Goal: Task Accomplishment & Management: Manage account settings

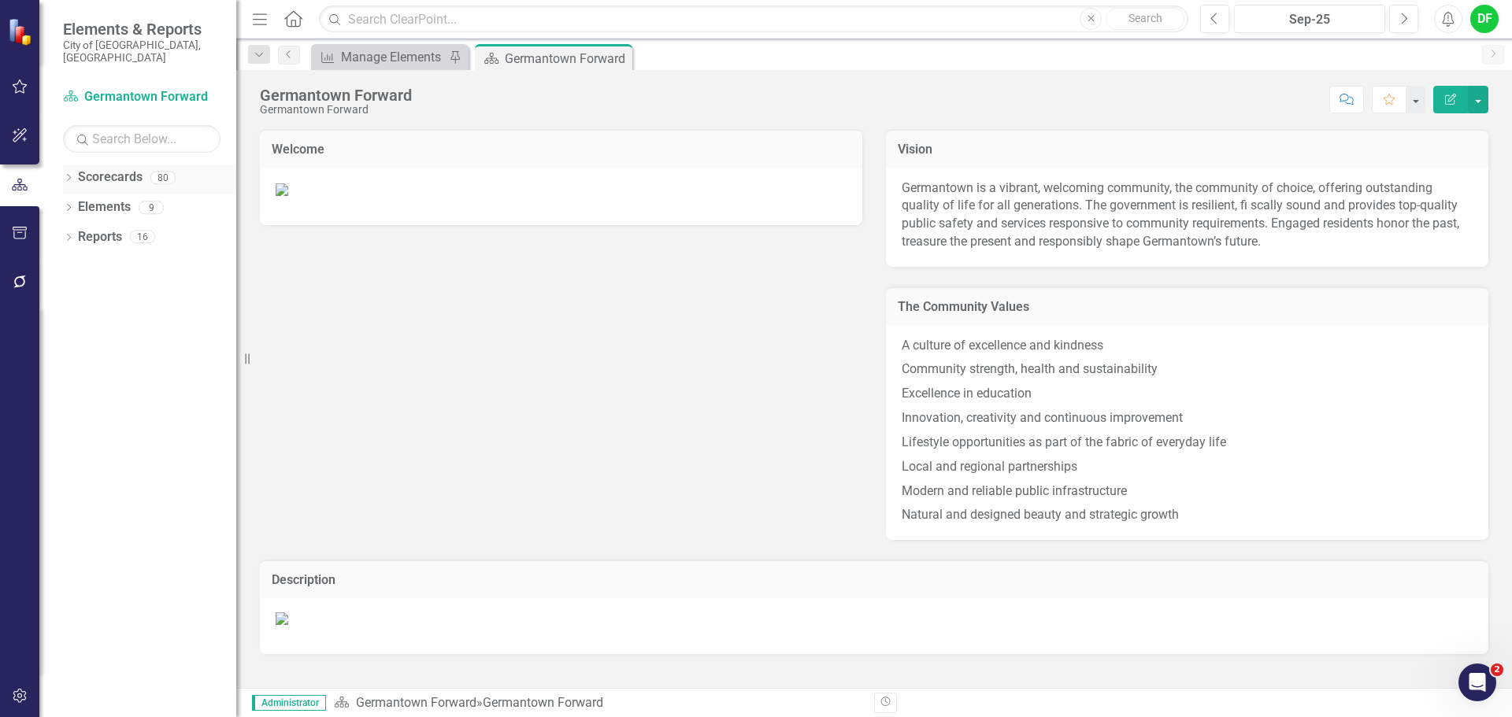
click at [71, 173] on div "Dropdown" at bounding box center [68, 179] width 11 height 13
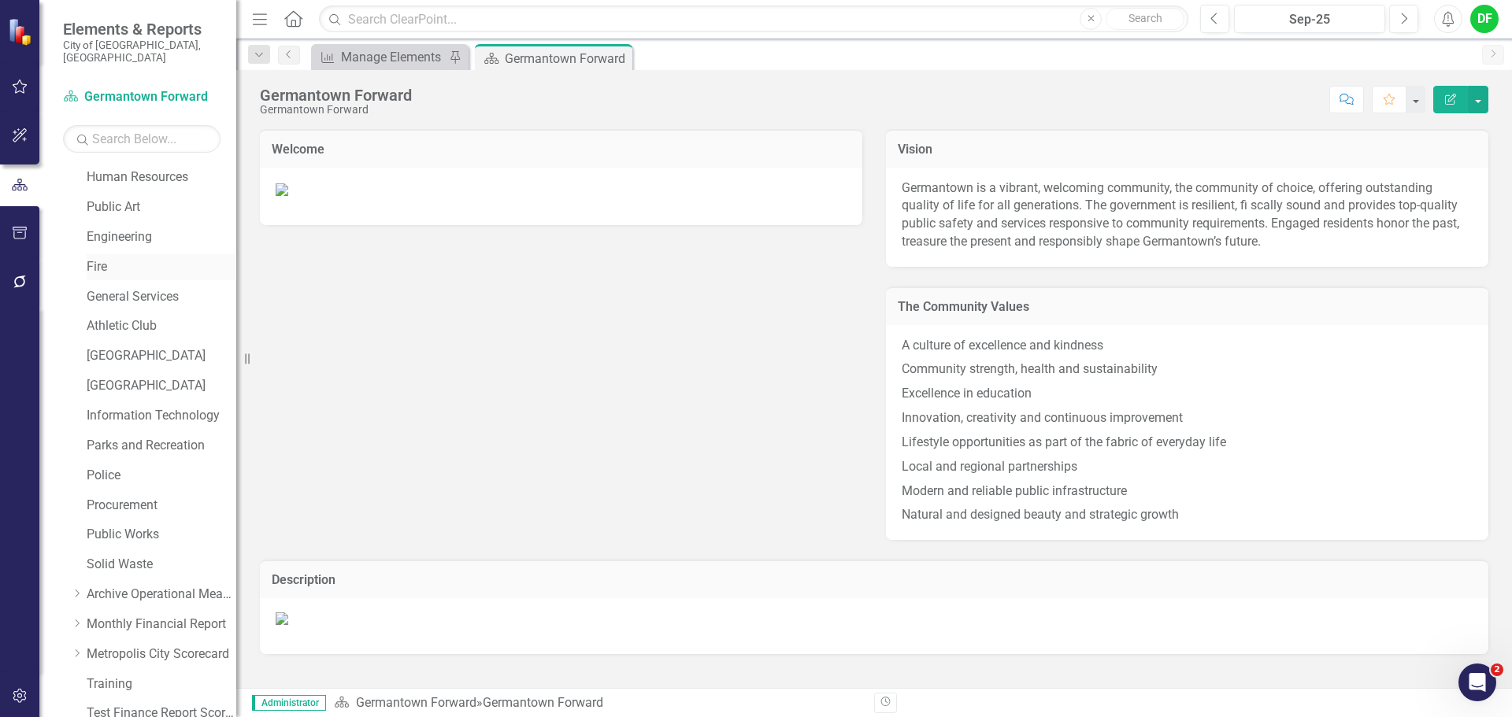
scroll to position [298, 0]
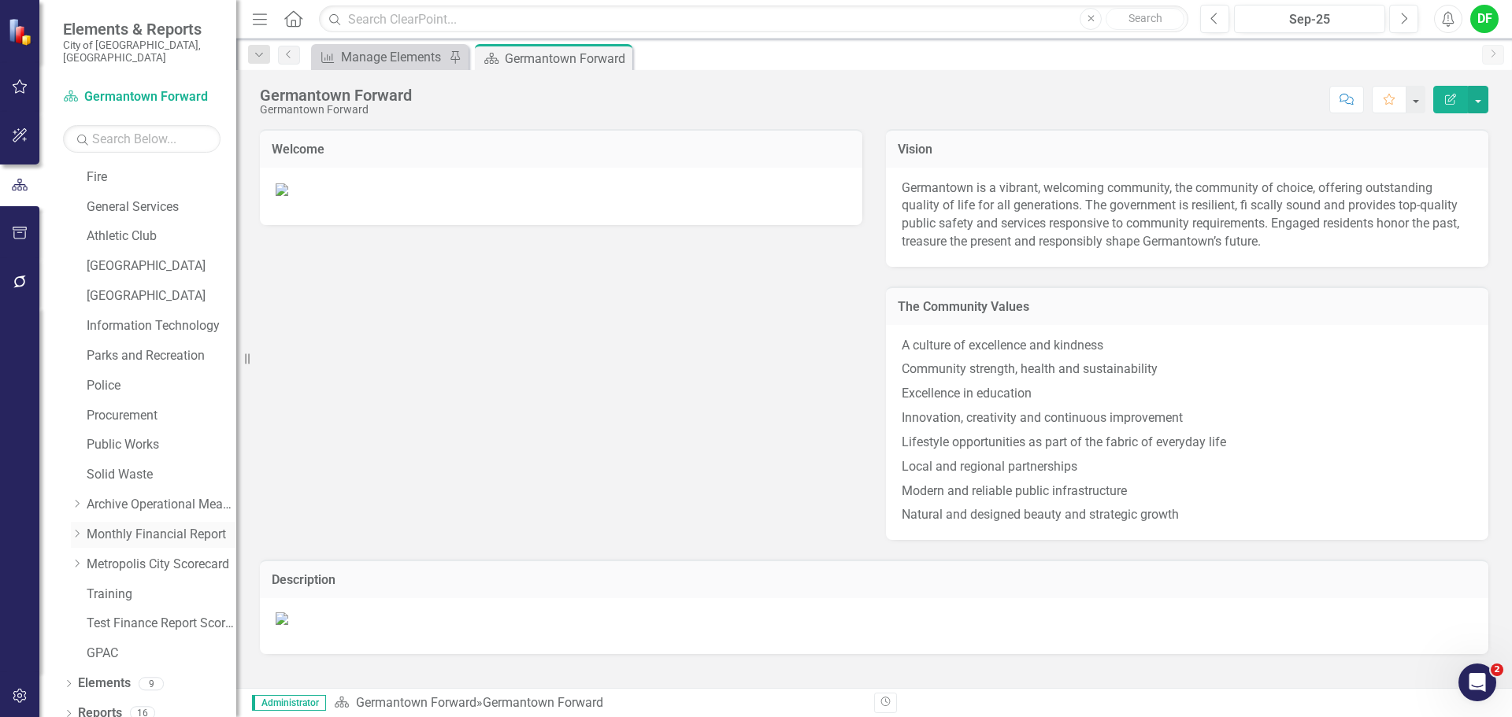
click at [74, 528] on div "Dropdown" at bounding box center [77, 534] width 12 height 13
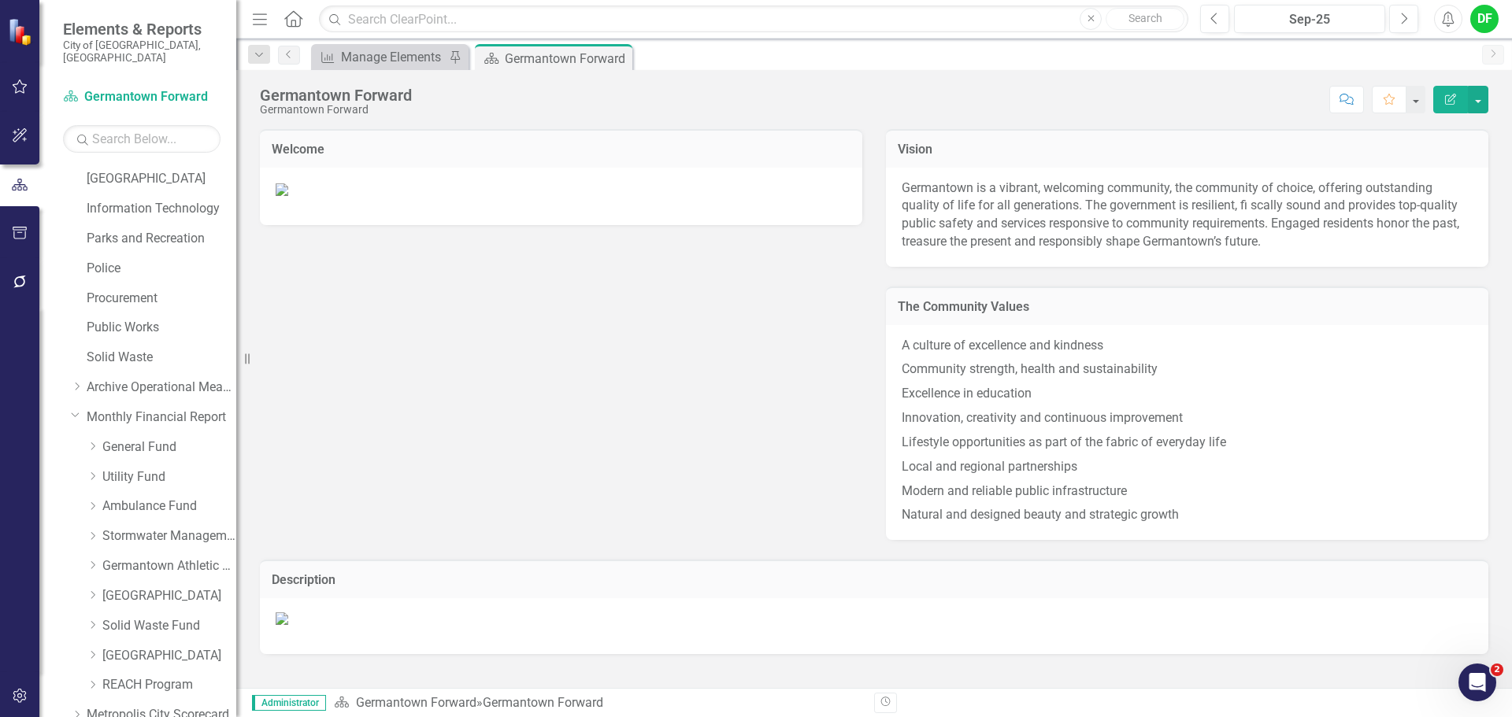
scroll to position [456, 0]
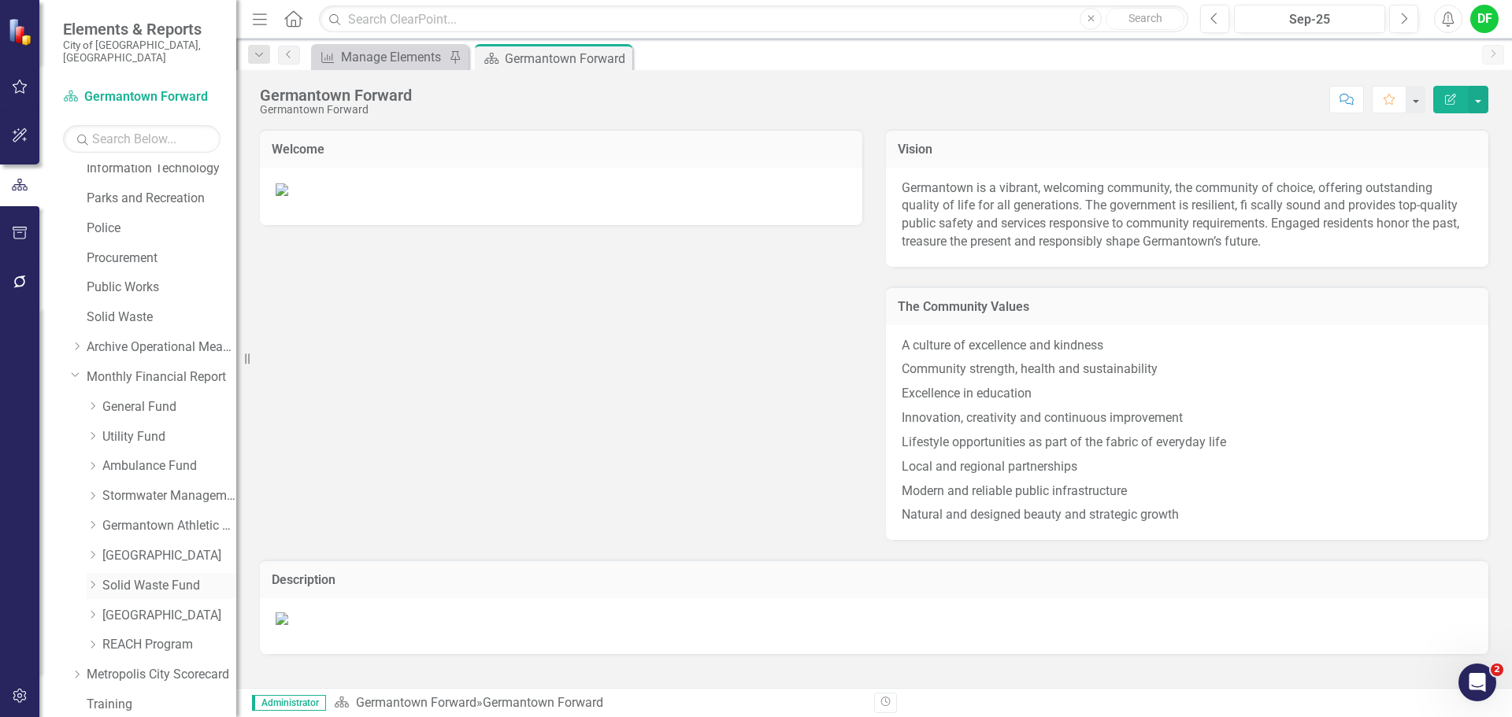
click at [93, 580] on icon "Dropdown" at bounding box center [93, 584] width 12 height 9
click at [135, 636] on link "Solid Waste Expenses" at bounding box center [177, 645] width 118 height 18
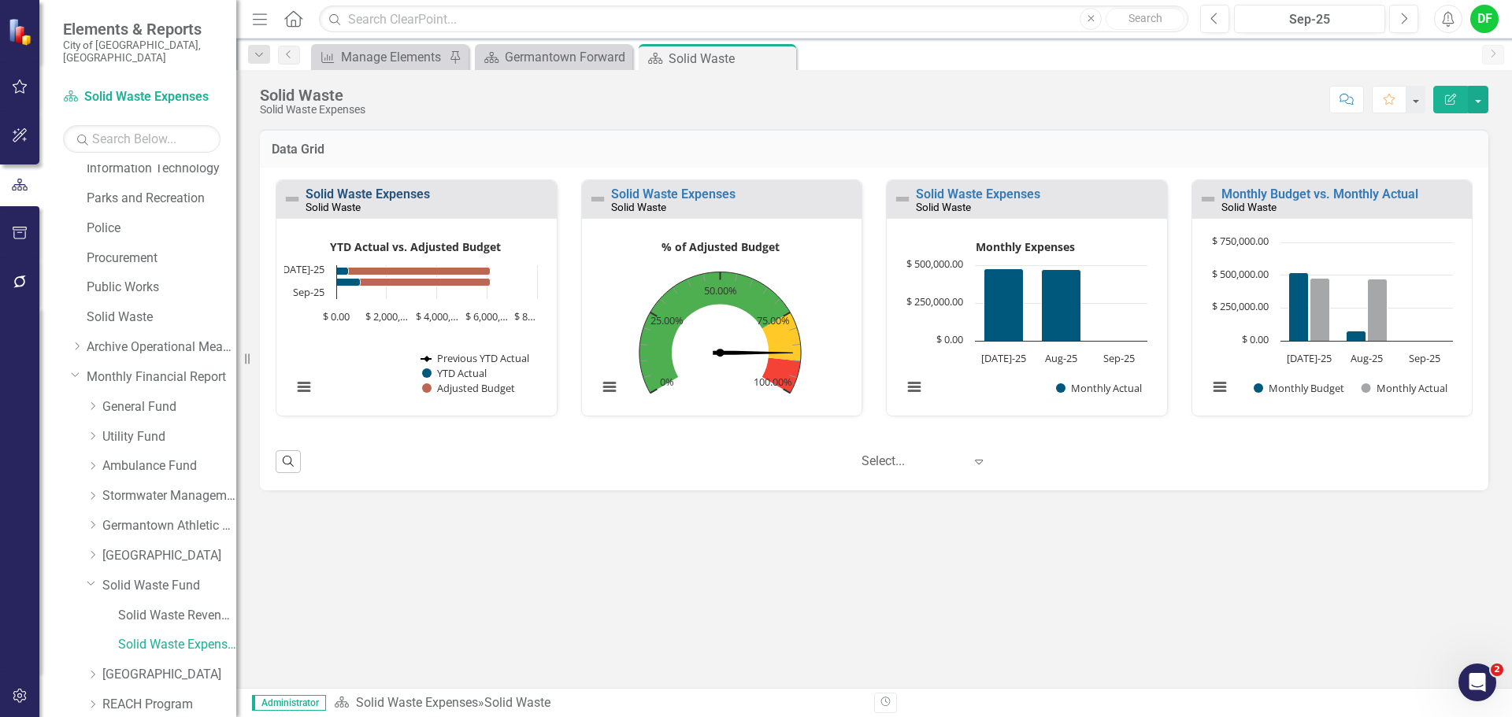
click at [419, 195] on link "Solid Waste Expenses" at bounding box center [367, 194] width 124 height 15
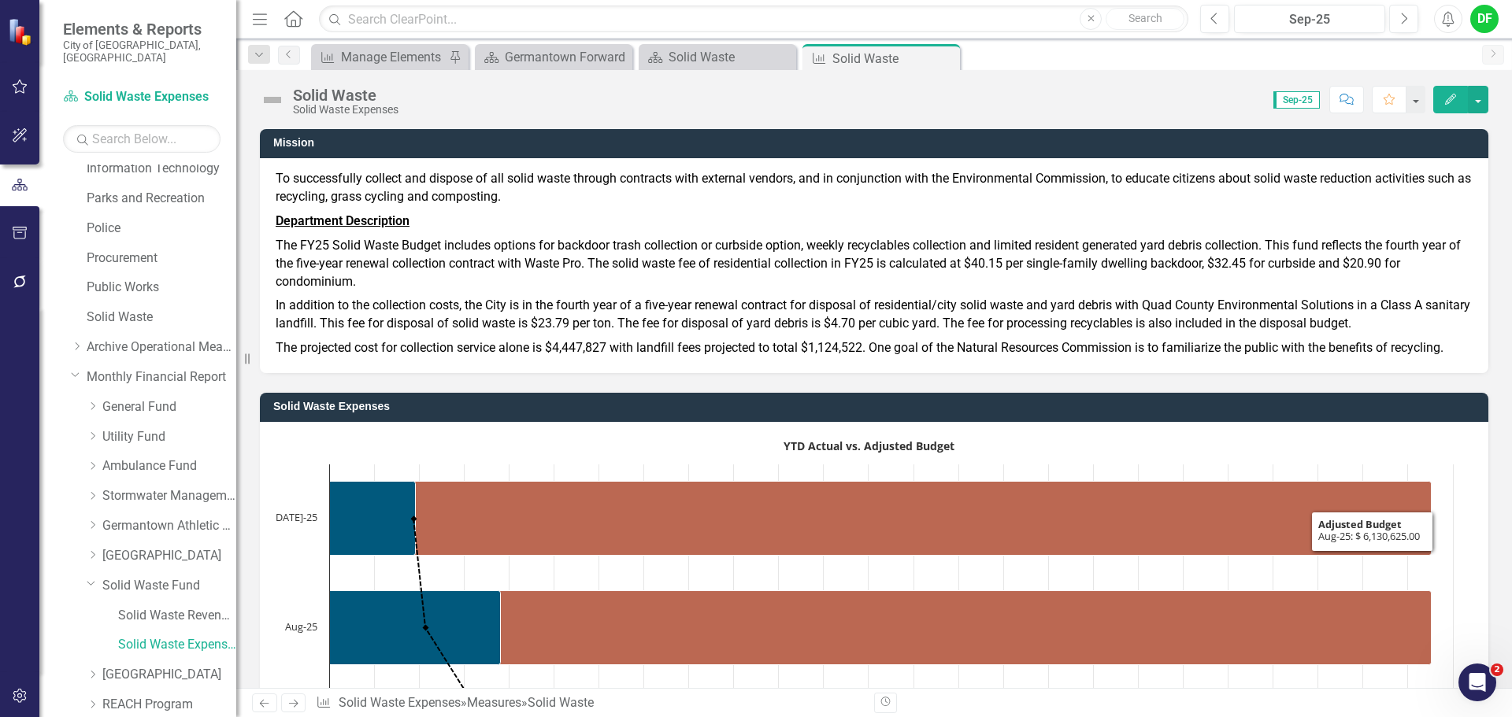
scroll to position [236, 0]
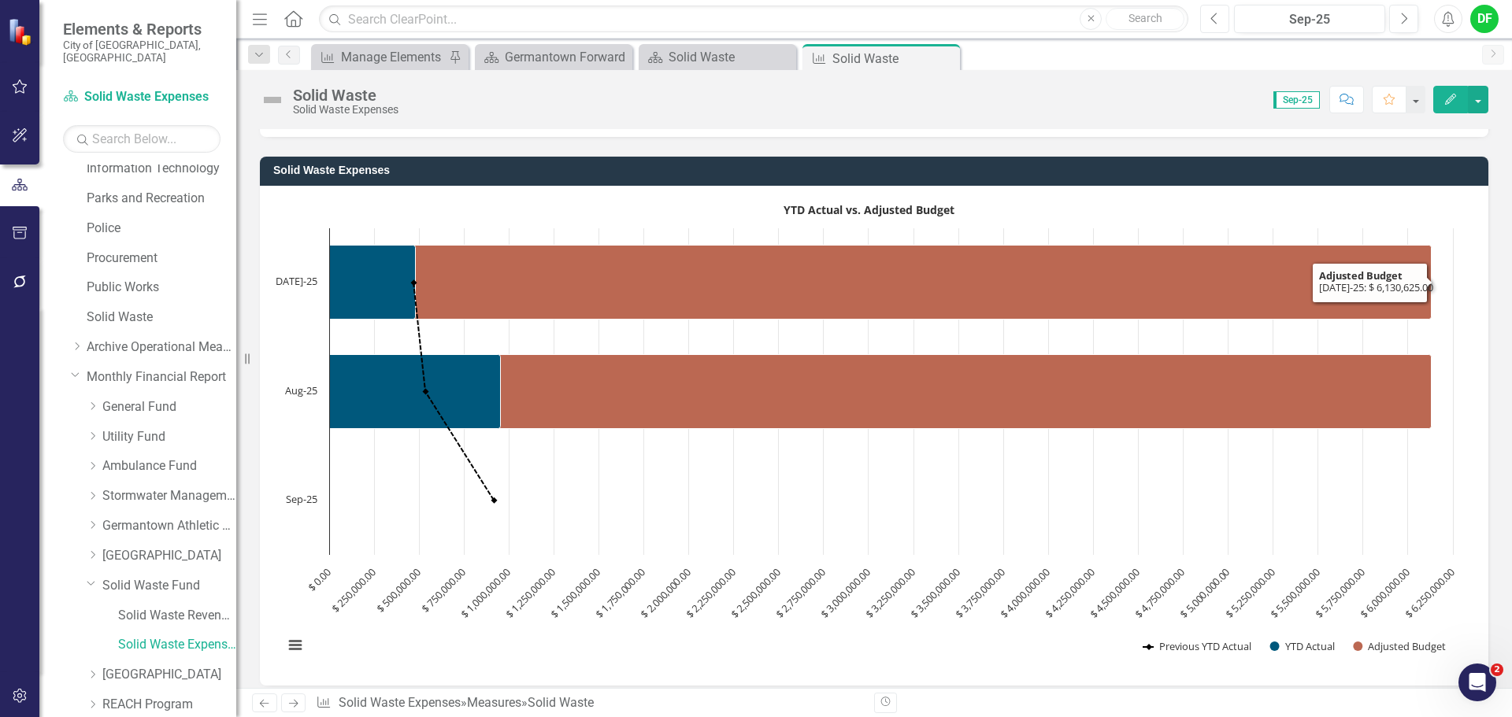
click at [1209, 23] on button "Previous" at bounding box center [1214, 19] width 29 height 28
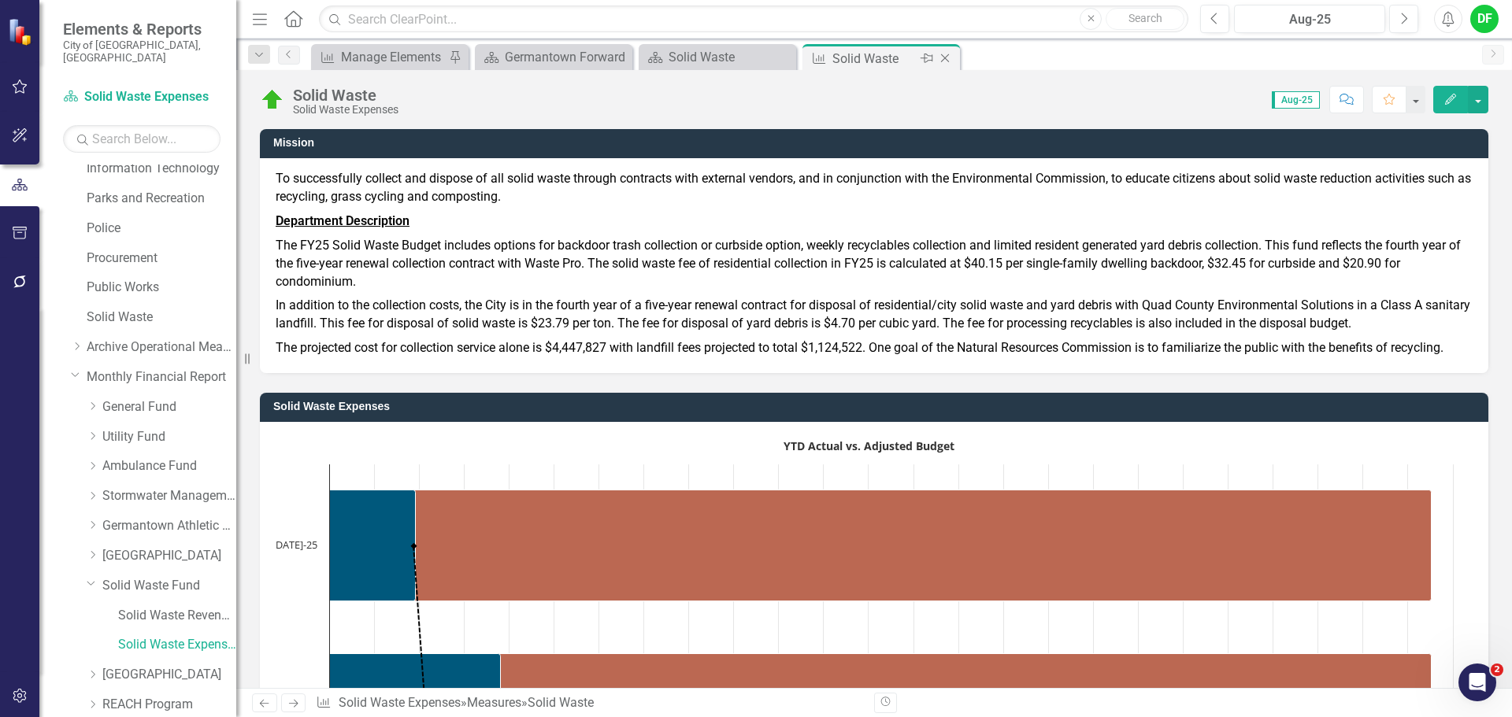
click at [950, 55] on icon "Close" at bounding box center [945, 58] width 16 height 13
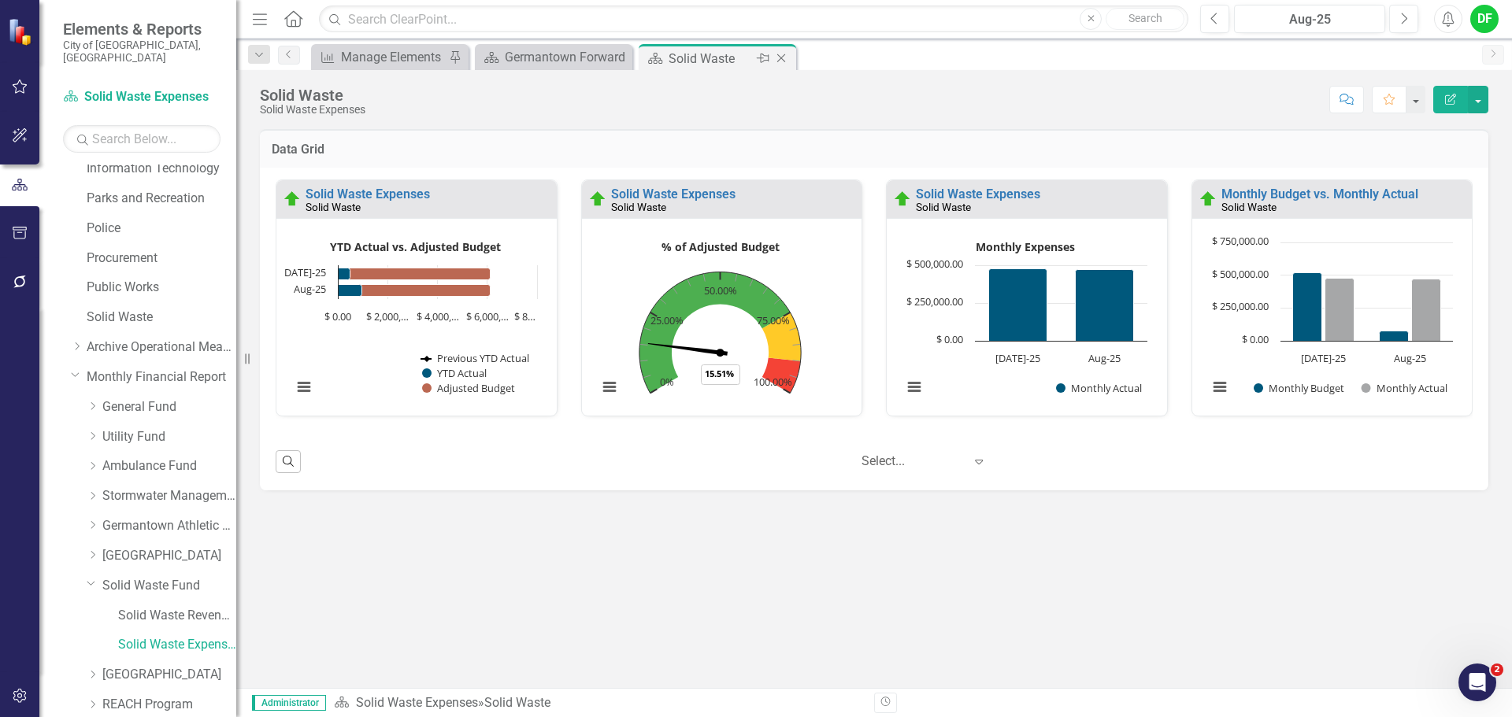
click at [782, 56] on icon "Close" at bounding box center [781, 58] width 16 height 13
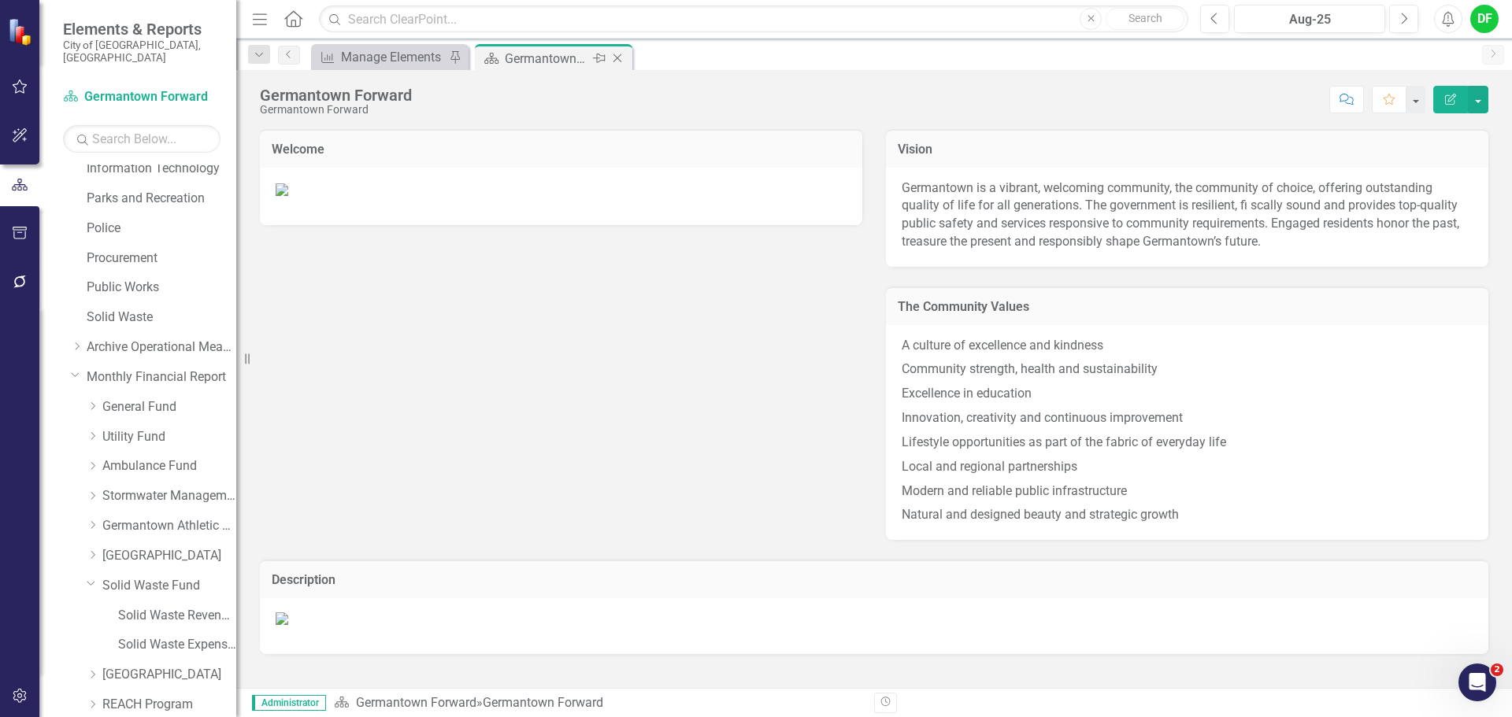
click at [618, 57] on icon at bounding box center [617, 58] width 9 height 9
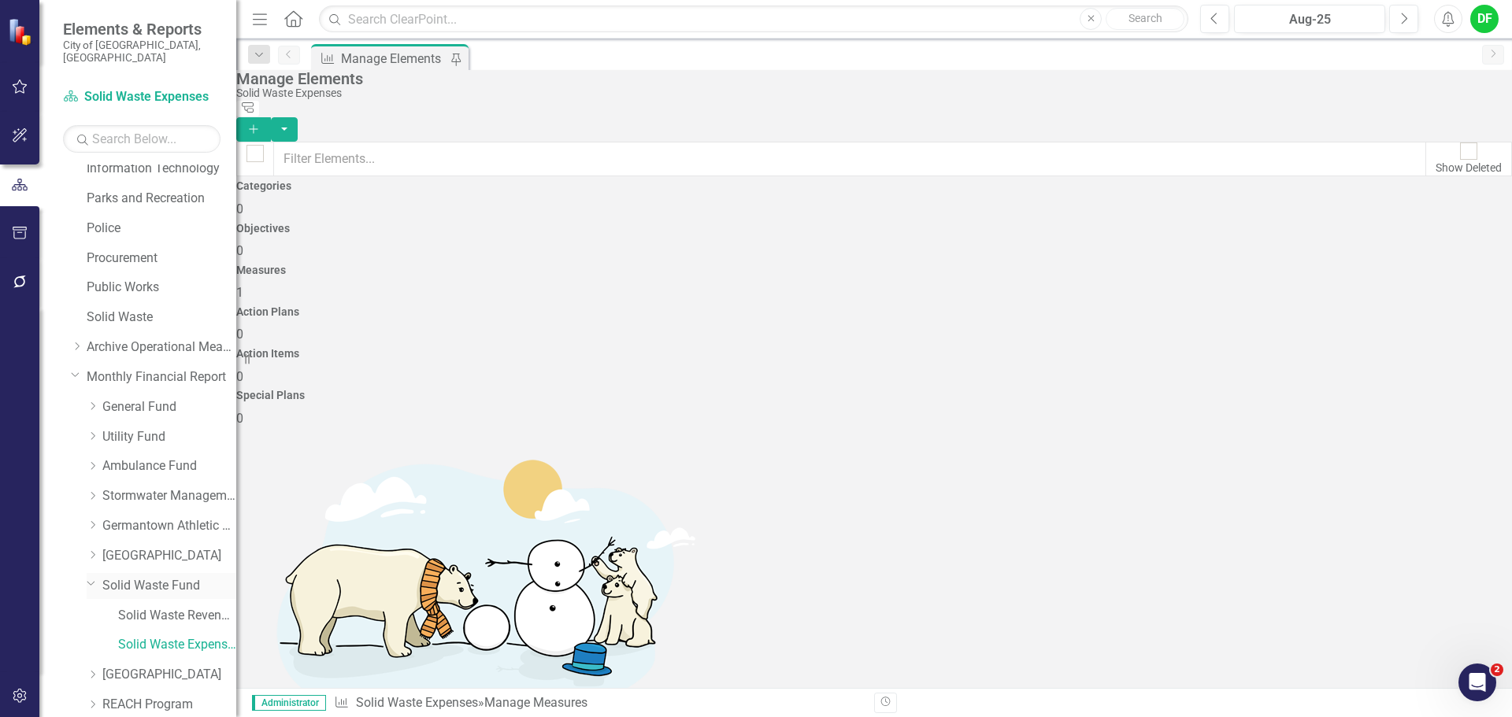
click at [127, 577] on link "Solid Waste Fund" at bounding box center [169, 586] width 134 height 18
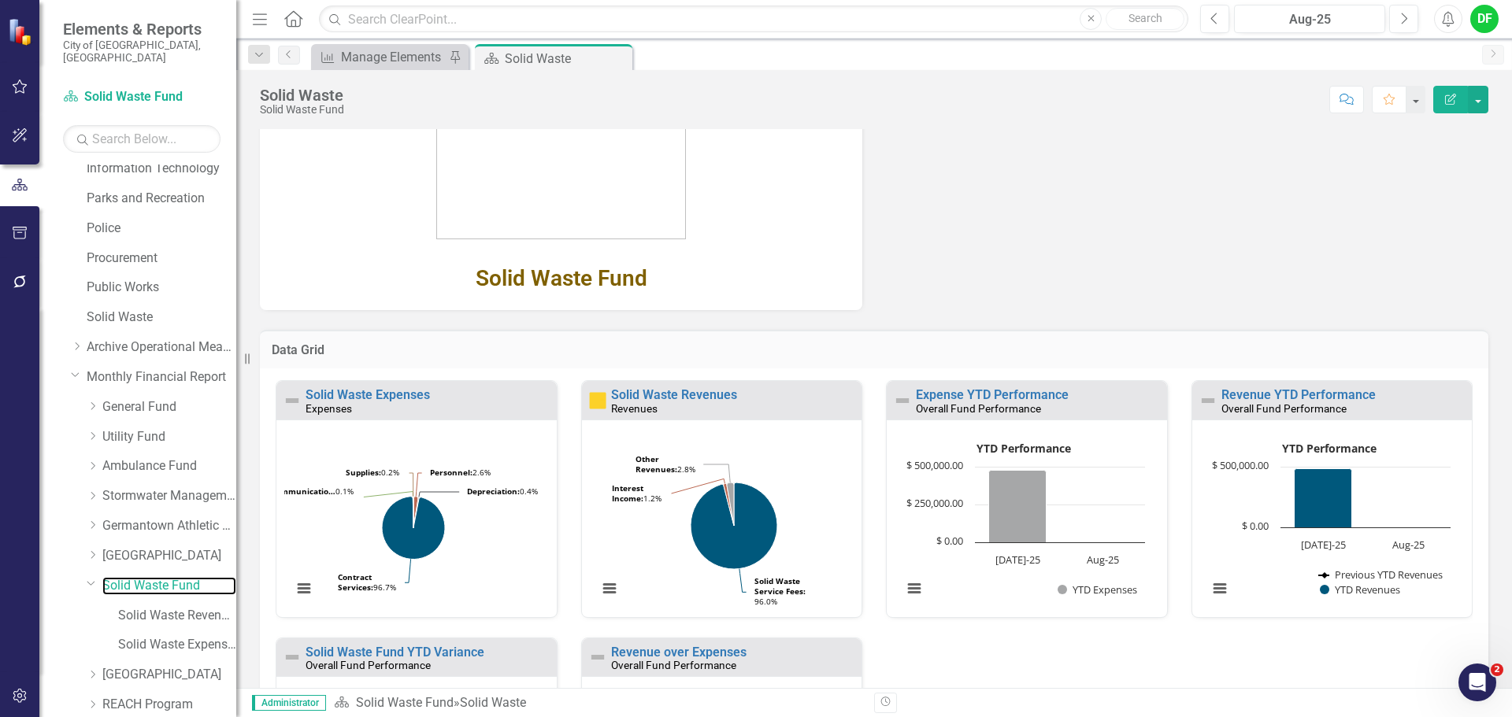
scroll to position [269, 0]
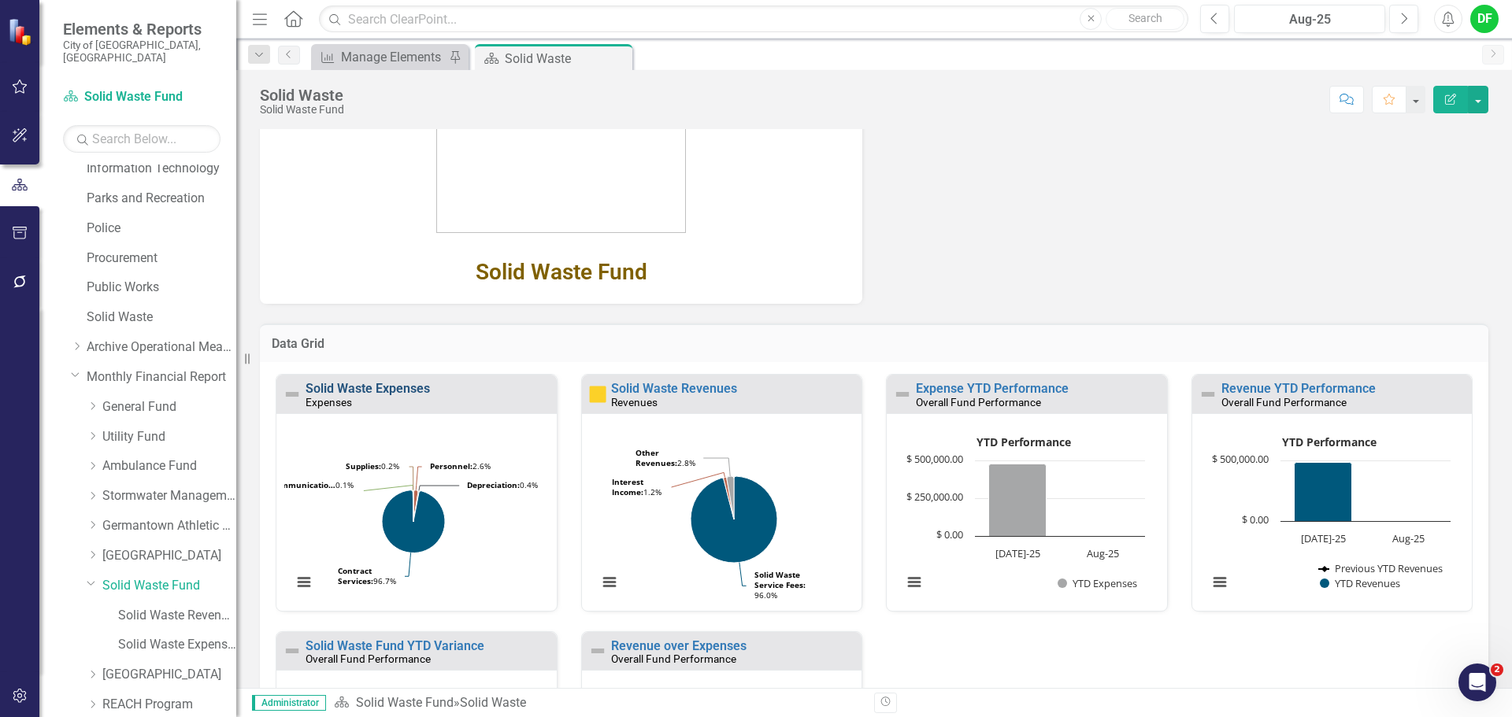
click at [398, 390] on link "Solid Waste Expenses" at bounding box center [367, 388] width 124 height 15
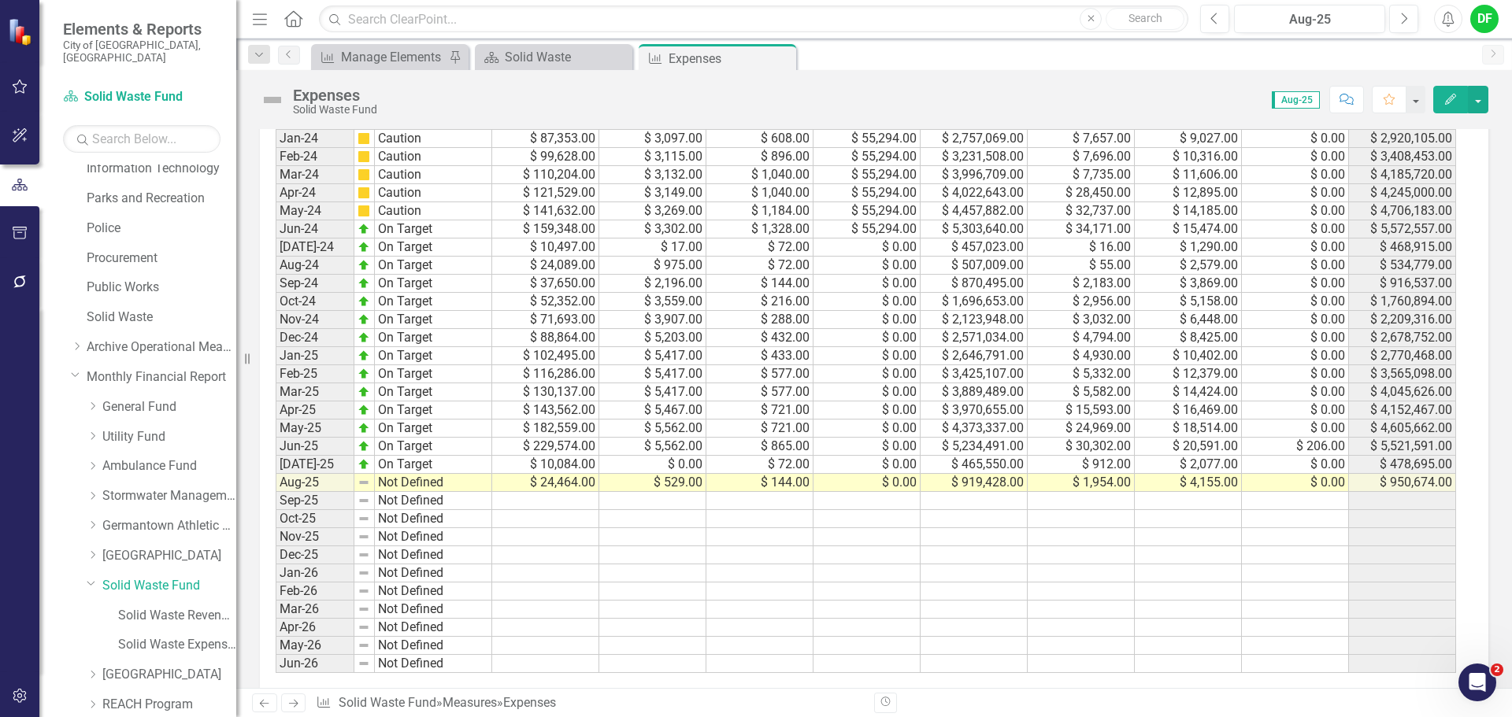
scroll to position [866, 0]
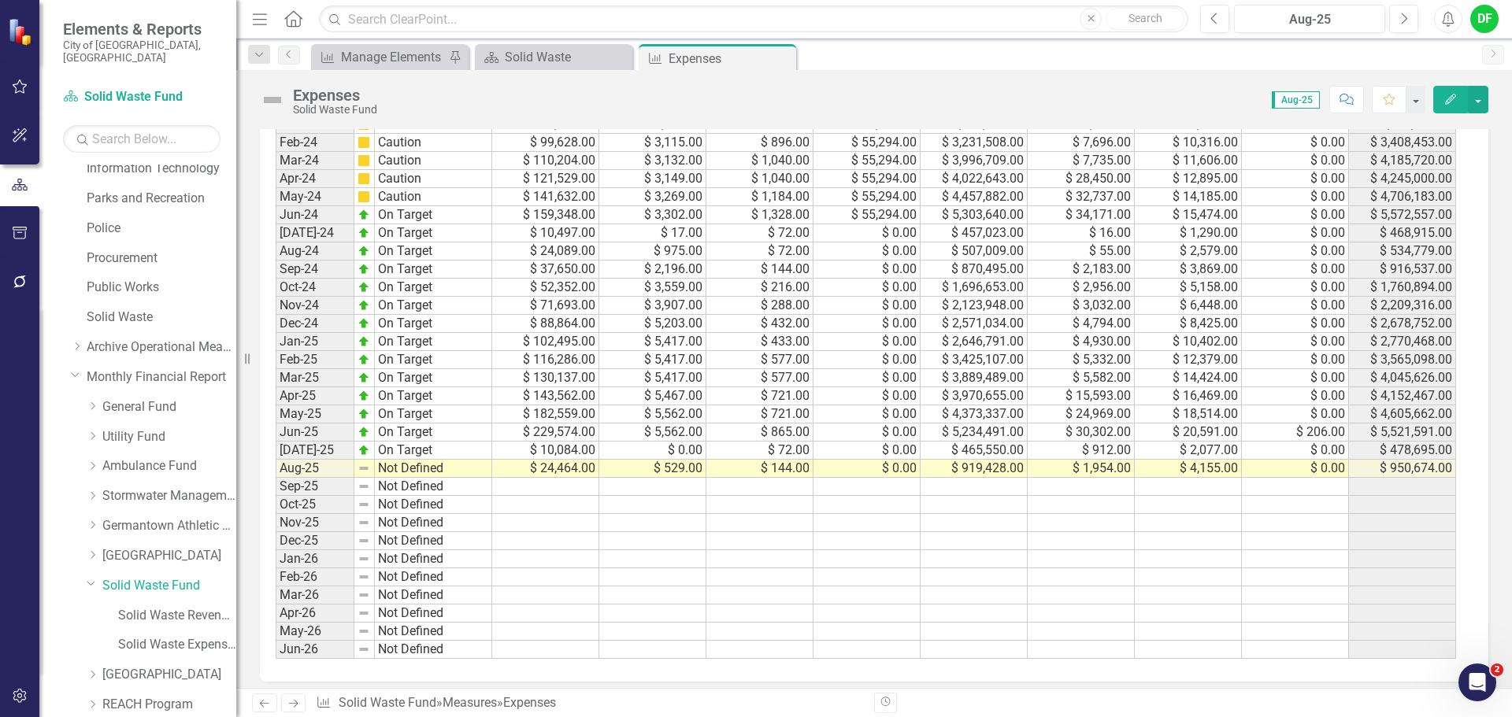
click at [273, 94] on img at bounding box center [272, 99] width 25 height 25
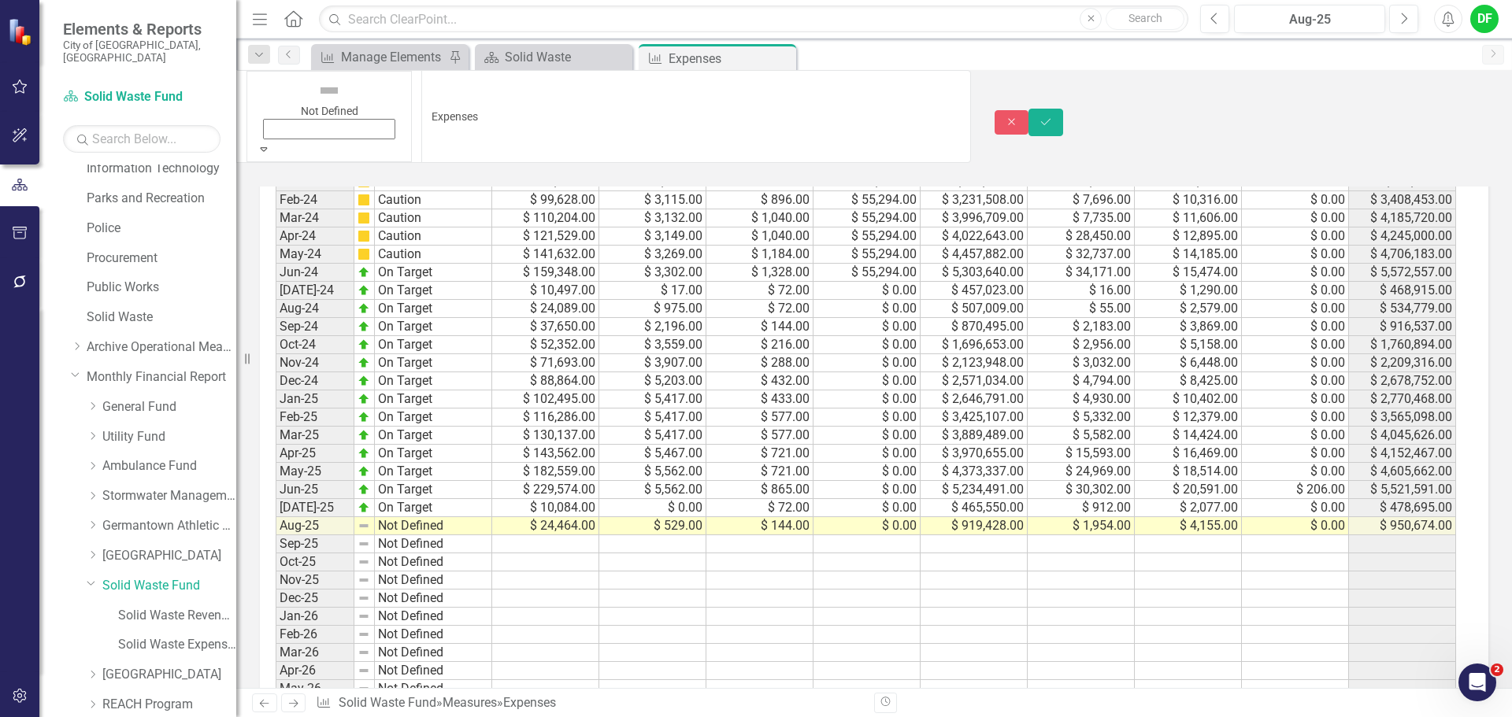
click at [271, 143] on icon "Expand" at bounding box center [264, 148] width 14 height 11
click at [1063, 109] on button "Save" at bounding box center [1045, 123] width 35 height 28
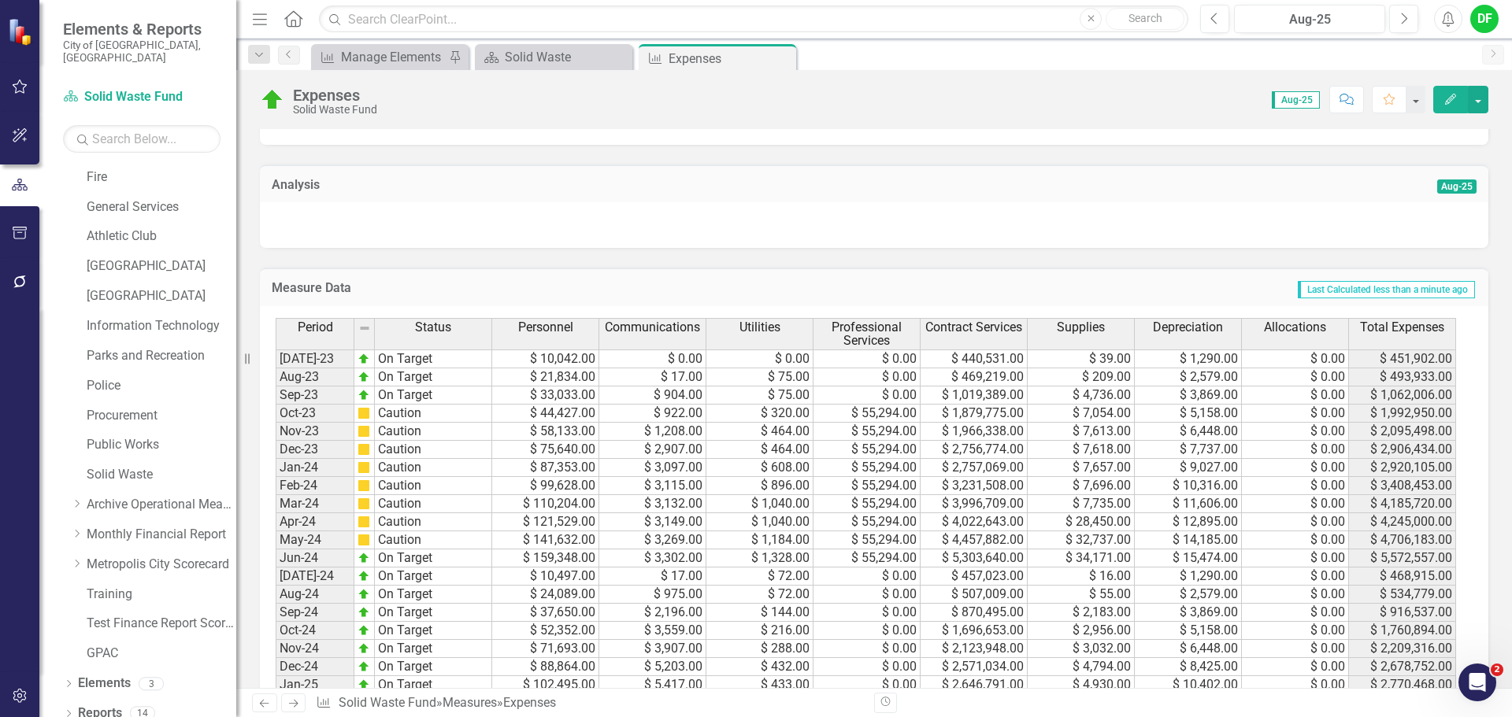
scroll to position [551, 0]
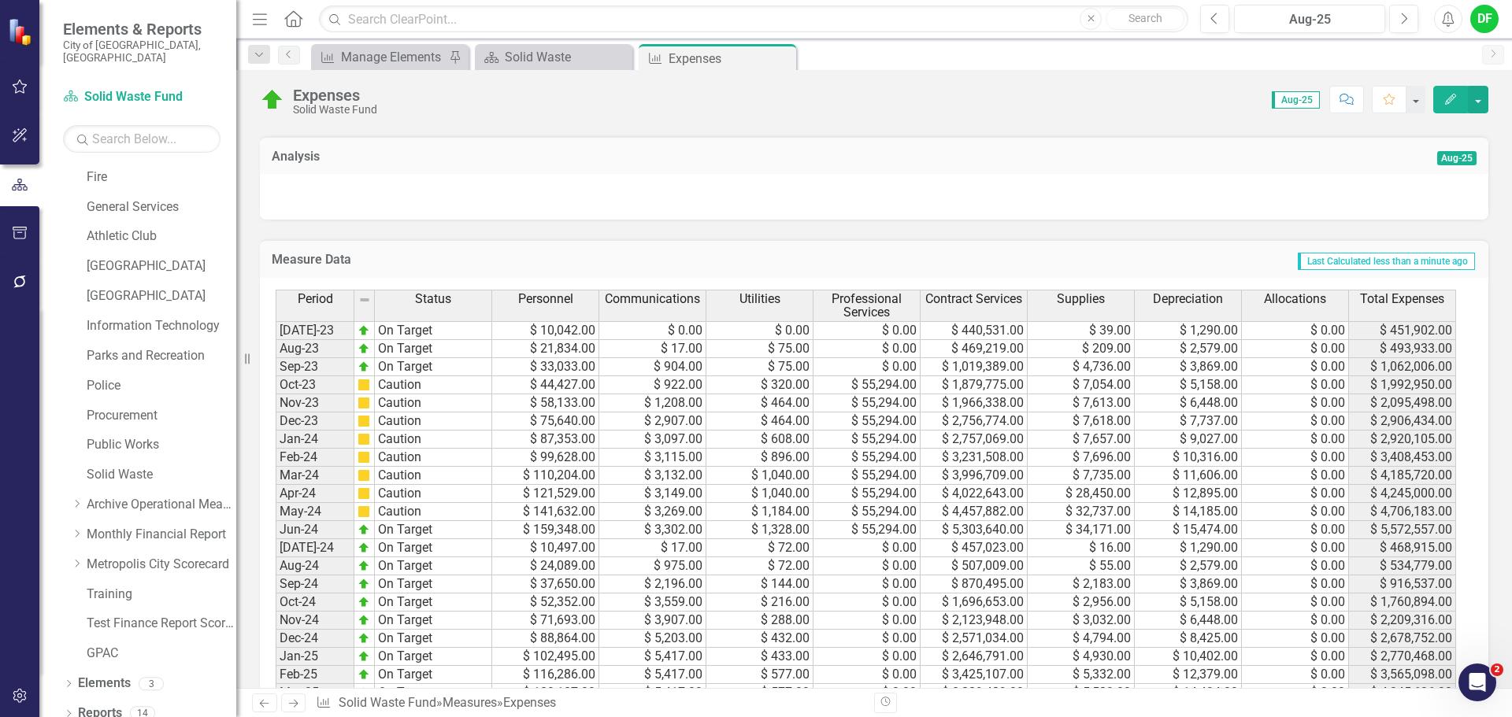
click at [756, 204] on div at bounding box center [874, 197] width 1228 height 46
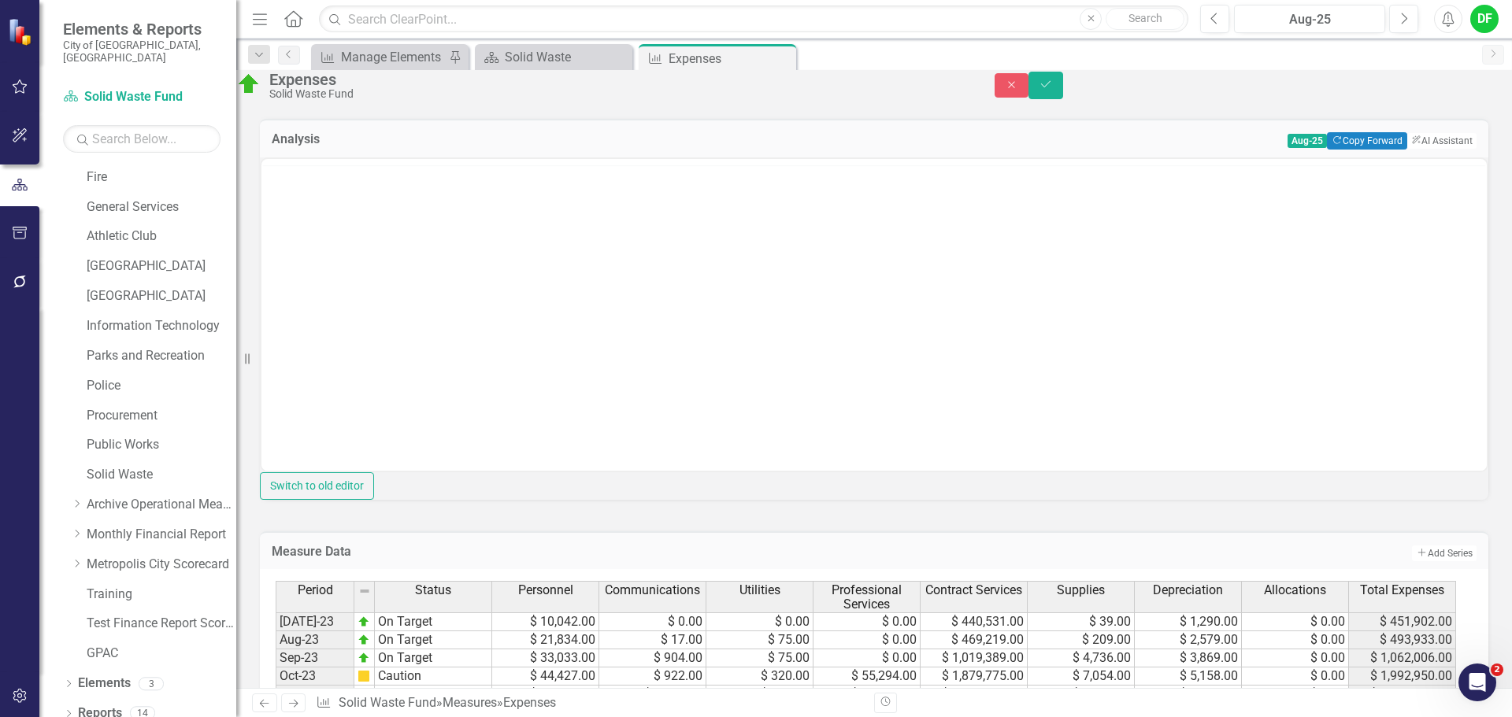
scroll to position [0, 0]
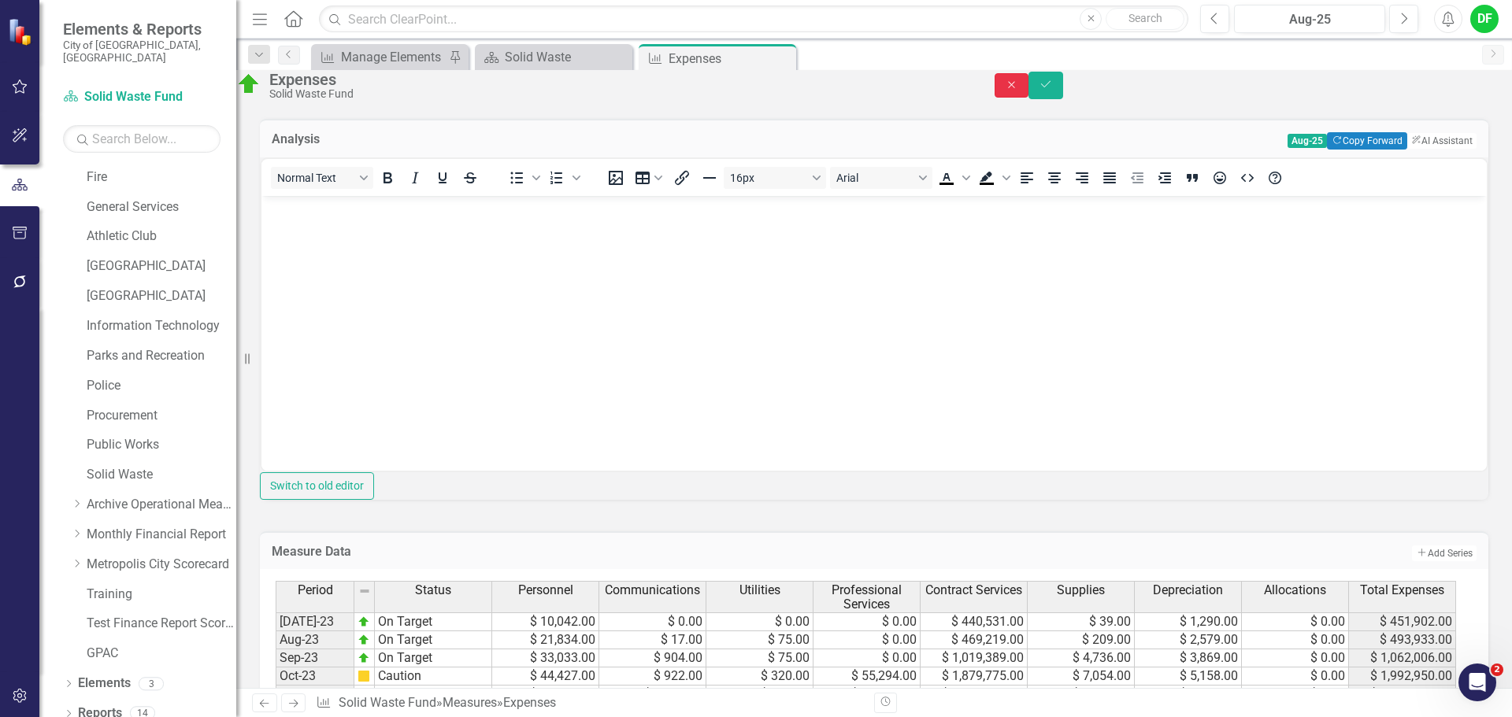
click at [1029, 98] on button "Close" at bounding box center [1011, 85] width 35 height 24
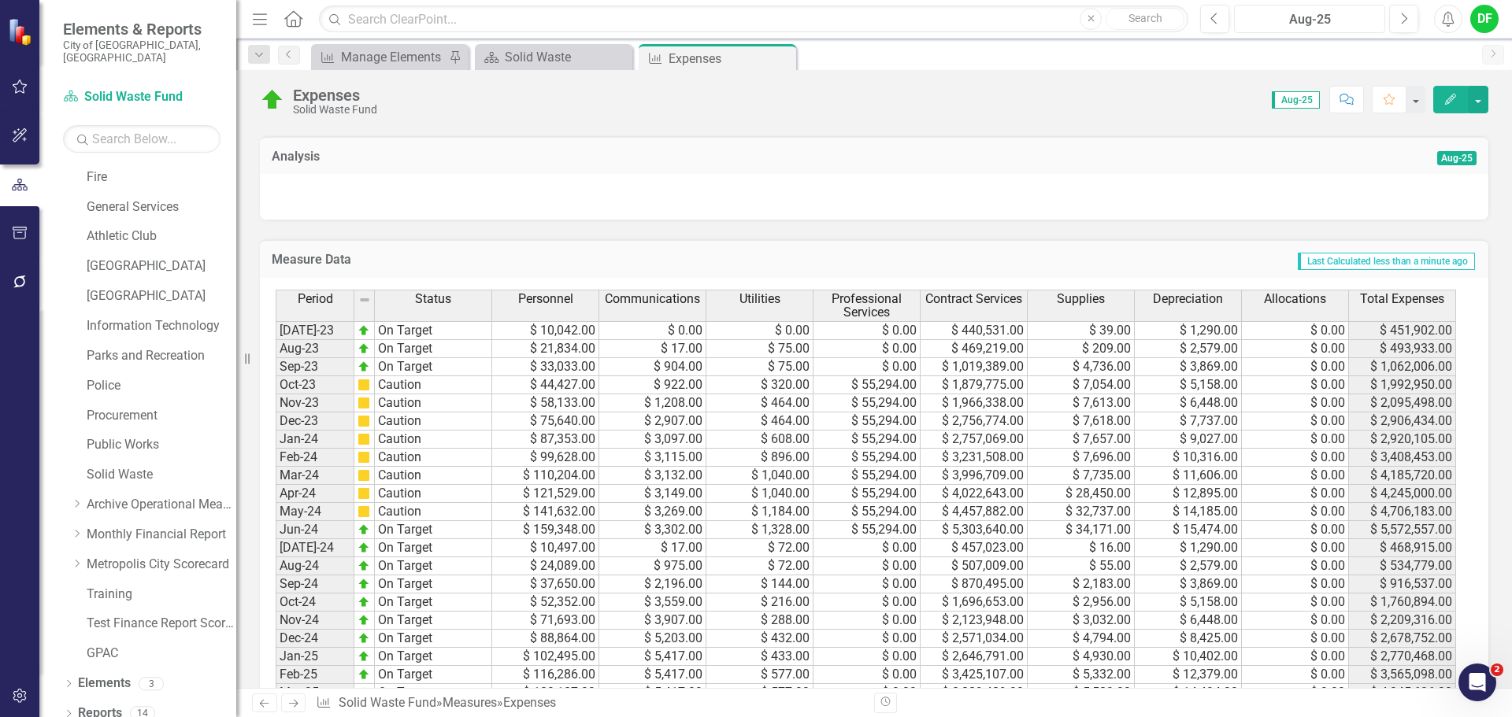
click at [1310, 19] on div "Aug-25" at bounding box center [1309, 19] width 140 height 19
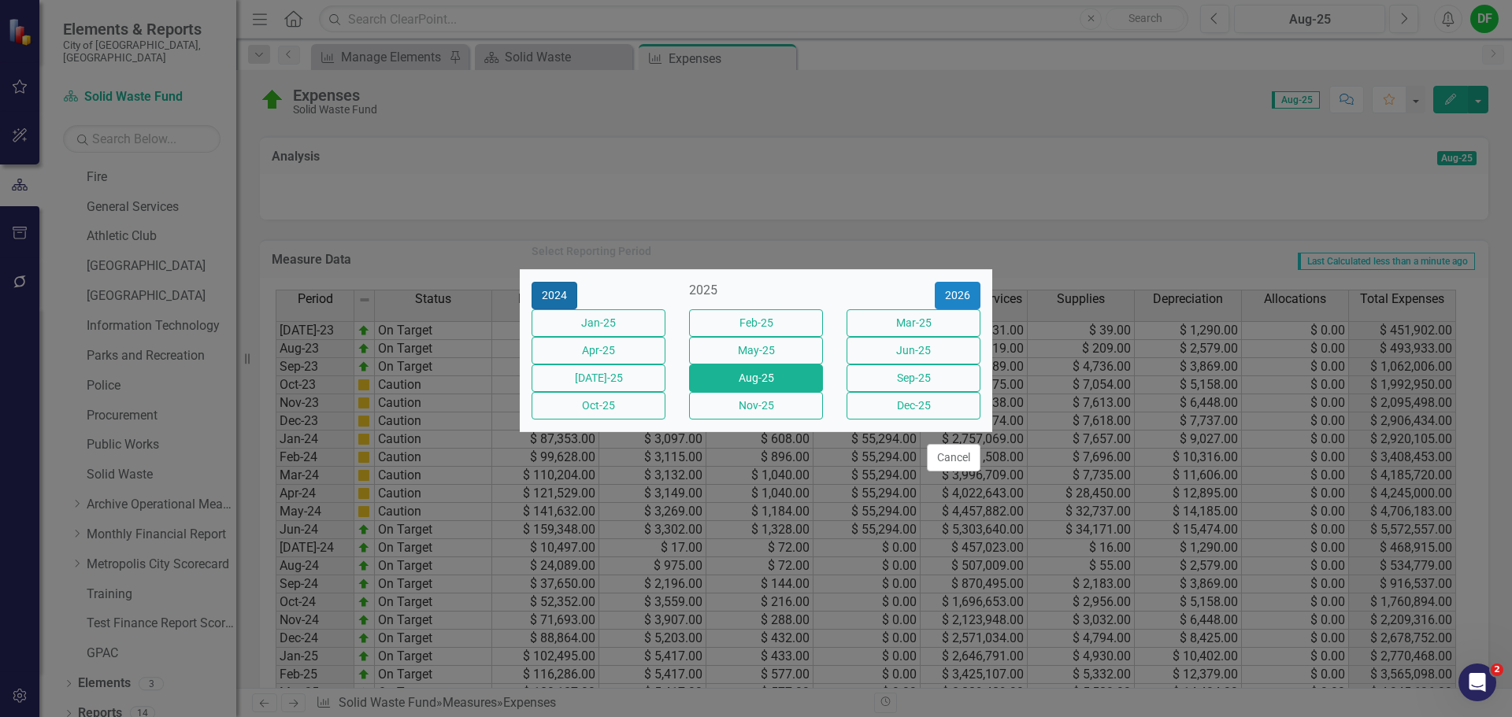
click at [561, 282] on button "2024" at bounding box center [554, 296] width 46 height 28
click at [724, 379] on button "Aug-24" at bounding box center [756, 379] width 134 height 28
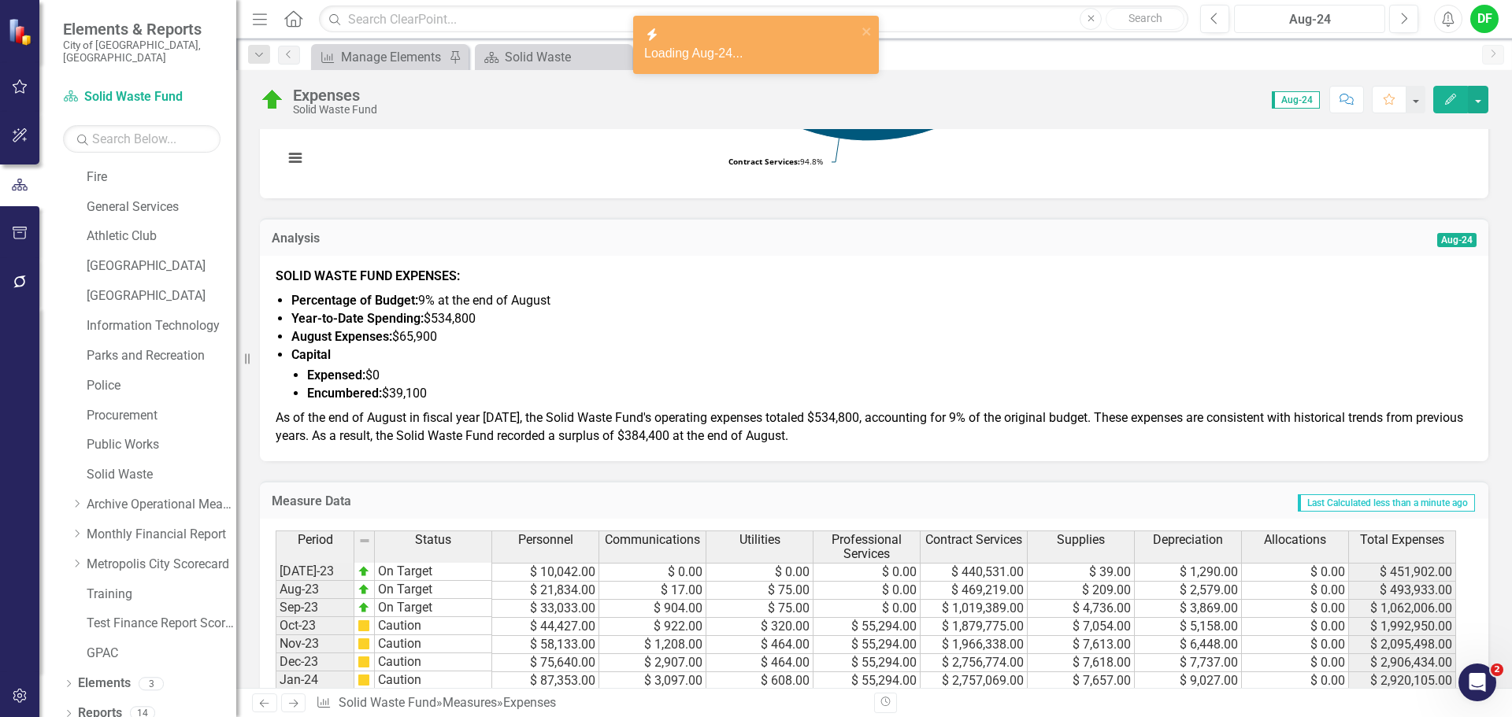
scroll to position [472, 0]
click at [540, 391] on li "Encumbered: $39,100" at bounding box center [889, 391] width 1165 height 18
click at [540, 390] on li "Encumbered: $39,100" at bounding box center [889, 391] width 1165 height 18
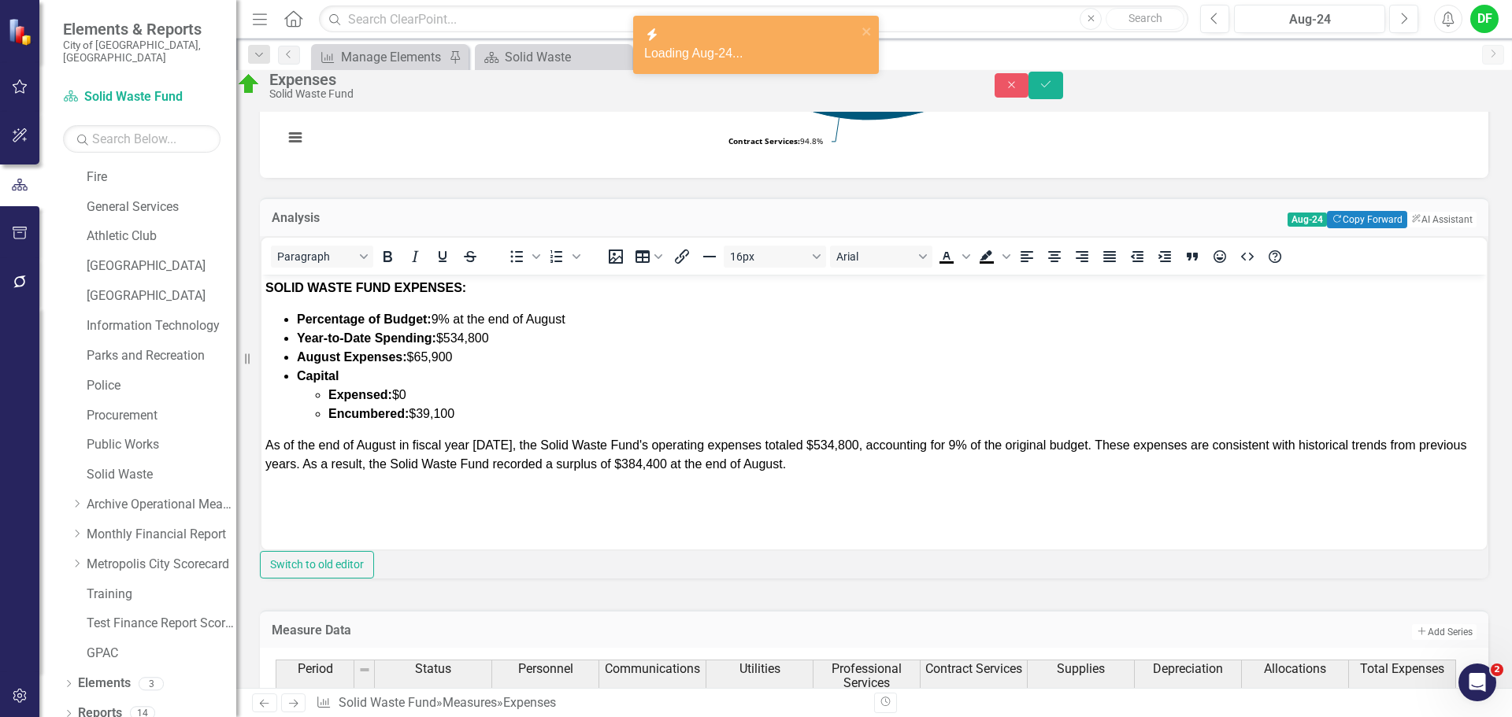
scroll to position [0, 0]
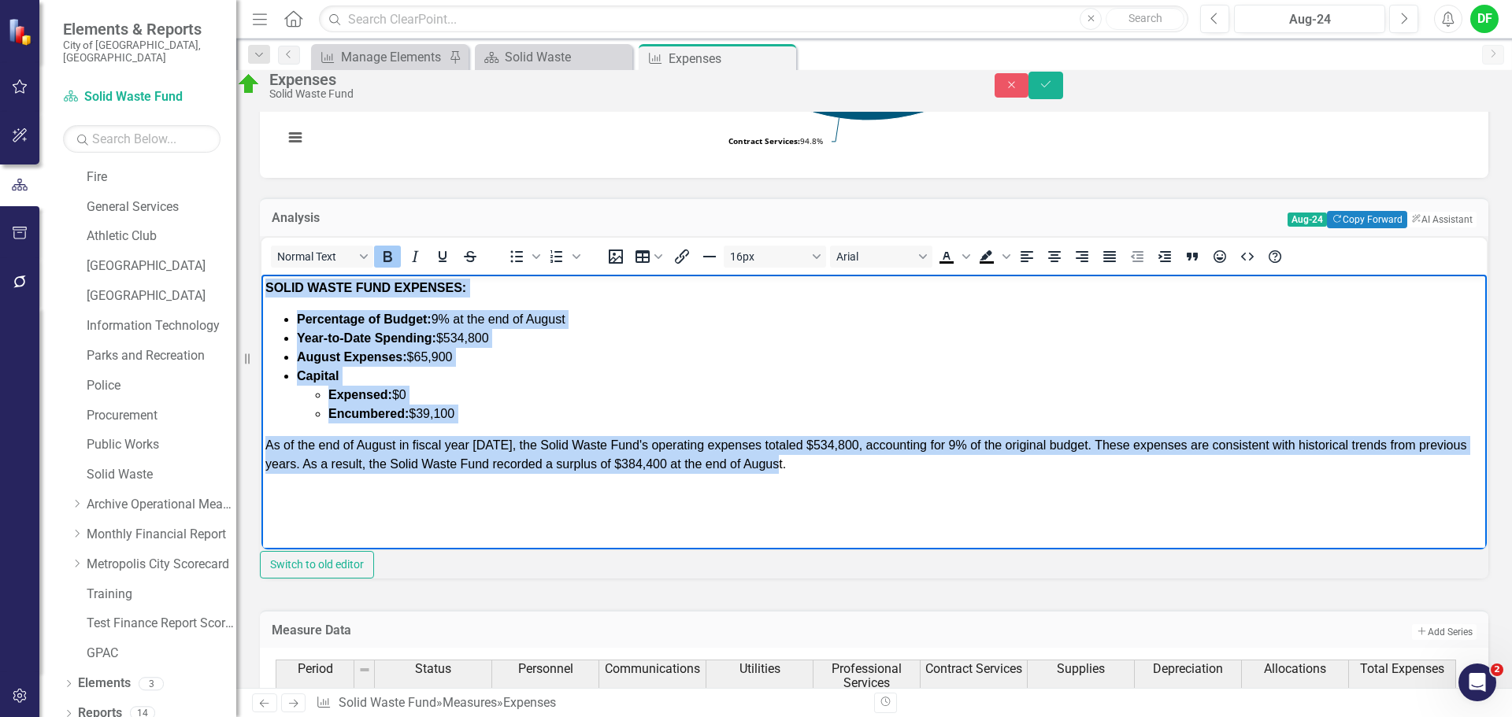
drag, startPoint x: 265, startPoint y: 285, endPoint x: 871, endPoint y: 468, distance: 632.4
click at [871, 468] on body "SOLID WASTE FUND EXPENSES: Percentage of Budget: 9% at the end of August Year-t…" at bounding box center [873, 392] width 1225 height 236
copy body "SOLID WASTE FUND EXPENSES: Percentage of Budget: 9% at the end of August Year-t…"
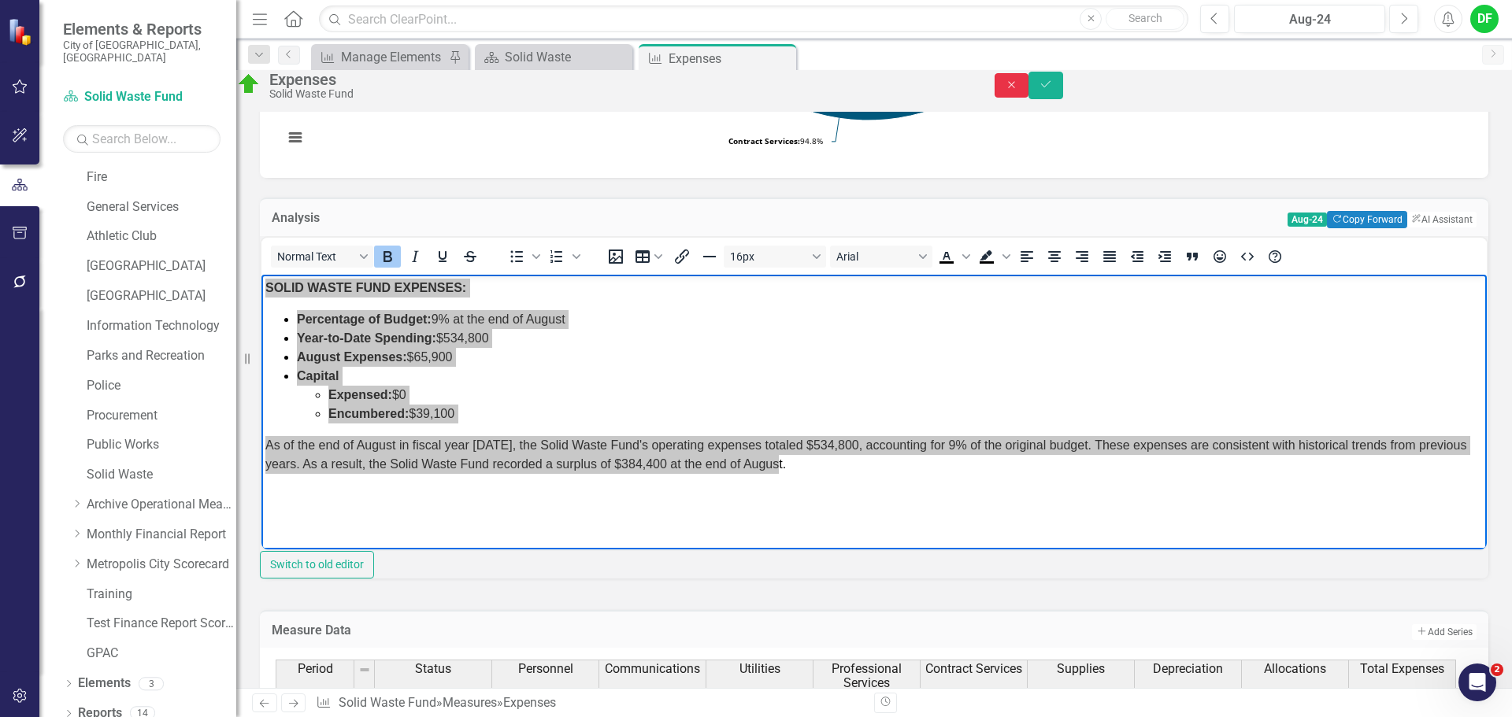
click at [1029, 98] on button "Close" at bounding box center [1011, 85] width 35 height 24
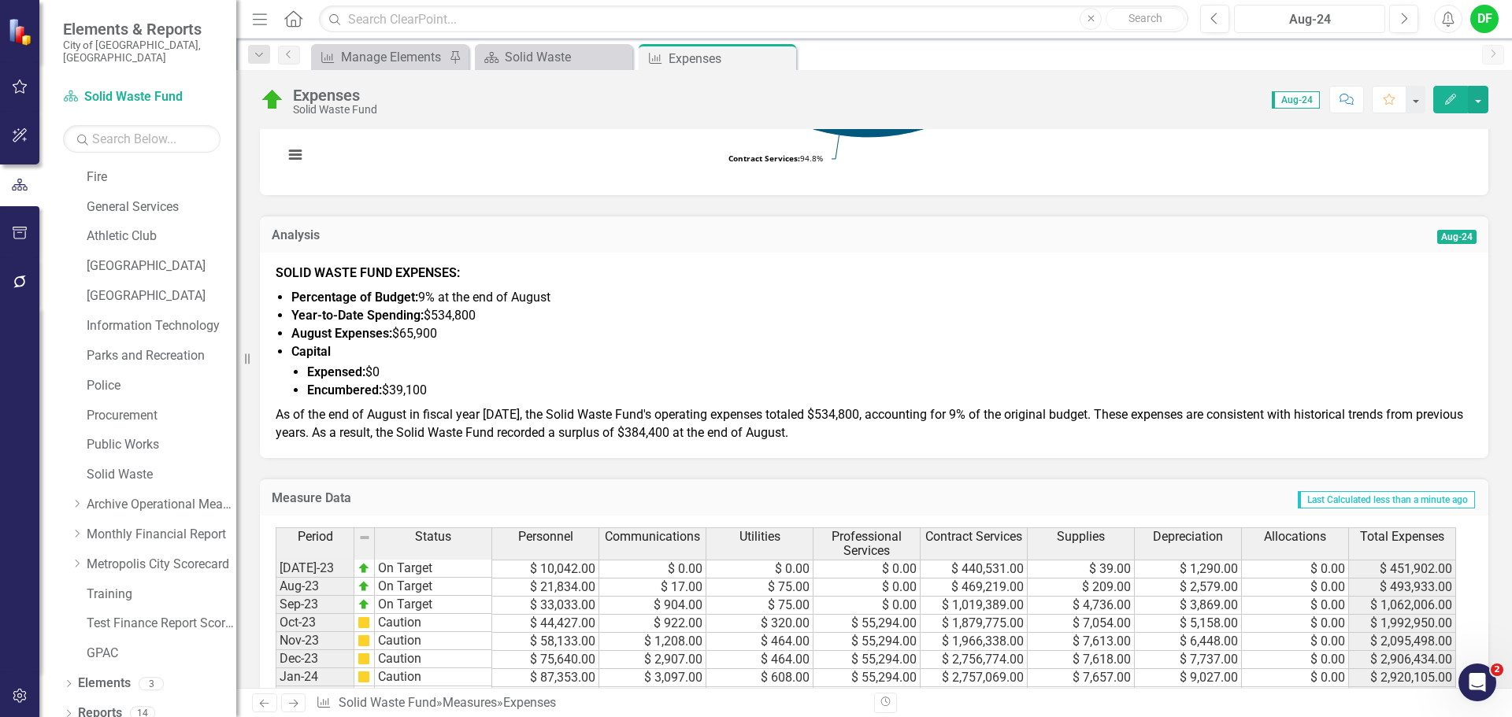
click at [1305, 19] on div "Aug-24" at bounding box center [1309, 19] width 140 height 19
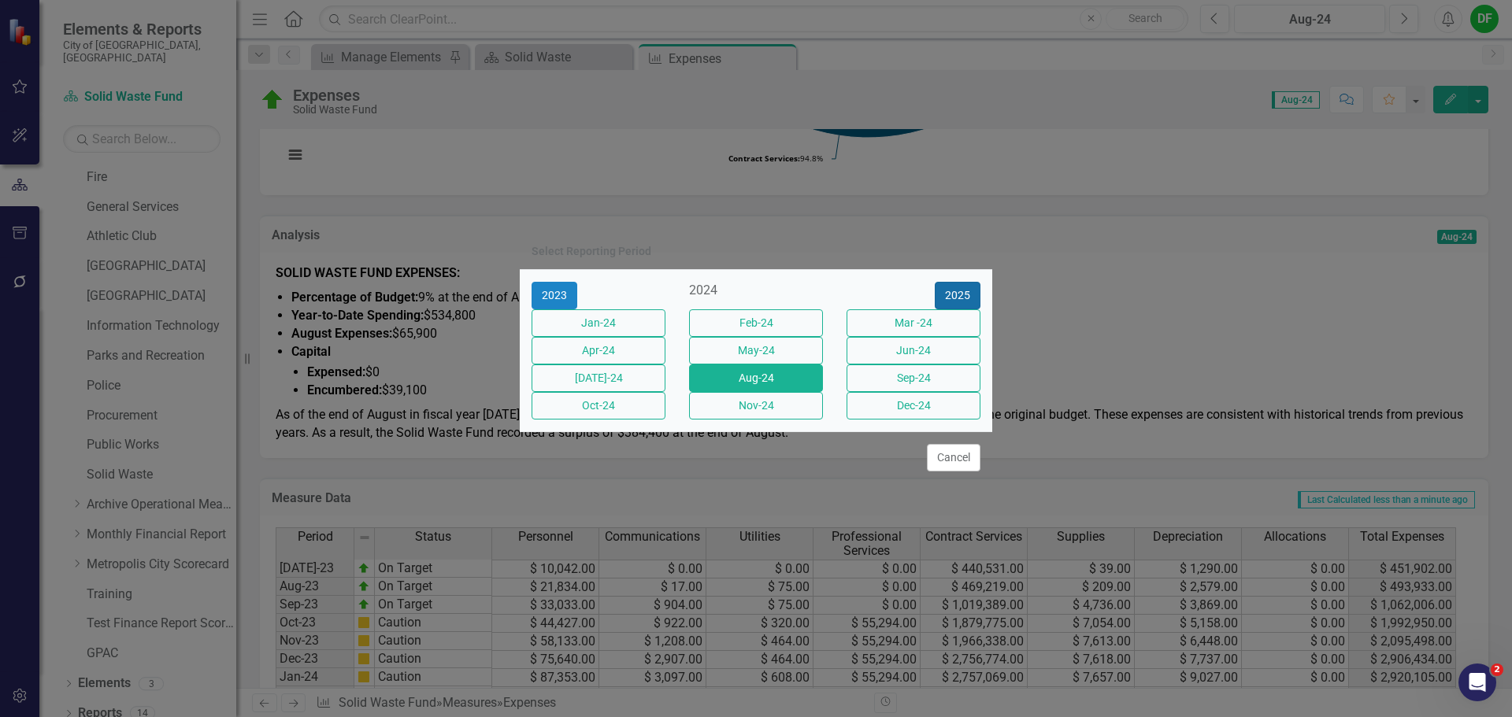
click at [959, 282] on button "2025" at bounding box center [958, 296] width 46 height 28
click at [770, 386] on button "Aug-25" at bounding box center [756, 379] width 134 height 28
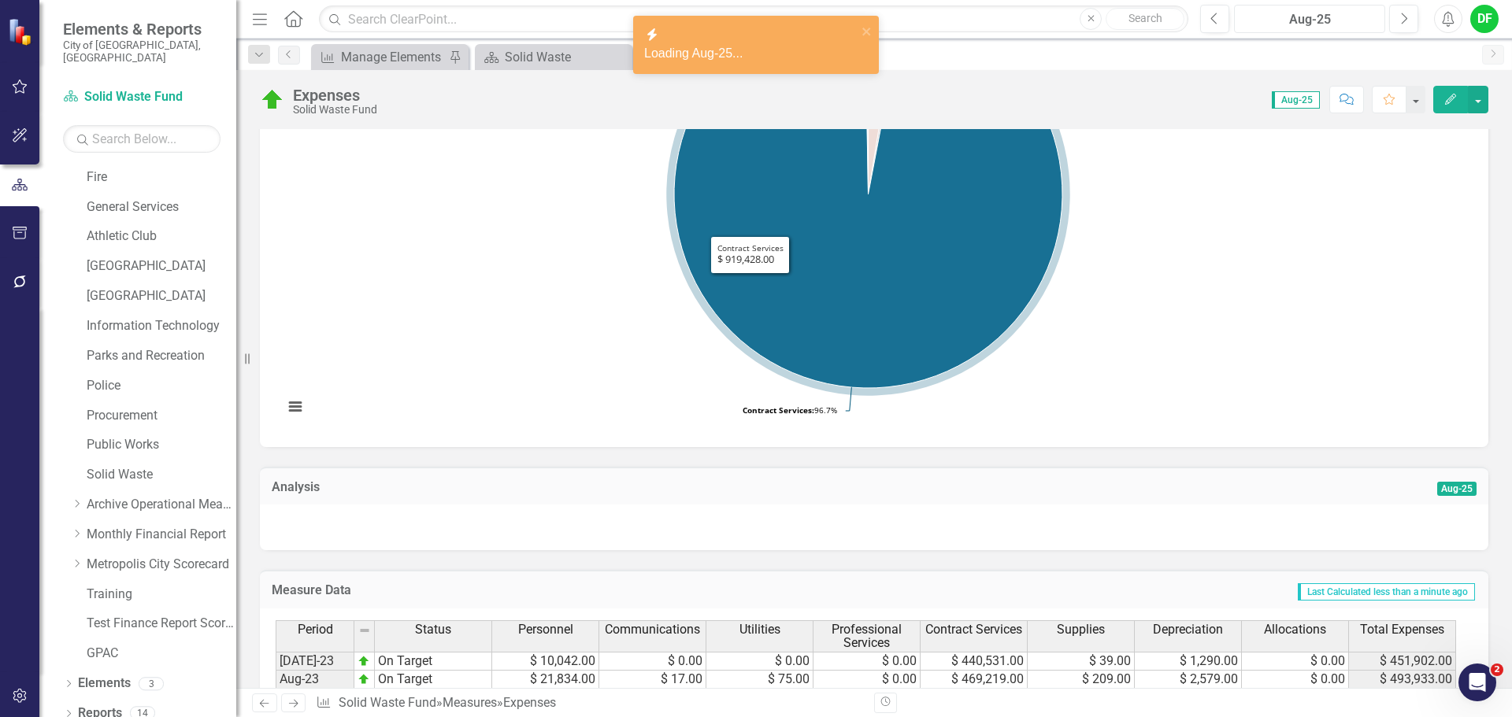
scroll to position [236, 0]
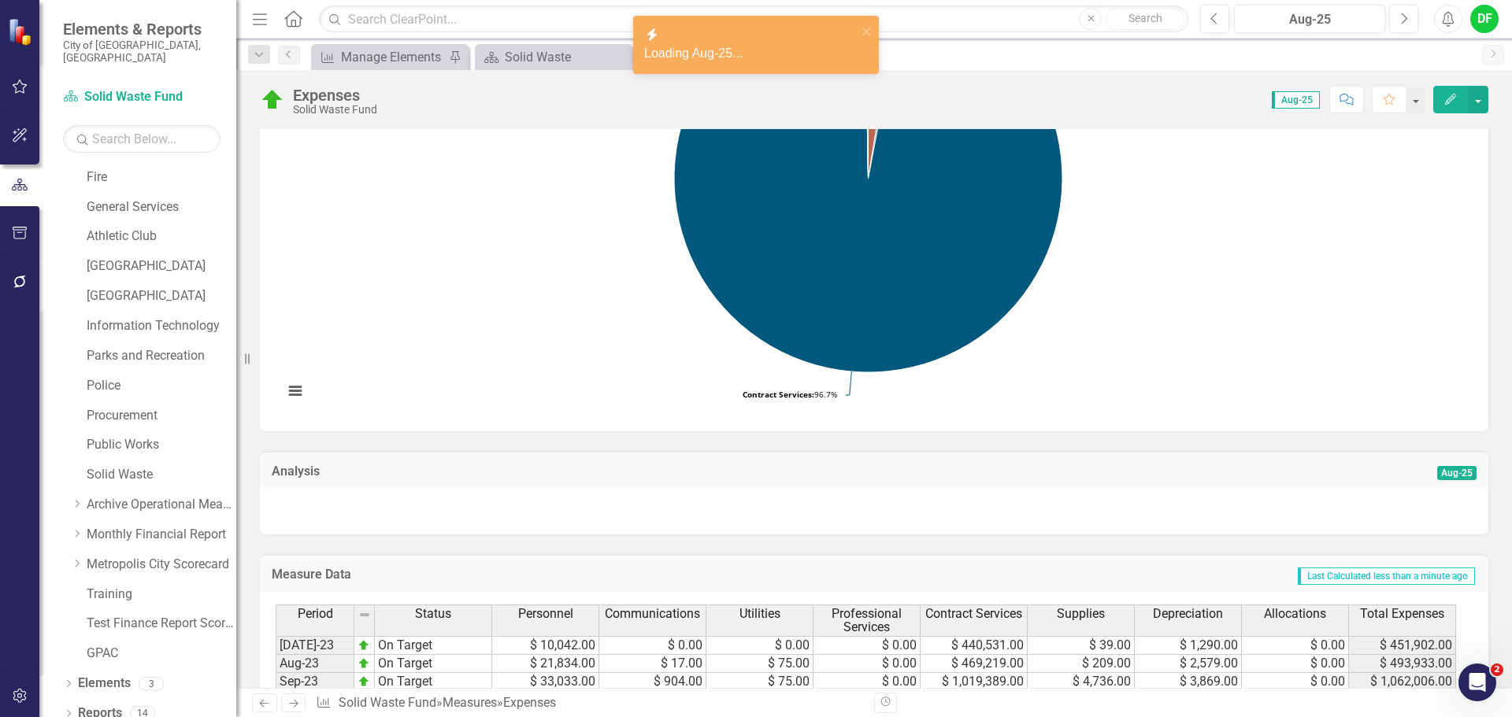
click at [328, 509] on div at bounding box center [874, 512] width 1228 height 46
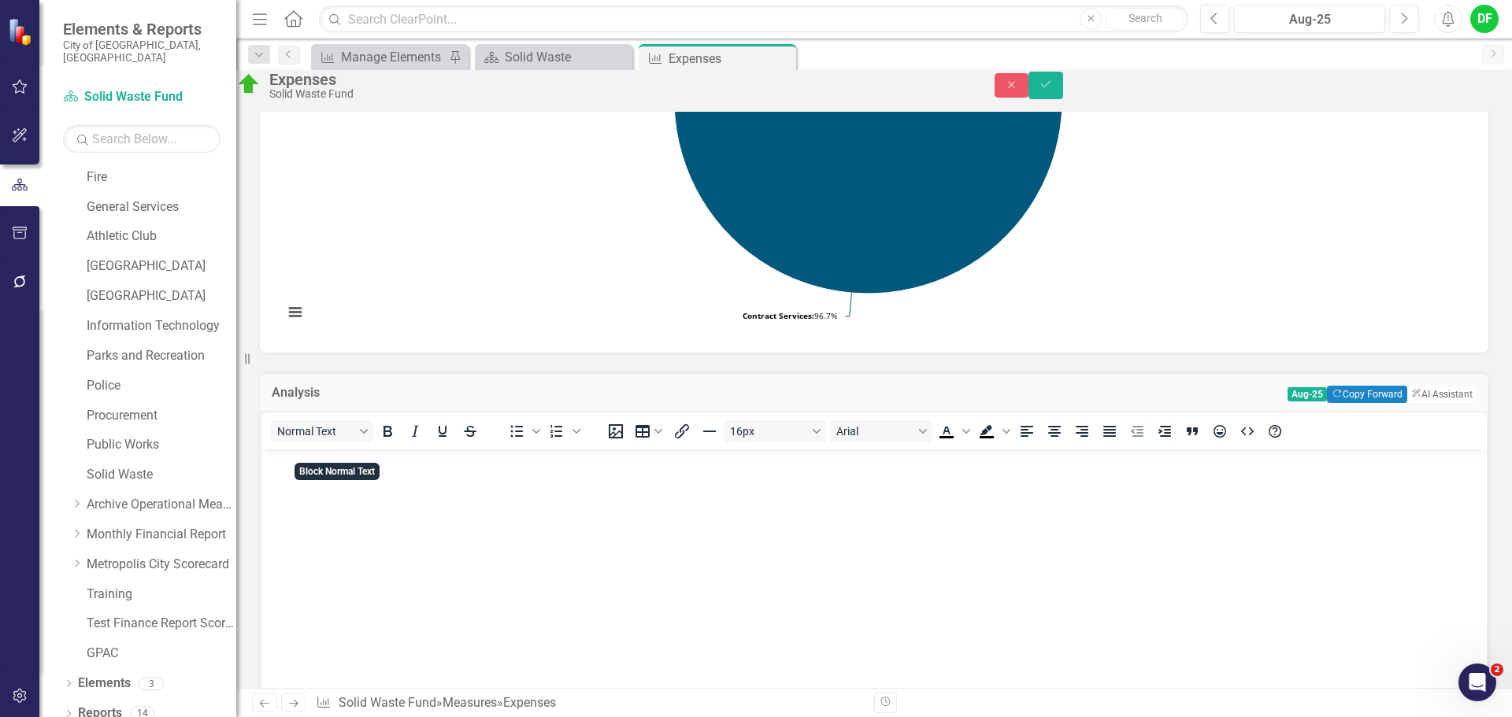
scroll to position [394, 0]
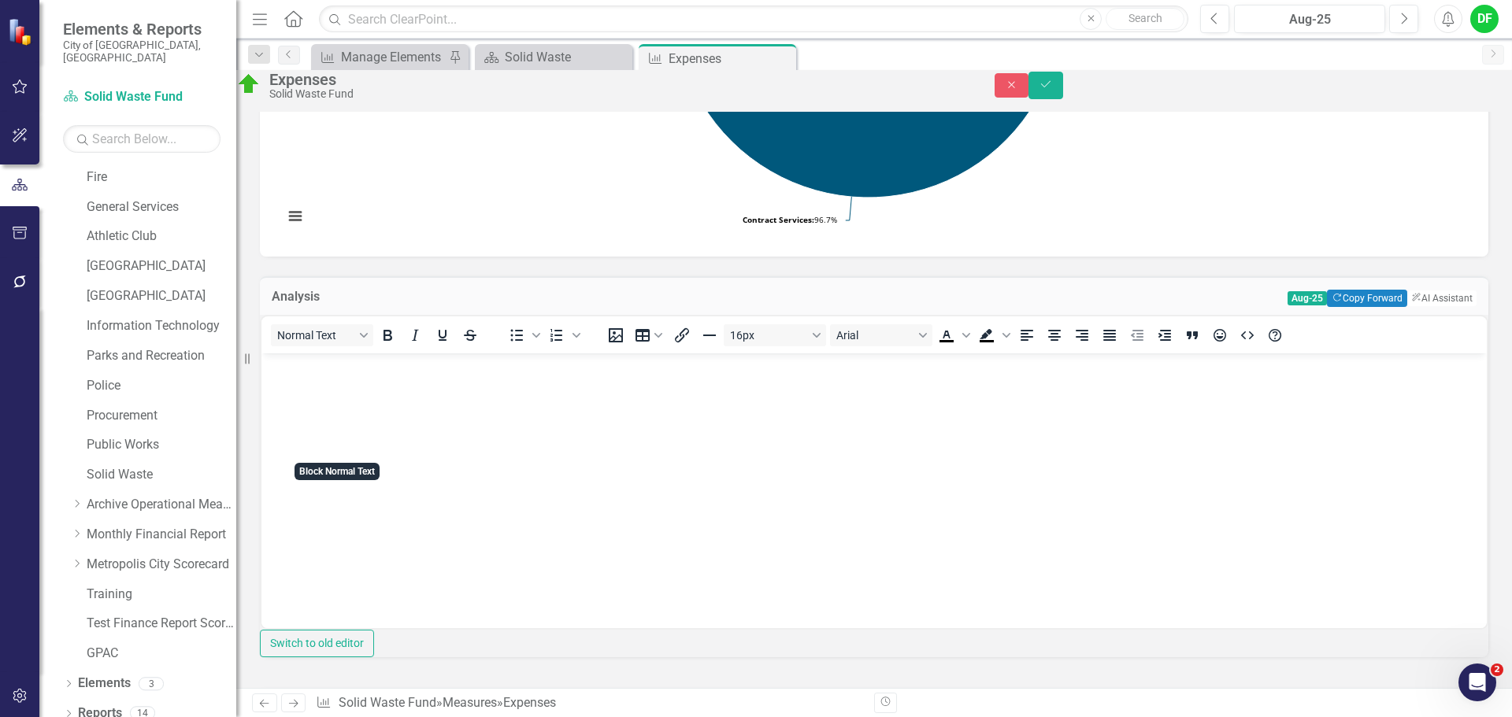
click at [291, 371] on p "Rich Text Area. Press ALT-0 for help." at bounding box center [873, 366] width 1217 height 19
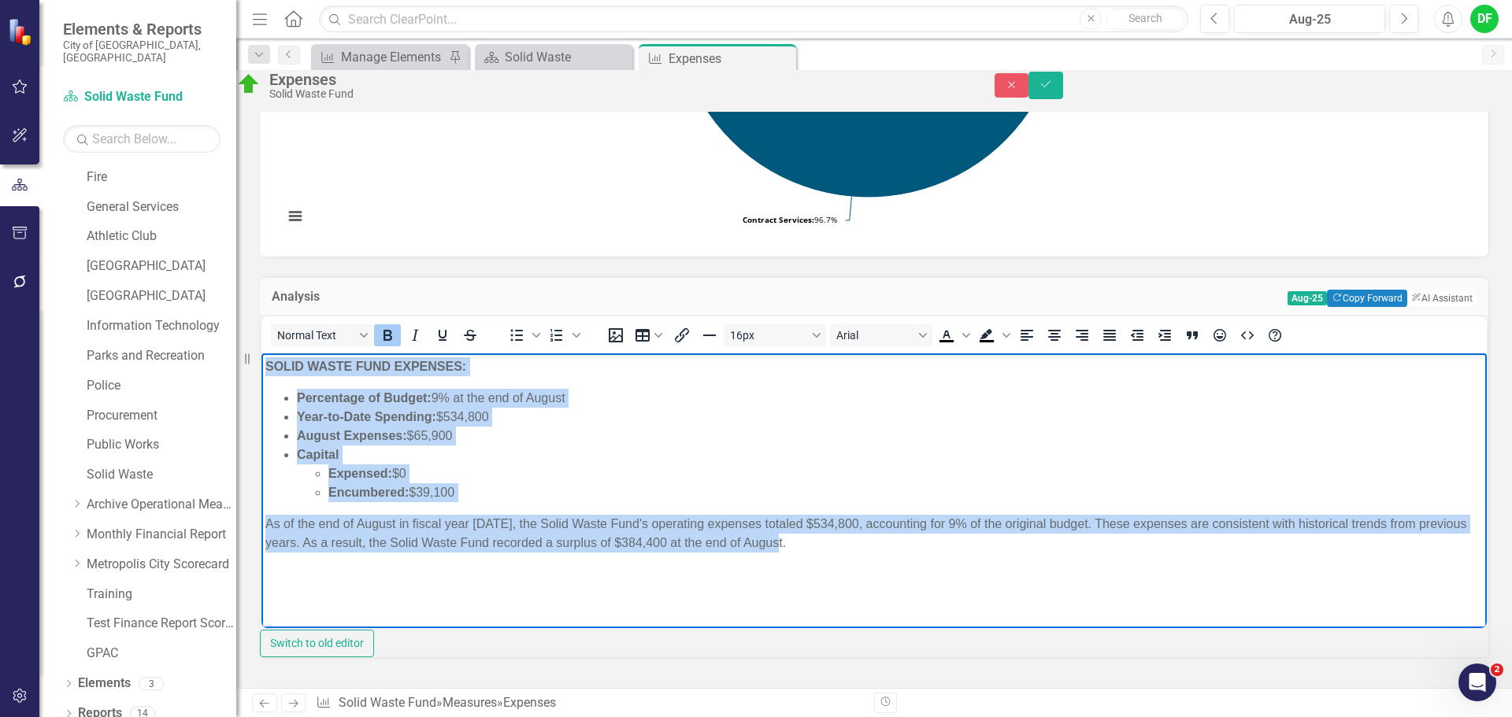
drag, startPoint x: 779, startPoint y: 540, endPoint x: 602, endPoint y: 736, distance: 264.2
click at [261, 358] on html "SOLID WASTE FUND EXPENSES: Percentage of Budget: 9% at the end of August Year-t…" at bounding box center [873, 471] width 1225 height 236
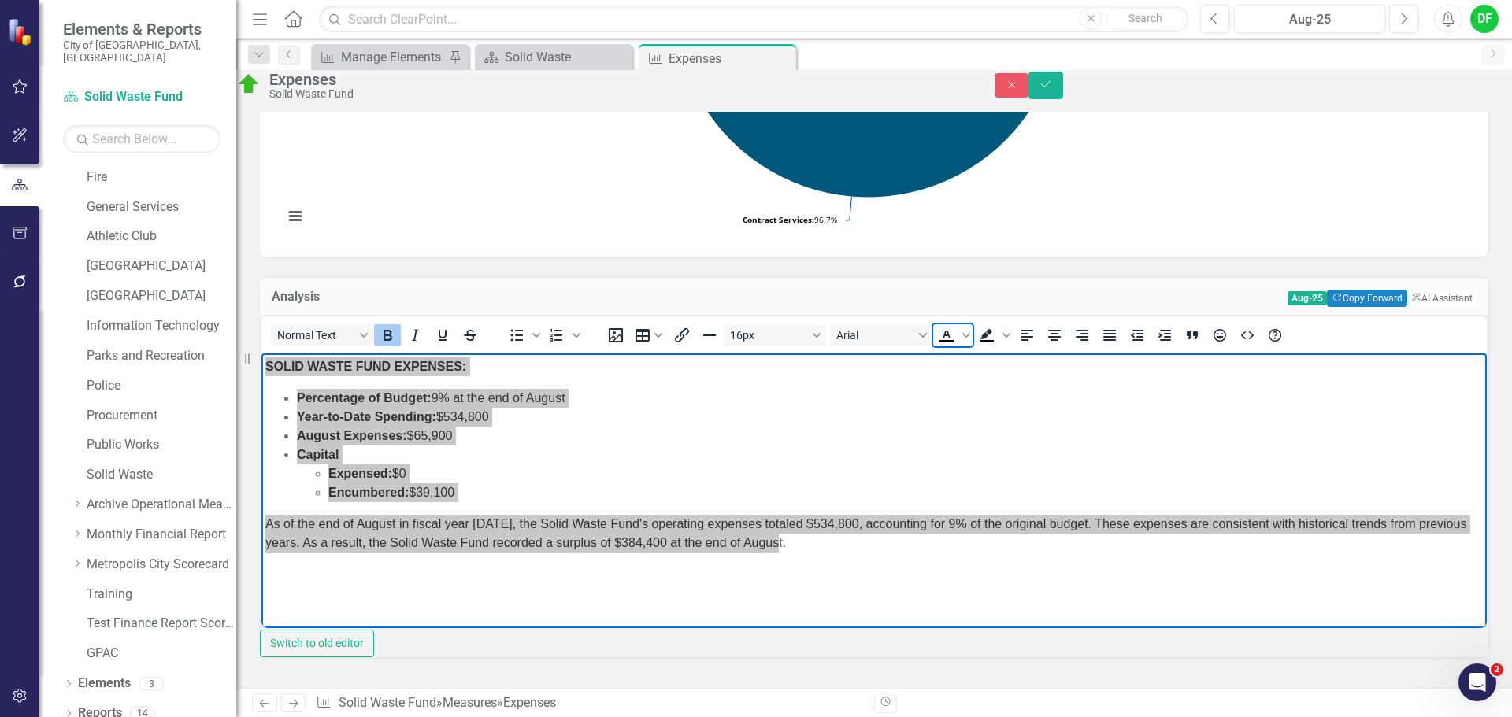
click at [956, 345] on icon "Text color Black" at bounding box center [946, 335] width 19 height 19
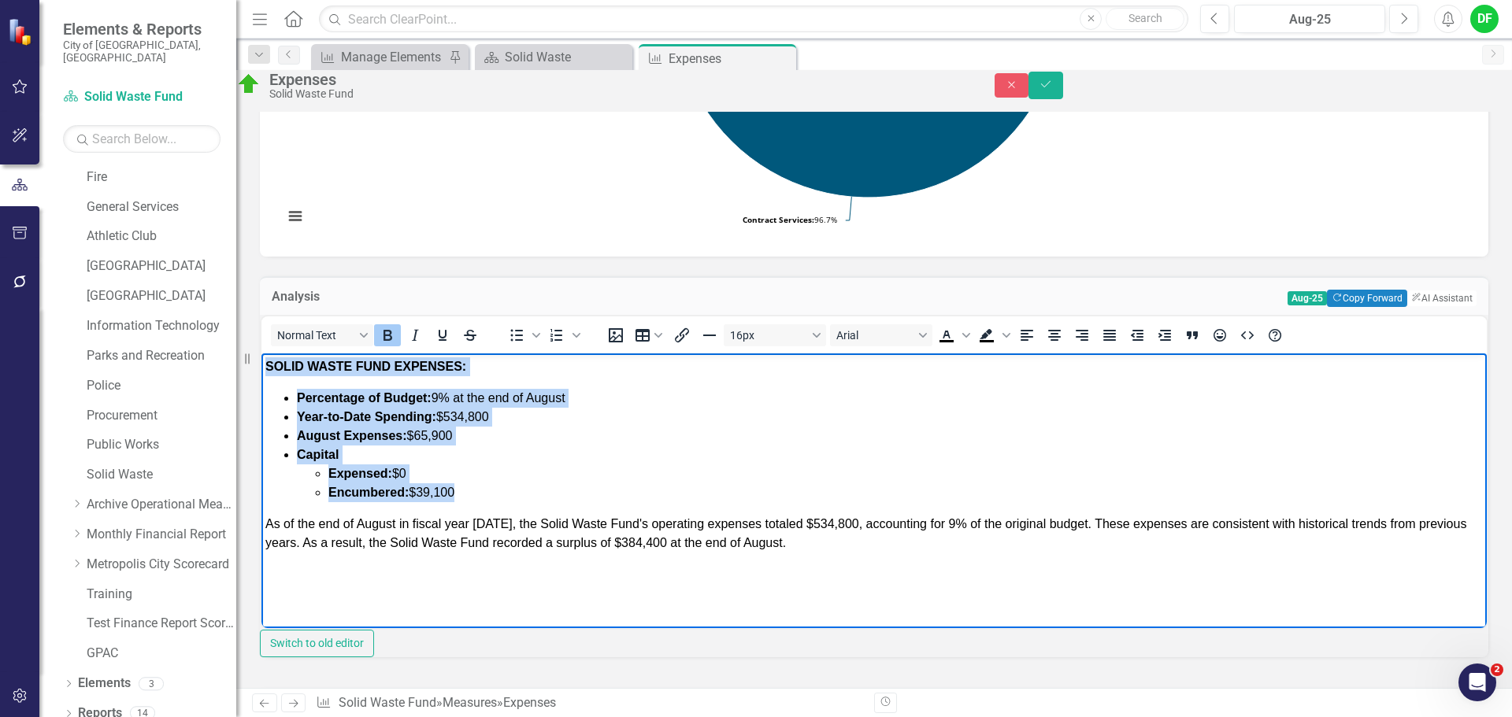
click at [882, 549] on p "As of the end of August in fiscal year 2025, the Solid Waste Fund's operating e…" at bounding box center [873, 533] width 1217 height 38
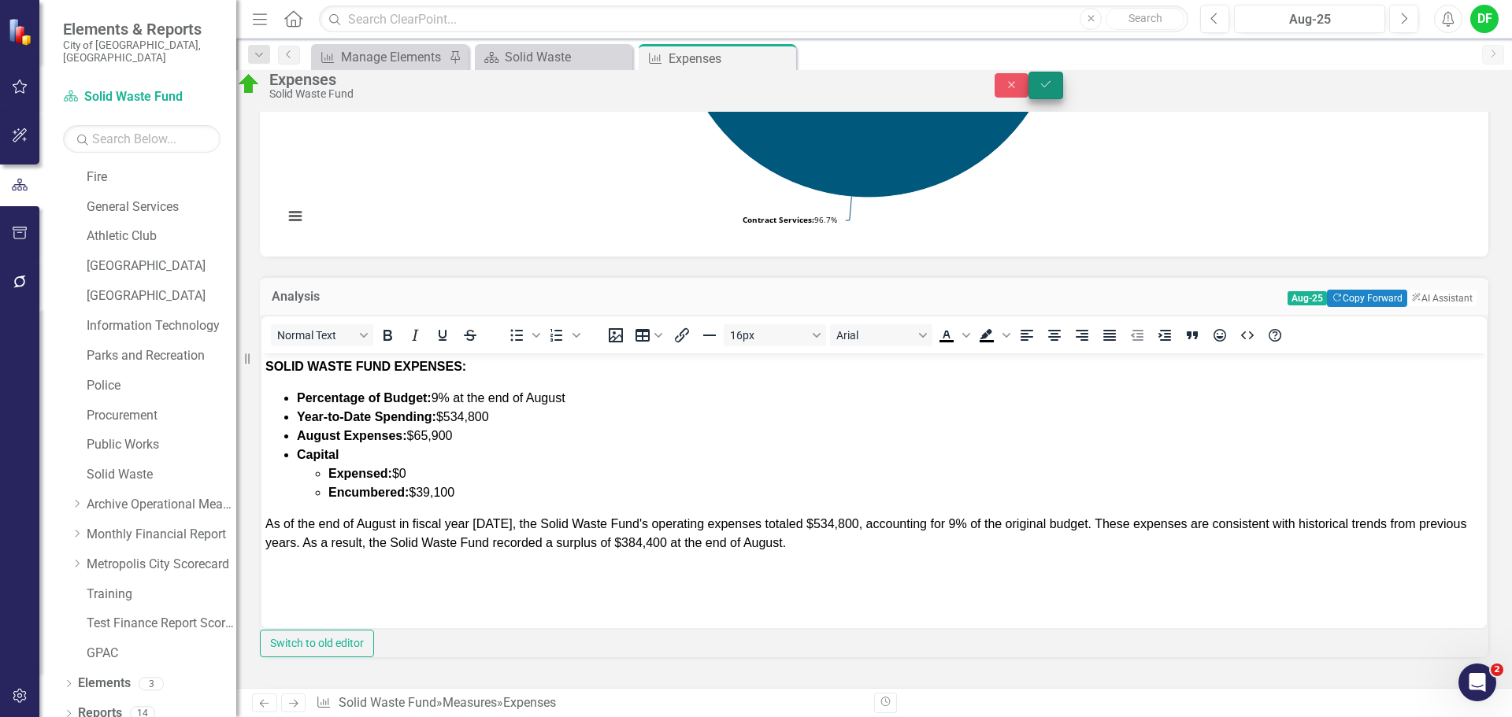
click at [1053, 90] on icon "Save" at bounding box center [1045, 84] width 14 height 11
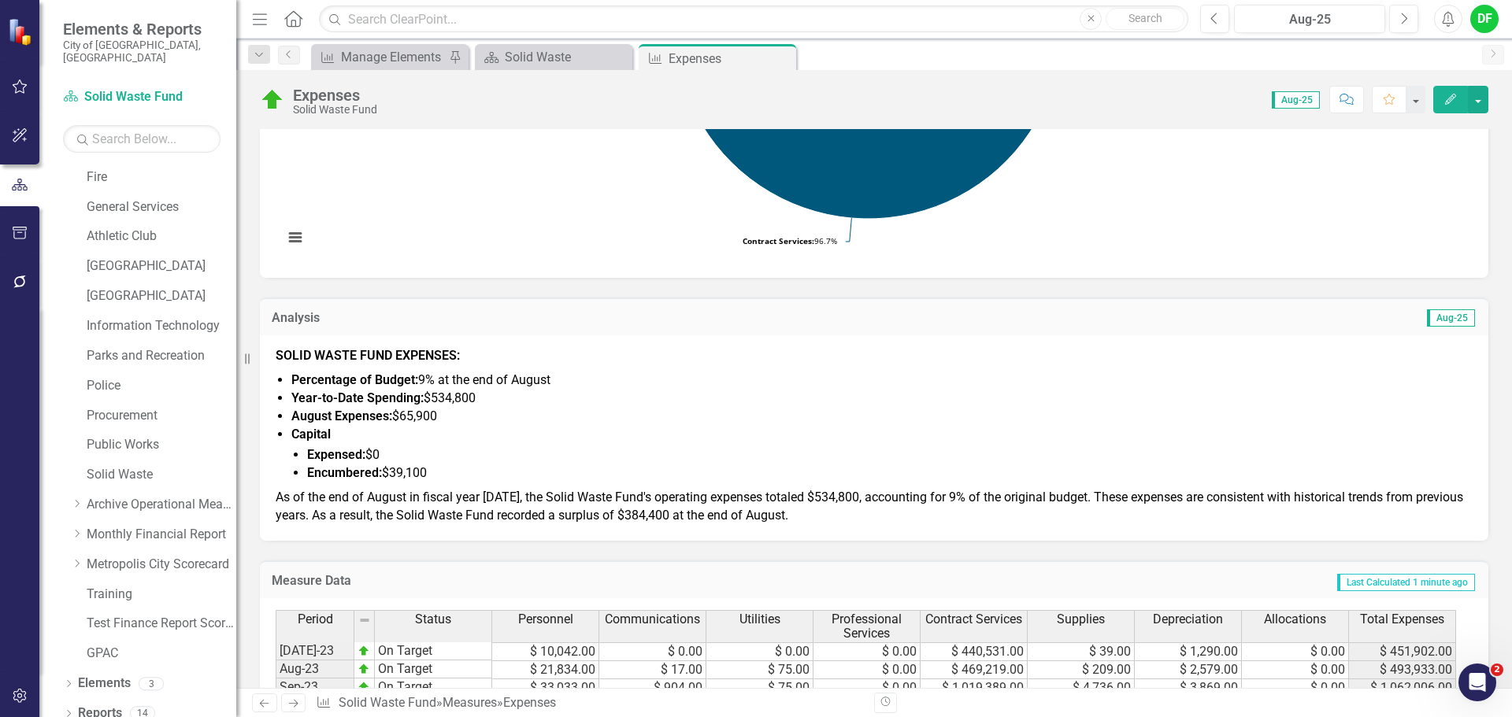
scroll to position [394, 0]
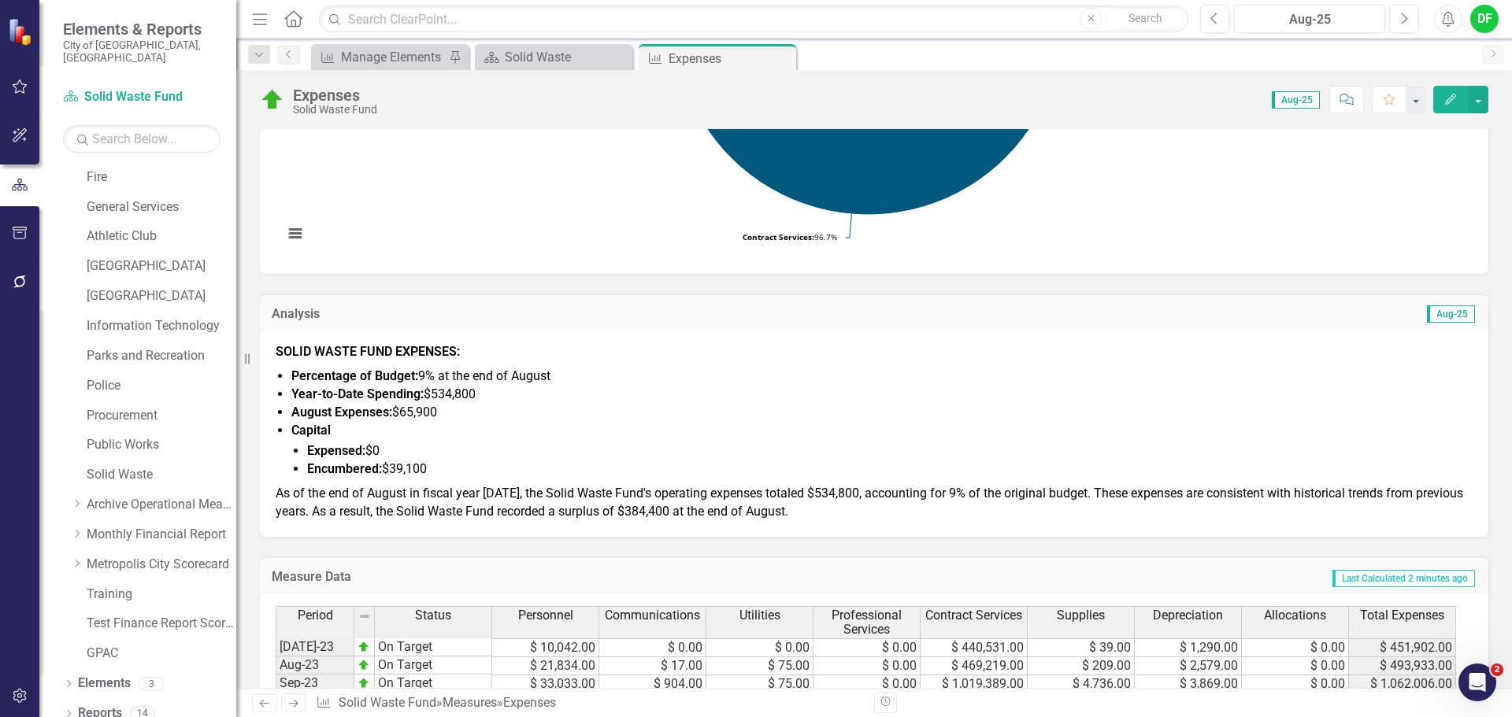
click at [438, 378] on span "Percentage of Budget: 9% at the end of August" at bounding box center [420, 375] width 259 height 15
click at [432, 377] on span "Percentage of Budget: 9% at the end of August" at bounding box center [420, 375] width 259 height 15
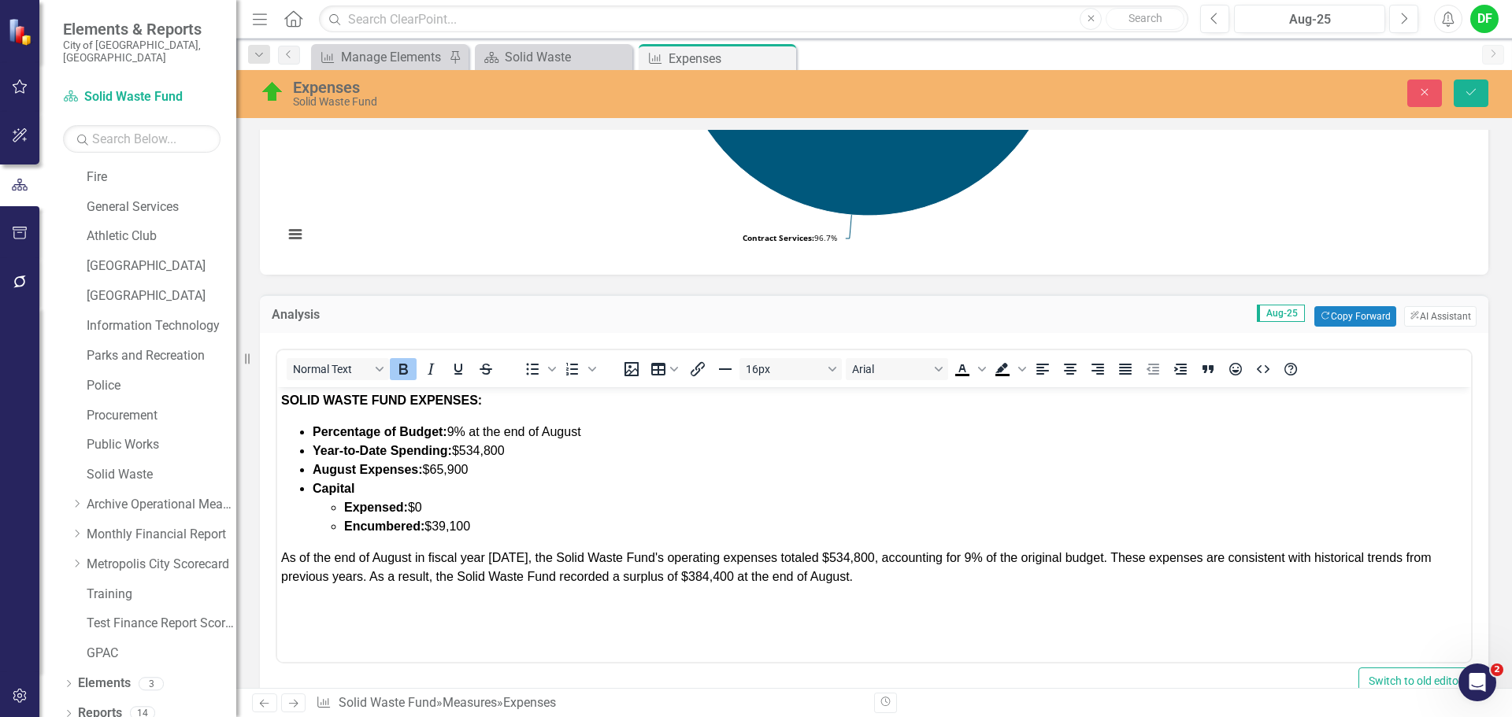
scroll to position [0, 0]
click at [457, 435] on span "Percentage of Budget: 9% at the end of August" at bounding box center [447, 431] width 268 height 13
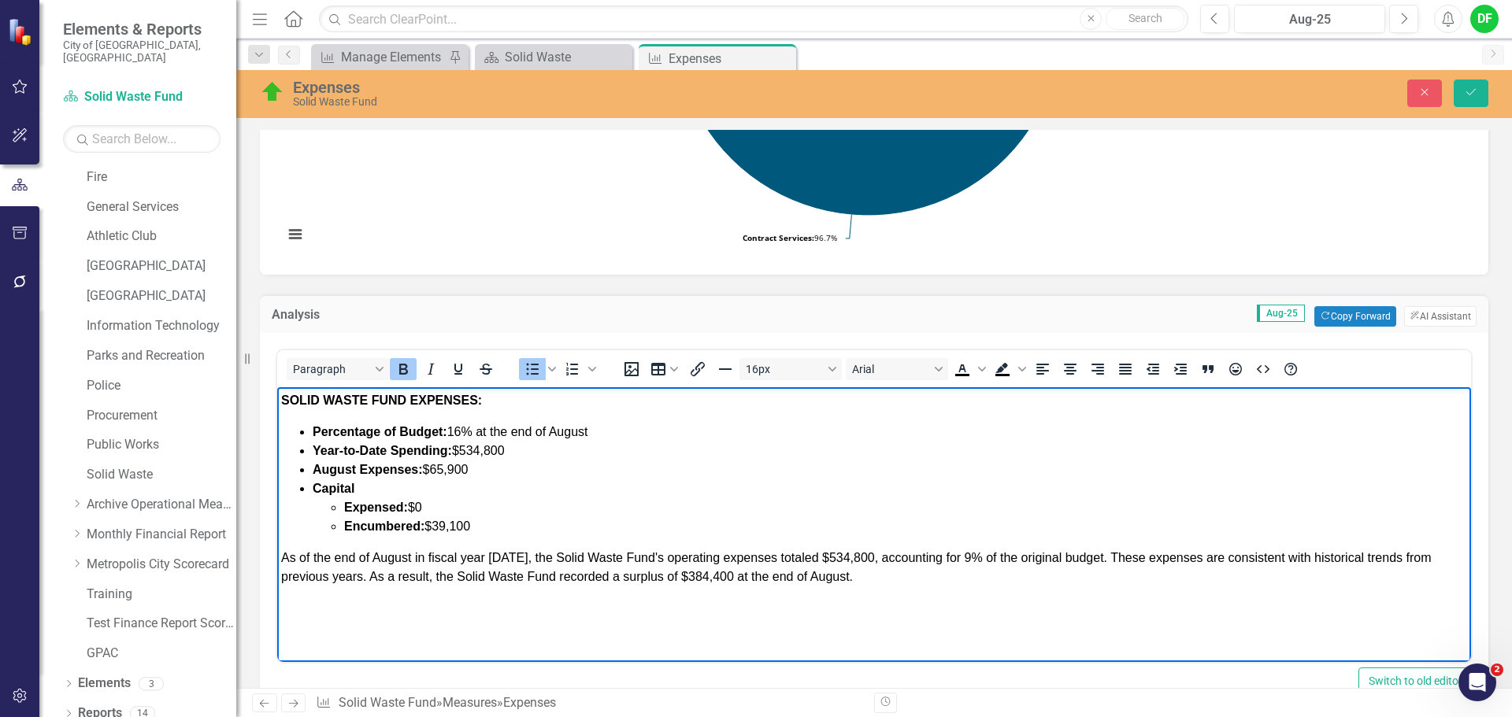
click at [523, 450] on li "Year-to-Date Spending: $534,800" at bounding box center [890, 451] width 1154 height 19
click at [483, 468] on li "August Expenses: $65,900" at bounding box center [890, 470] width 1154 height 19
drag, startPoint x: 507, startPoint y: 523, endPoint x: 258, endPoint y: 486, distance: 251.5
click at [277, 486] on html "SOLID WASTE FUND EXPENSES: Percentage of Budget: 16% at the end of August Year-…" at bounding box center [874, 505] width 1194 height 236
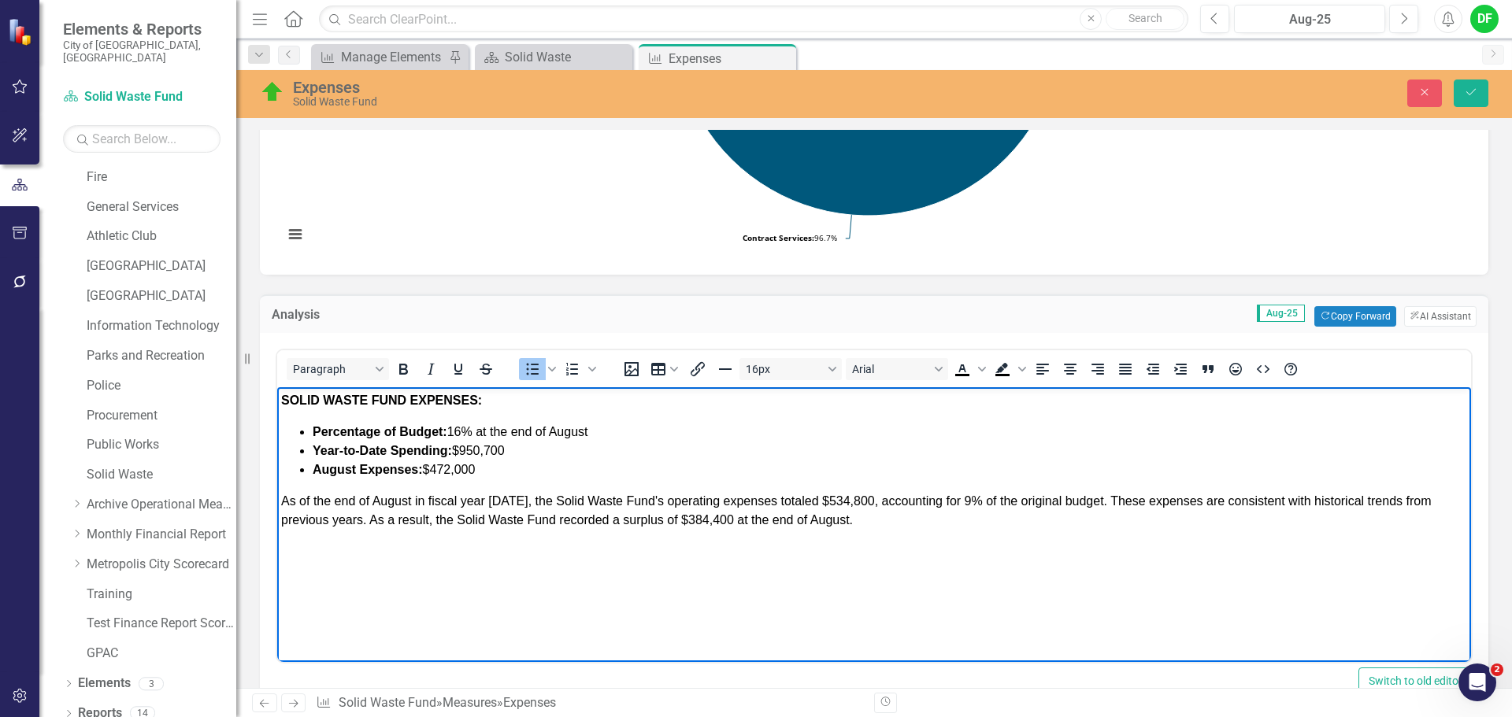
click at [514, 505] on span "As of the end of August in fiscal year 2025, the Solid Waste Fund's operating e…" at bounding box center [856, 510] width 1150 height 32
click at [864, 501] on span "As of the end of August in fiscal year 2026, the Solid Waste Fund's operating e…" at bounding box center [856, 510] width 1150 height 32
click at [960, 498] on span "As of the end of August in fiscal year 2026, the Solid Waste Fund's operating e…" at bounding box center [856, 510] width 1150 height 32
drag, startPoint x: 1224, startPoint y: 500, endPoint x: 364, endPoint y: 517, distance: 860.7
click at [364, 517] on span "As of the end of August in fiscal year 2026, the Solid Waste Fund's operating e…" at bounding box center [859, 510] width 1157 height 32
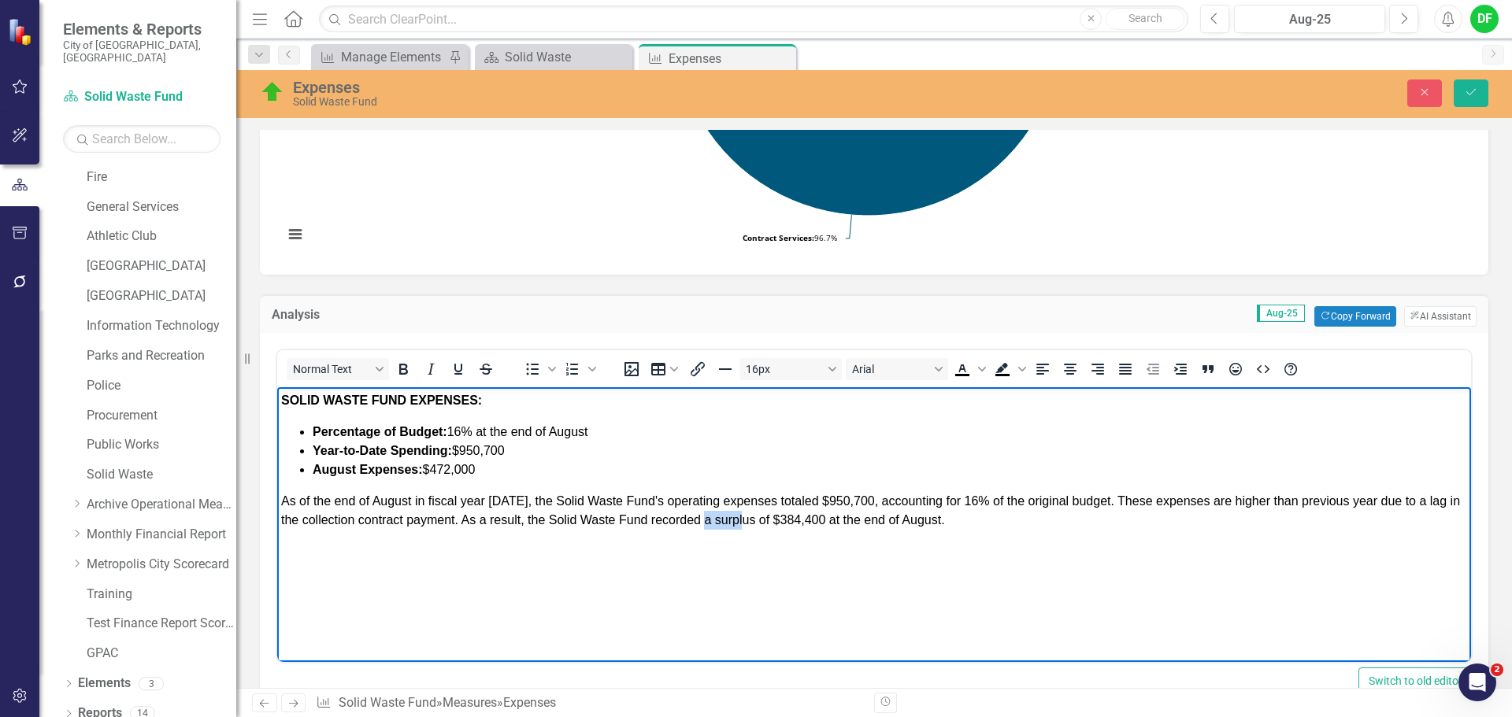
drag, startPoint x: 715, startPoint y: 518, endPoint x: 753, endPoint y: 518, distance: 38.6
click at [753, 518] on span "As of the end of August in fiscal year 2026, the Solid Waste Fund's operating e…" at bounding box center [870, 510] width 1179 height 32
click at [816, 520] on span "As of the end of August in fiscal year 2026, the Solid Waste Fund's operating e…" at bounding box center [870, 510] width 1179 height 32
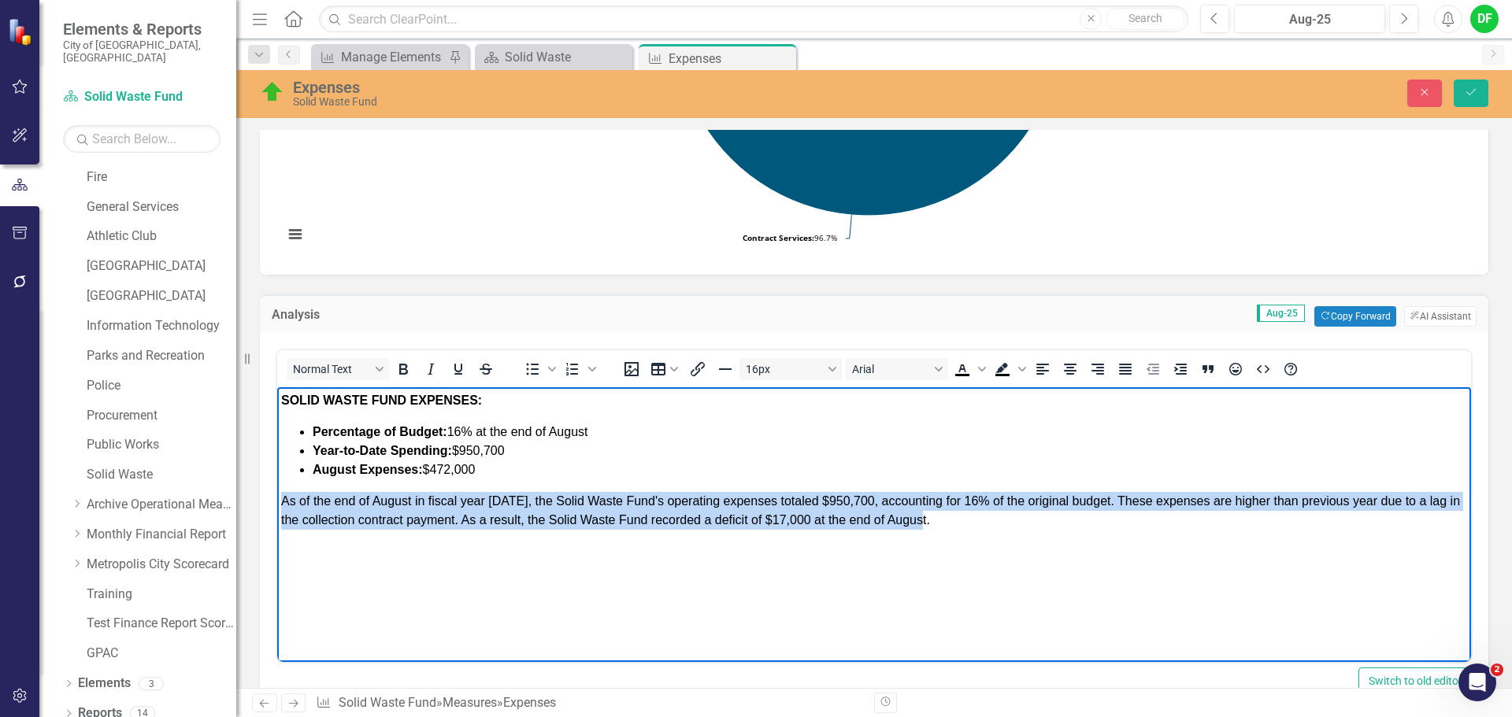
drag, startPoint x: 942, startPoint y: 520, endPoint x: 270, endPoint y: 505, distance: 672.6
click at [277, 505] on html "SOLID WASTE FUND EXPENSES: Percentage of Budget: 16% at the end of August Year-…" at bounding box center [874, 505] width 1194 height 236
copy span "As of the end of August in fiscal year 2026, the Solid Waste Fund's operating e…"
click at [943, 527] on p "As of the end of August in fiscal year 2026, the Solid Waste Fund's operating e…" at bounding box center [874, 511] width 1186 height 38
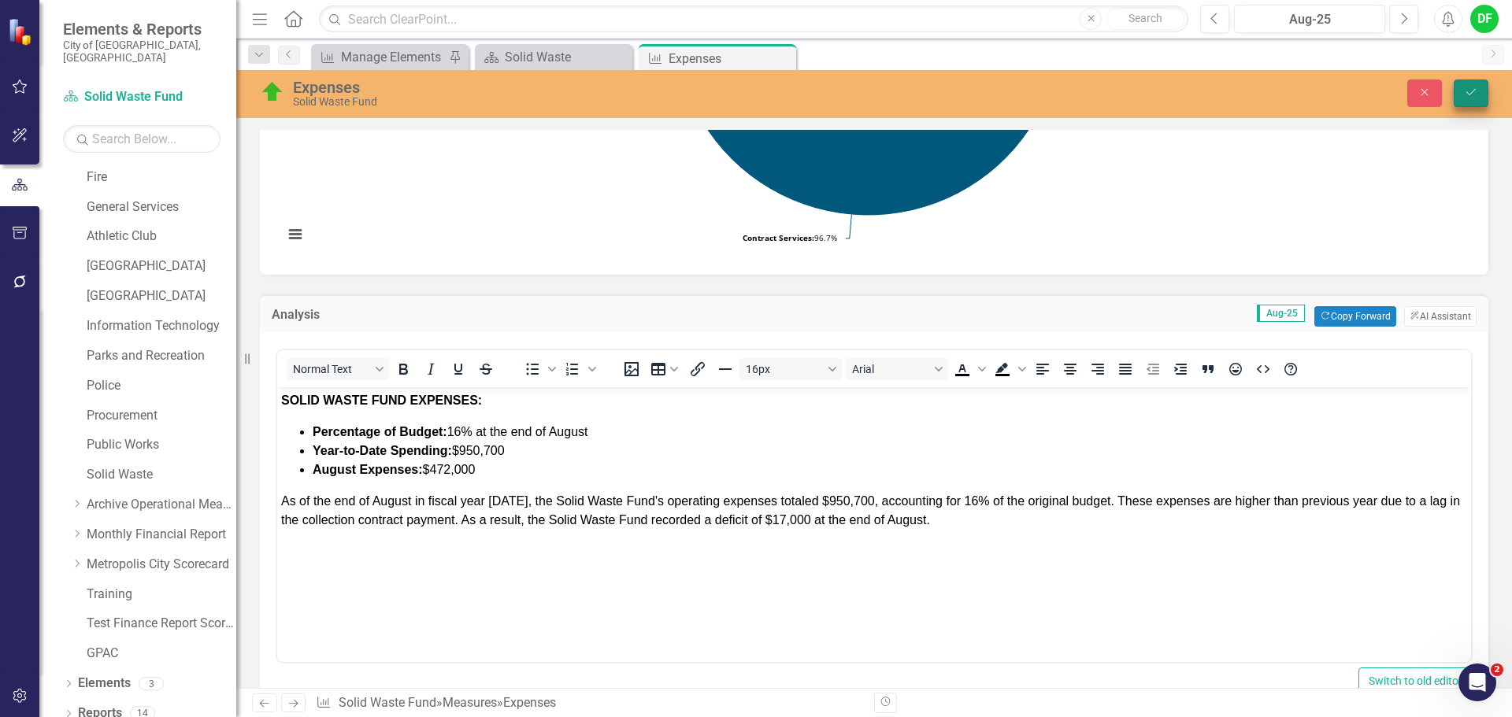
click at [1478, 91] on button "Save" at bounding box center [1470, 94] width 35 height 28
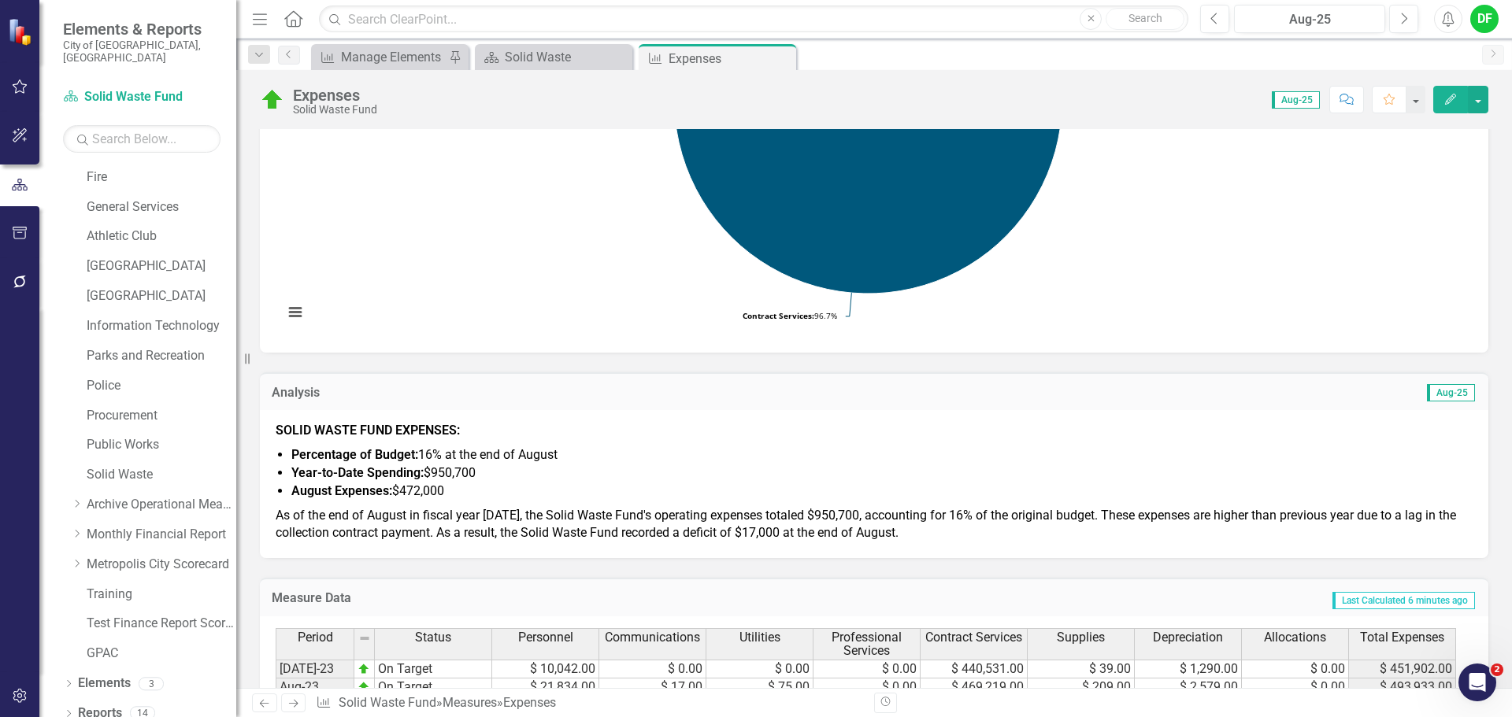
scroll to position [394, 0]
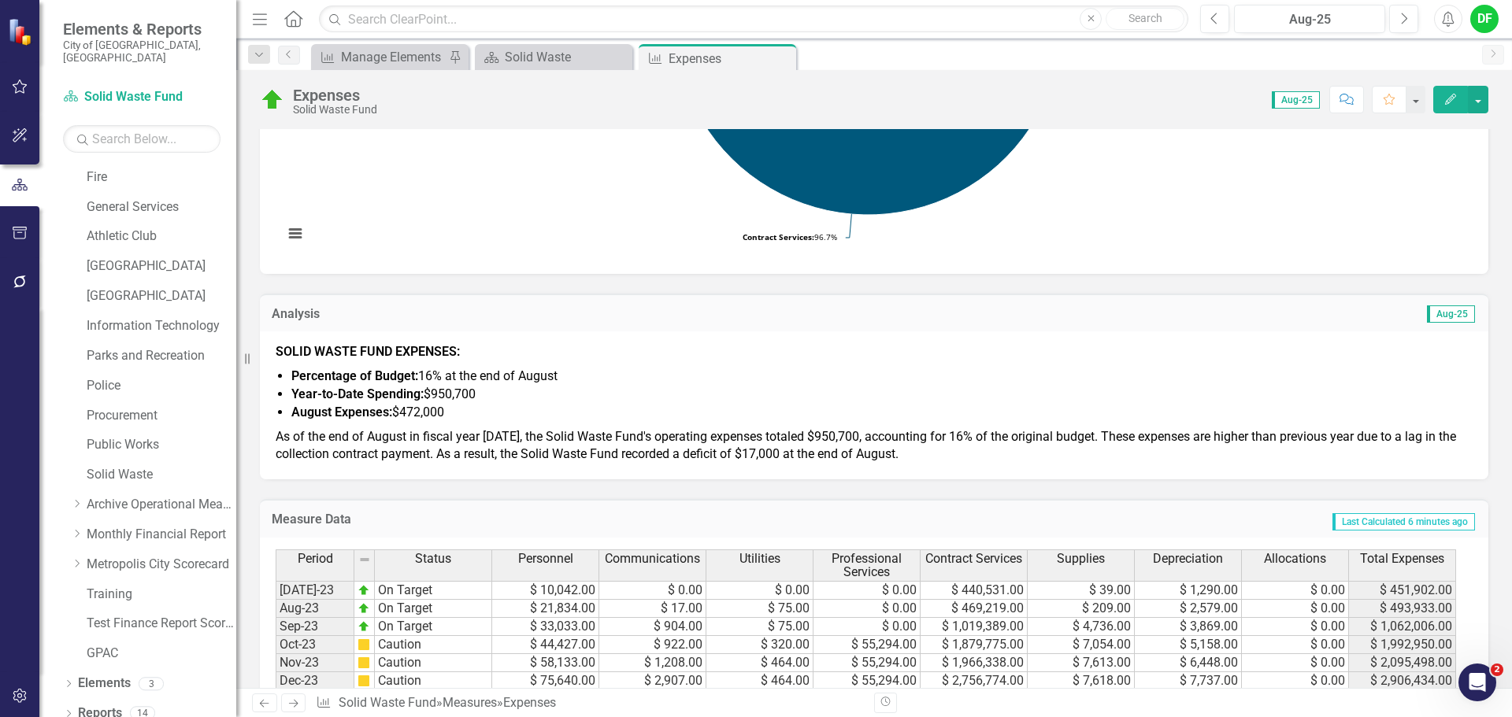
click at [549, 455] on span "As of the end of August in fiscal year [DATE], the Solid Waste Fund's operating…" at bounding box center [866, 445] width 1180 height 33
click at [549, 455] on span "As of the end of August in fiscal year 2026, the Solid Waste Fund's operating e…" at bounding box center [866, 445] width 1180 height 33
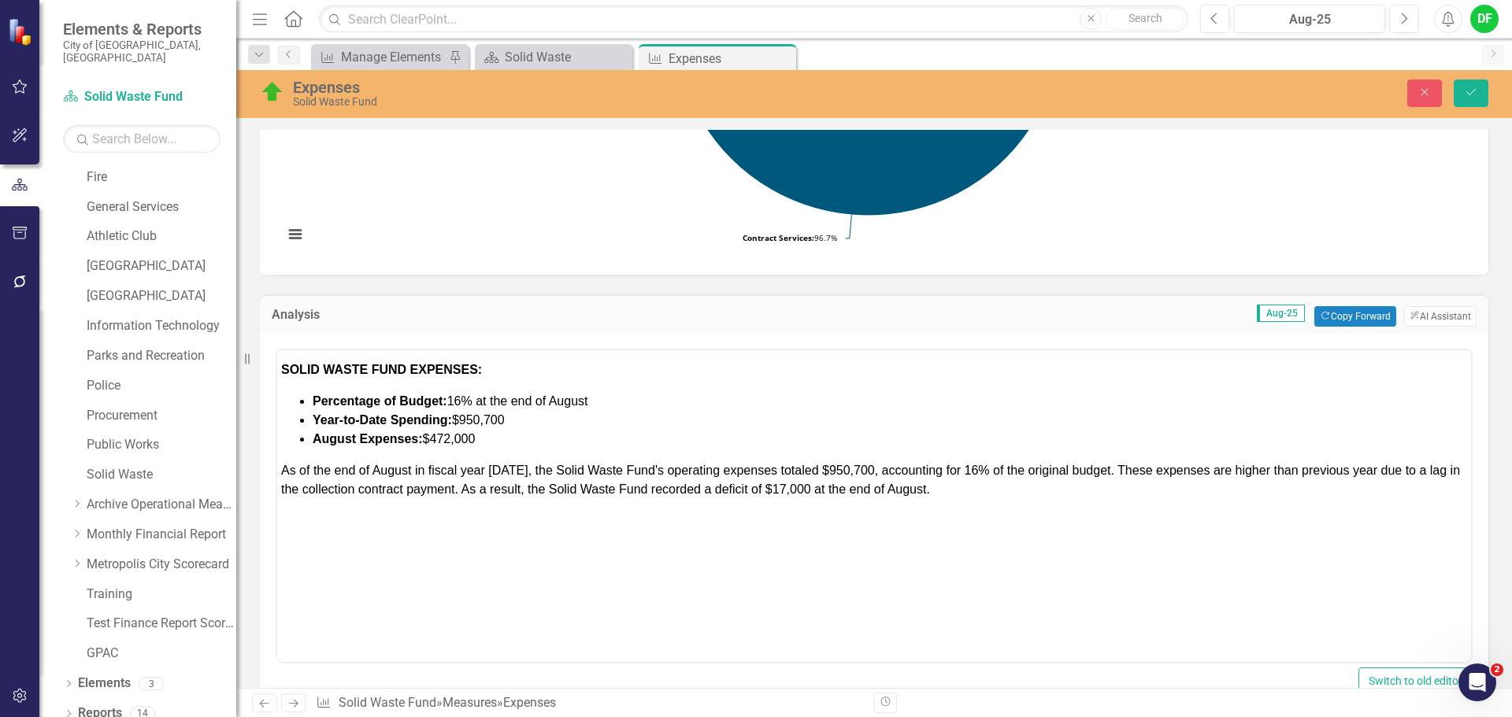
scroll to position [0, 0]
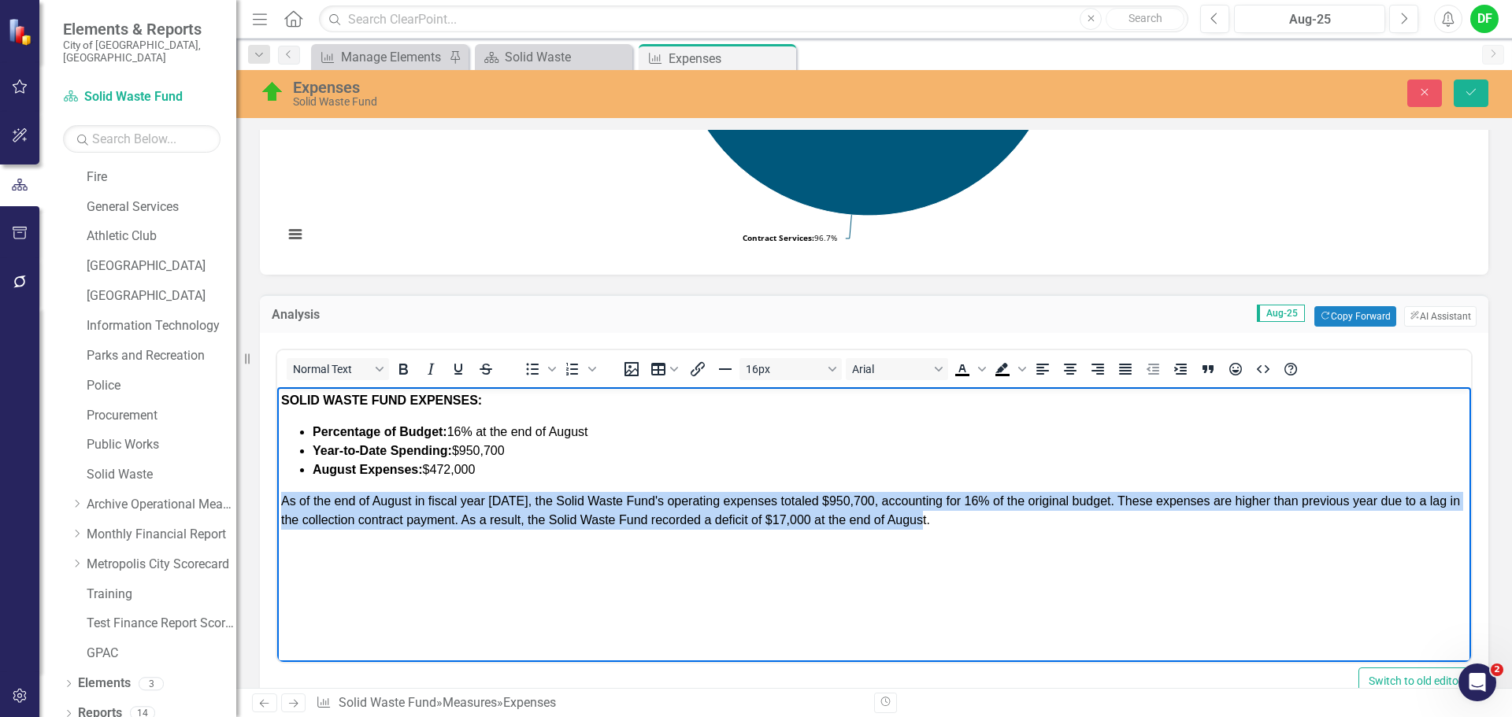
drag, startPoint x: 963, startPoint y: 524, endPoint x: 281, endPoint y: 496, distance: 682.4
click at [281, 496] on p "As of the end of August in fiscal year 2026, the Solid Waste Fund's operating e…" at bounding box center [874, 511] width 1186 height 38
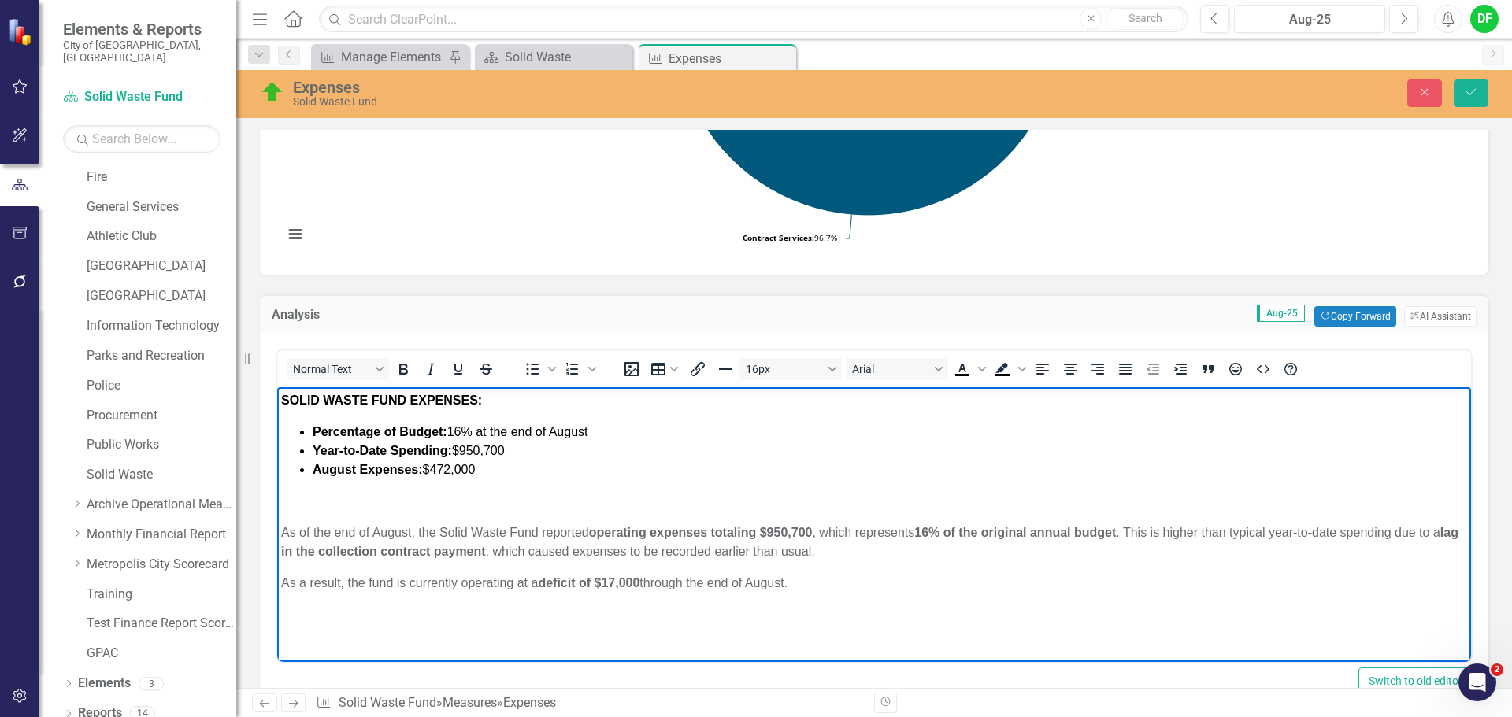
click at [280, 581] on body "SOLID WASTE FUND EXPENSES: Percentage of Budget: 16% at the end of August Year-…" at bounding box center [874, 505] width 1194 height 236
click at [324, 500] on p "﻿" at bounding box center [874, 501] width 1186 height 19
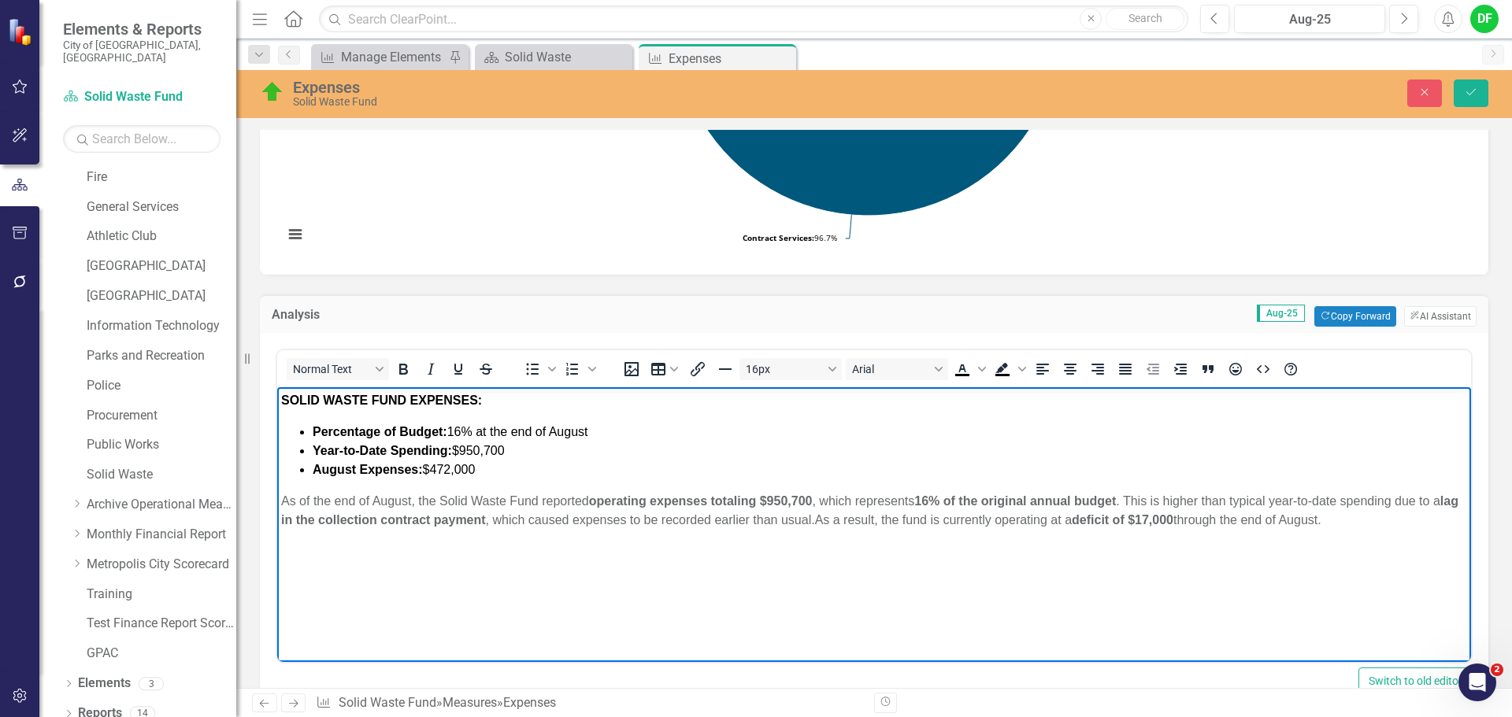
drag, startPoint x: 1369, startPoint y: 524, endPoint x: 276, endPoint y: 500, distance: 1093.1
click at [277, 500] on html "SOLID WASTE FUND EXPENSES: Percentage of Budget: 16% at the end of August Year-…" at bounding box center [874, 505] width 1194 height 236
click at [401, 368] on icon "Bold" at bounding box center [403, 369] width 9 height 11
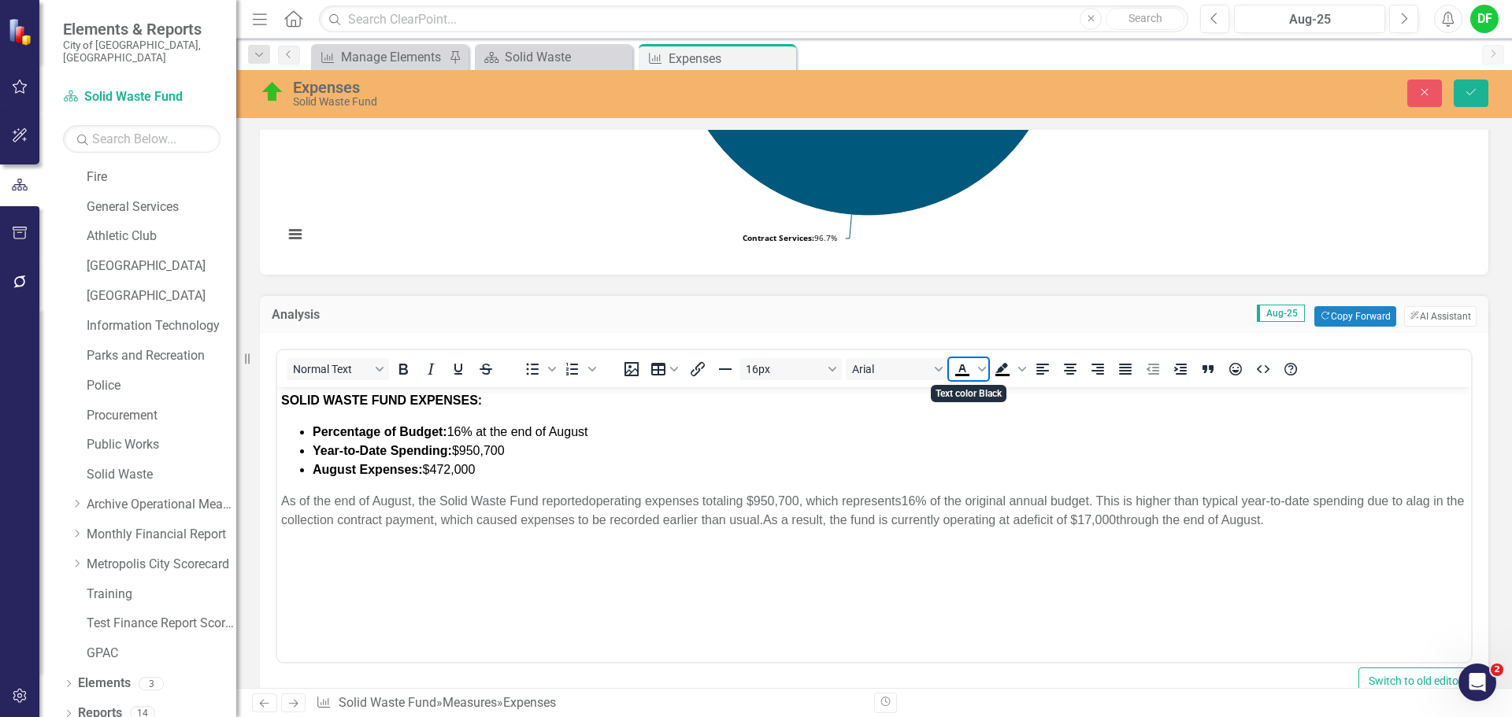
click at [962, 369] on icon "Text color Black" at bounding box center [961, 369] width 7 height 8
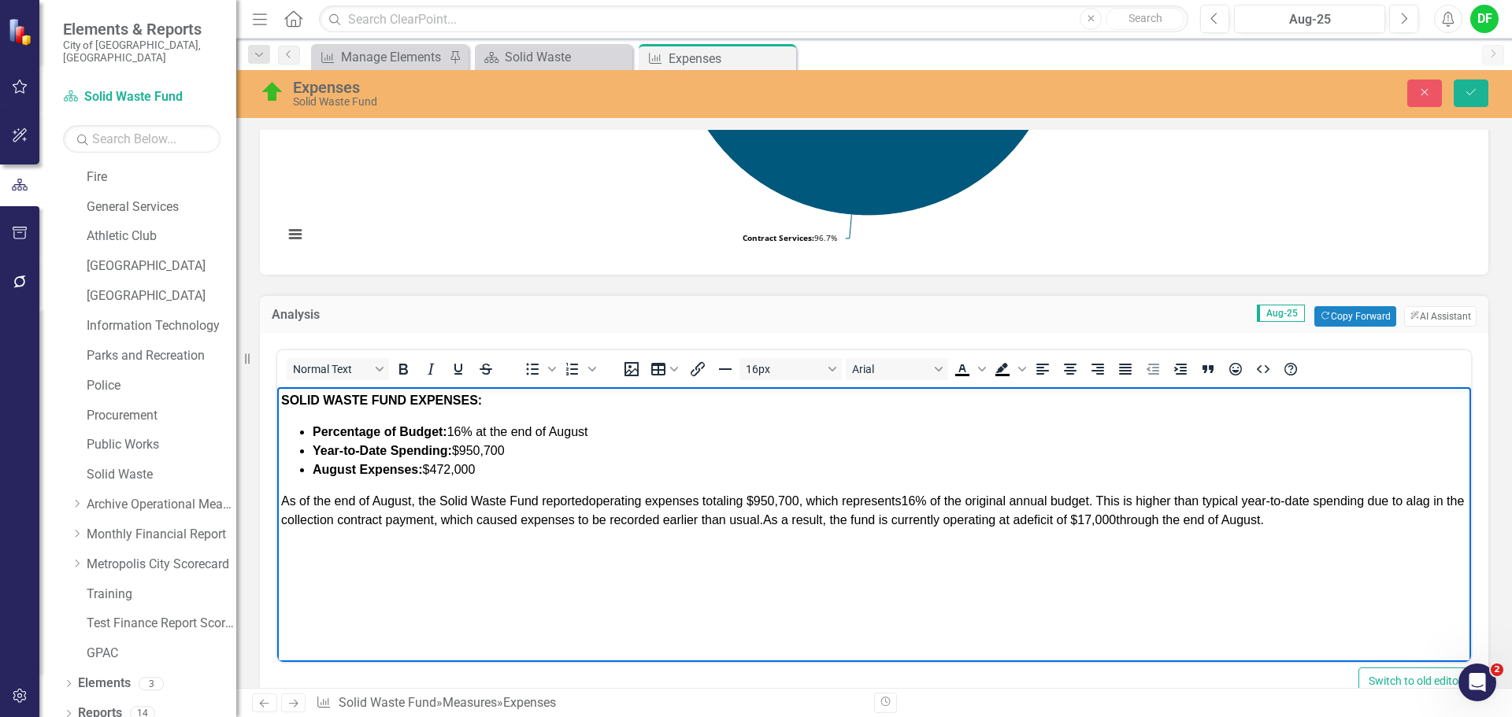
click at [1345, 525] on p "As of the end of August, the Solid Waste Fund reported operating expenses total…" at bounding box center [874, 511] width 1186 height 38
click at [717, 517] on span "As of the end of August, the Solid Waste Fund reported operating expenses total…" at bounding box center [872, 510] width 1183 height 32
click at [770, 523] on span "As of the end of August, the Solid Waste Fund reported operating expenses total…" at bounding box center [872, 510] width 1183 height 32
click at [1436, 520] on p "As of the end of August, the Solid Waste Fund reported operating expenses total…" at bounding box center [874, 511] width 1186 height 38
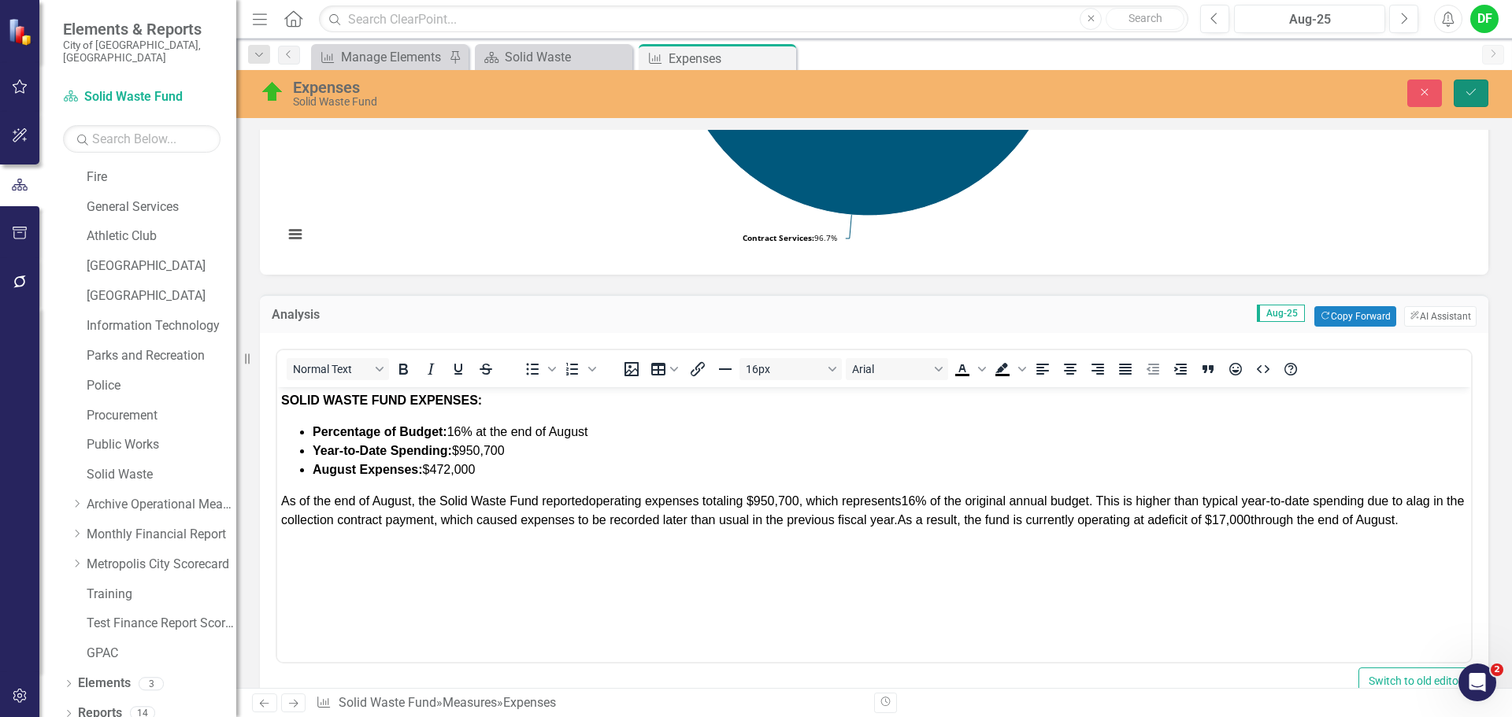
click at [1465, 91] on icon "Save" at bounding box center [1471, 92] width 14 height 11
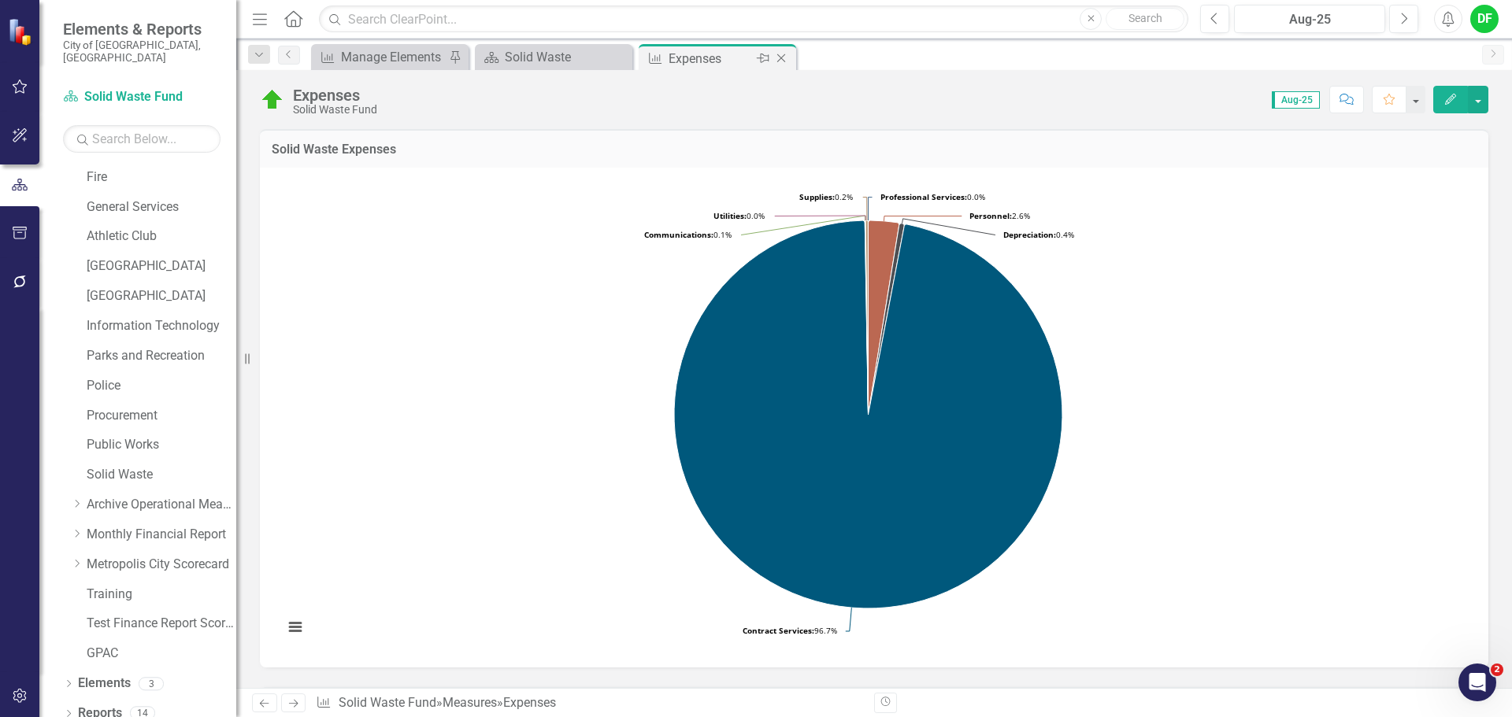
click at [783, 53] on icon "Close" at bounding box center [781, 58] width 16 height 13
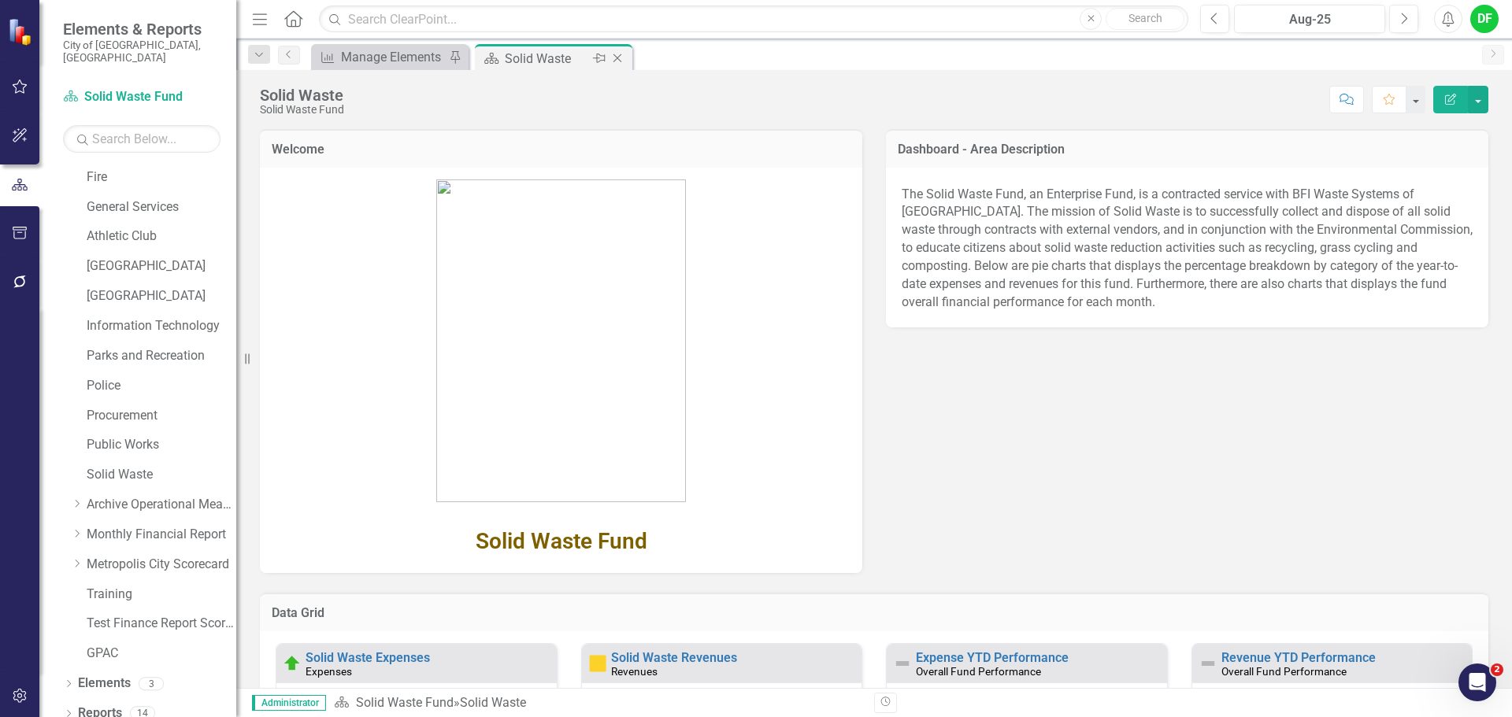
click at [616, 57] on icon "Close" at bounding box center [617, 58] width 16 height 13
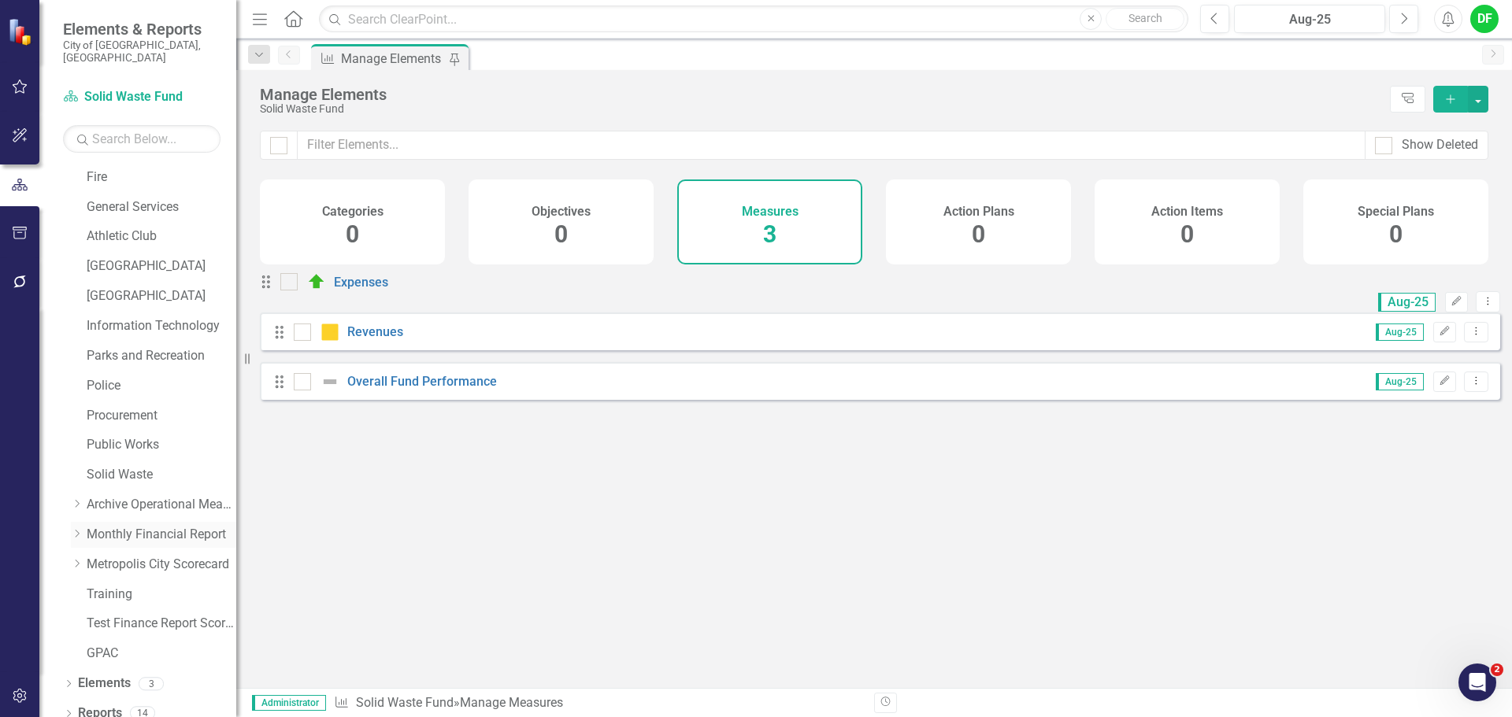
click at [76, 529] on icon "Dropdown" at bounding box center [77, 533] width 12 height 9
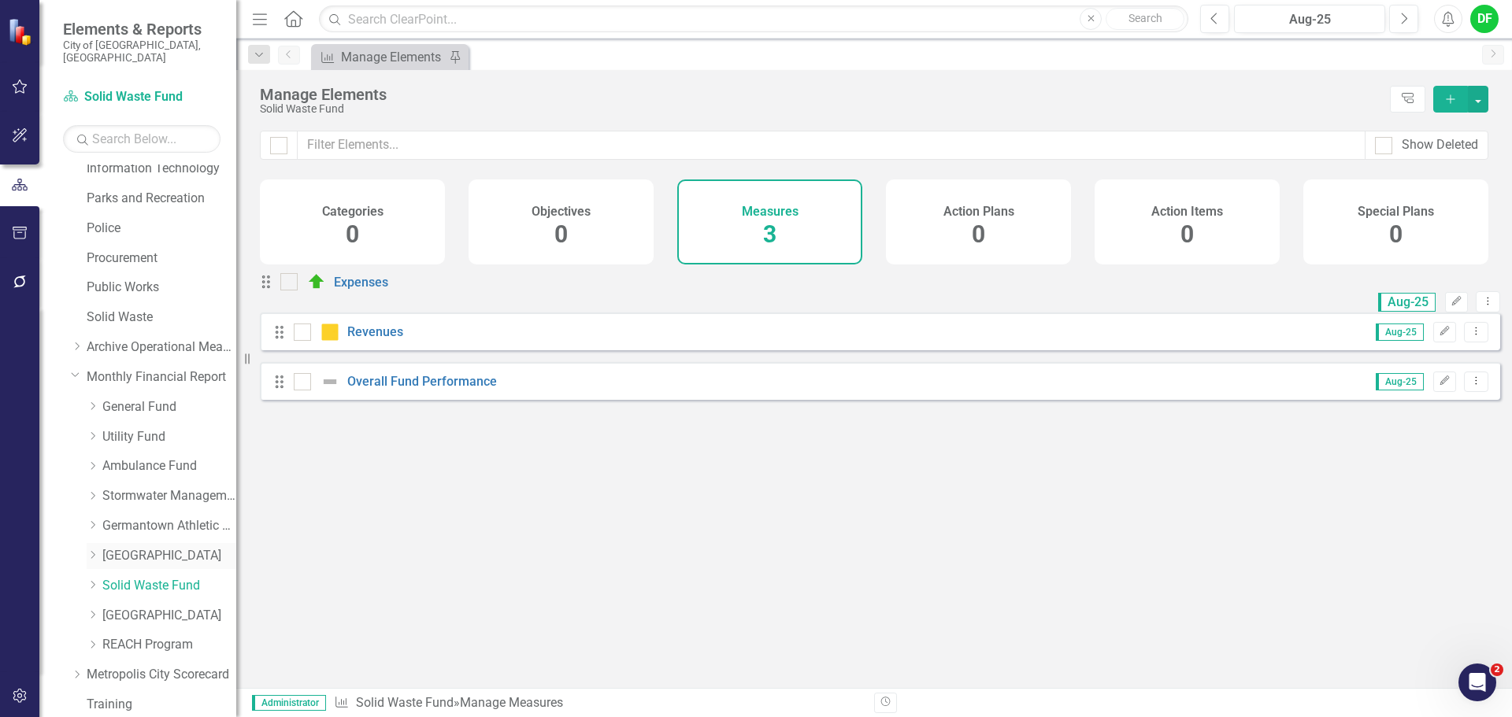
click at [94, 550] on icon "Dropdown" at bounding box center [93, 554] width 12 height 9
click at [157, 607] on link "Great Hall Expenses" at bounding box center [177, 616] width 118 height 18
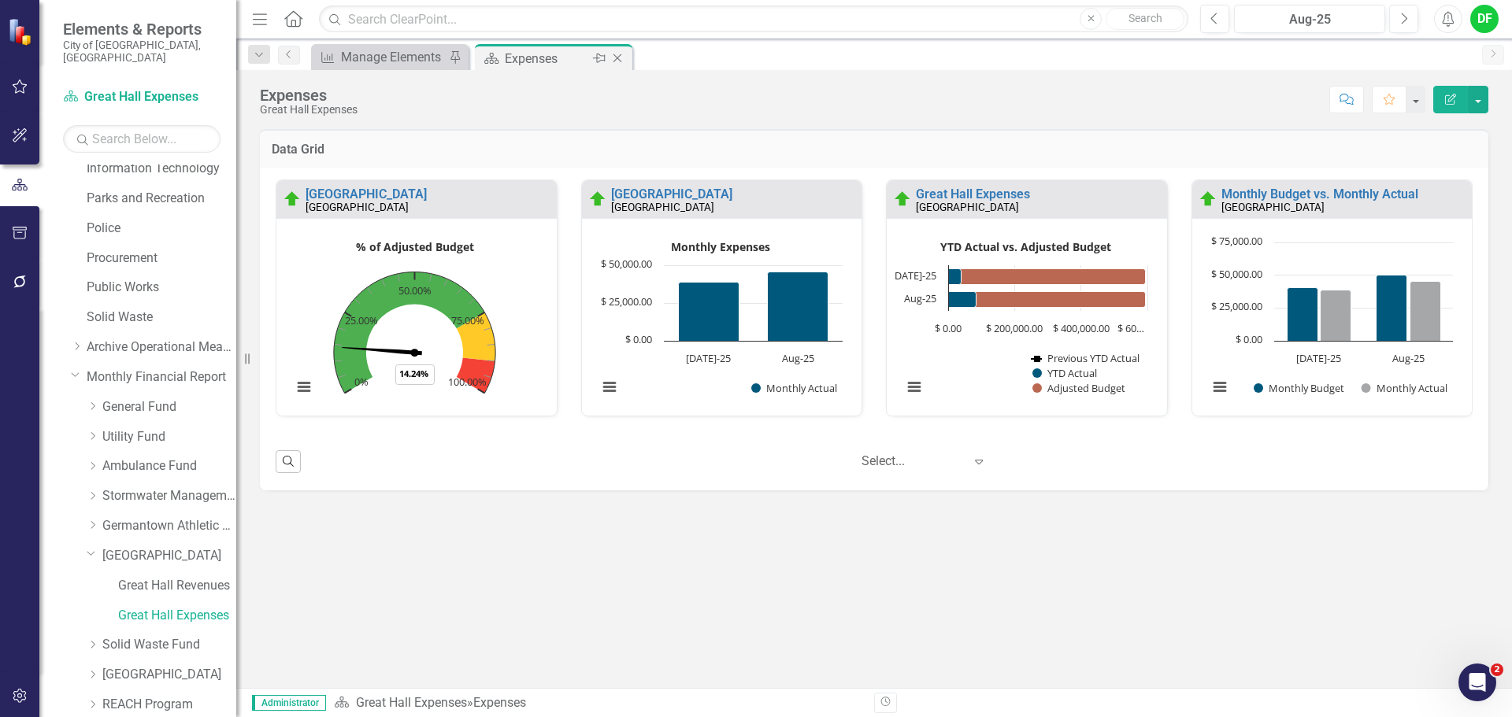
click at [621, 59] on icon "Close" at bounding box center [617, 58] width 16 height 13
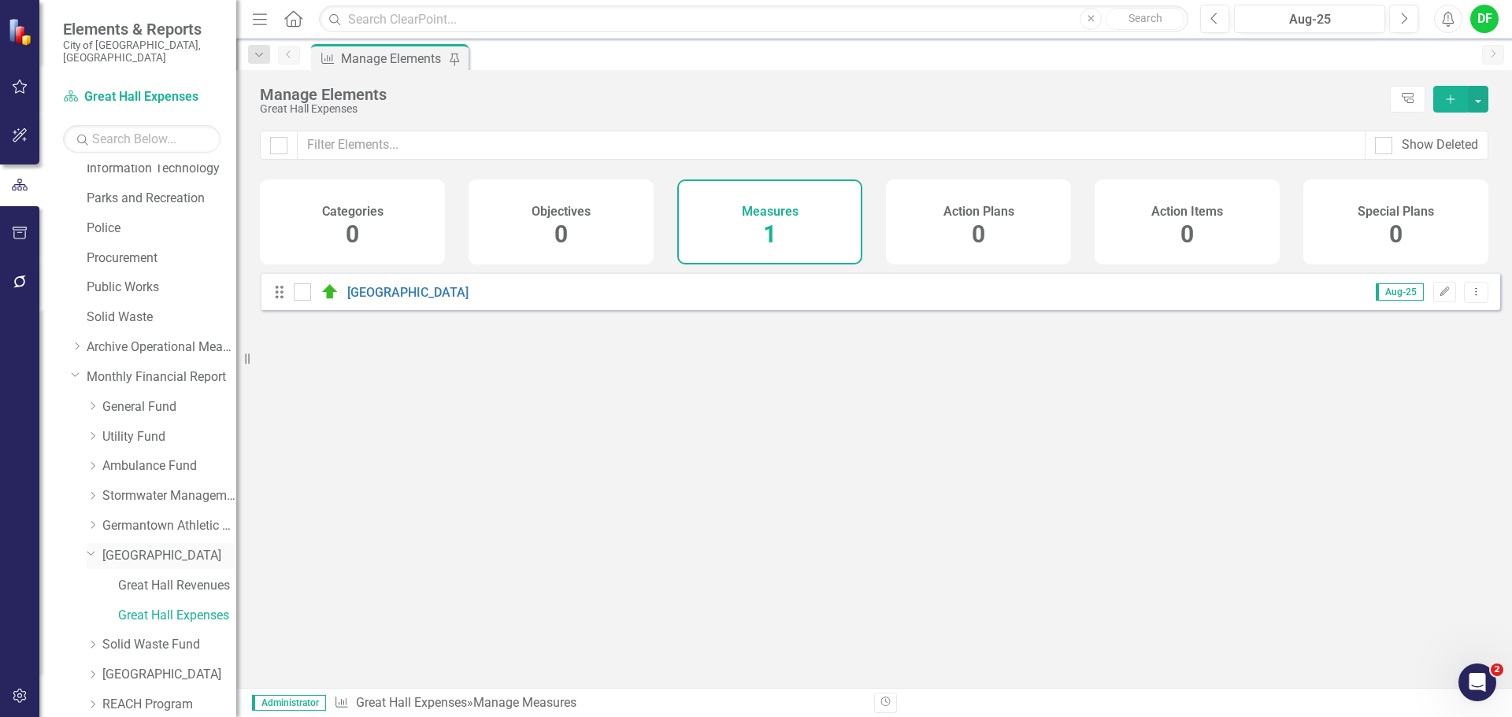
click at [135, 547] on link "[GEOGRAPHIC_DATA]" at bounding box center [169, 556] width 134 height 18
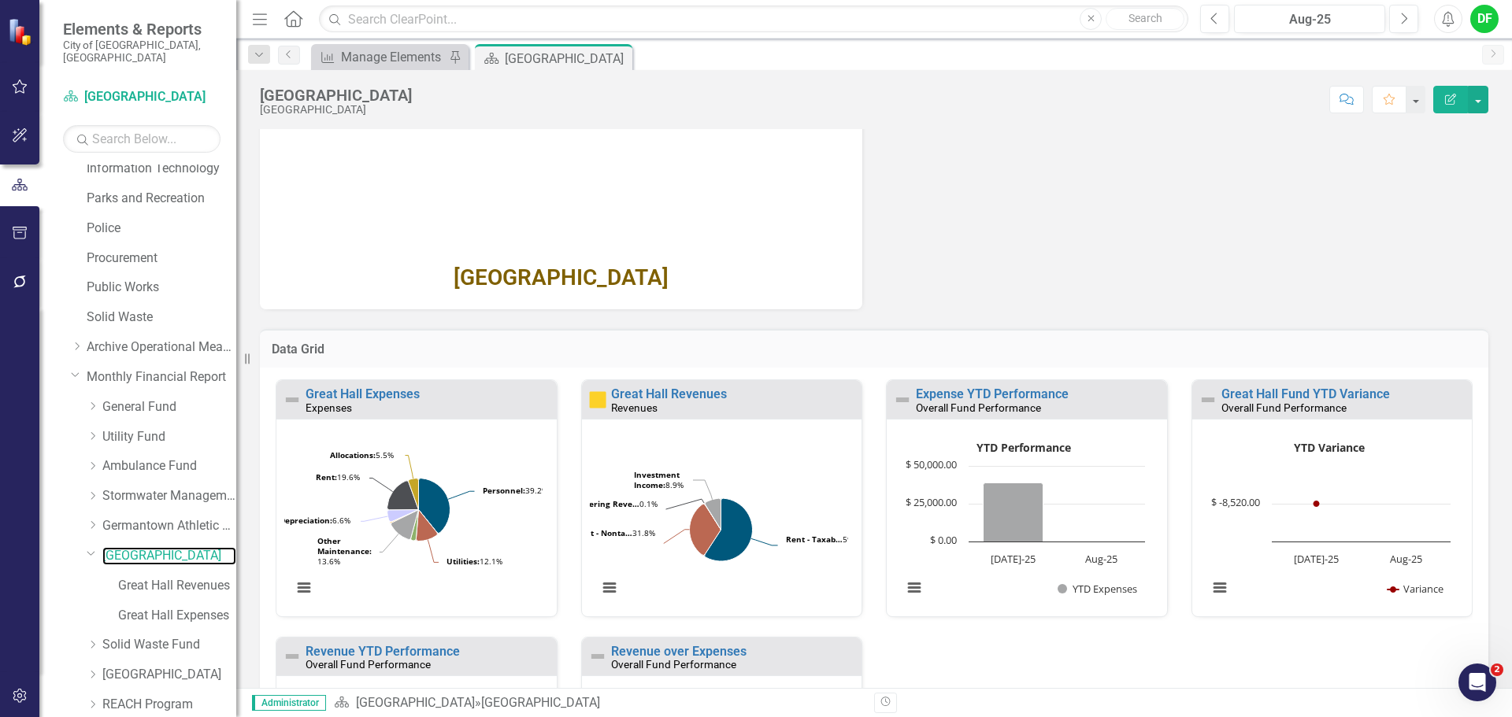
scroll to position [271, 0]
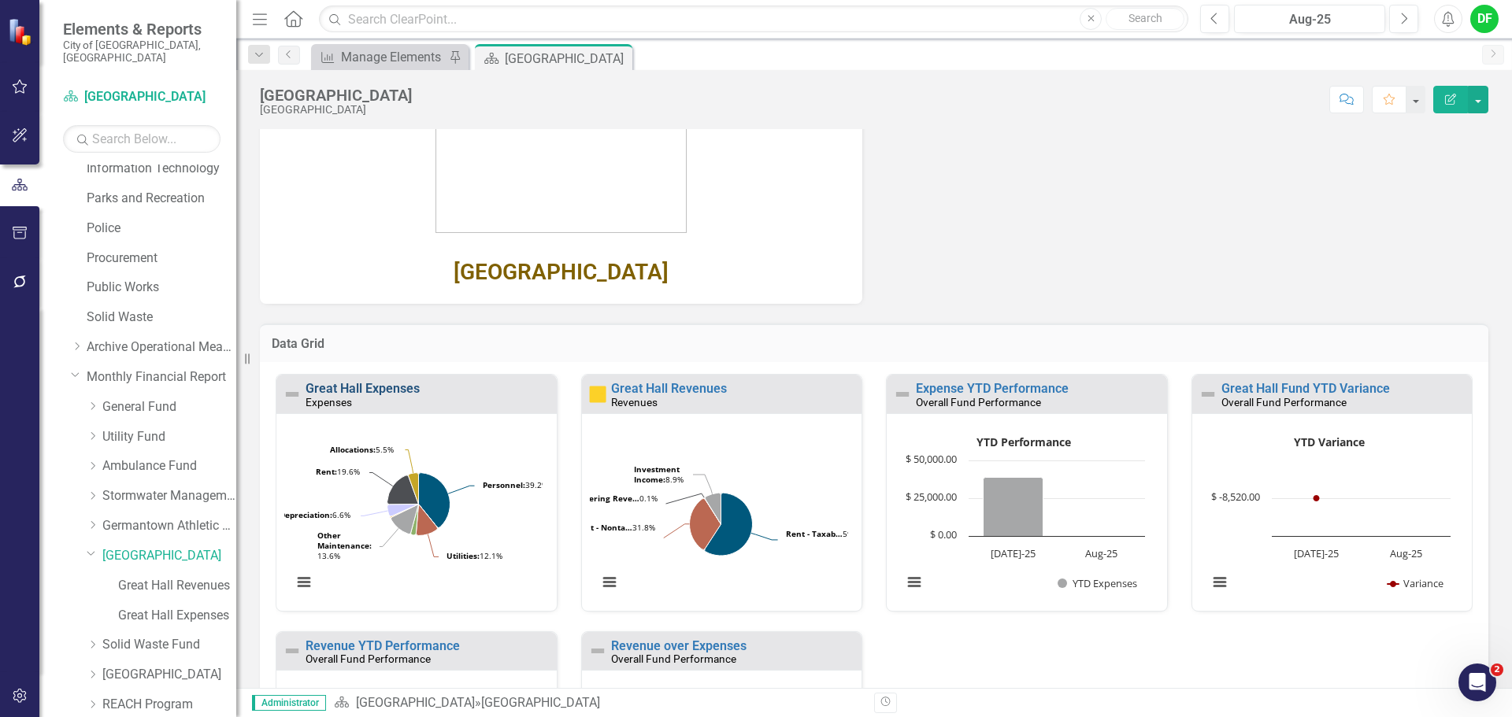
click at [379, 391] on link "Great Hall Expenses" at bounding box center [362, 388] width 114 height 15
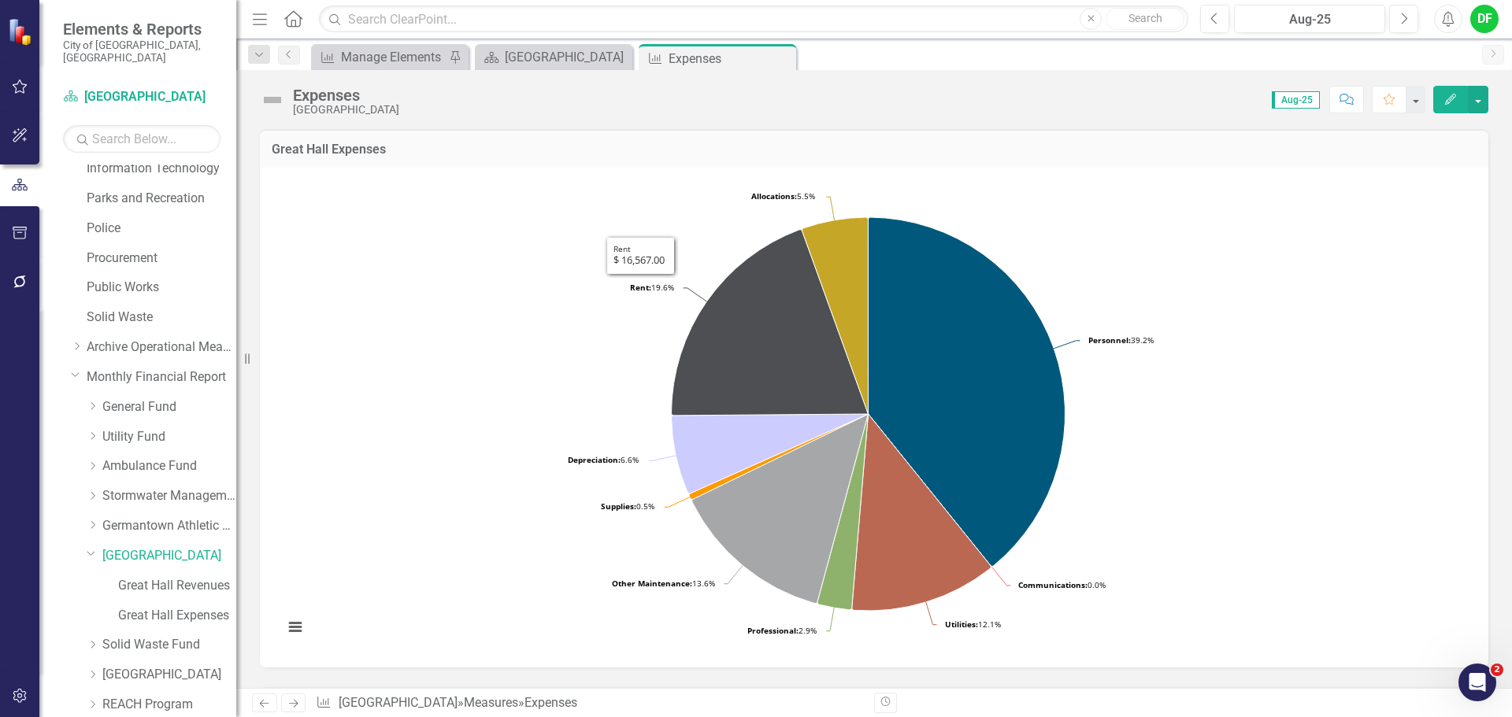
click at [272, 89] on img at bounding box center [272, 99] width 25 height 25
click at [270, 95] on img at bounding box center [272, 99] width 25 height 25
click at [275, 99] on img at bounding box center [272, 99] width 25 height 25
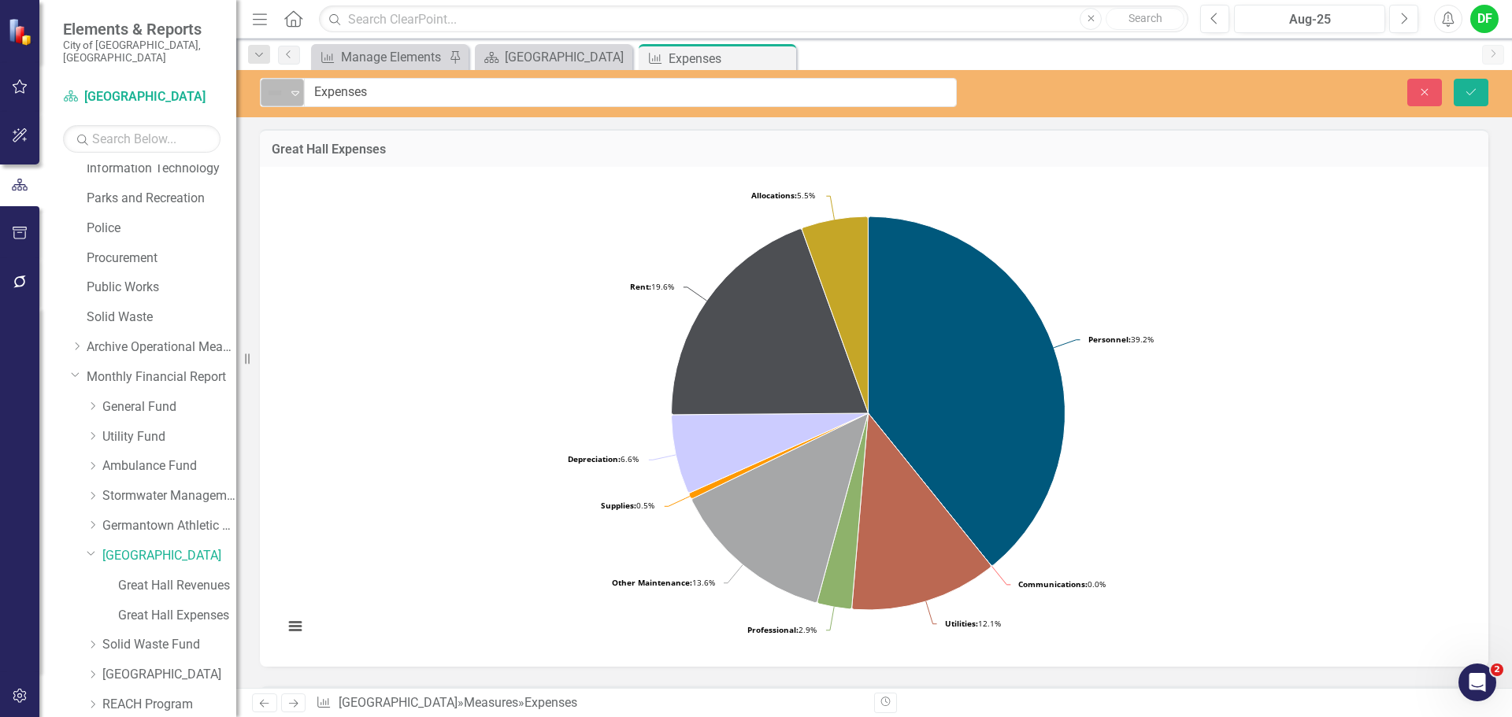
click at [293, 98] on icon "Expand" at bounding box center [295, 93] width 16 height 13
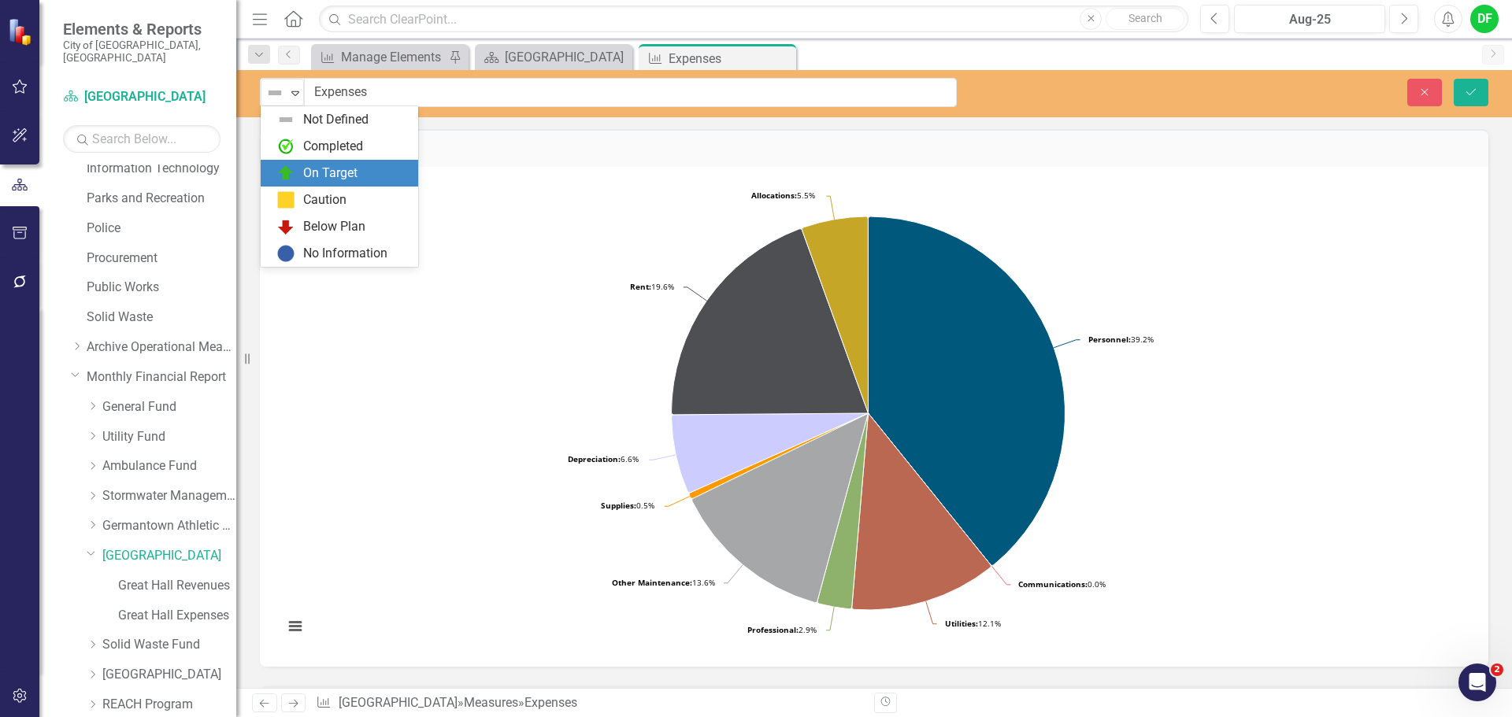
click at [302, 168] on div "On Target" at bounding box center [342, 173] width 132 height 19
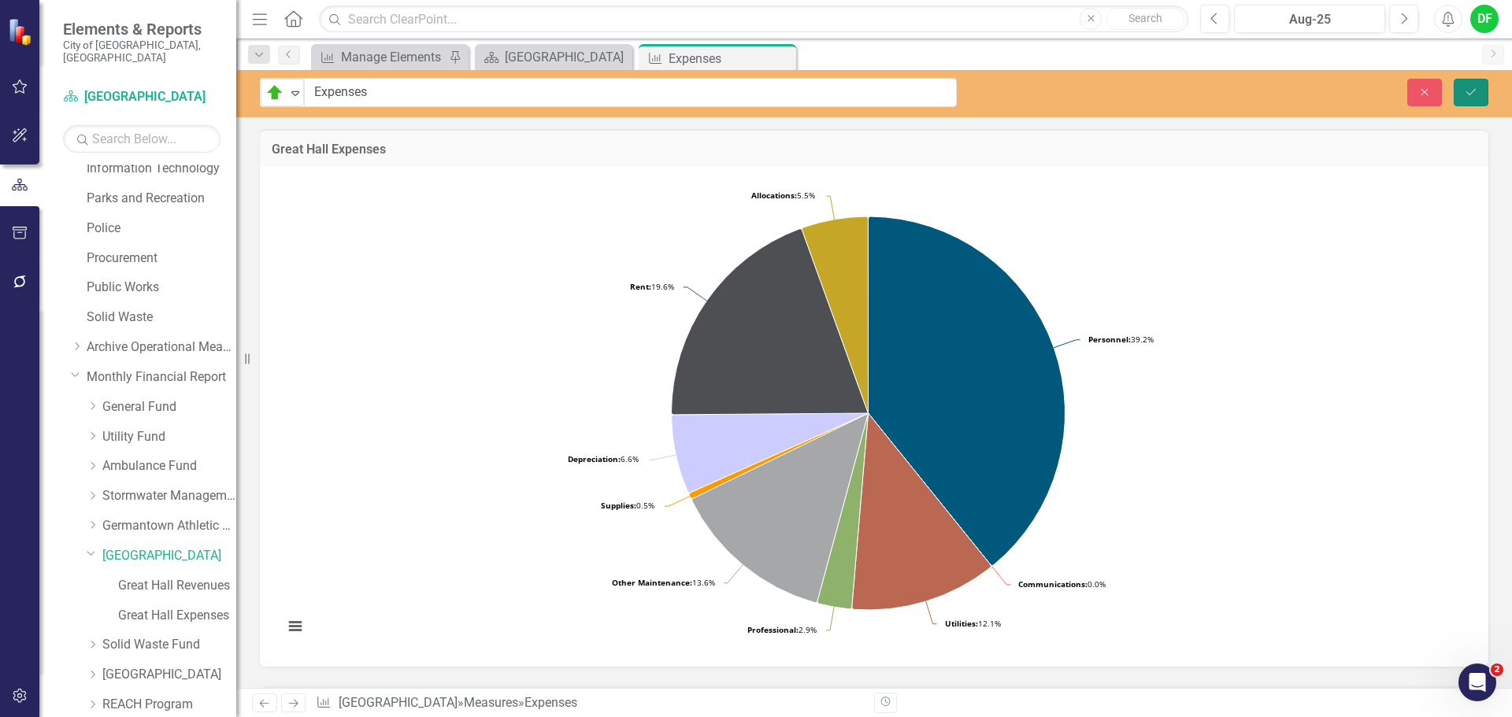
click at [1476, 87] on icon "Save" at bounding box center [1471, 92] width 14 height 11
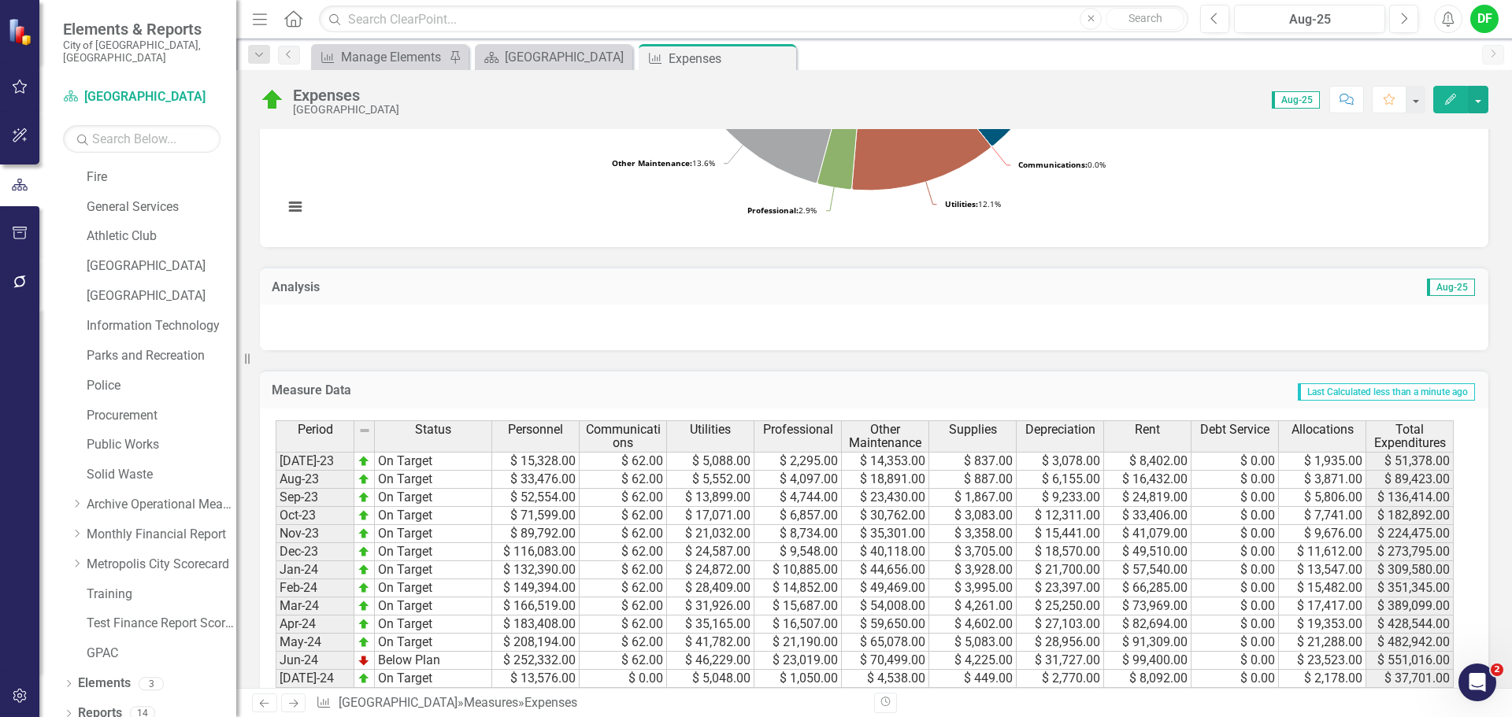
scroll to position [394, 0]
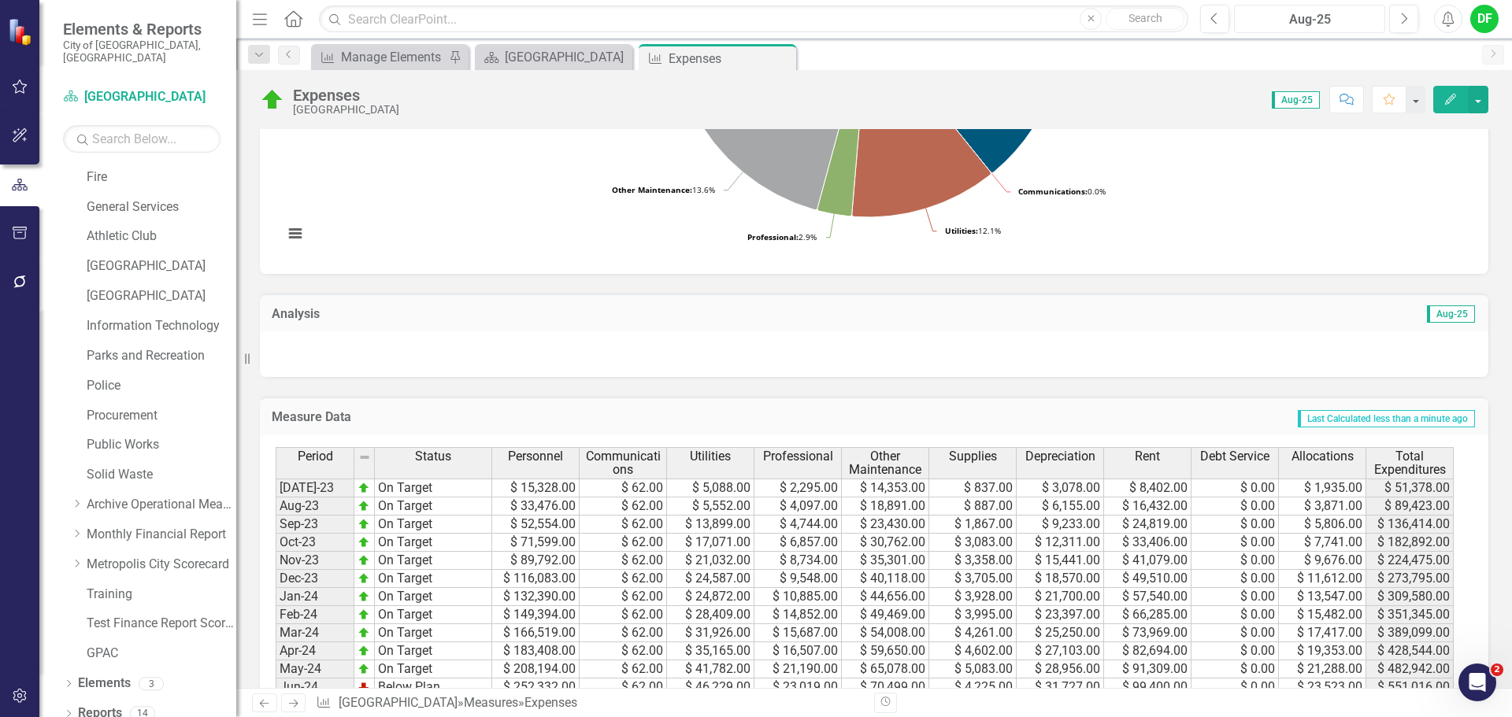
click at [1316, 9] on button "Aug-25" at bounding box center [1309, 19] width 151 height 28
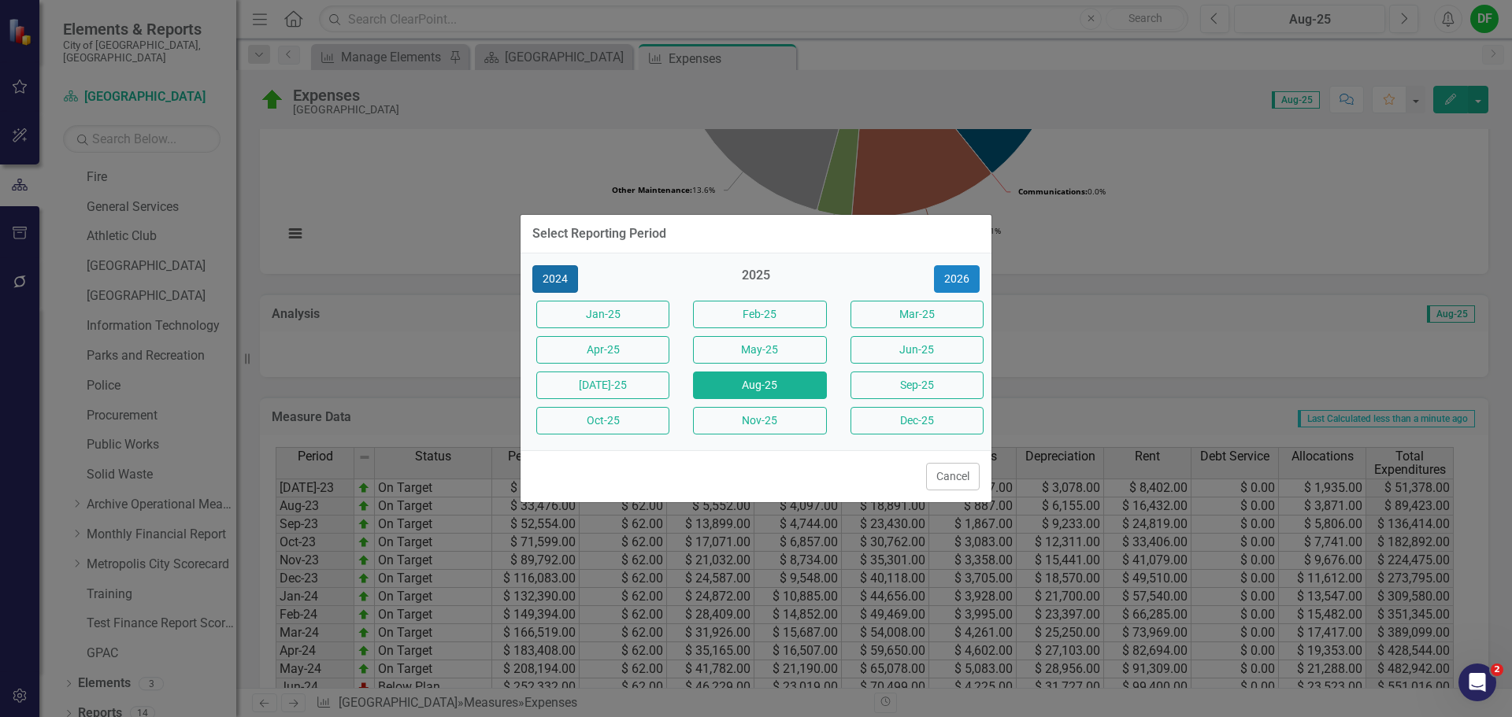
click at [570, 277] on button "2024" at bounding box center [555, 279] width 46 height 28
click at [802, 386] on button "Aug-24" at bounding box center [759, 386] width 133 height 28
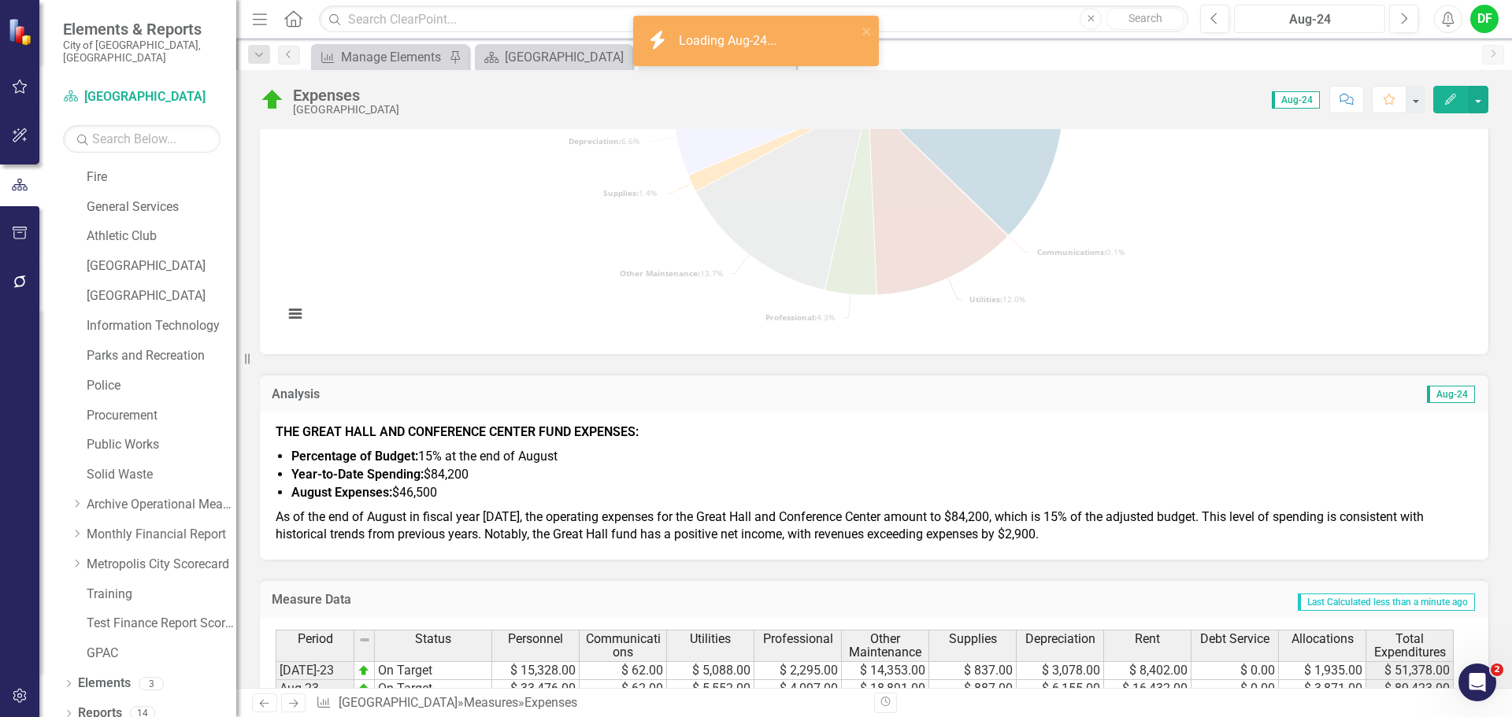
scroll to position [315, 0]
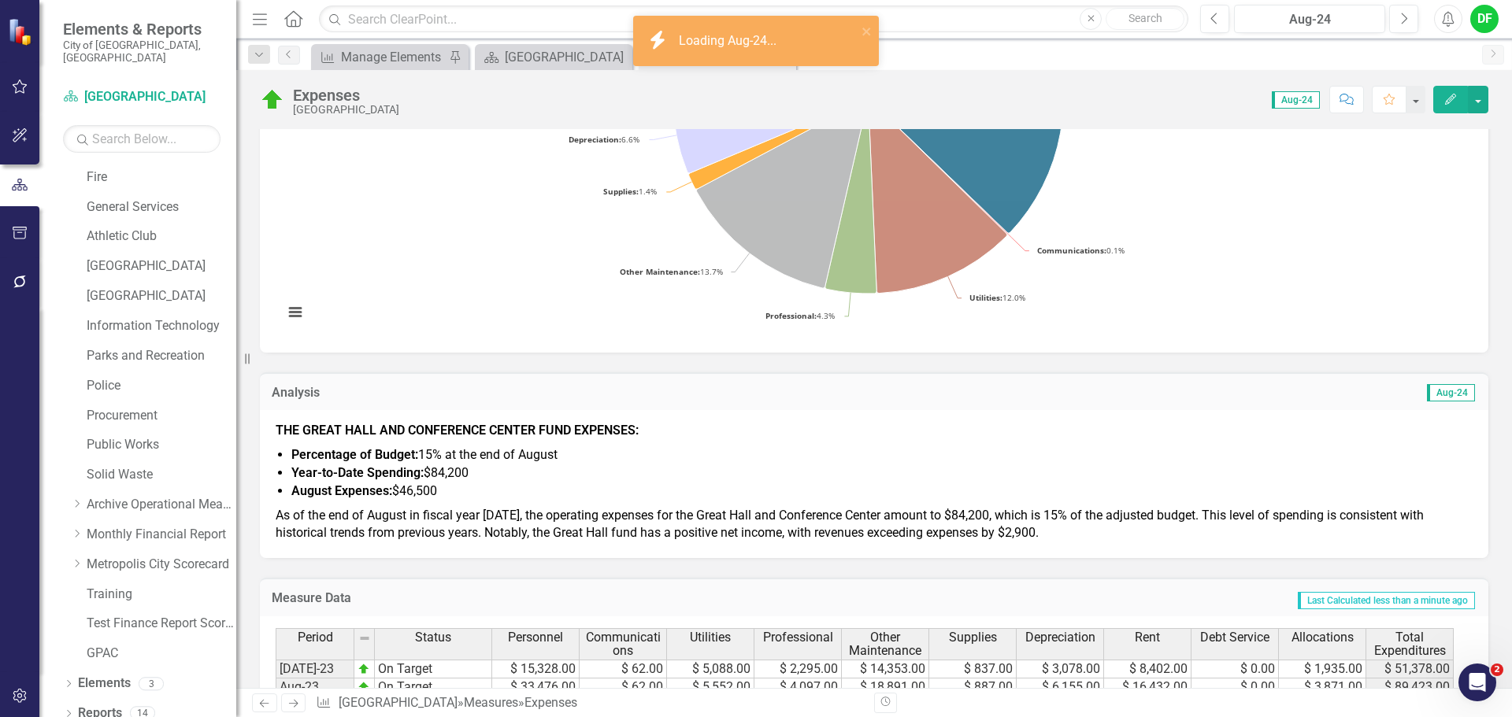
click at [554, 457] on span "Percentage of Budget: 15% at the end of August" at bounding box center [424, 454] width 266 height 15
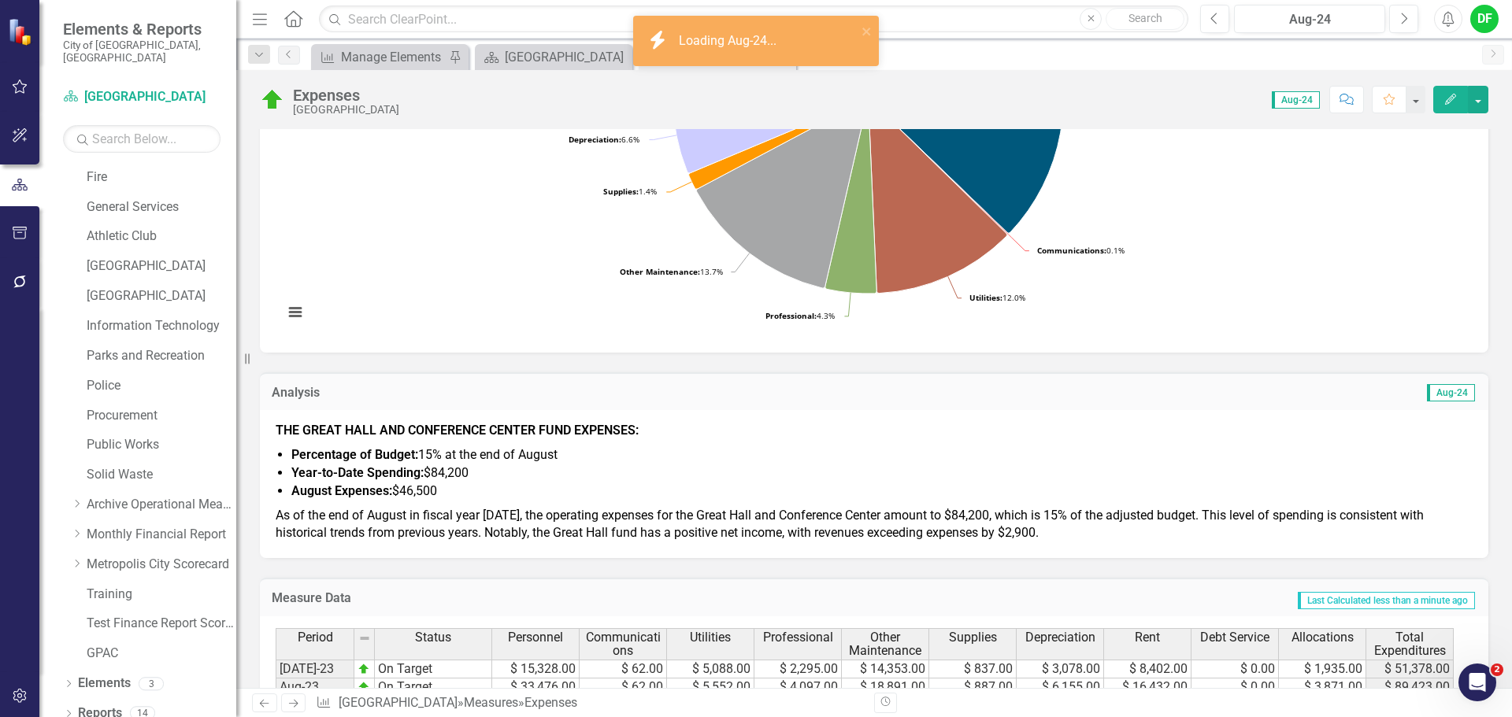
click at [554, 457] on span "Percentage of Budget: 15% at the end of August" at bounding box center [424, 454] width 266 height 15
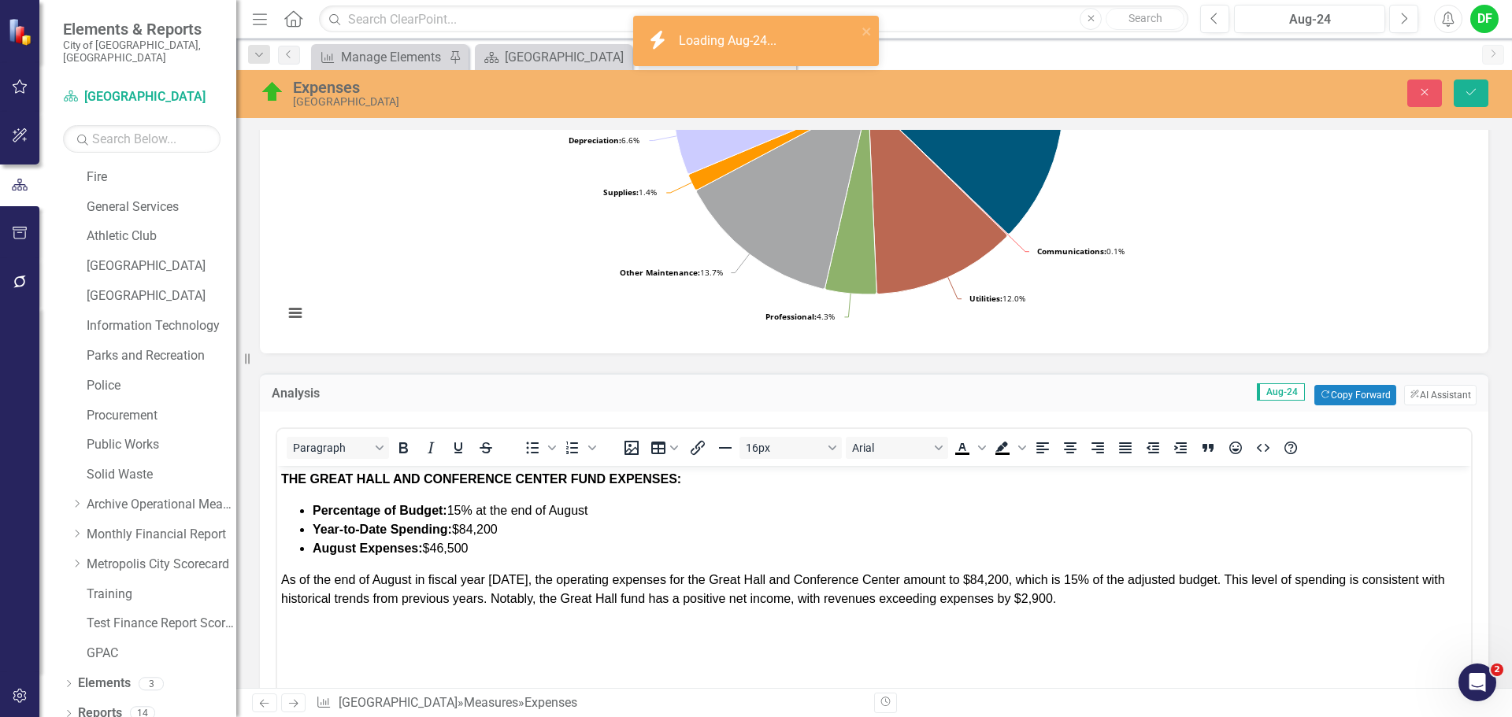
scroll to position [0, 0]
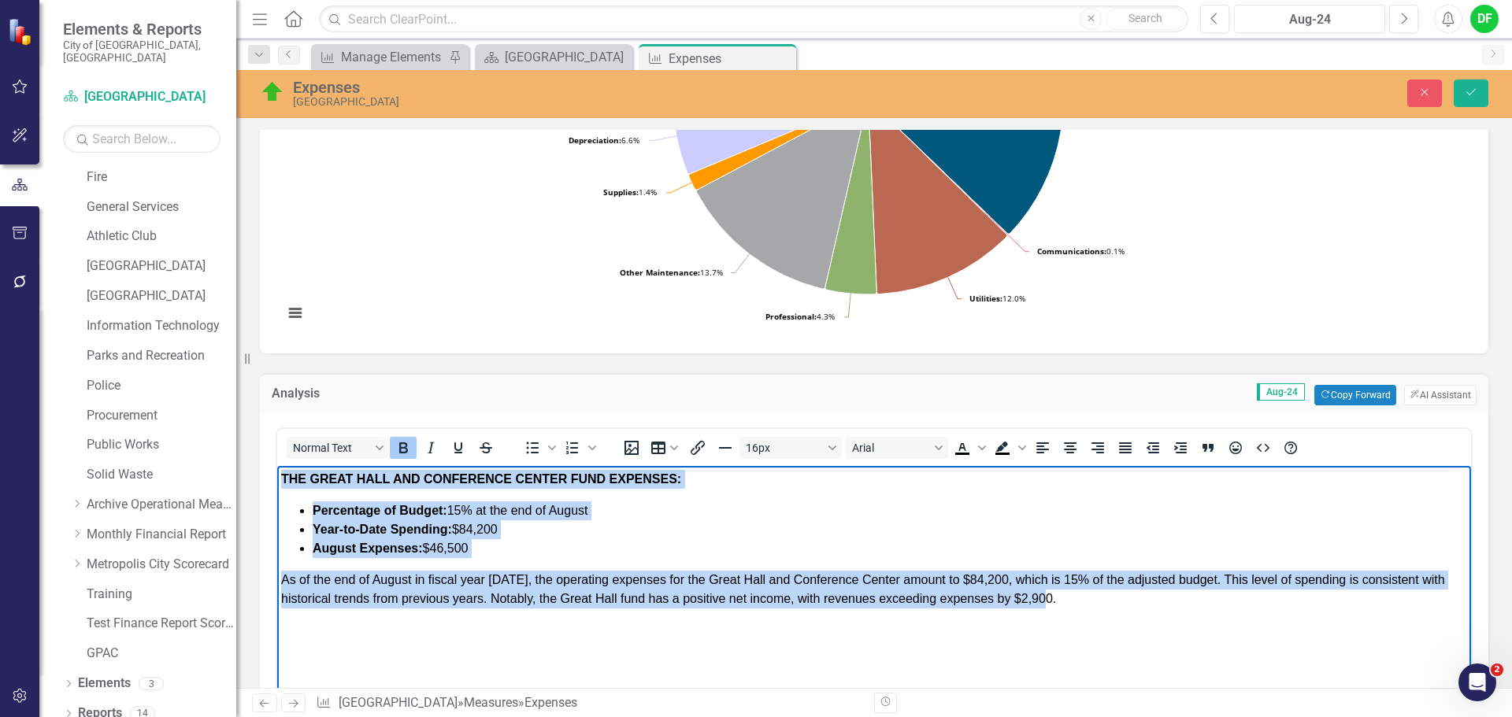
drag, startPoint x: 1081, startPoint y: 603, endPoint x: 551, endPoint y: 938, distance: 626.7
click at [277, 471] on html "THE GREAT HALL AND CONFERENCE CENTER FUND EXPENSES: Percentage of Budget: 15% a…" at bounding box center [874, 584] width 1194 height 236
copy body "THE GREAT HALL AND CONFERENCE CENTER FUND EXPENSES: Percentage of Budget: 15% a…"
click at [1094, 605] on p "As of the end of August in fiscal year 2025, the operating expenses for the Gre…" at bounding box center [874, 590] width 1186 height 38
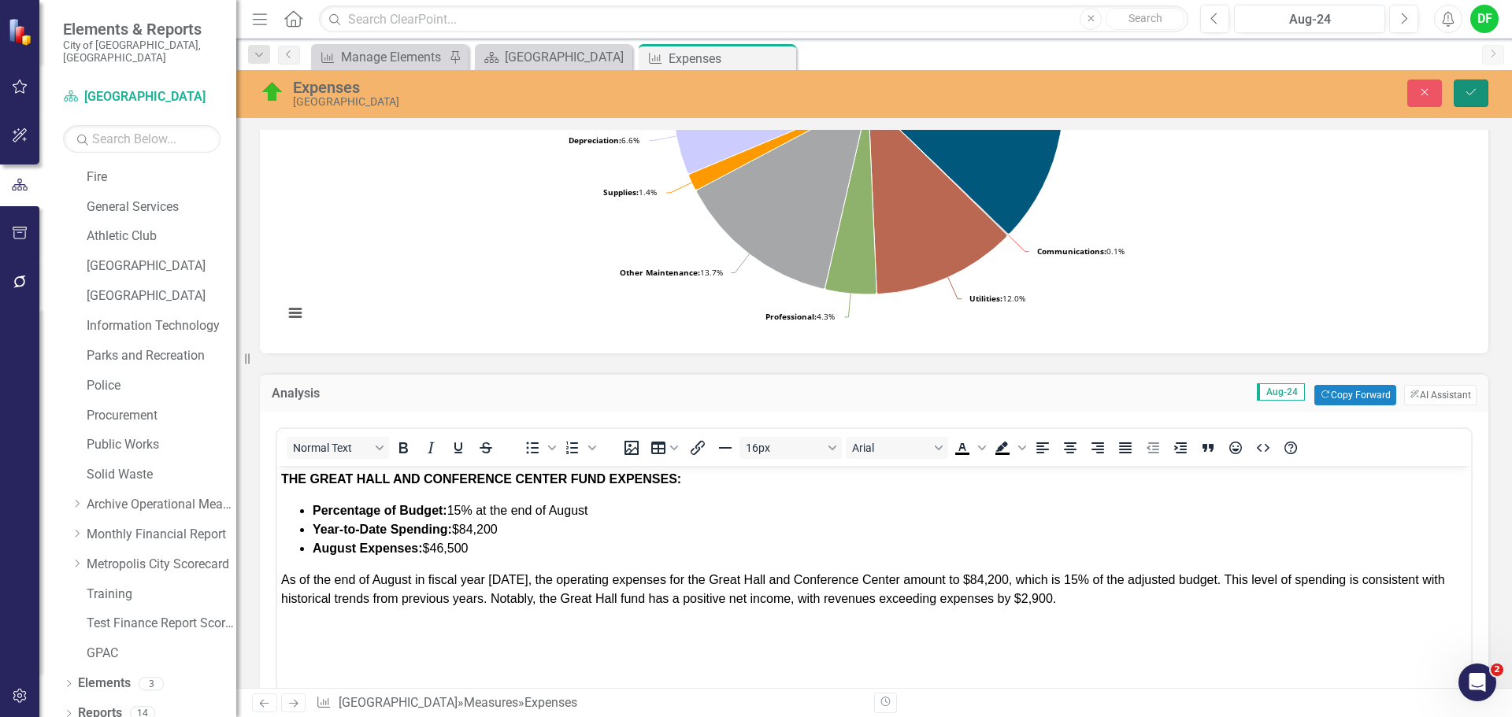
click at [1468, 100] on button "Save" at bounding box center [1470, 94] width 35 height 28
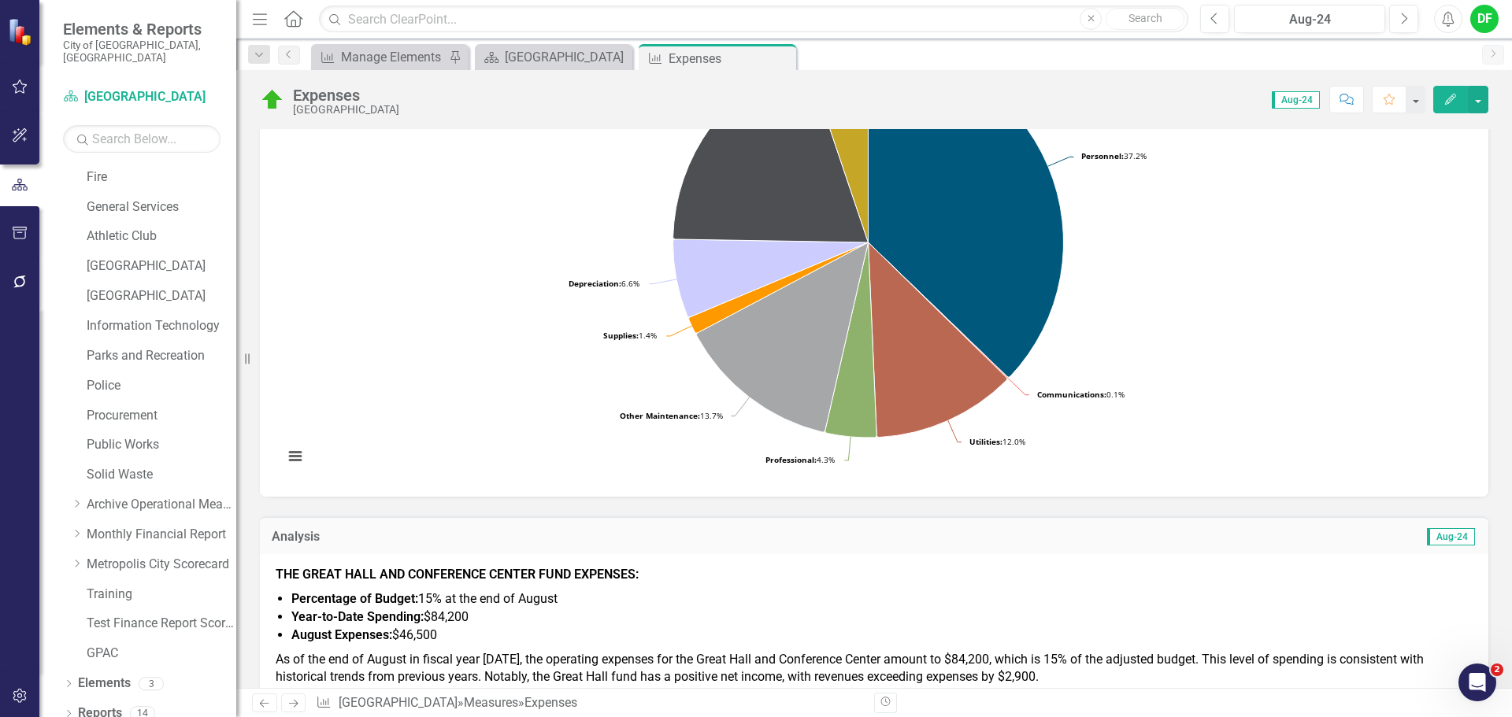
scroll to position [157, 0]
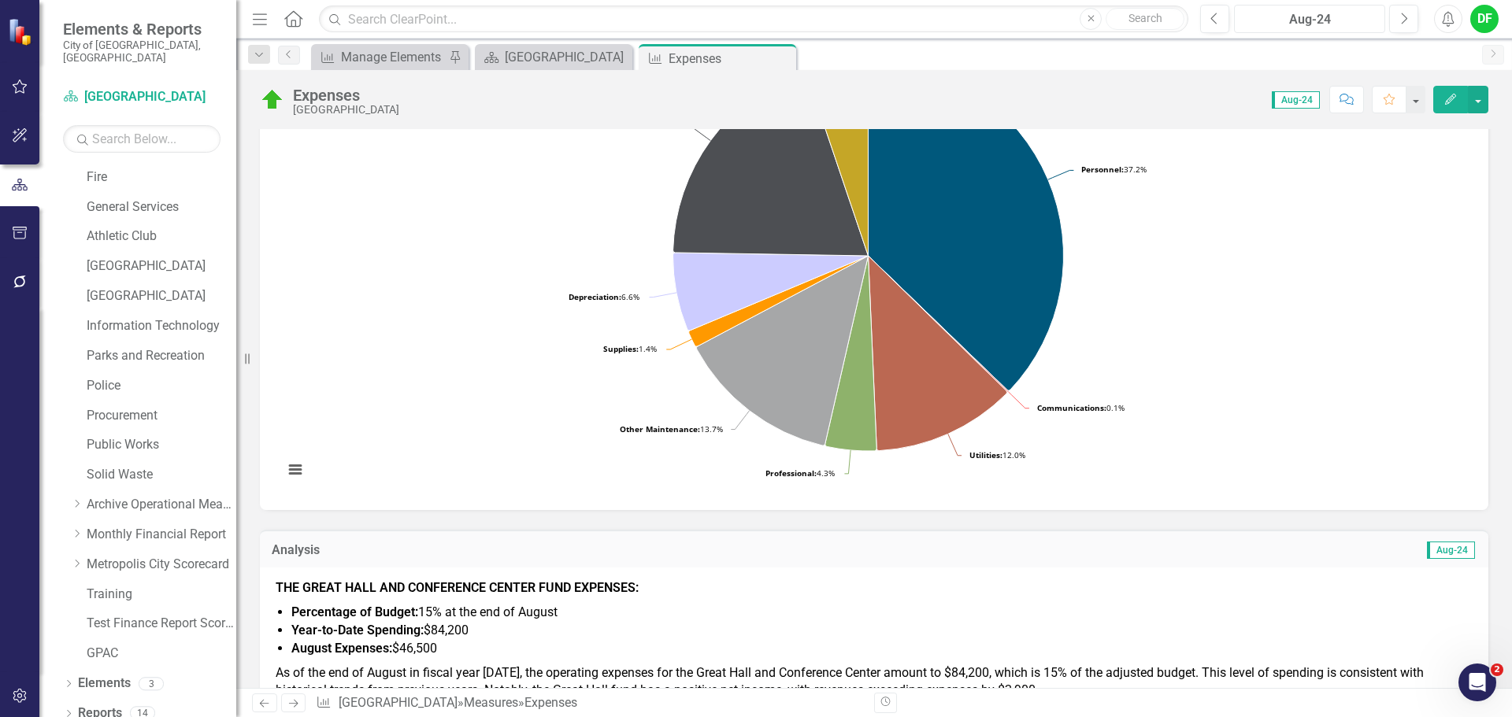
click at [1333, 20] on div "Aug-24" at bounding box center [1309, 19] width 140 height 19
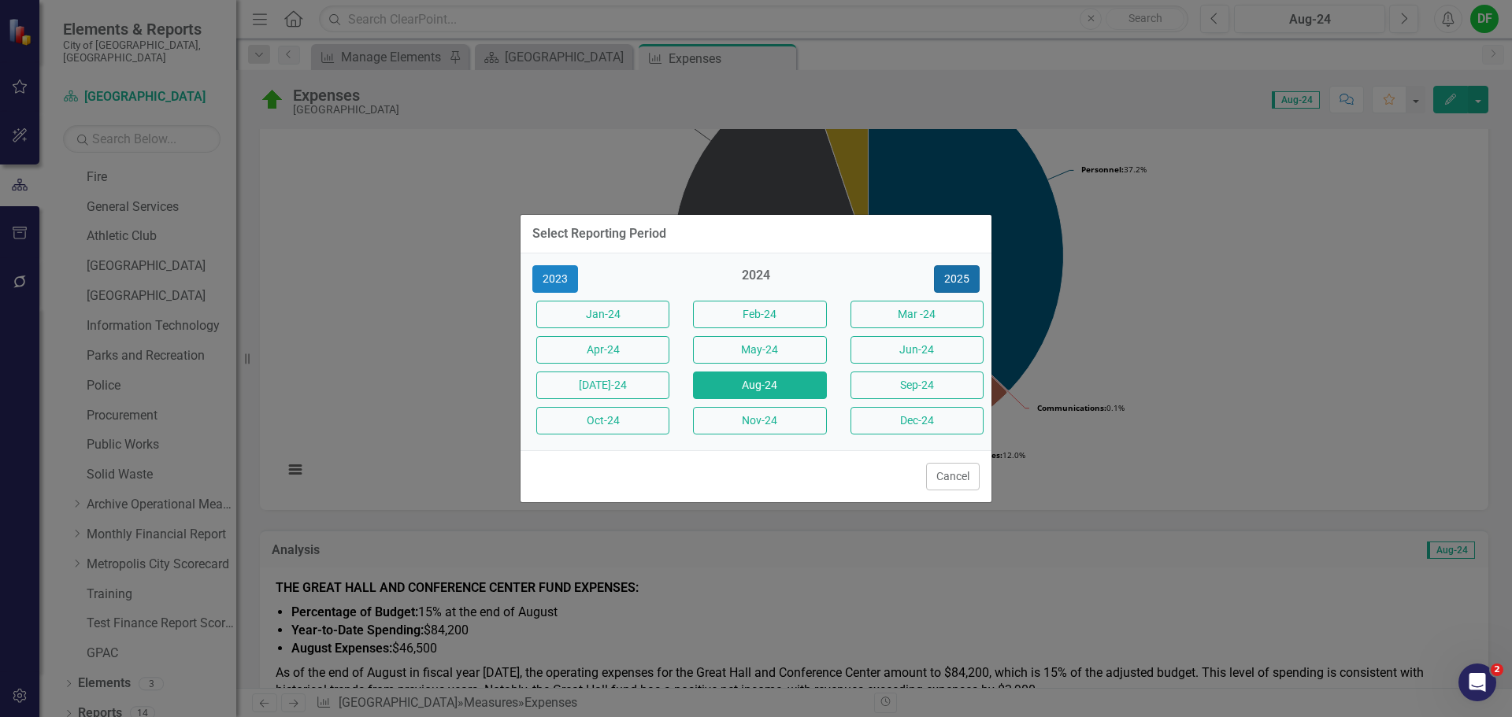
click at [952, 281] on button "2025" at bounding box center [957, 279] width 46 height 28
click at [750, 387] on button "Aug-25" at bounding box center [759, 386] width 133 height 28
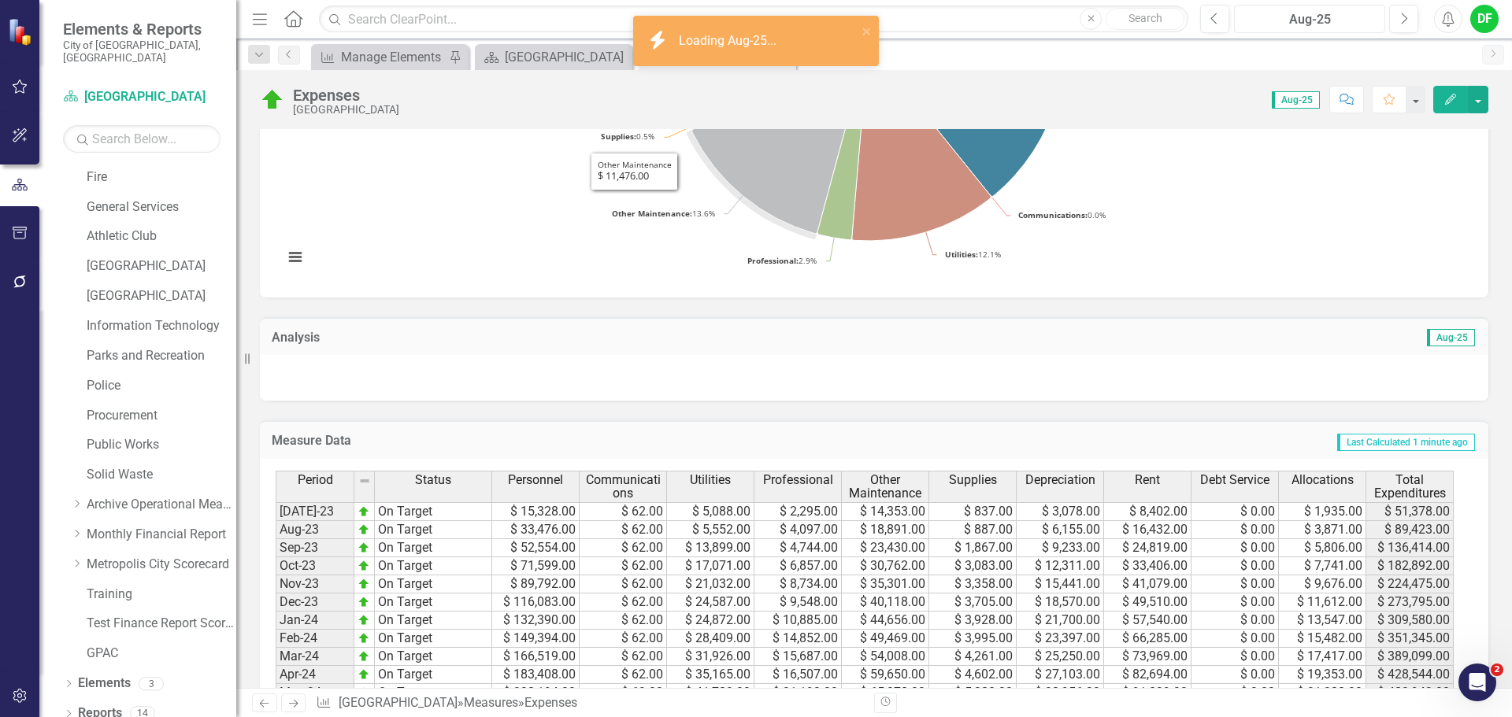
scroll to position [472, 0]
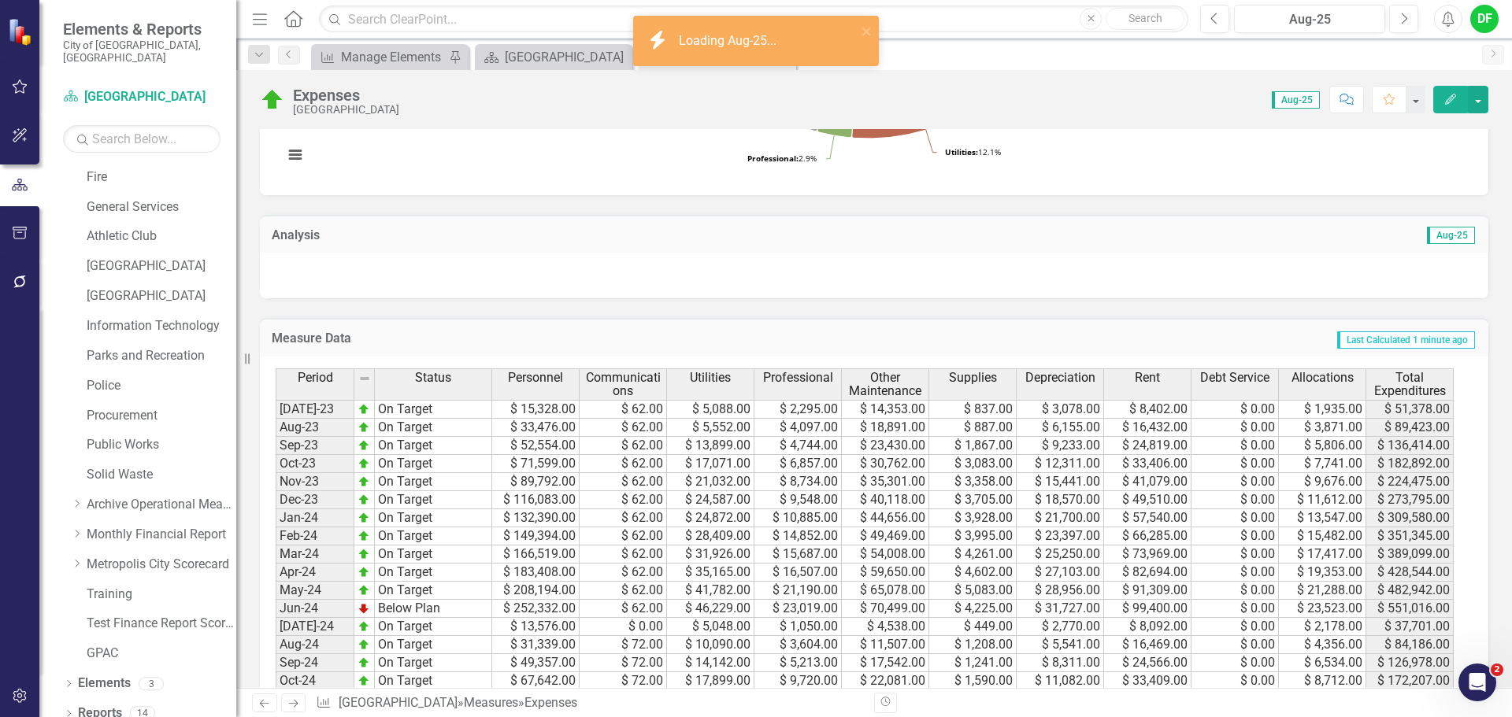
click at [315, 277] on div at bounding box center [874, 276] width 1228 height 46
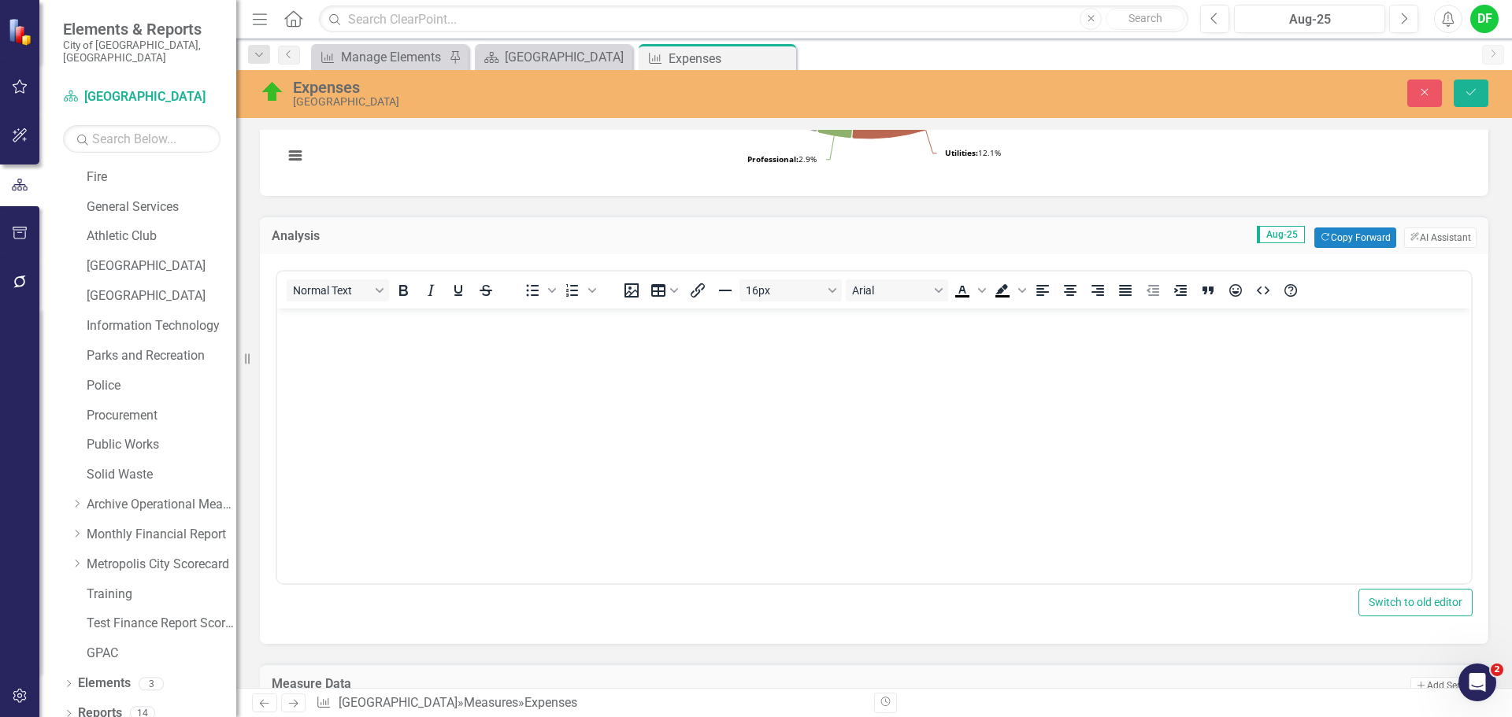
scroll to position [0, 0]
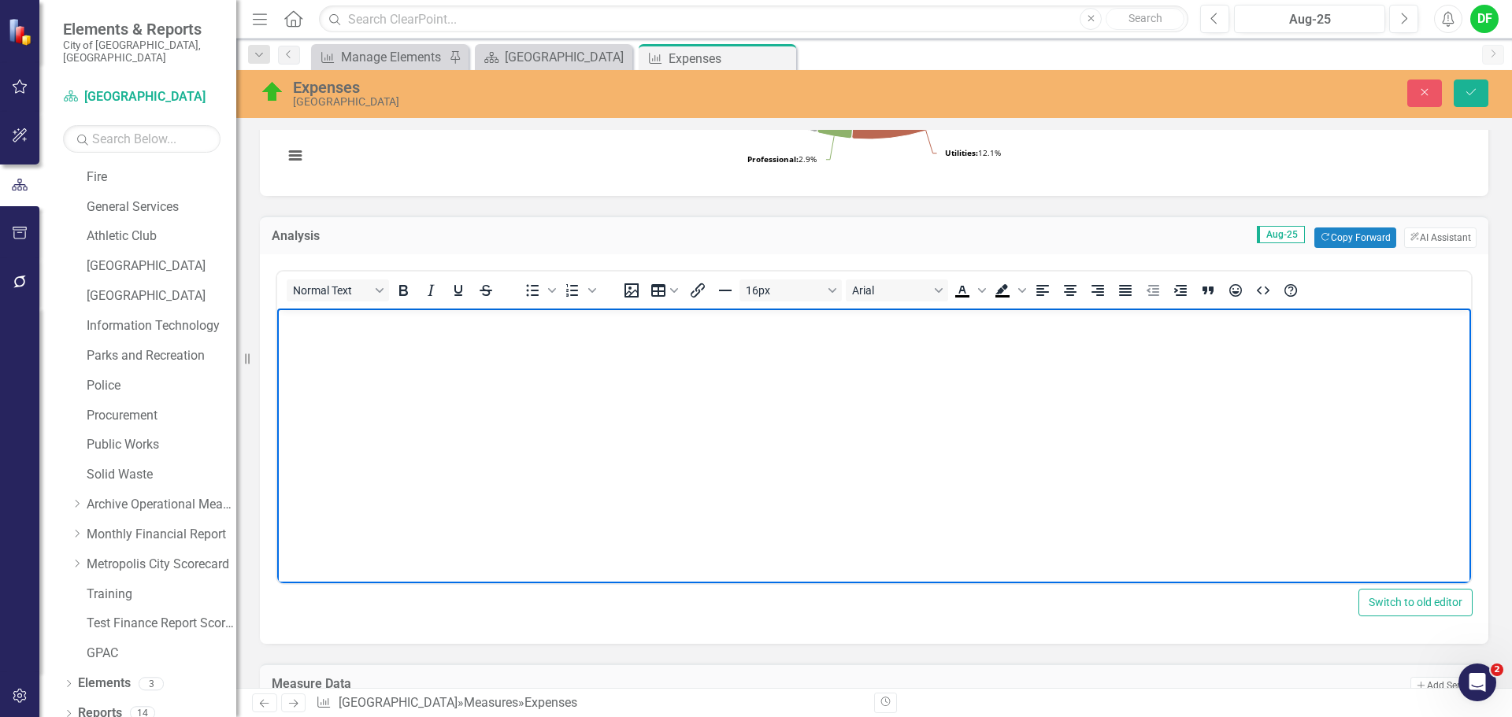
click at [297, 325] on p "Rich Text Area. Press ALT-0 for help." at bounding box center [874, 322] width 1186 height 19
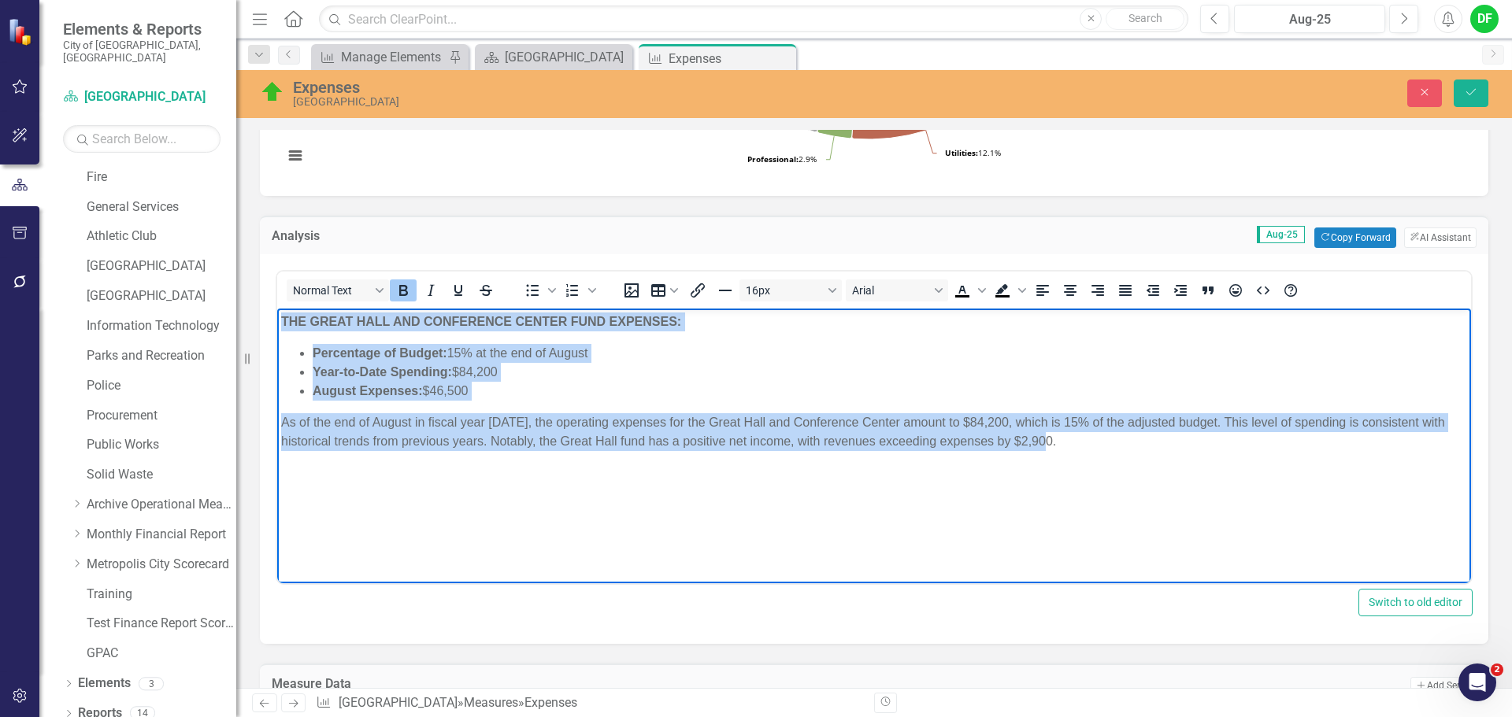
drag, startPoint x: 1078, startPoint y: 442, endPoint x: 550, endPoint y: 623, distance: 557.7
click at [277, 313] on html "THE GREAT HALL AND CONFERENCE CENTER FUND EXPENSES: Percentage of Budget: 15% a…" at bounding box center [874, 427] width 1194 height 236
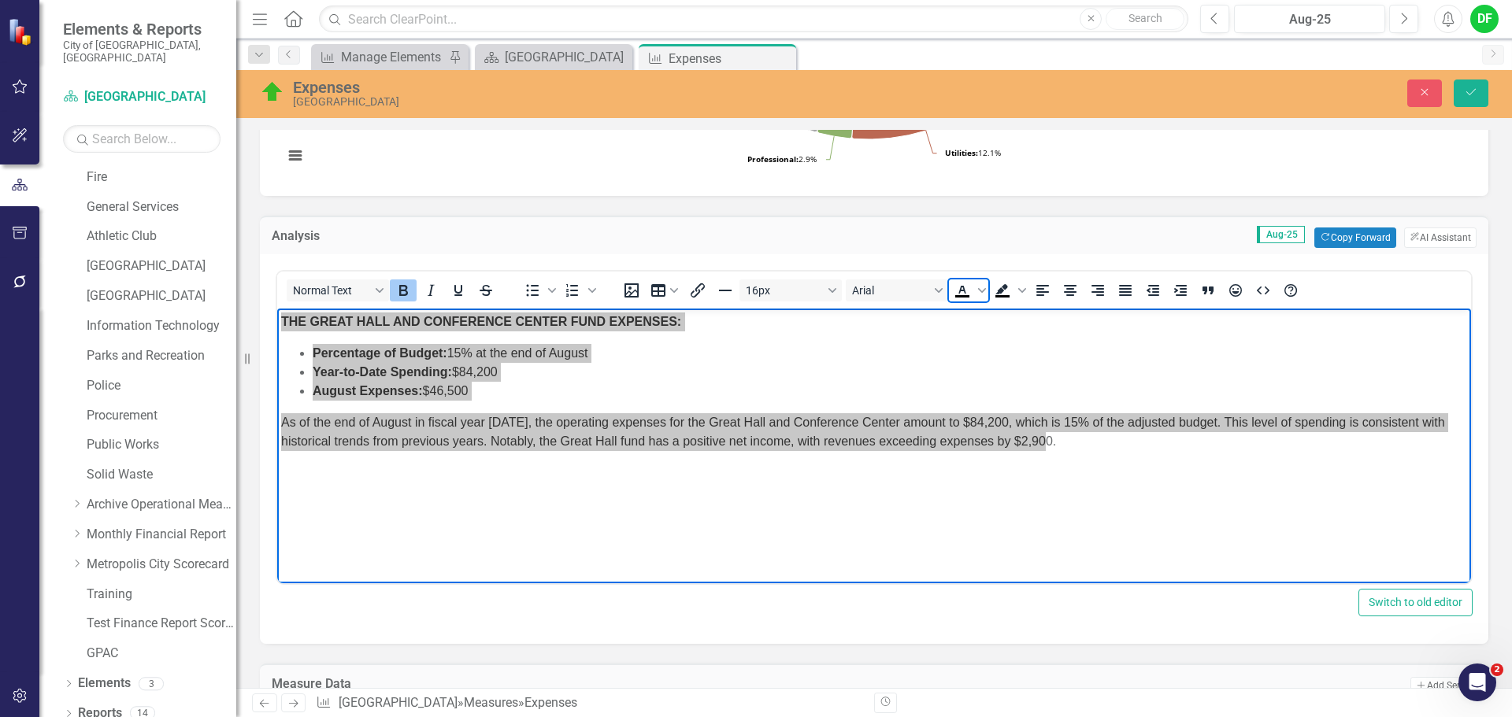
click at [965, 292] on icon "Text color Black" at bounding box center [961, 290] width 7 height 8
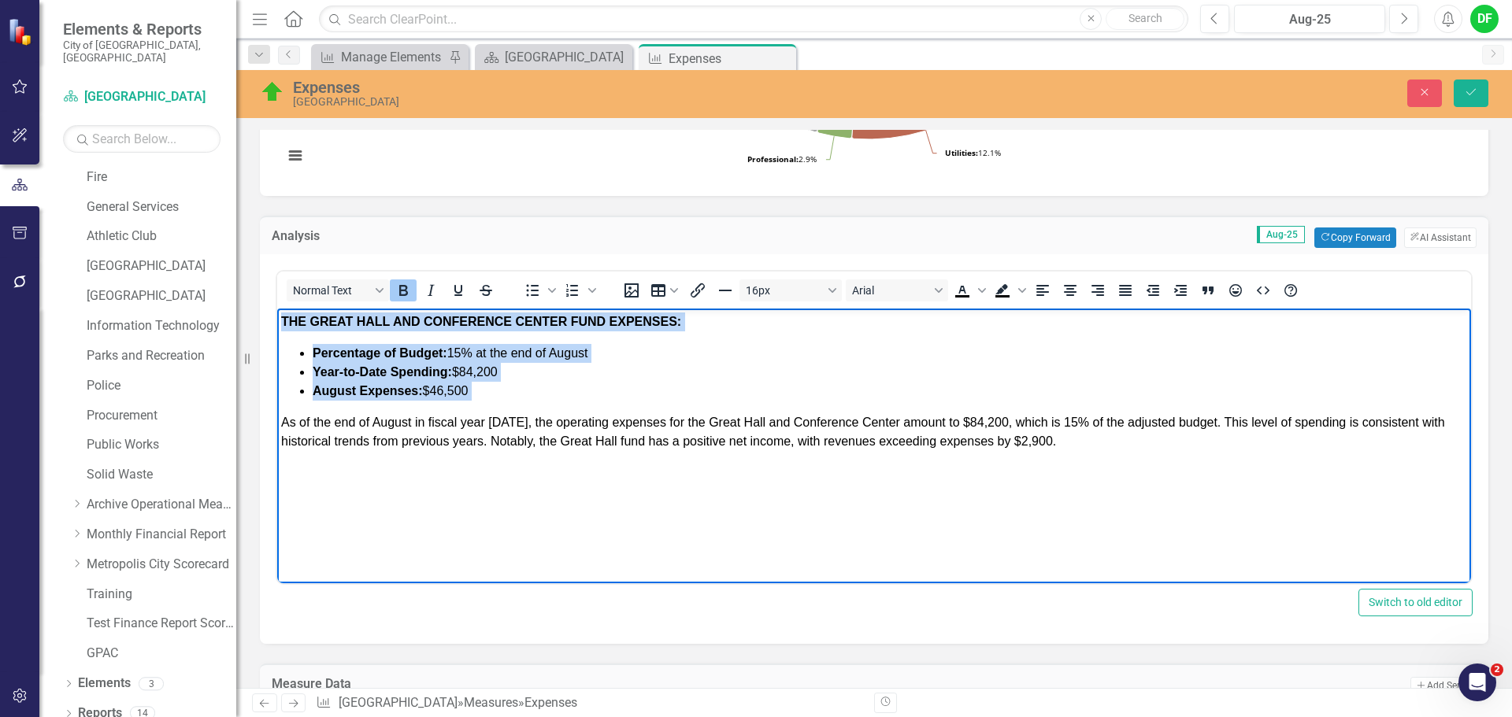
click at [465, 356] on span "Percentage of Budget: 15% at the end of August" at bounding box center [451, 352] width 276 height 13
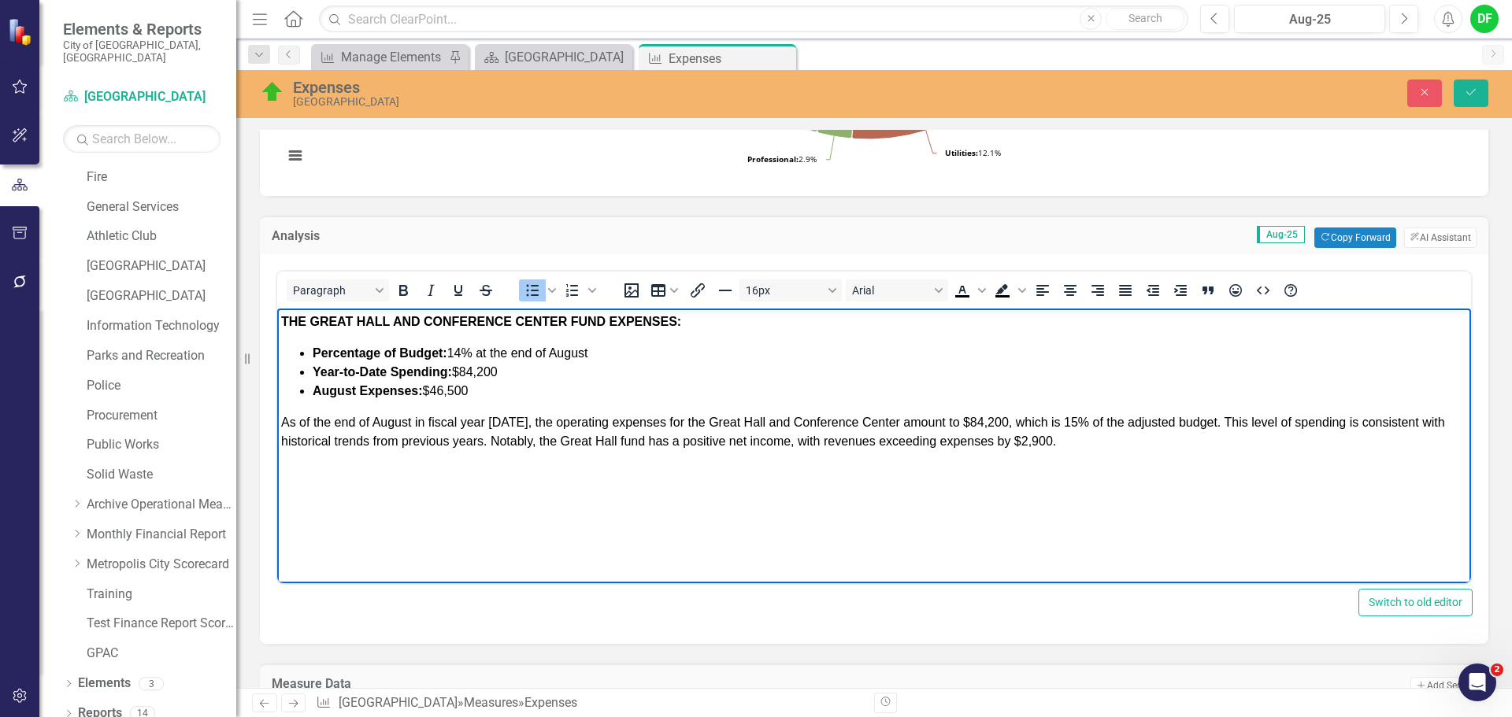
click at [510, 367] on li "Year-to-Date Spending: $84,200" at bounding box center [890, 372] width 1154 height 19
click at [507, 367] on li "Year-to-Date Spending: $84,200" at bounding box center [890, 372] width 1154 height 19
click at [486, 374] on span "Year-to-Date Spending: $84,200" at bounding box center [405, 371] width 185 height 13
click at [477, 393] on li "August Expenses: $46,500" at bounding box center [890, 391] width 1154 height 19
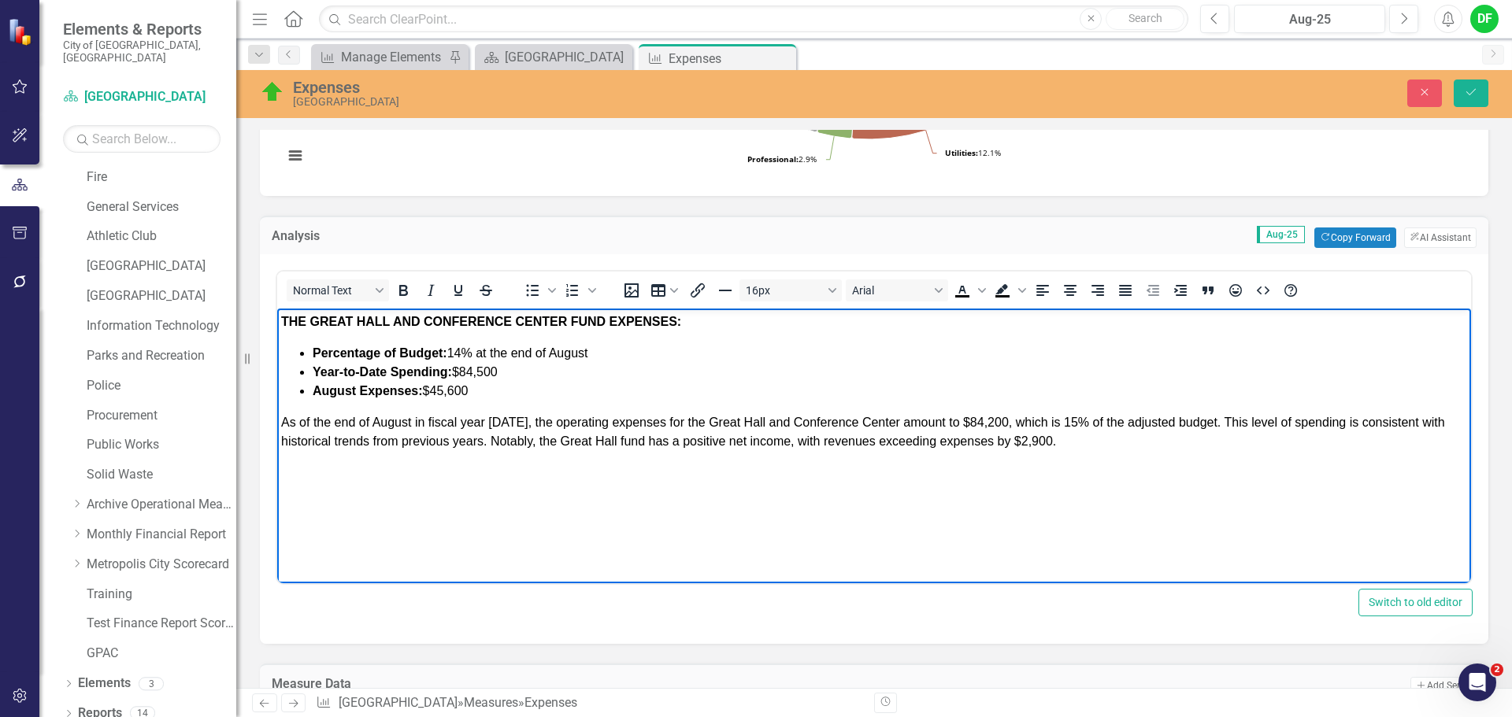
click at [513, 422] on span "As of the end of August in fiscal year 2025, the operating expenses for the Gre…" at bounding box center [863, 432] width 1164 height 32
click at [982, 420] on span "As of the end of August in fiscal year 2026, the operating expenses for the Gre…" at bounding box center [863, 432] width 1164 height 32
click at [1069, 422] on span "As of the end of August in fiscal year 2026, the operating expenses for the Gre…" at bounding box center [863, 432] width 1164 height 32
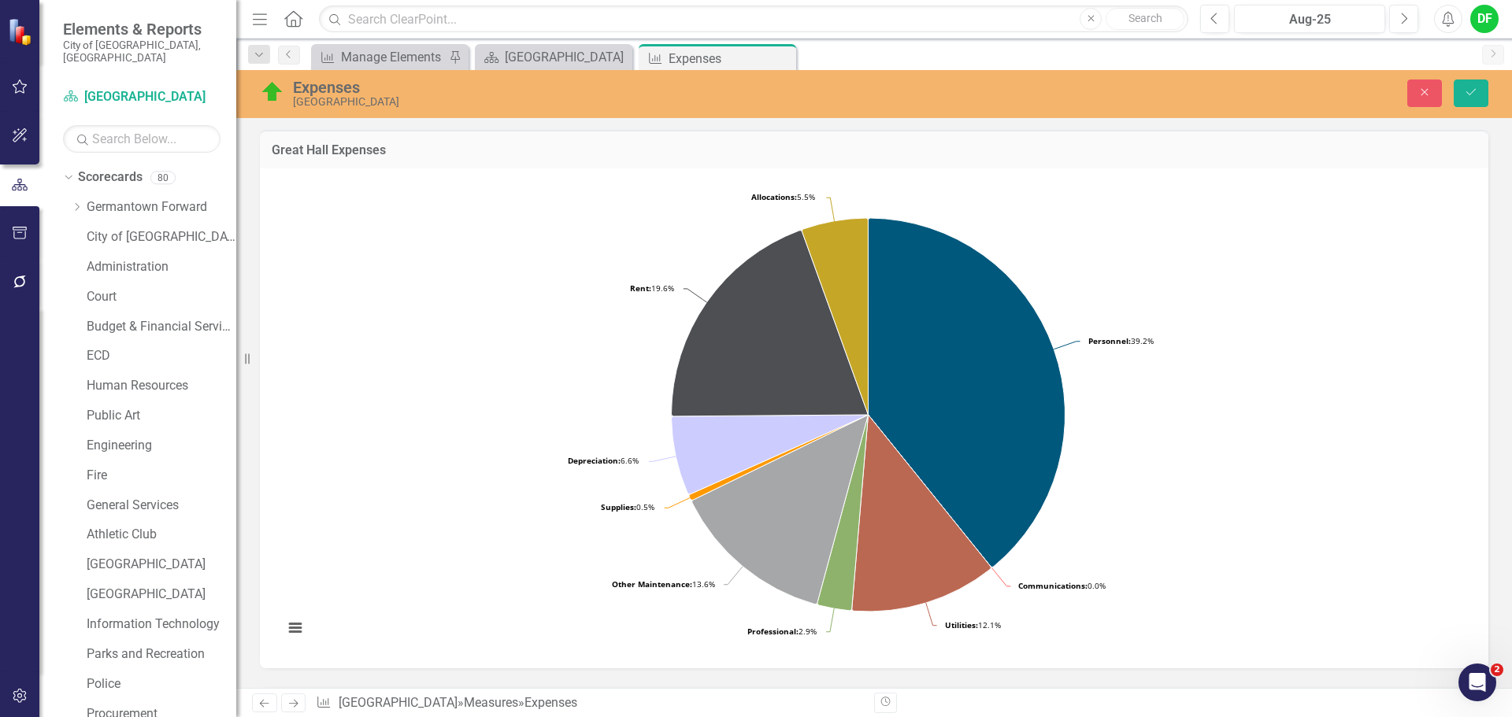
scroll to position [472, 0]
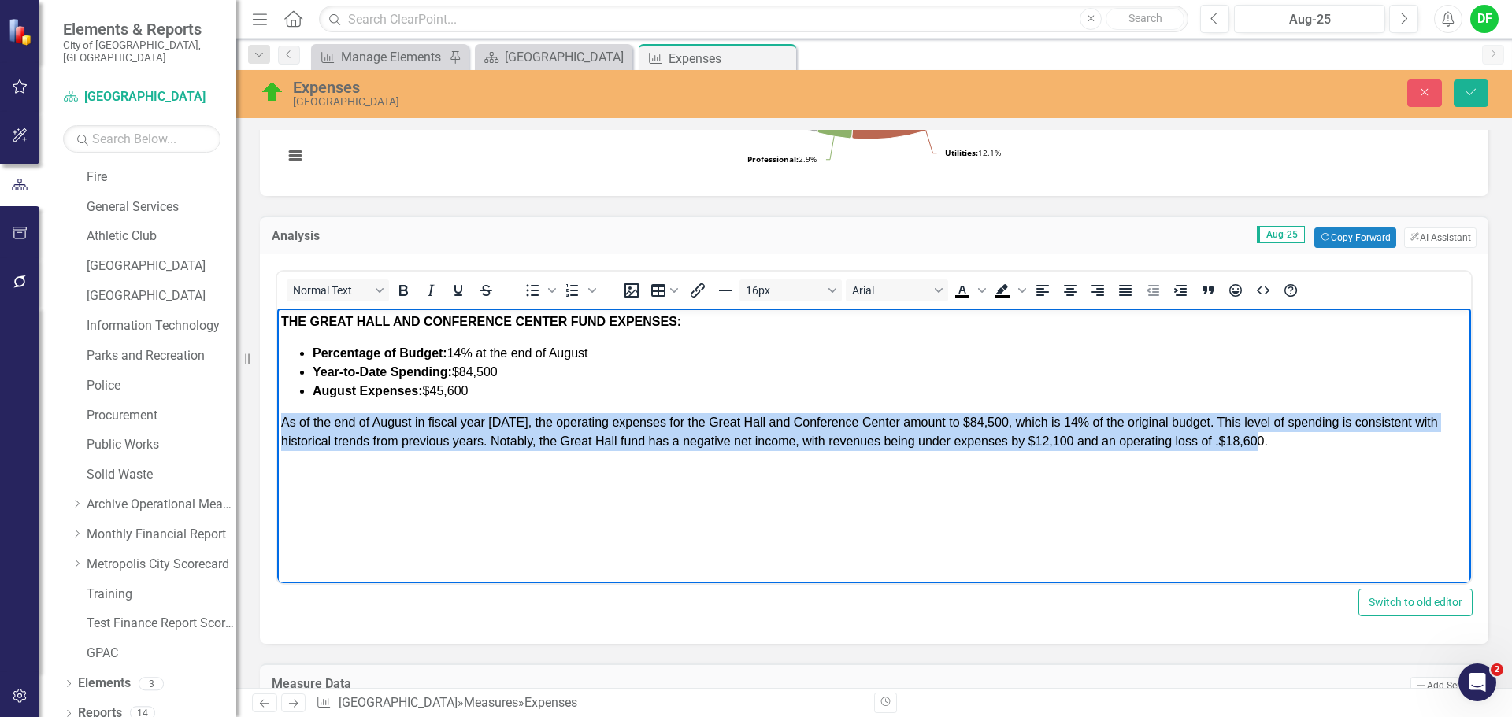
click at [277, 411] on html "THE GREAT HALL AND CONFERENCE CENTER FUND EXPENSES: Percentage of Budget: 14% a…" at bounding box center [874, 427] width 1194 height 236
copy span "As of the end of August in fiscal year [DATE], the operating expenses for the G…"
click at [1281, 451] on body "THE GREAT HALL AND CONFERENCE CENTER FUND EXPENSES: Percentage of Budget: 14% a…" at bounding box center [874, 427] width 1194 height 236
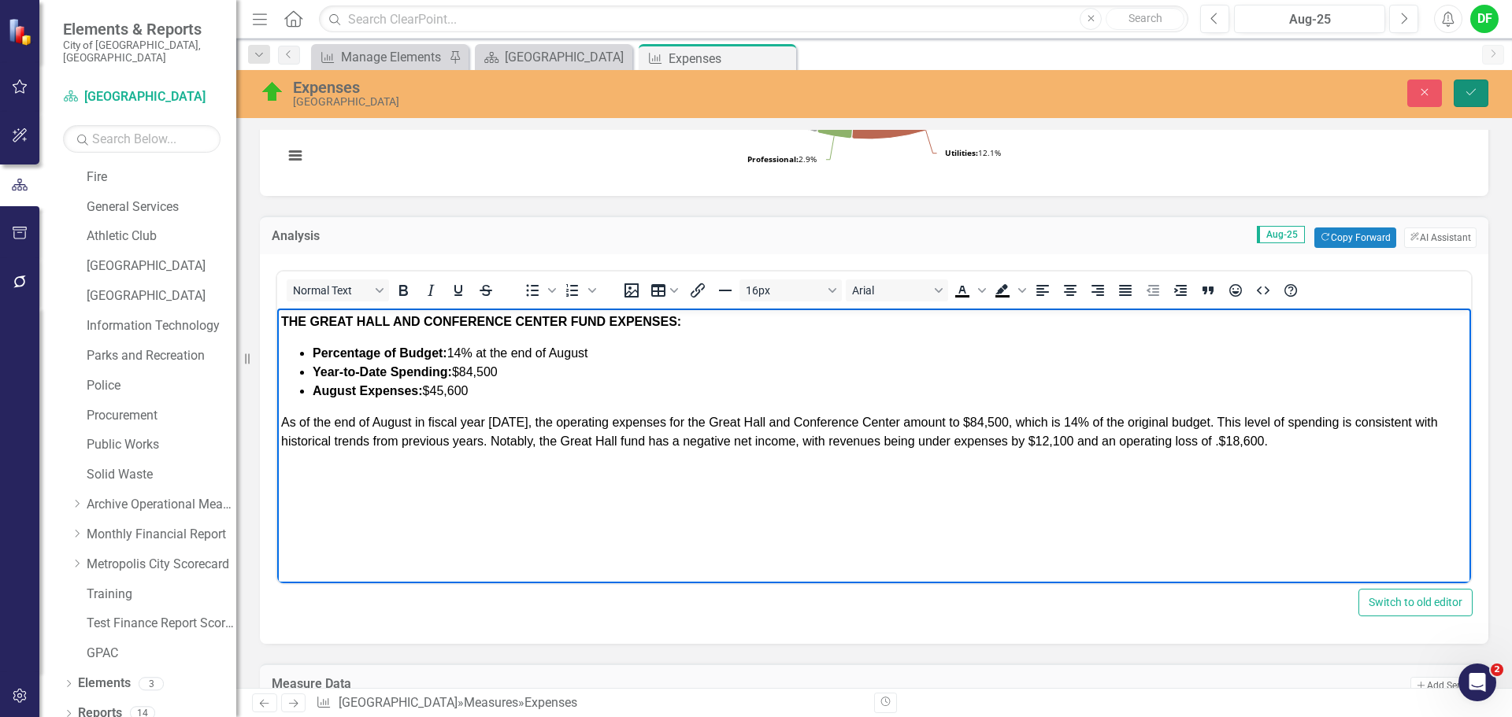
click at [1475, 81] on button "Save" at bounding box center [1470, 94] width 35 height 28
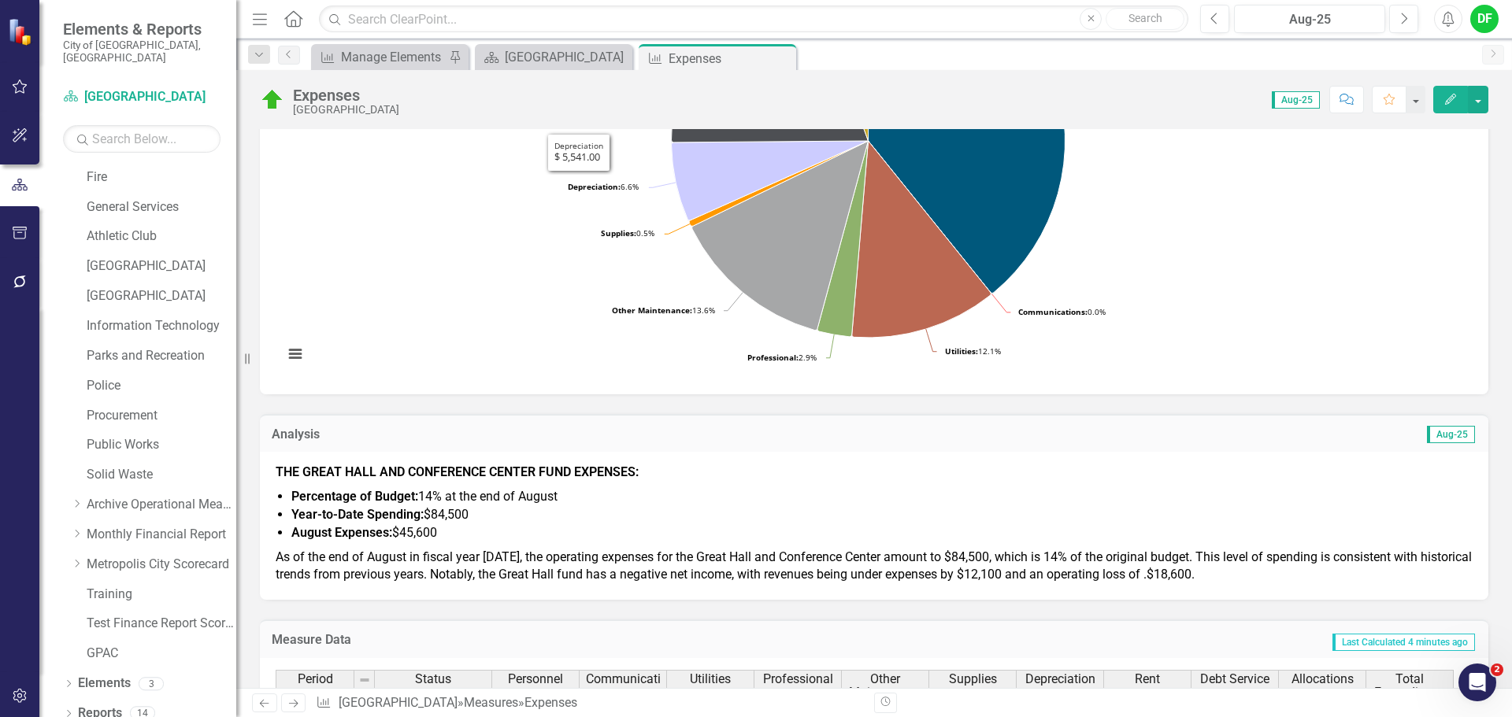
scroll to position [315, 0]
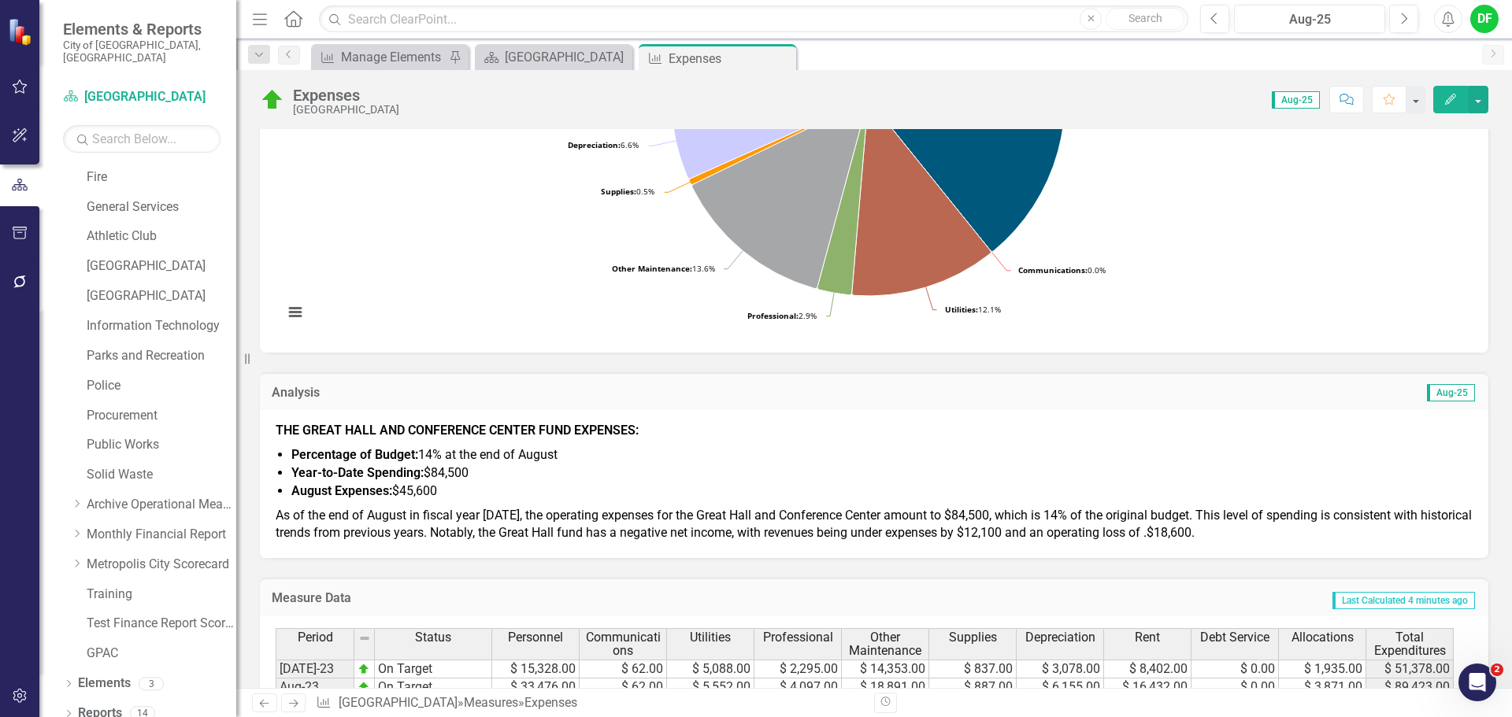
click at [441, 551] on div "THE GREAT HALL AND CONFERENCE CENTER FUND EXPENSES: Percentage of Budget: 14% a…" at bounding box center [874, 484] width 1228 height 148
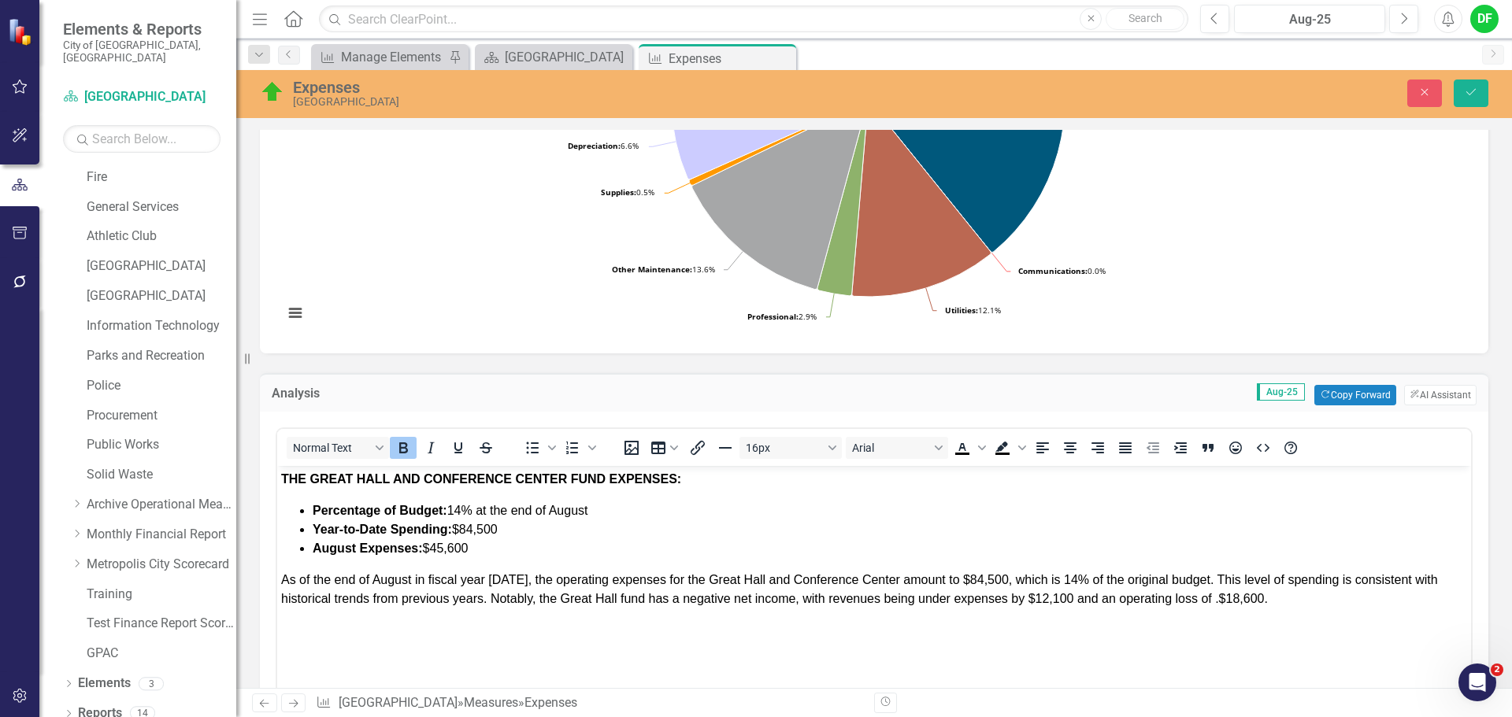
scroll to position [0, 0]
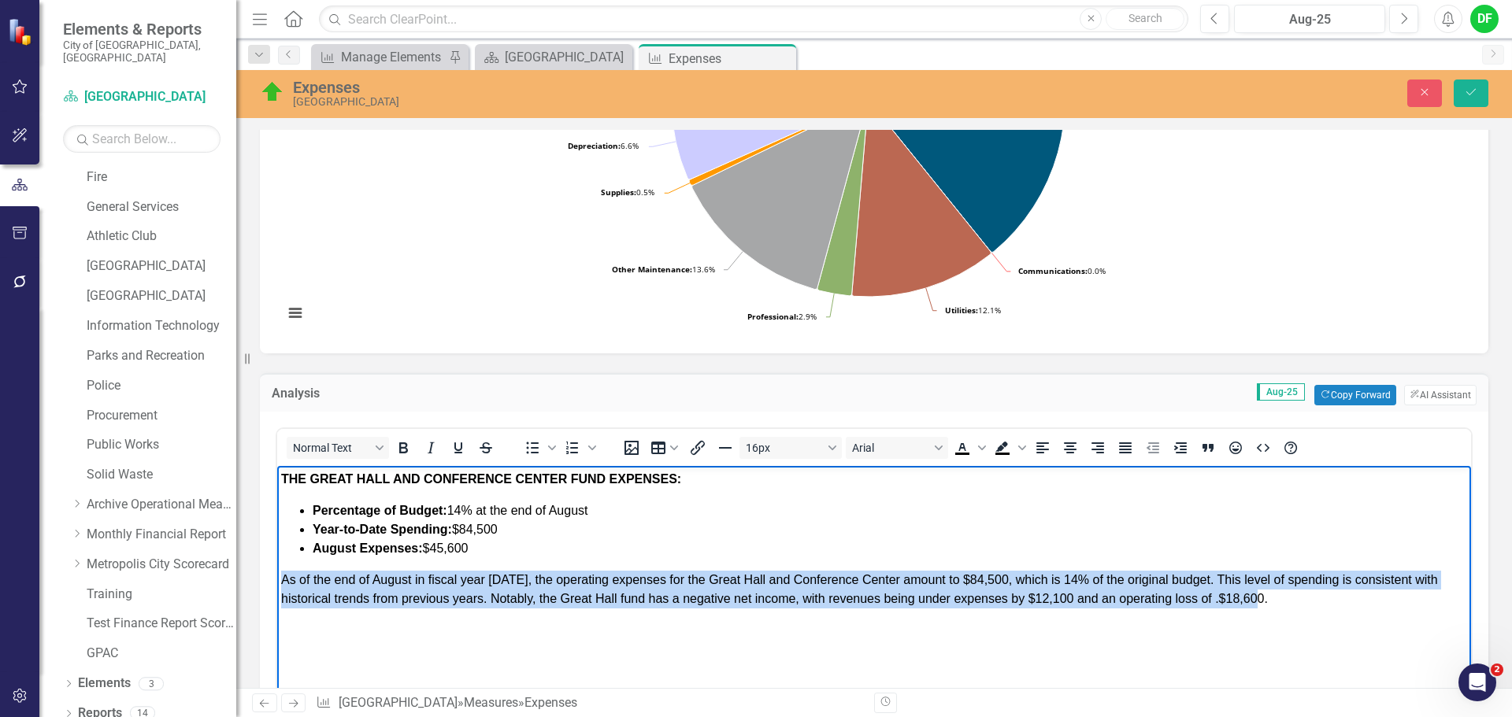
drag, startPoint x: 284, startPoint y: 580, endPoint x: 1352, endPoint y: 604, distance: 1067.9
click at [1352, 604] on p "As of the end of August in fiscal year 2026, the operating expenses for the Gre…" at bounding box center [874, 590] width 1186 height 38
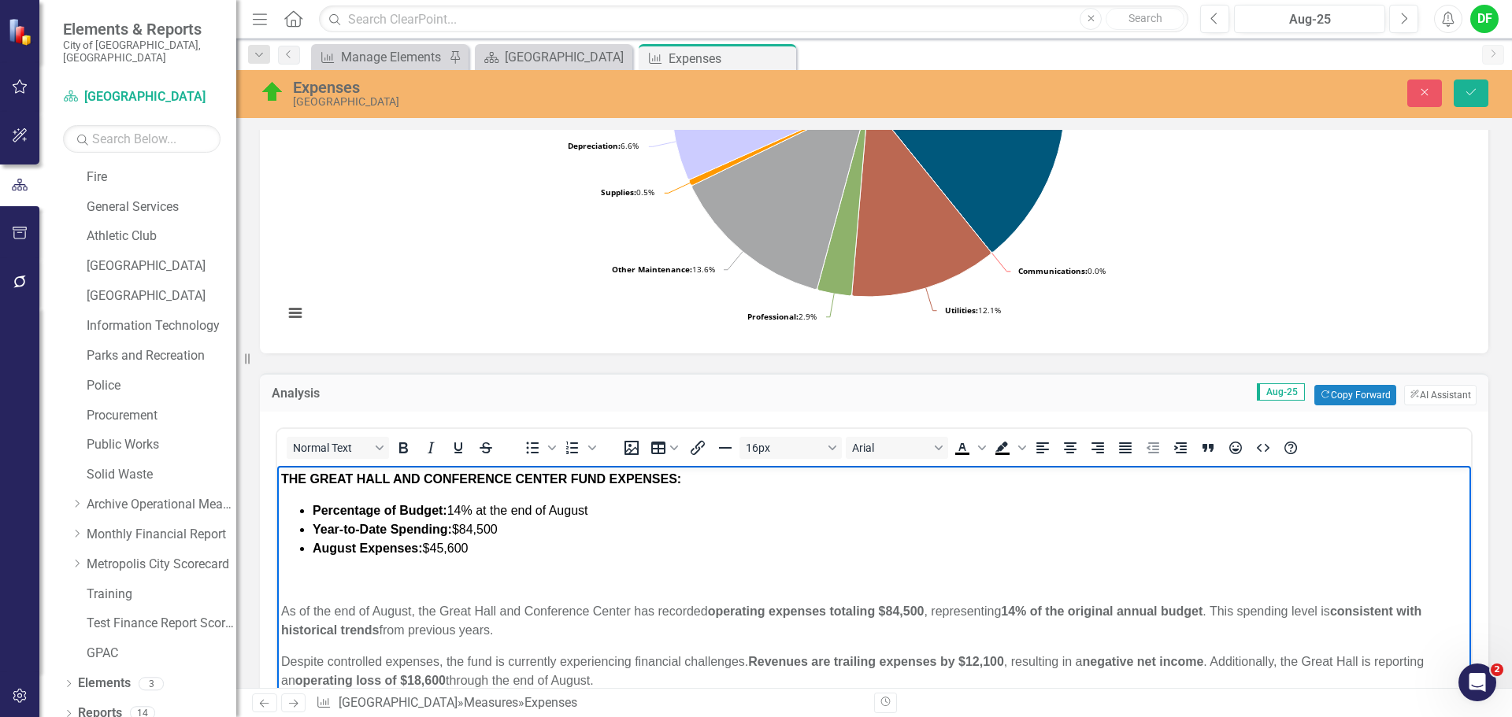
click at [325, 584] on p "﻿" at bounding box center [874, 580] width 1186 height 19
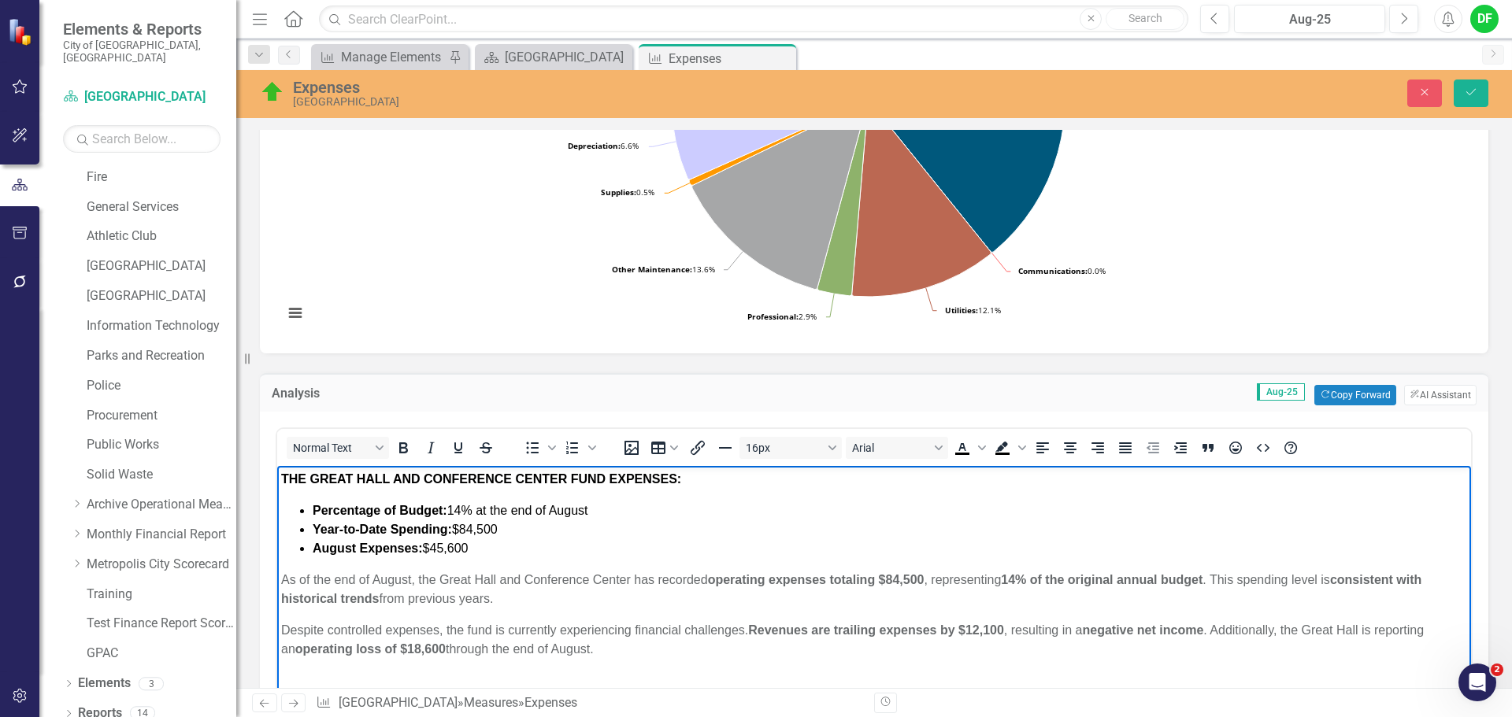
click at [283, 629] on p "Despite controlled expenses, the fund is currently experiencing financial chall…" at bounding box center [874, 640] width 1186 height 38
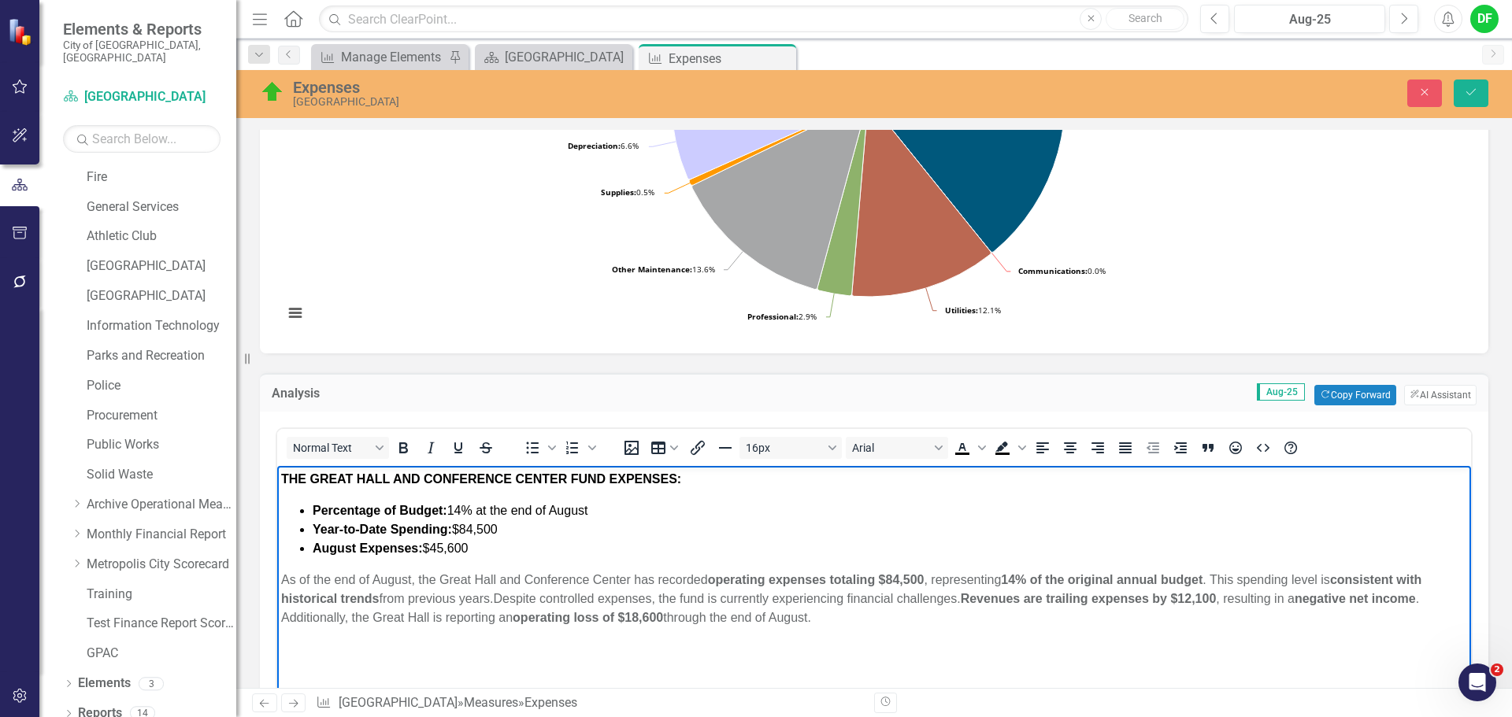
drag, startPoint x: 842, startPoint y: 620, endPoint x: 201, endPoint y: 578, distance: 643.1
click at [277, 578] on html "THE GREAT HALL AND CONFERENCE CENTER FUND EXPENSES: Percentage of Budget: 14% a…" at bounding box center [874, 584] width 1194 height 236
click at [402, 447] on icon "Bold" at bounding box center [403, 447] width 9 height 11
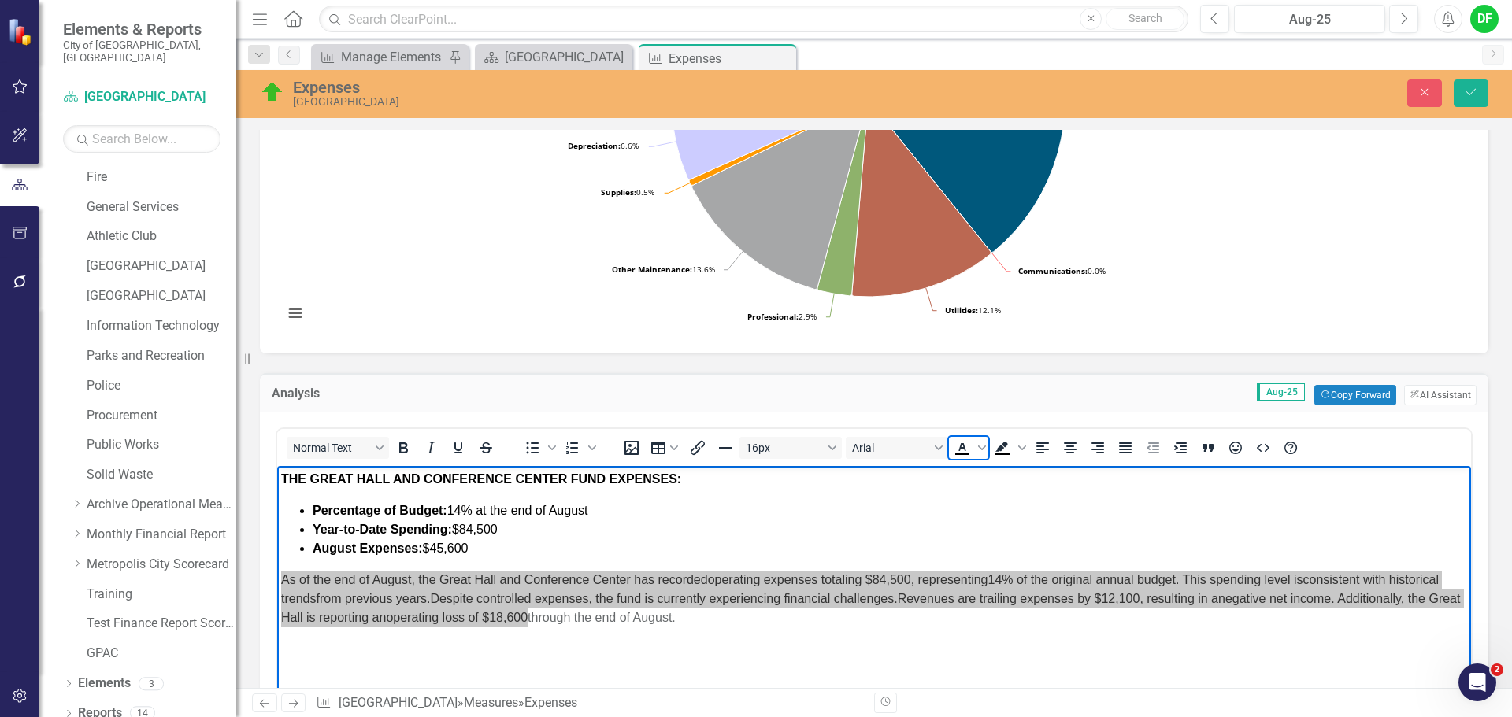
click at [962, 446] on icon "Text color Black" at bounding box center [962, 448] width 19 height 19
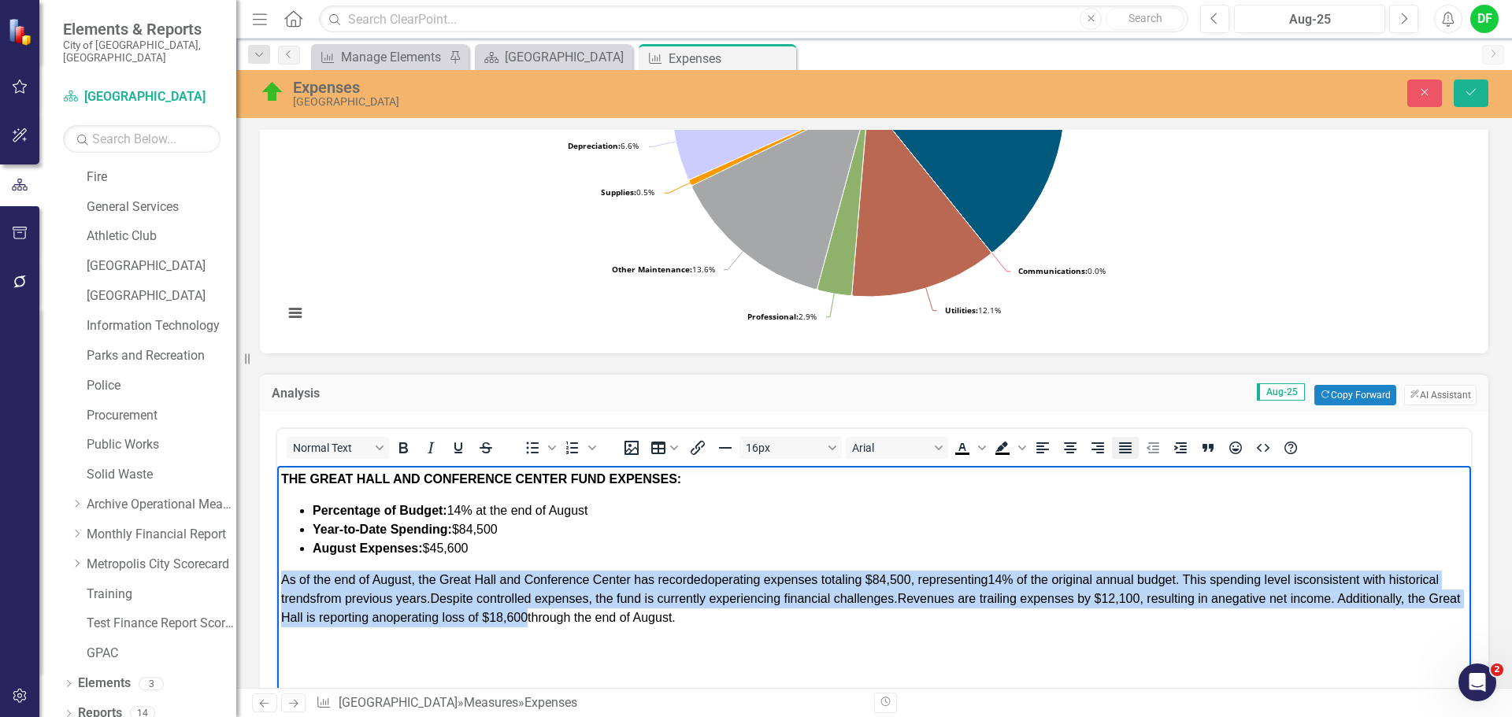
click at [1128, 448] on icon "Justify" at bounding box center [1125, 448] width 19 height 19
click at [780, 620] on p "As of the end of August, the Great Hall and Conference Center has recorded oper…" at bounding box center [874, 599] width 1186 height 57
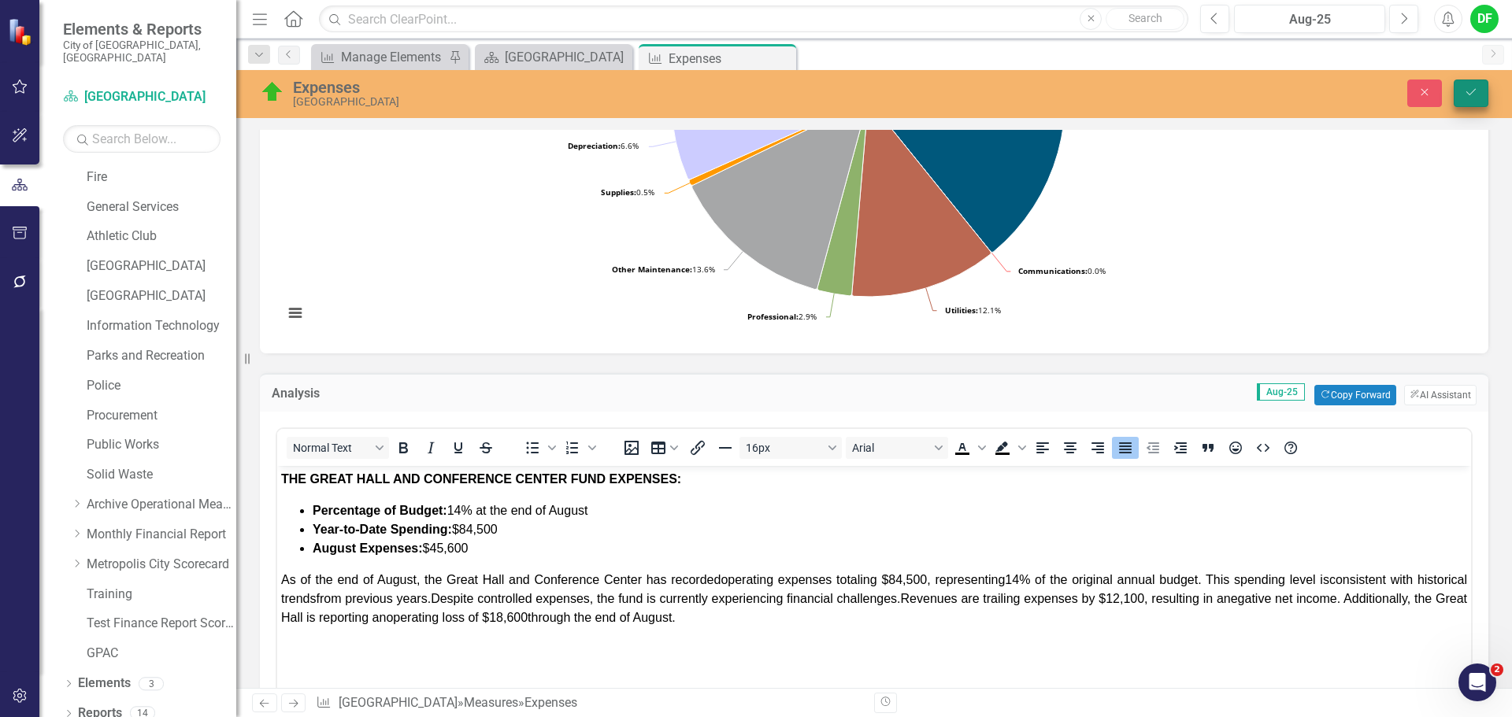
click at [1470, 83] on button "Save" at bounding box center [1470, 94] width 35 height 28
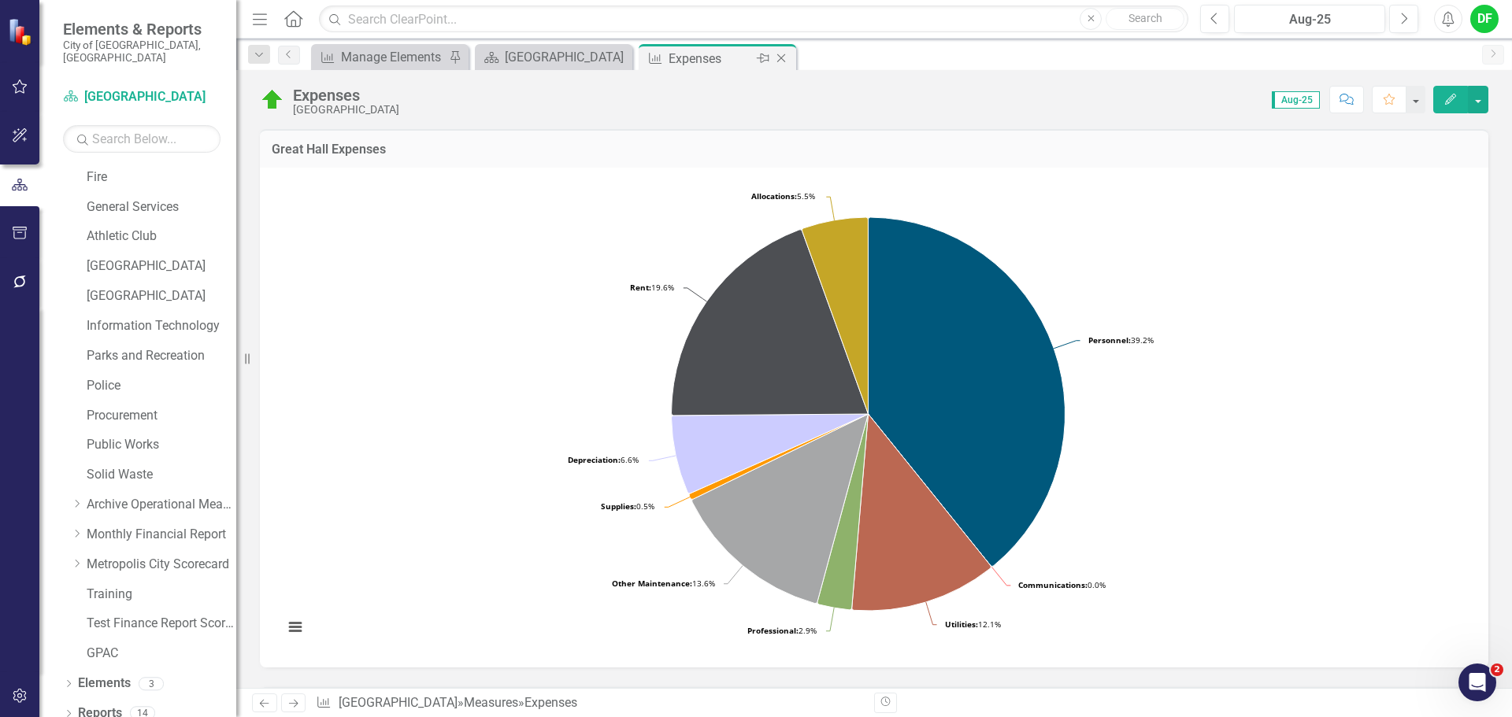
click at [780, 54] on icon "Close" at bounding box center [781, 58] width 16 height 13
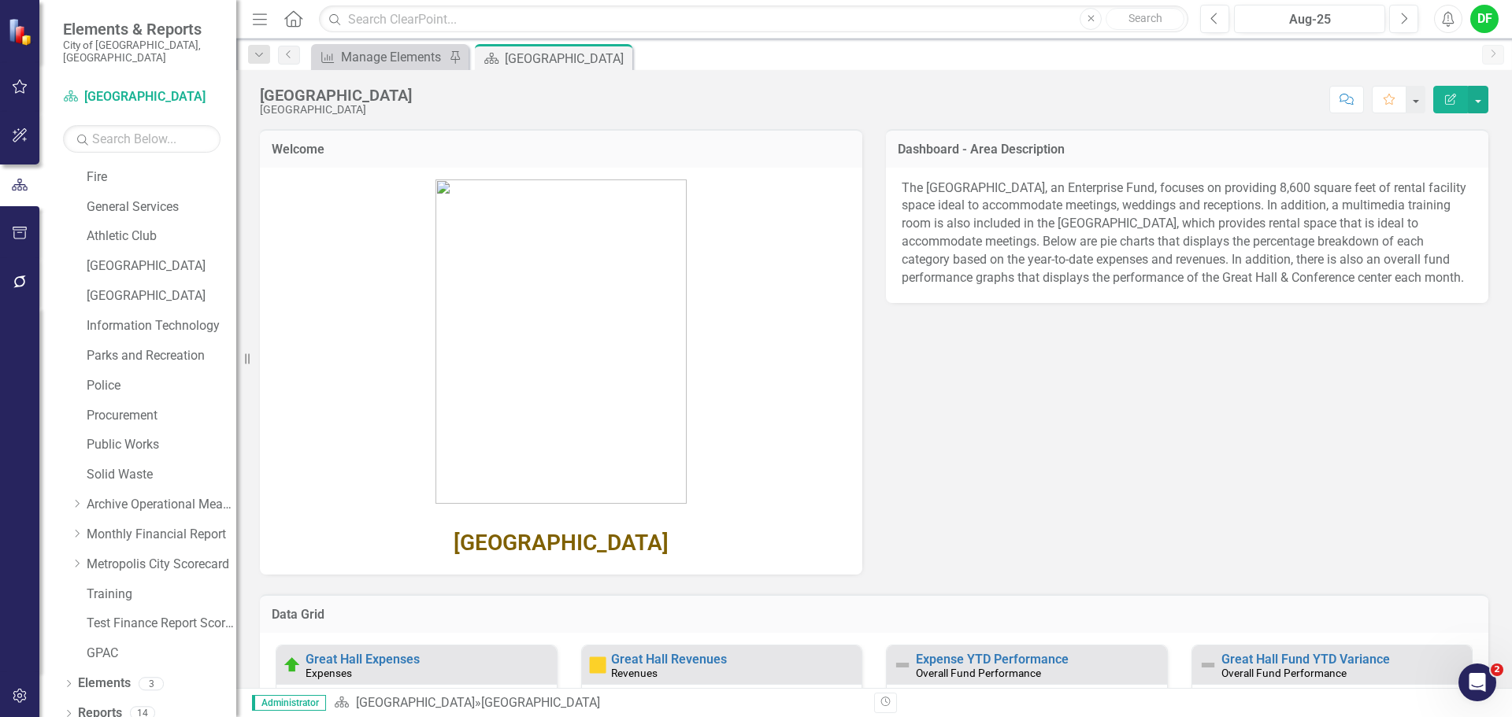
drag, startPoint x: 616, startPoint y: 57, endPoint x: 610, endPoint y: 64, distance: 8.9
click at [0, 0] on icon at bounding box center [0, 0] width 0 height 0
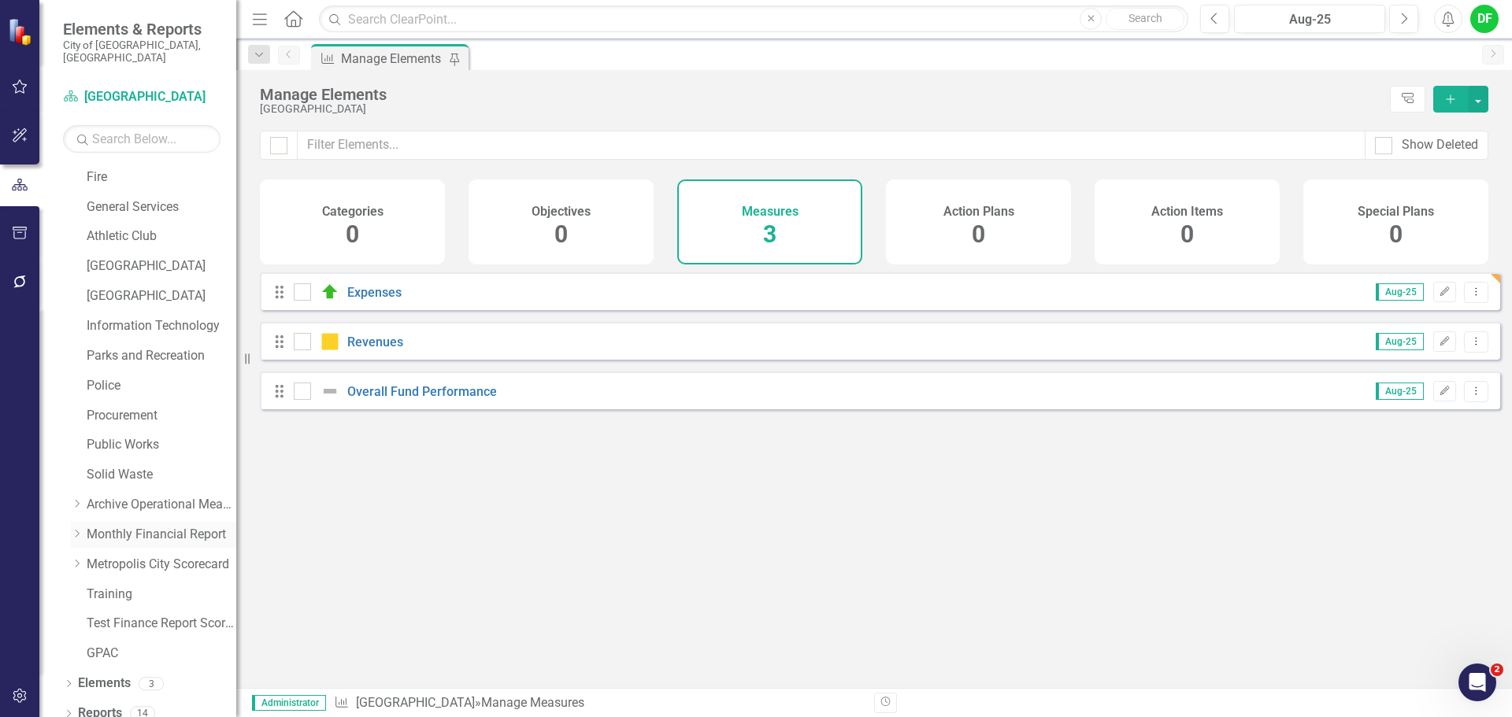
click at [78, 529] on icon "Dropdown" at bounding box center [77, 533] width 12 height 9
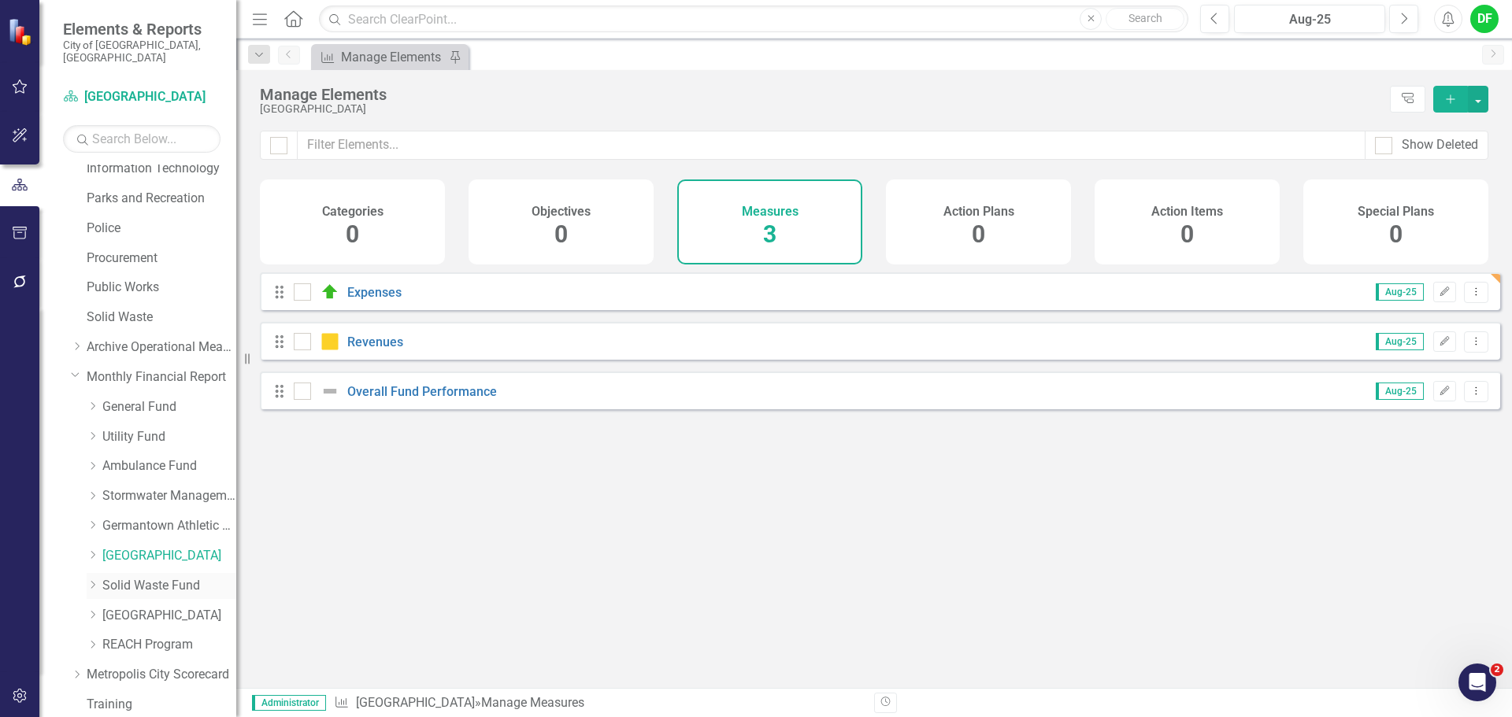
click at [136, 577] on link "Solid Waste Fund" at bounding box center [169, 586] width 134 height 18
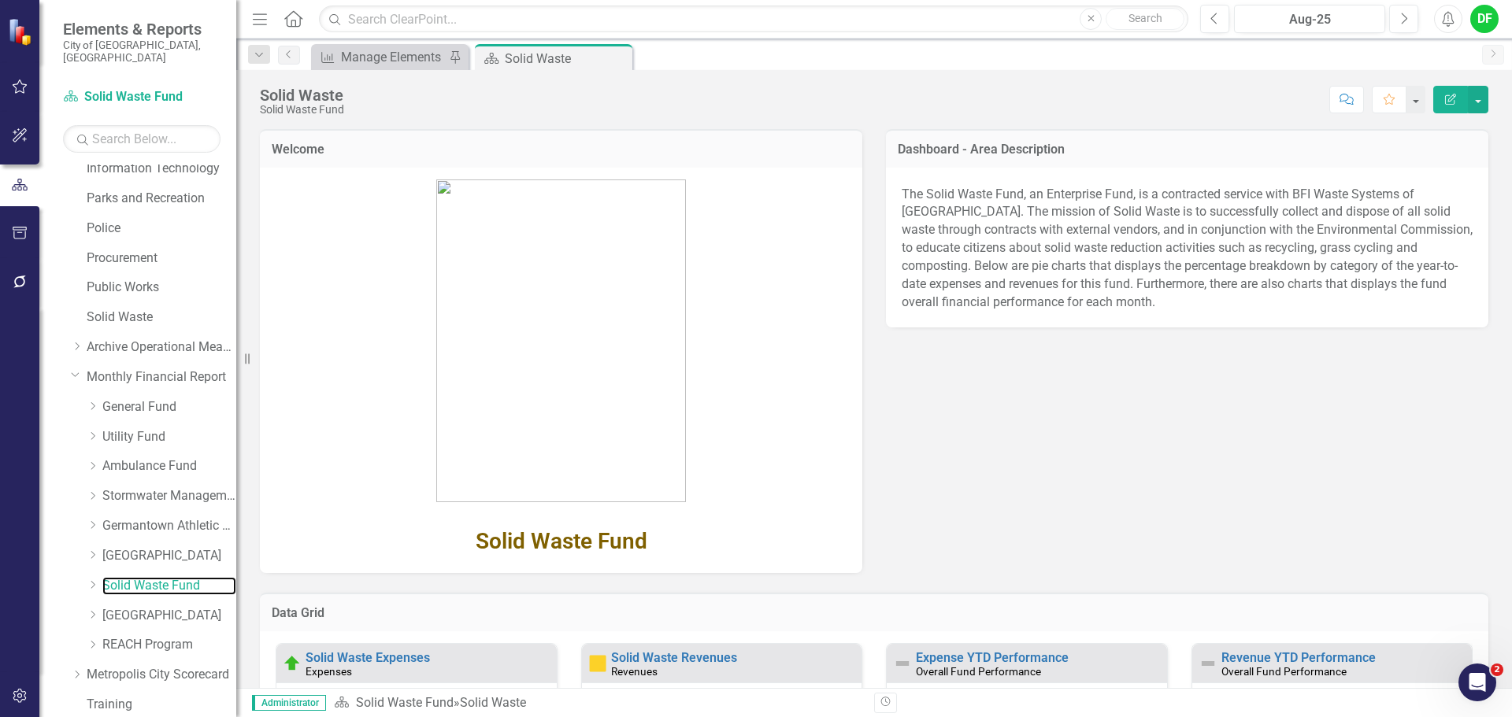
scroll to position [157, 0]
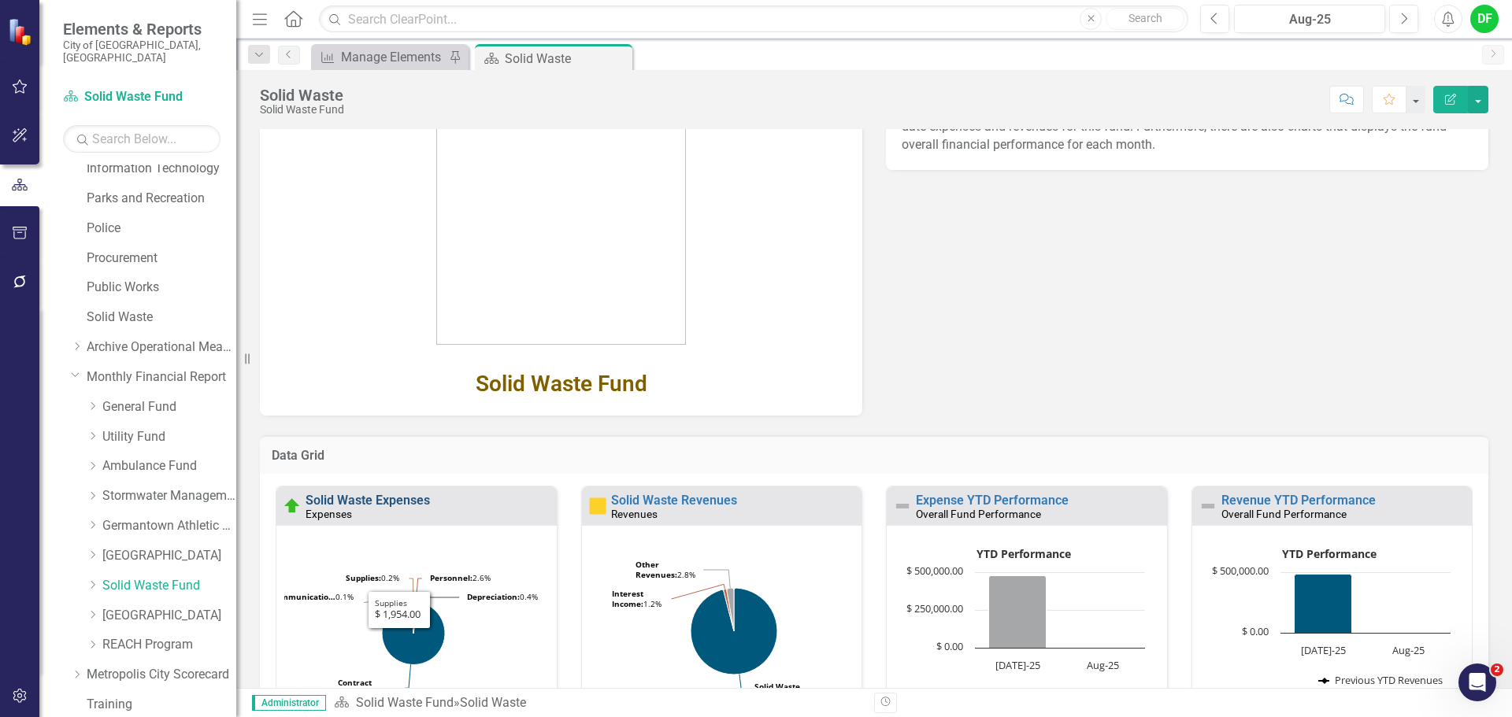
click at [407, 501] on link "Solid Waste Expenses" at bounding box center [367, 500] width 124 height 15
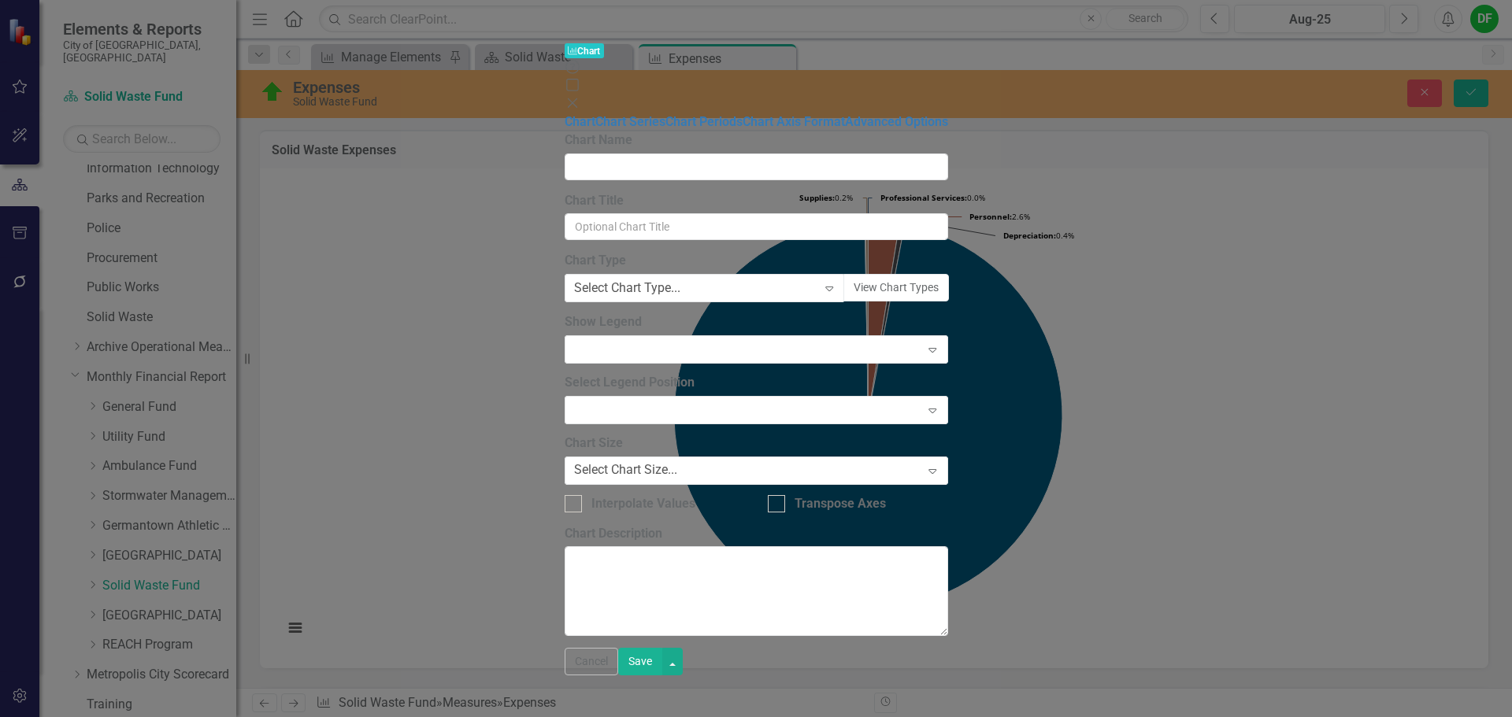
type input "Solid Waste Expenses"
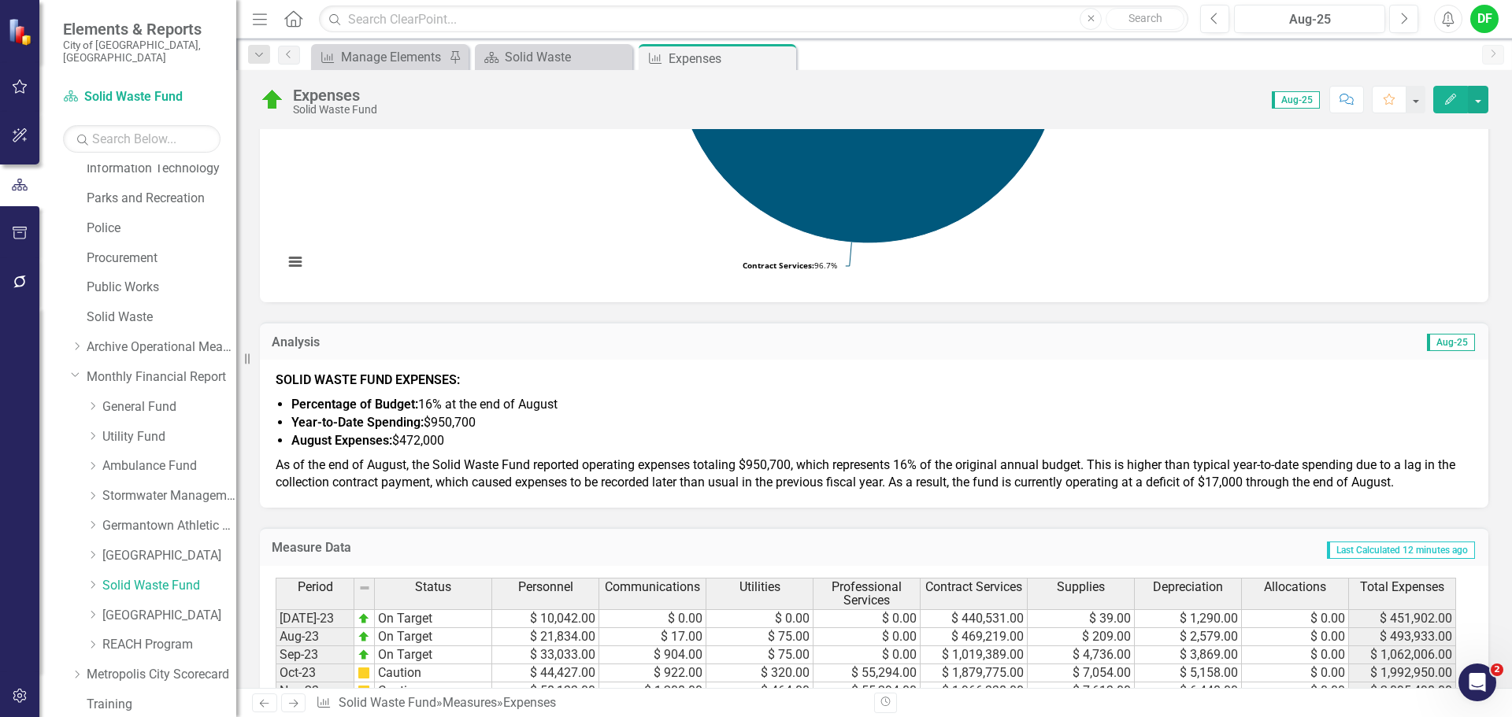
scroll to position [394, 0]
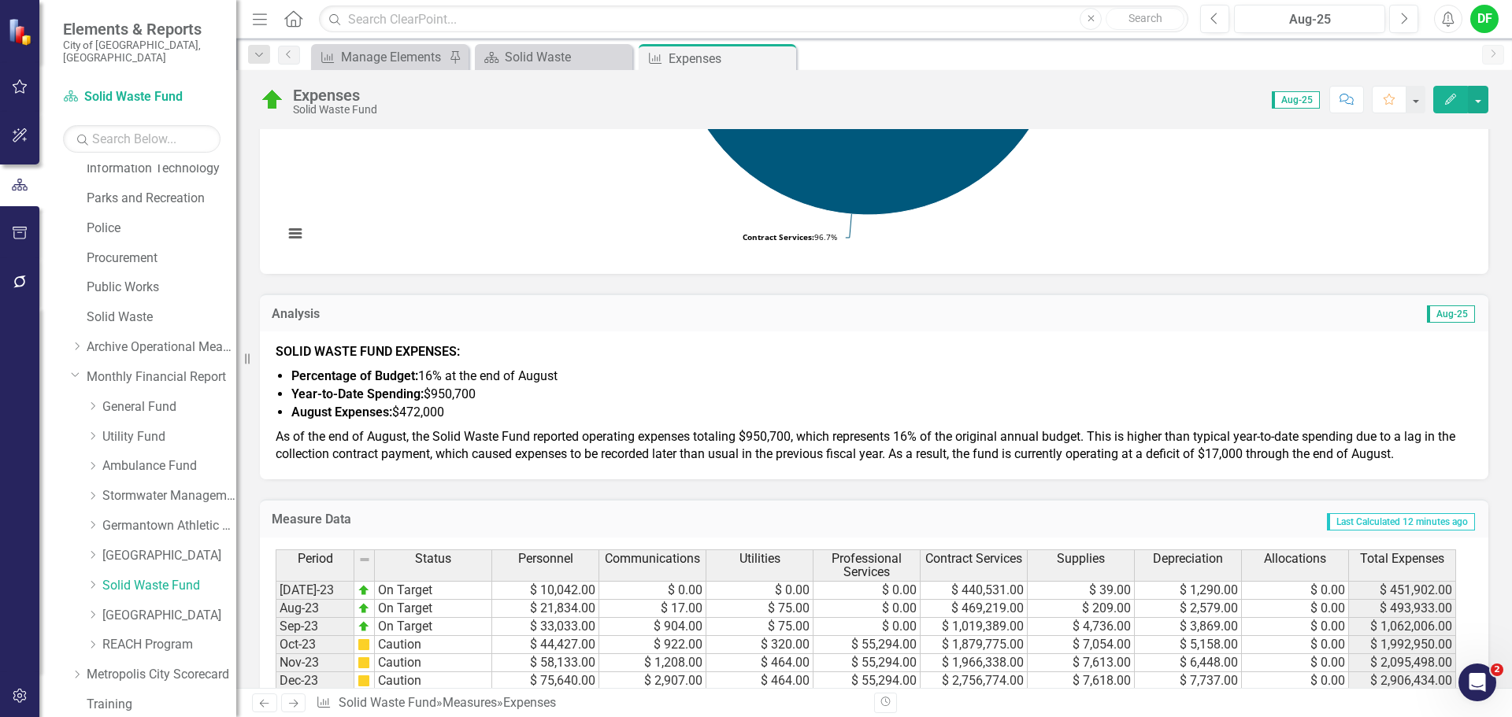
click at [827, 460] on span "As of the end of August, the Solid Waste Fund reported operating expenses total…" at bounding box center [865, 445] width 1179 height 33
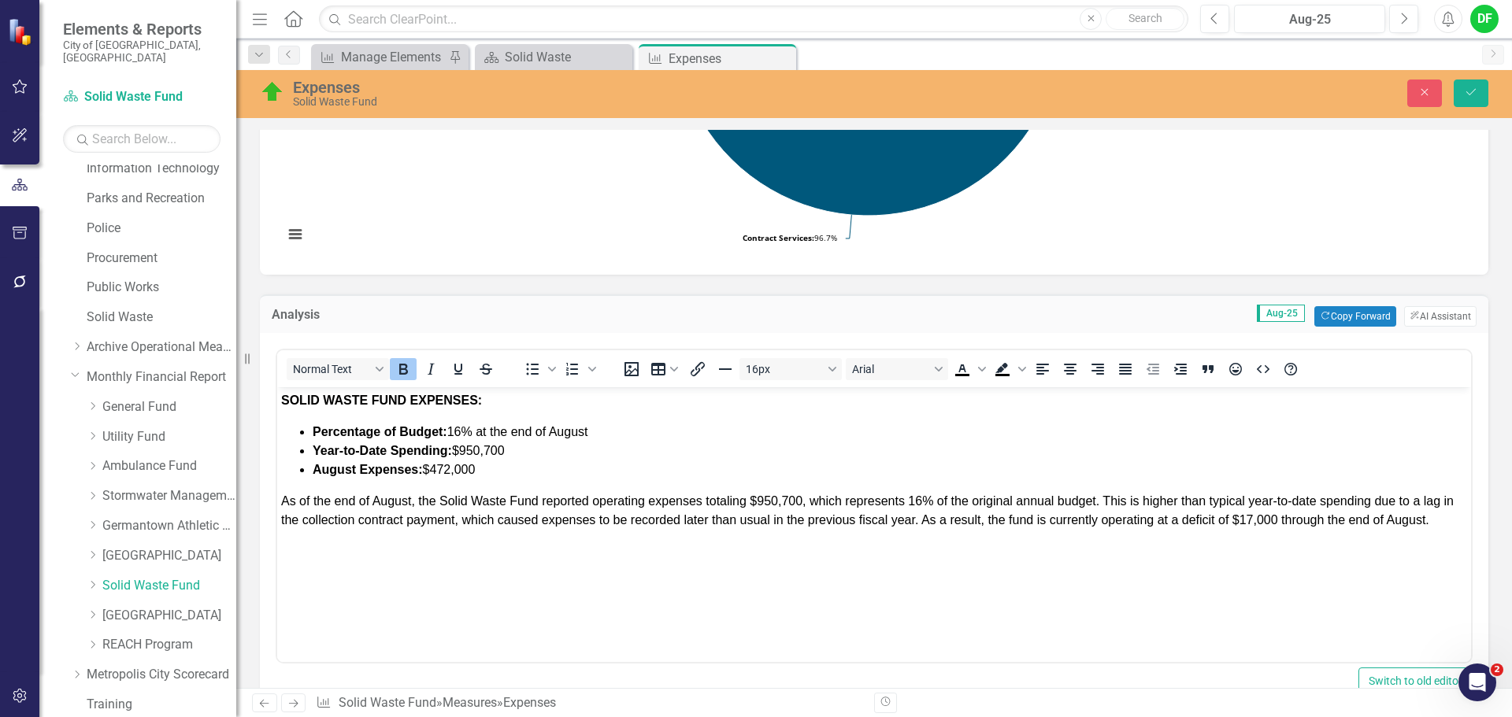
scroll to position [0, 0]
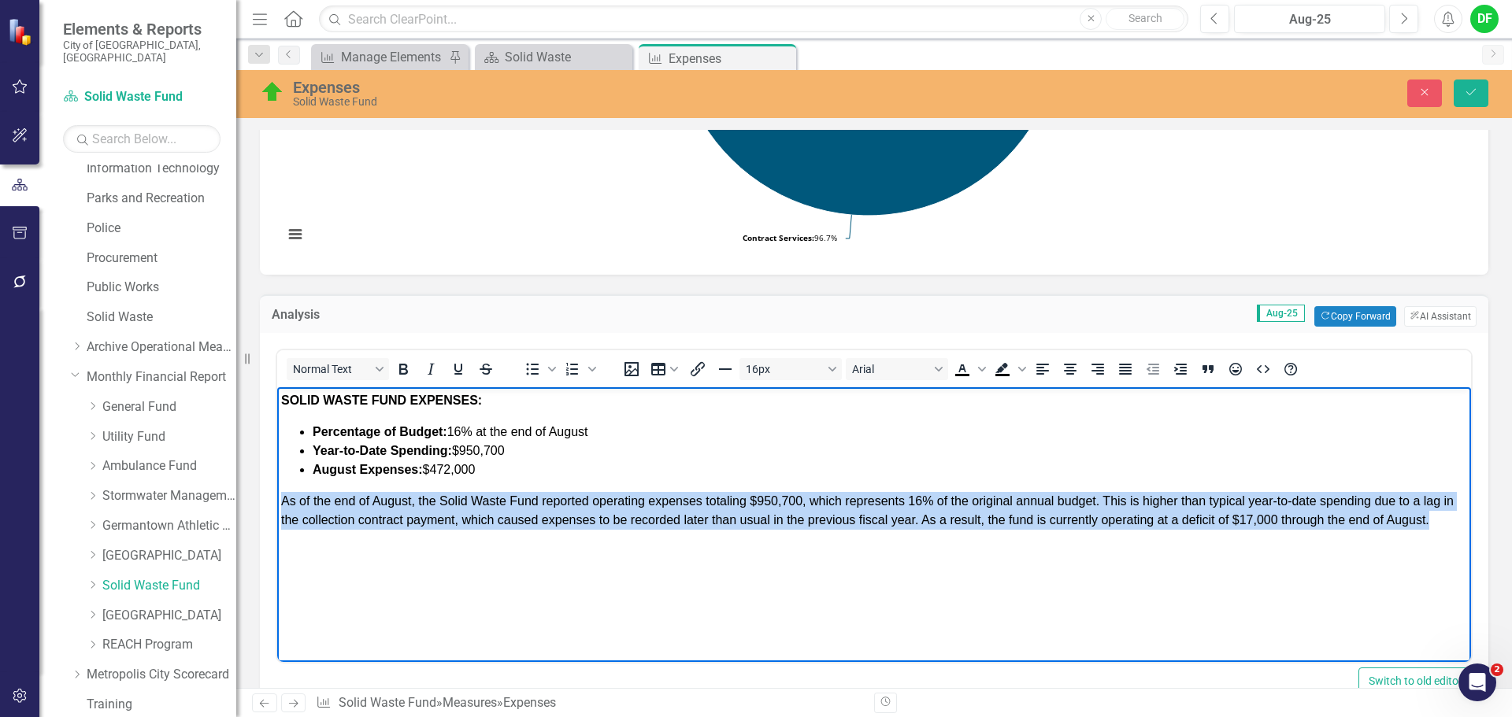
drag, startPoint x: 1436, startPoint y: 516, endPoint x: 277, endPoint y: 504, distance: 1159.0
click at [277, 504] on body "SOLID WASTE FUND EXPENSES: Percentage of Budget: 16% at the end of August Year-…" at bounding box center [874, 505] width 1194 height 236
click at [1125, 369] on icon "Justify" at bounding box center [1125, 369] width 19 height 19
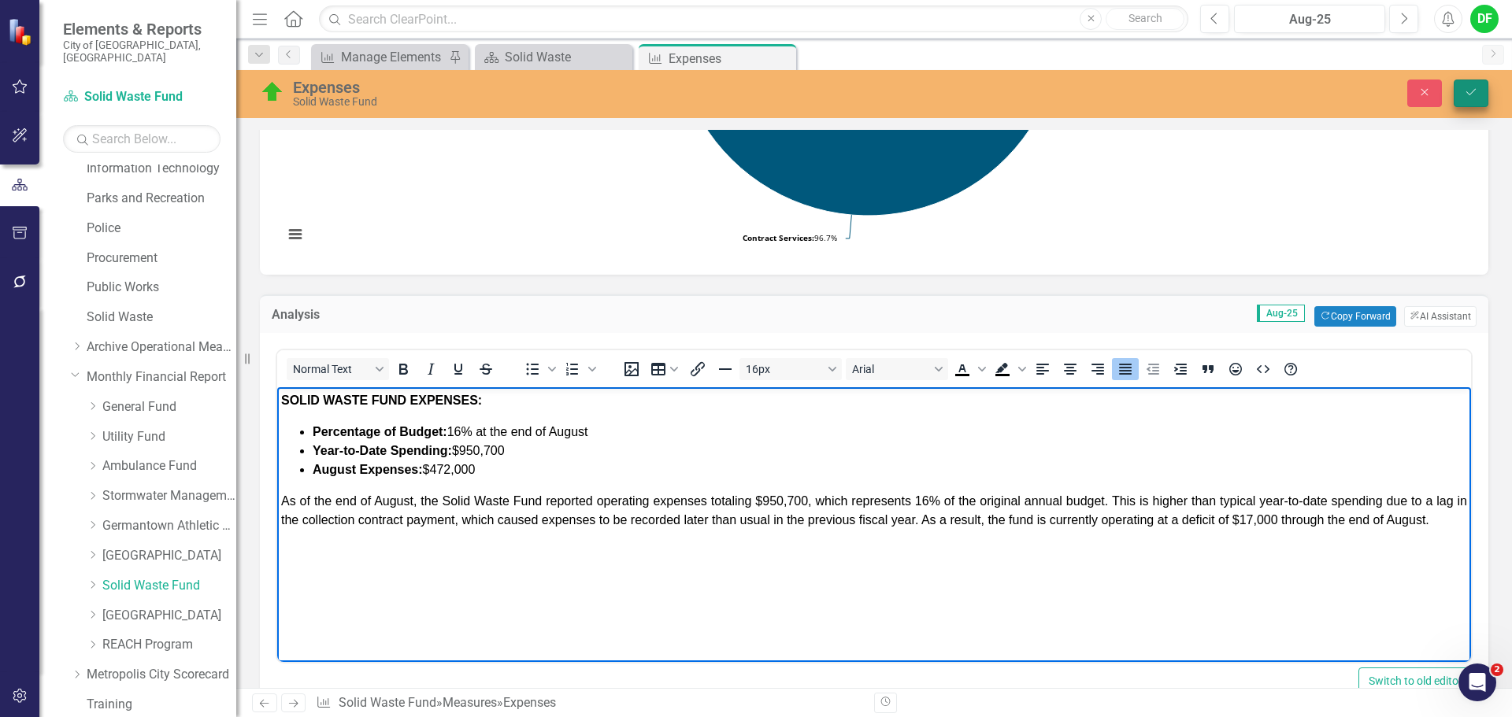
click at [1476, 90] on icon "Save" at bounding box center [1471, 92] width 14 height 11
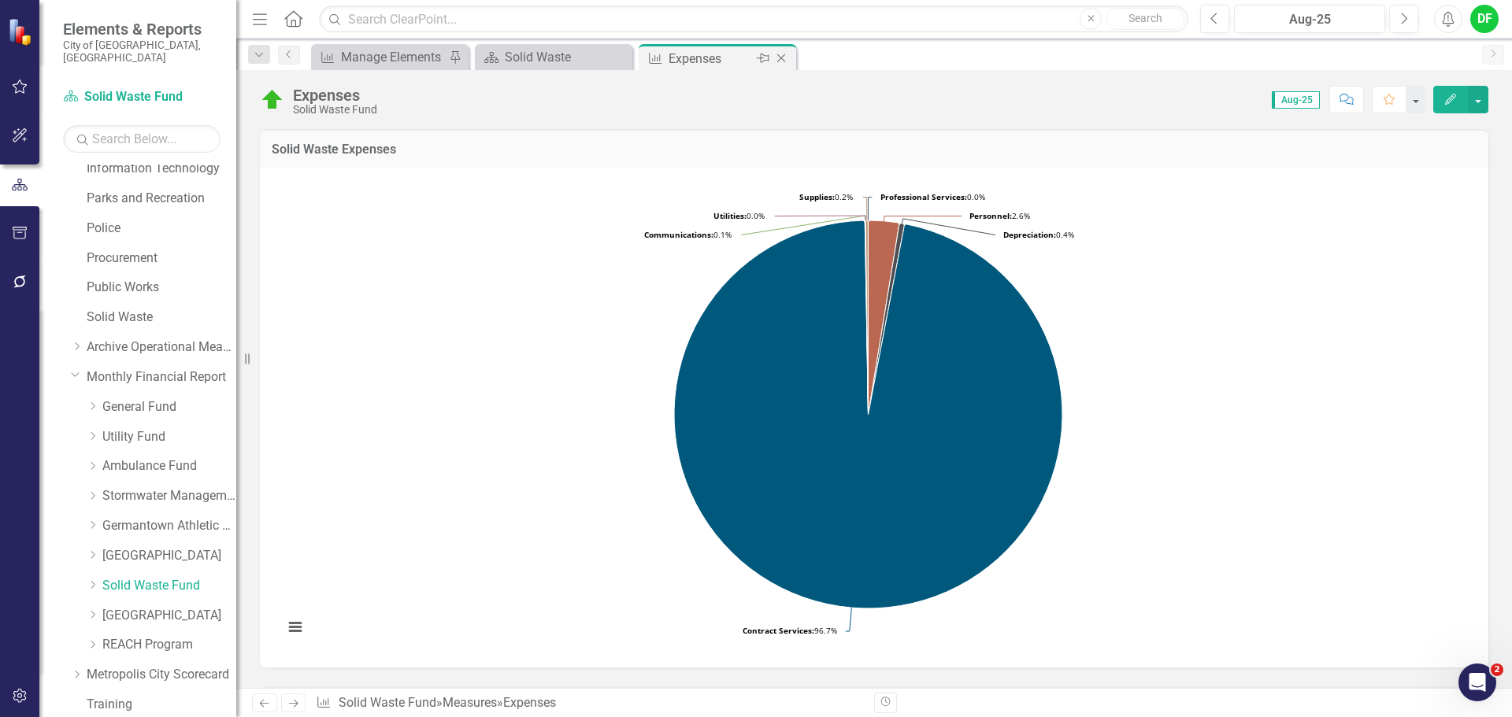
click at [785, 60] on icon "Close" at bounding box center [781, 58] width 16 height 13
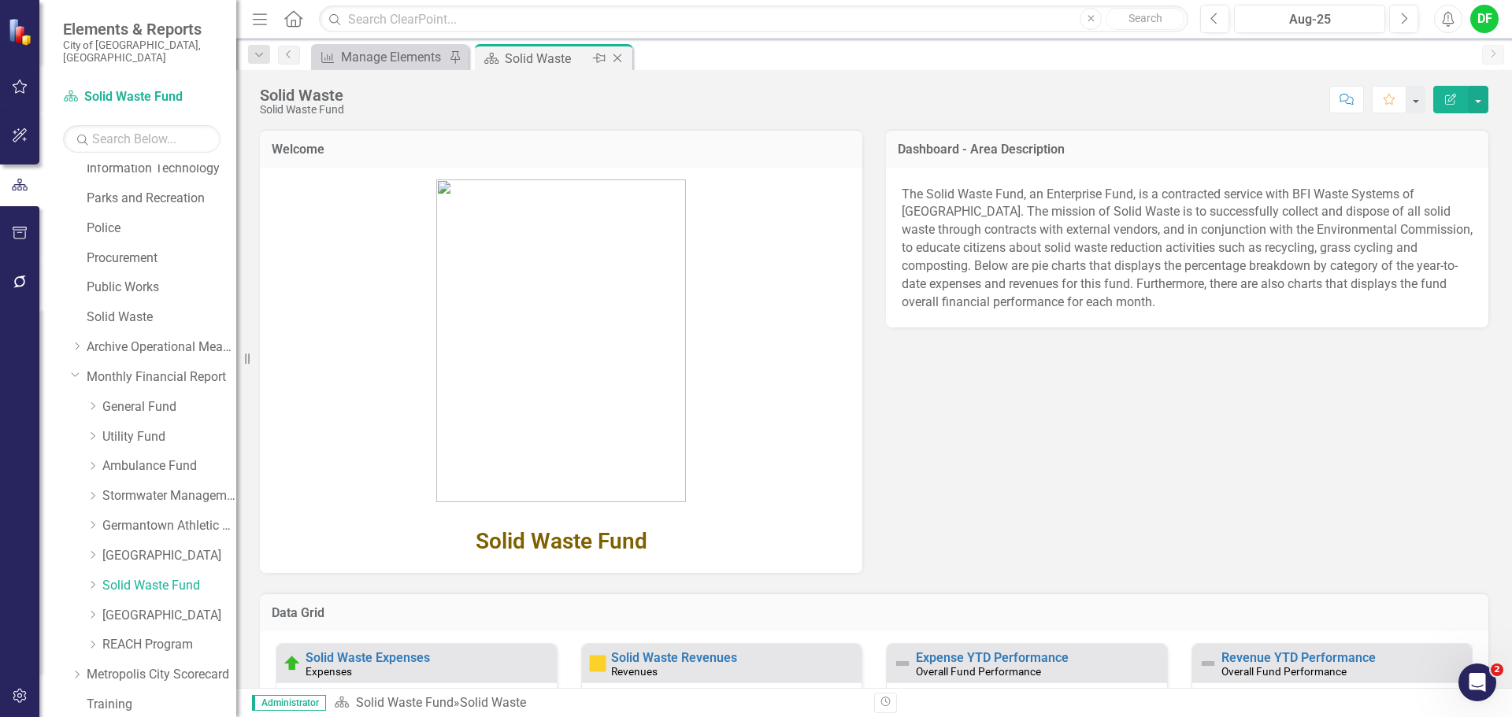
click at [620, 60] on icon "Close" at bounding box center [617, 58] width 16 height 13
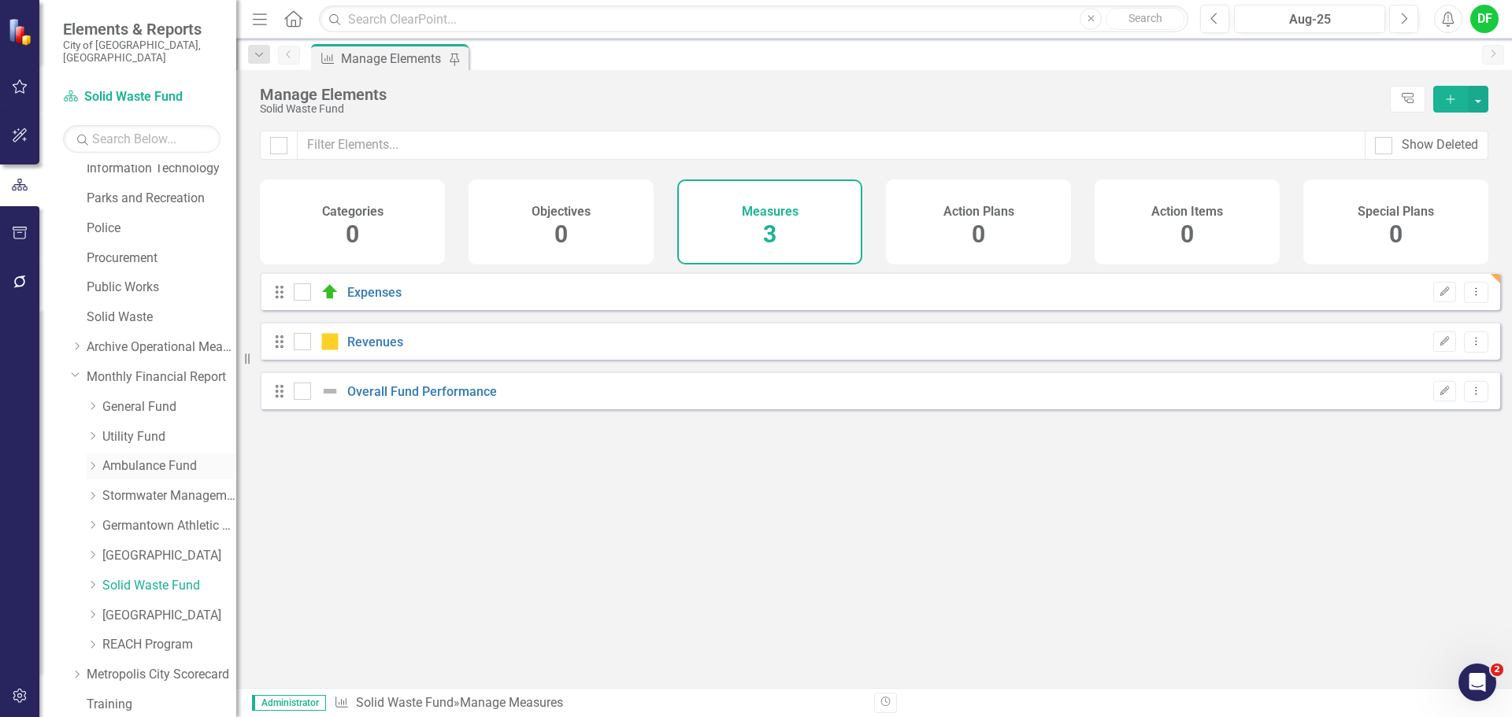
checkbox input "false"
click at [124, 607] on link "[GEOGRAPHIC_DATA]" at bounding box center [169, 616] width 134 height 18
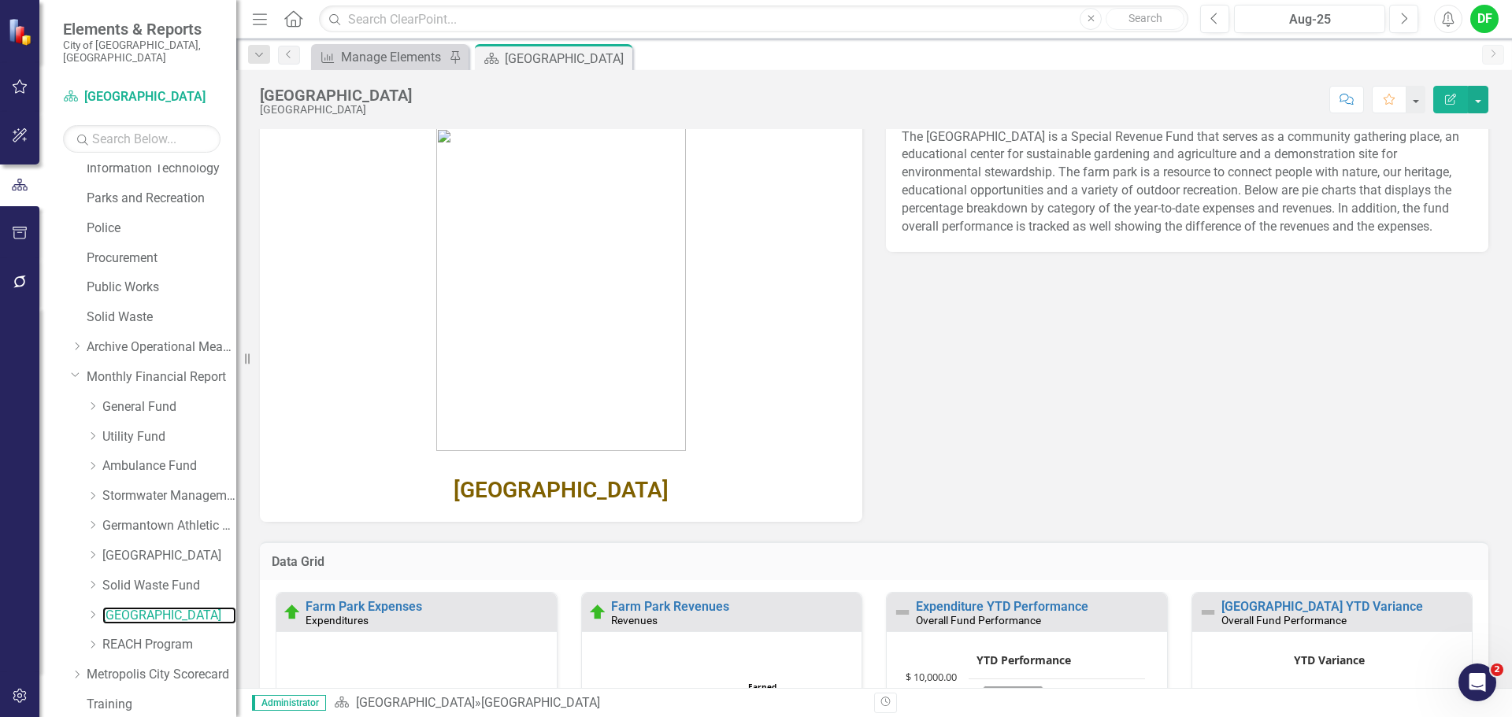
scroll to position [112, 0]
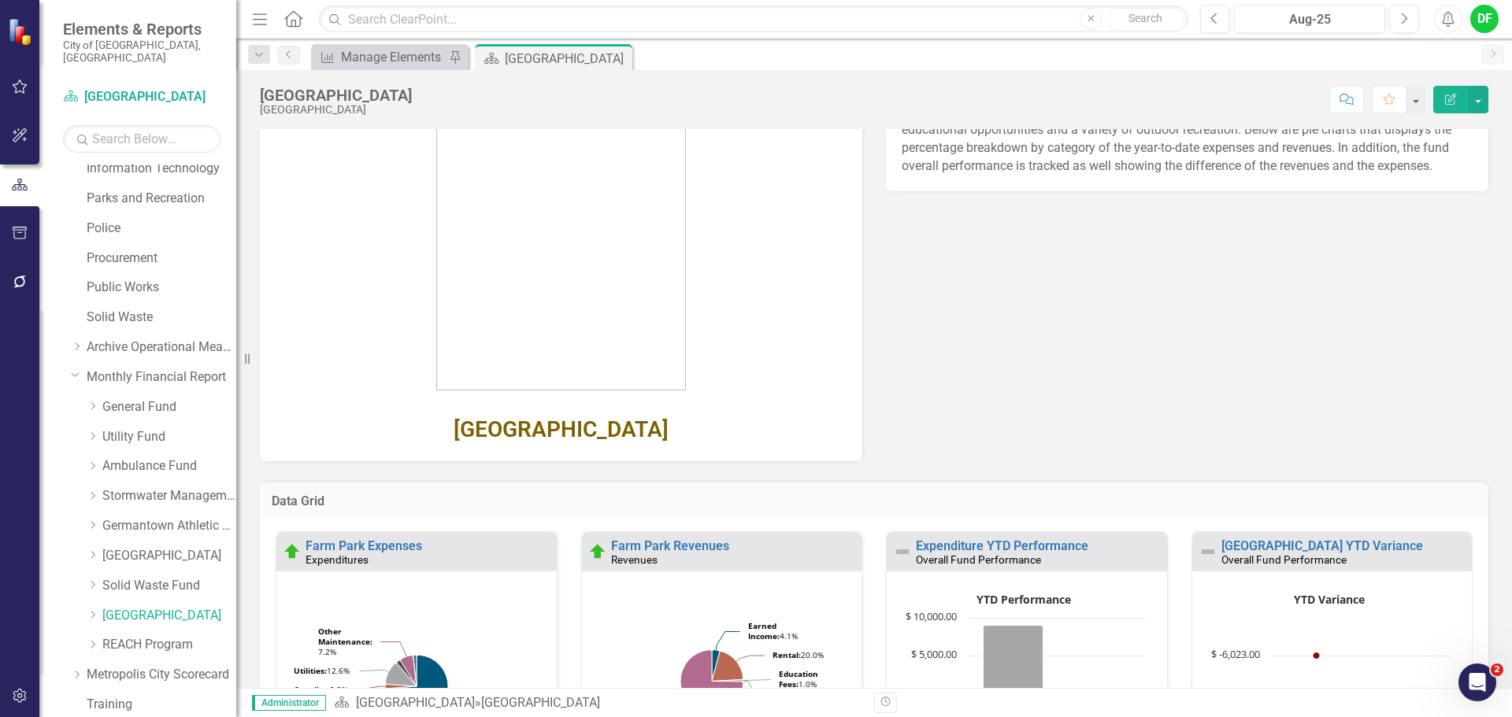
click at [371, 554] on div "Expenditures" at bounding box center [428, 559] width 247 height 13
click at [374, 546] on link "Farm Park Expenses" at bounding box center [363, 546] width 117 height 15
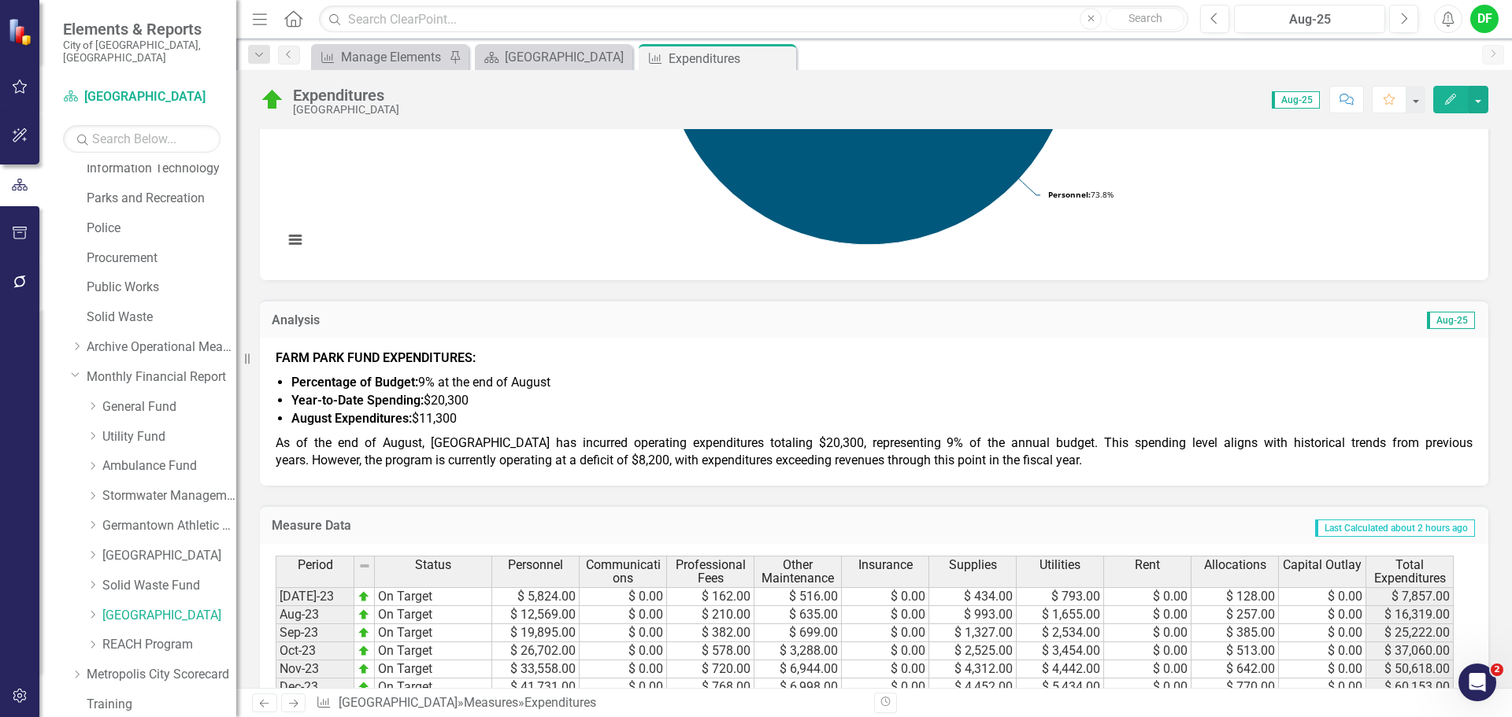
scroll to position [551, 0]
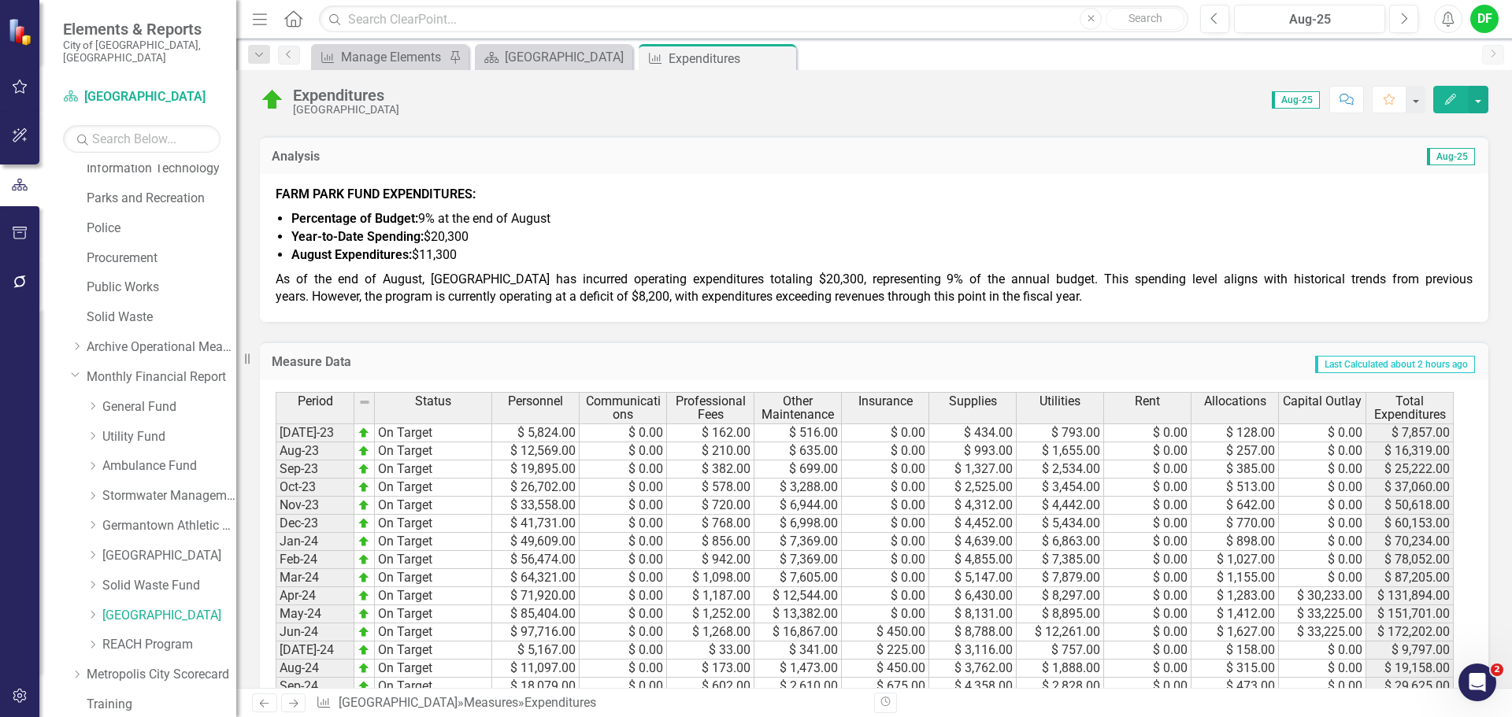
click at [0, 0] on icon "Close" at bounding box center [0, 0] width 0 height 0
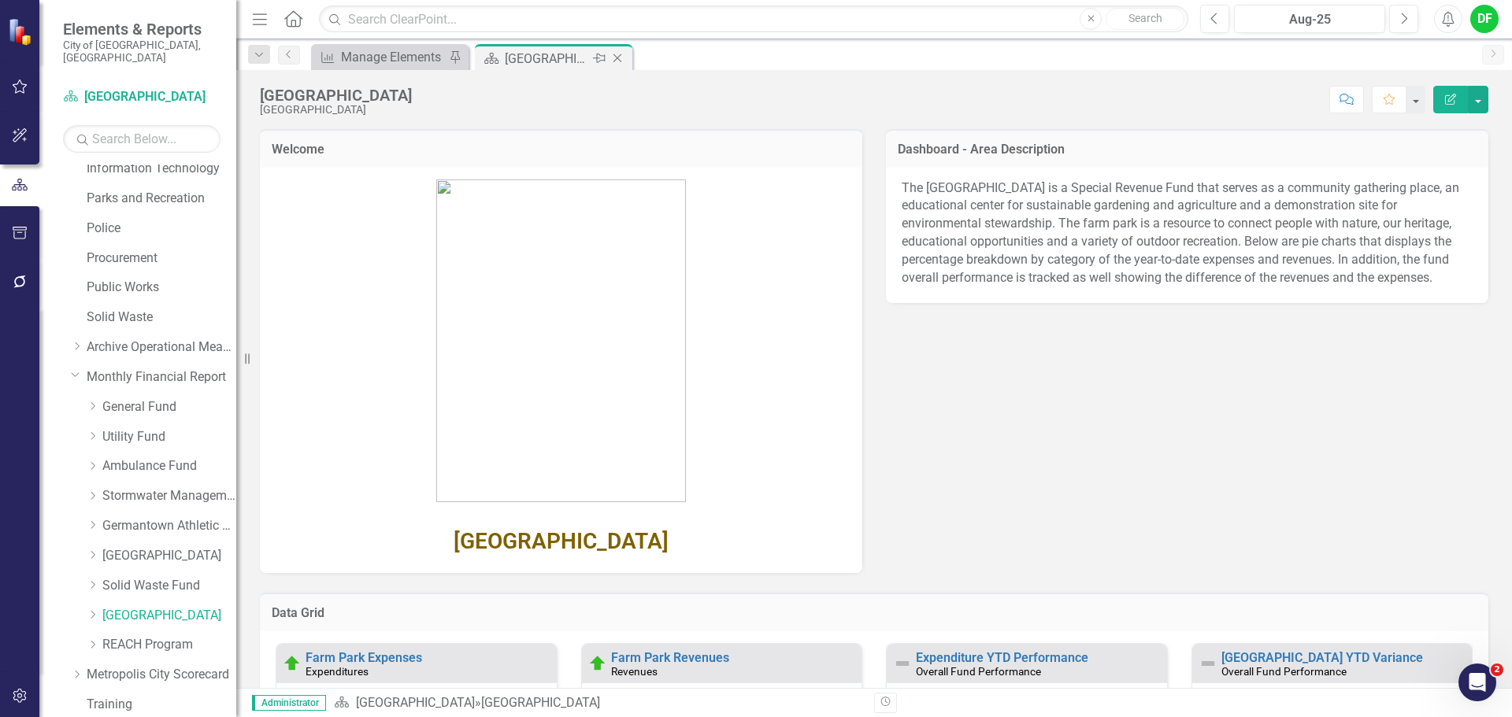
click at [620, 55] on icon "Close" at bounding box center [617, 58] width 16 height 13
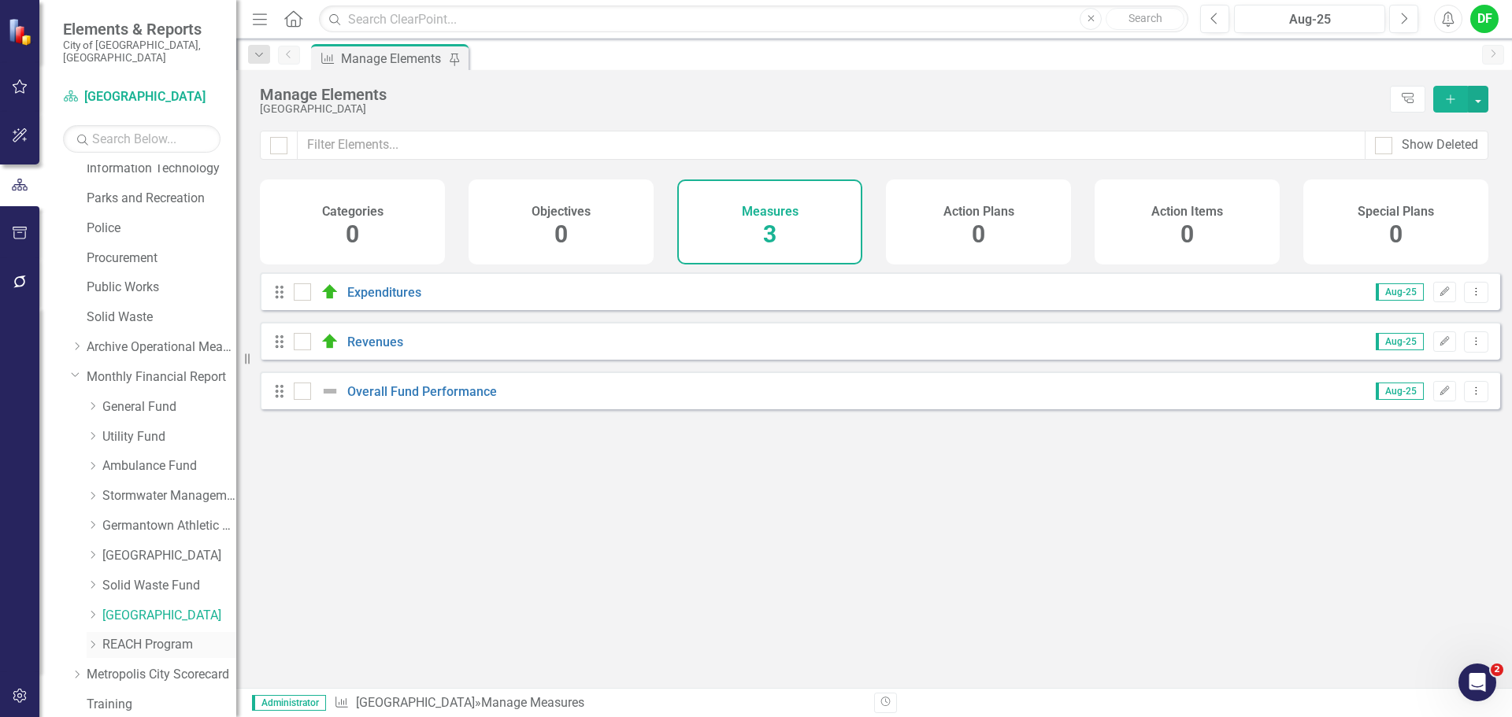
click at [137, 636] on link "REACH Program" at bounding box center [169, 645] width 134 height 18
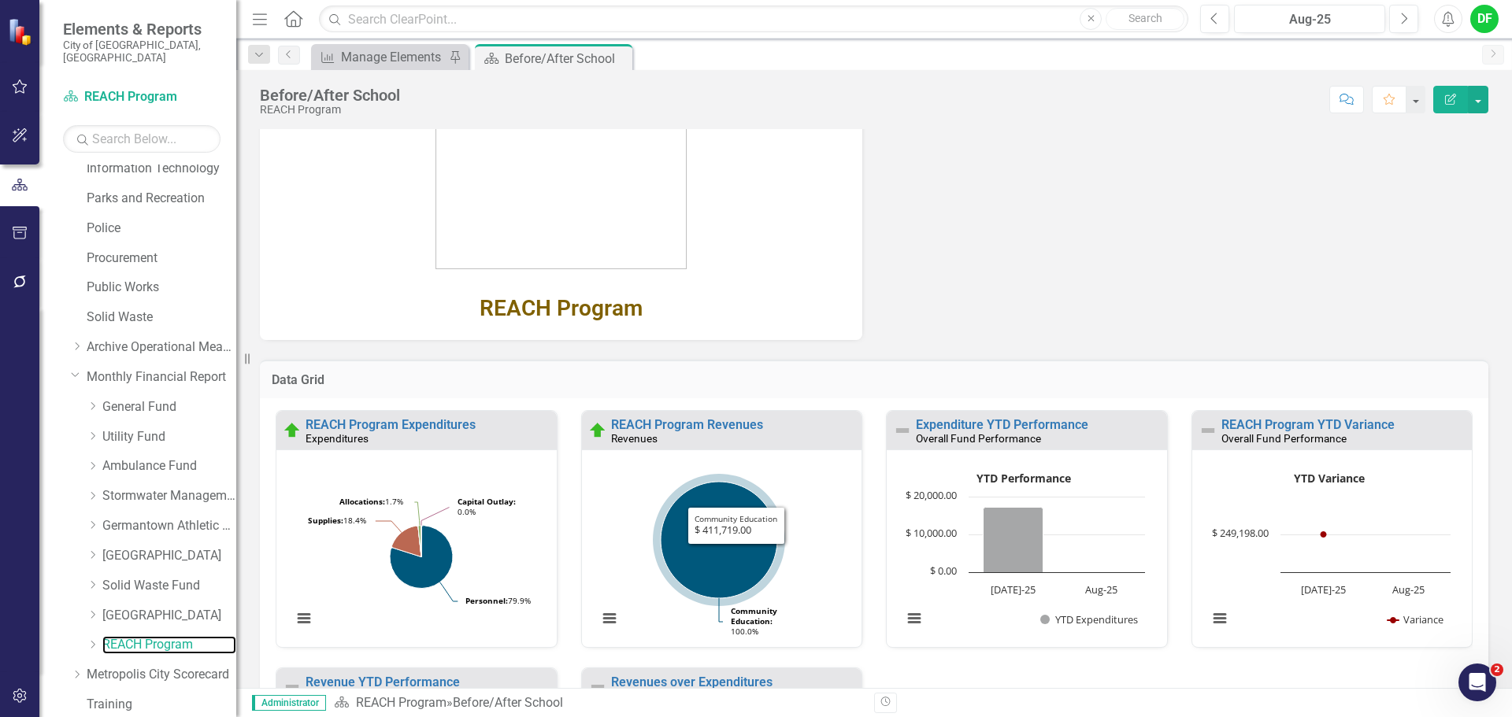
scroll to position [236, 0]
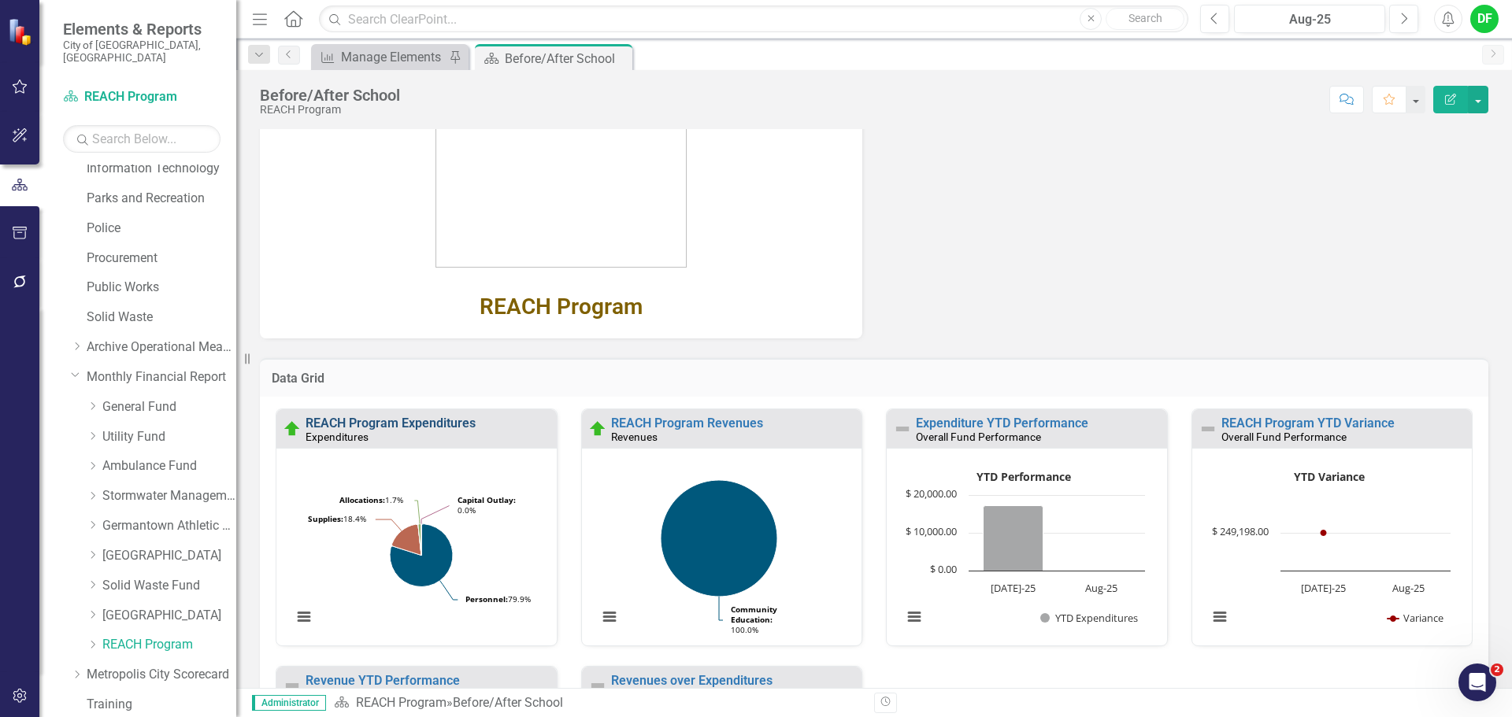
click at [465, 425] on link "REACH Program Expenditures" at bounding box center [390, 423] width 170 height 15
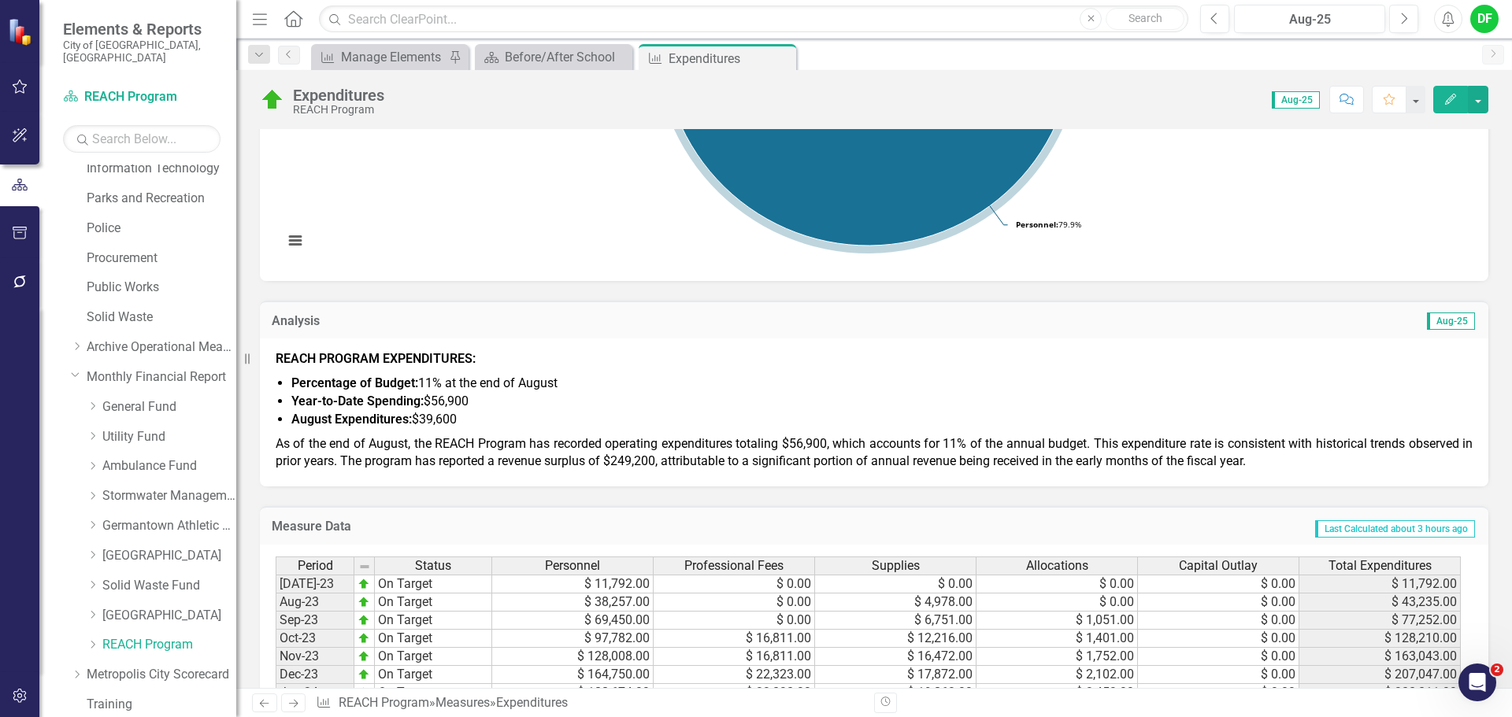
scroll to position [394, 0]
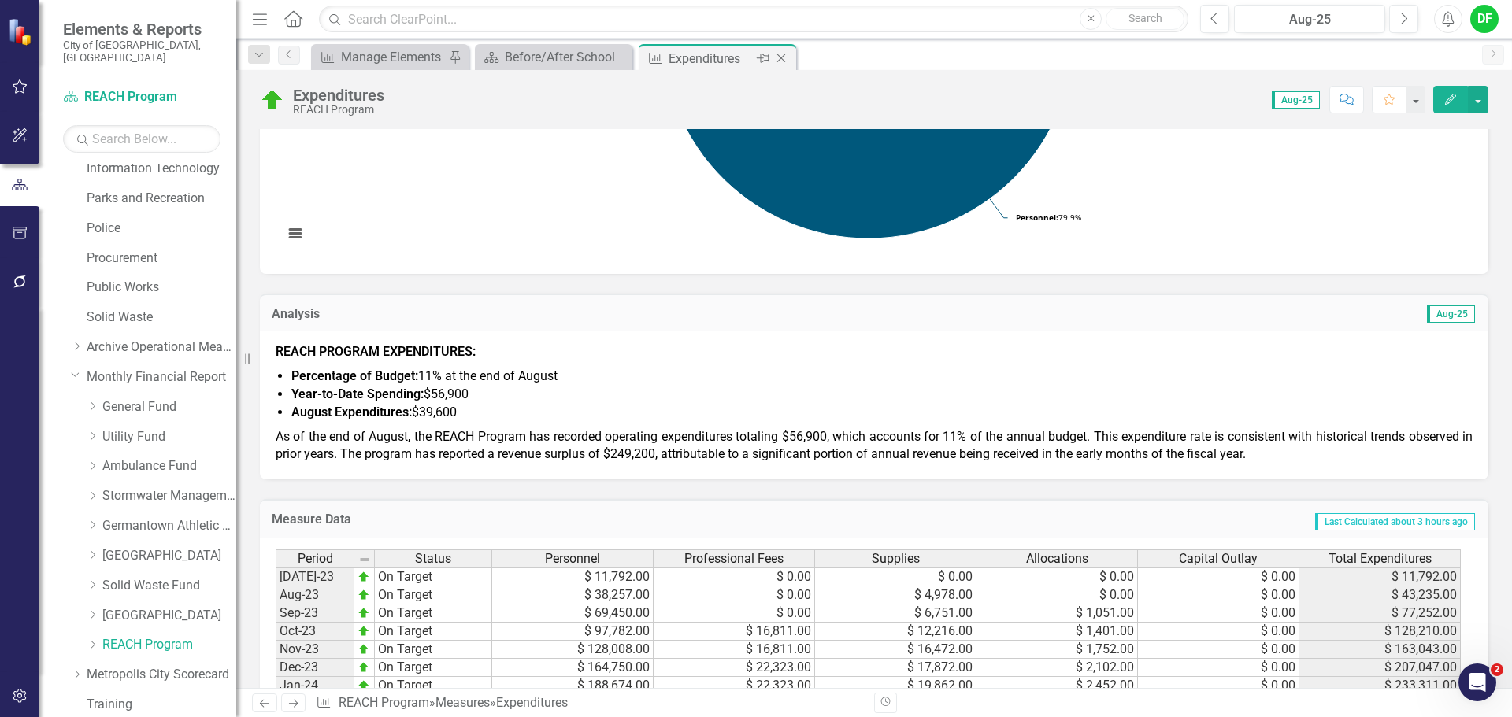
click at [783, 53] on icon "Close" at bounding box center [781, 58] width 16 height 13
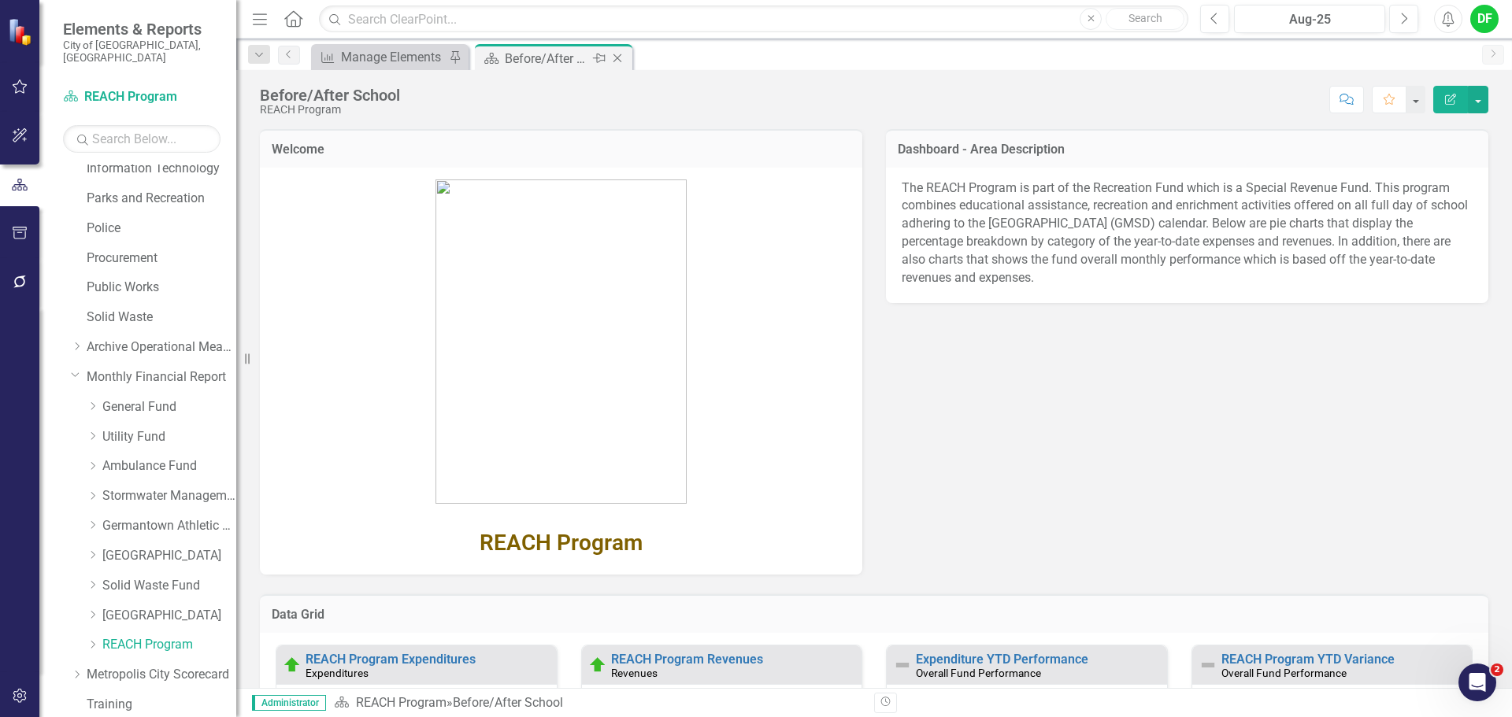
click at [617, 57] on icon "Close" at bounding box center [617, 58] width 16 height 13
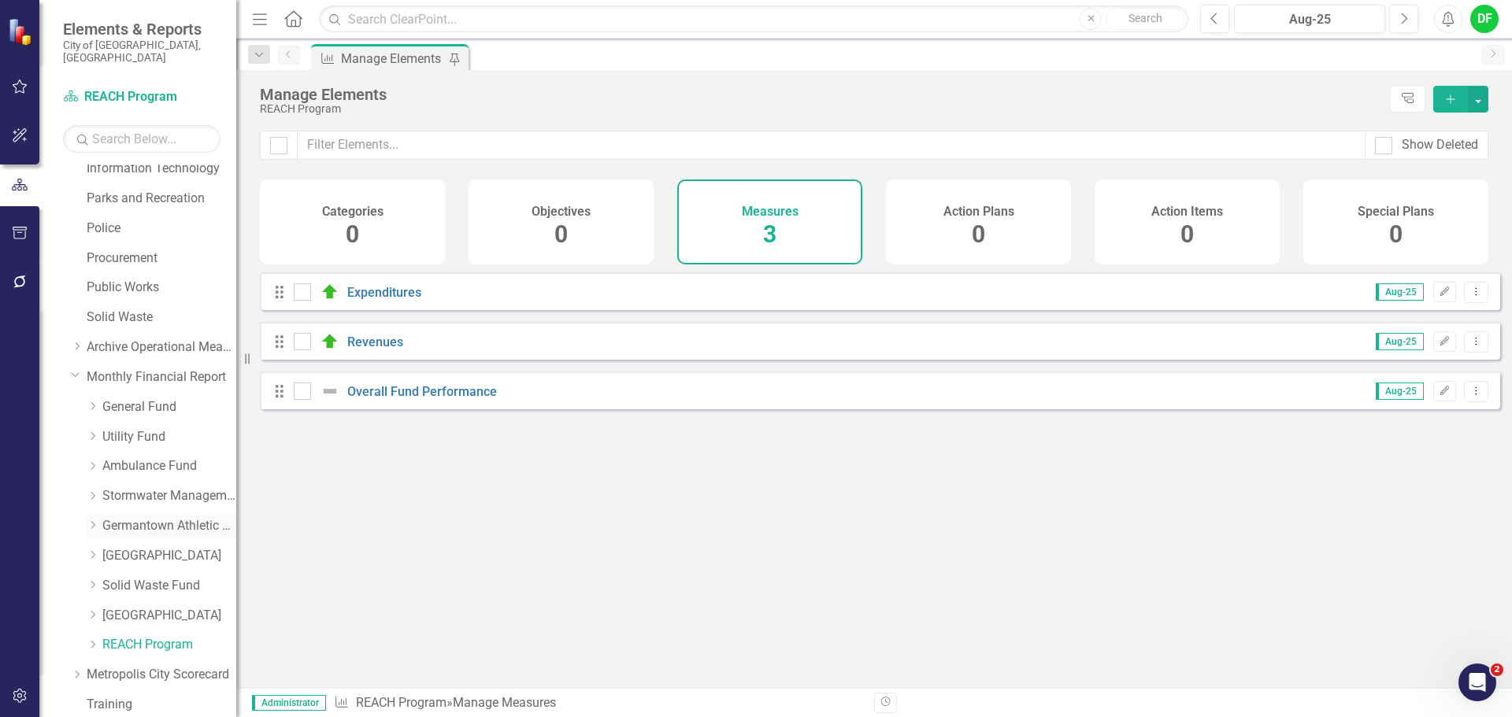
click at [153, 517] on link "Germantown Athletic Club" at bounding box center [169, 526] width 134 height 18
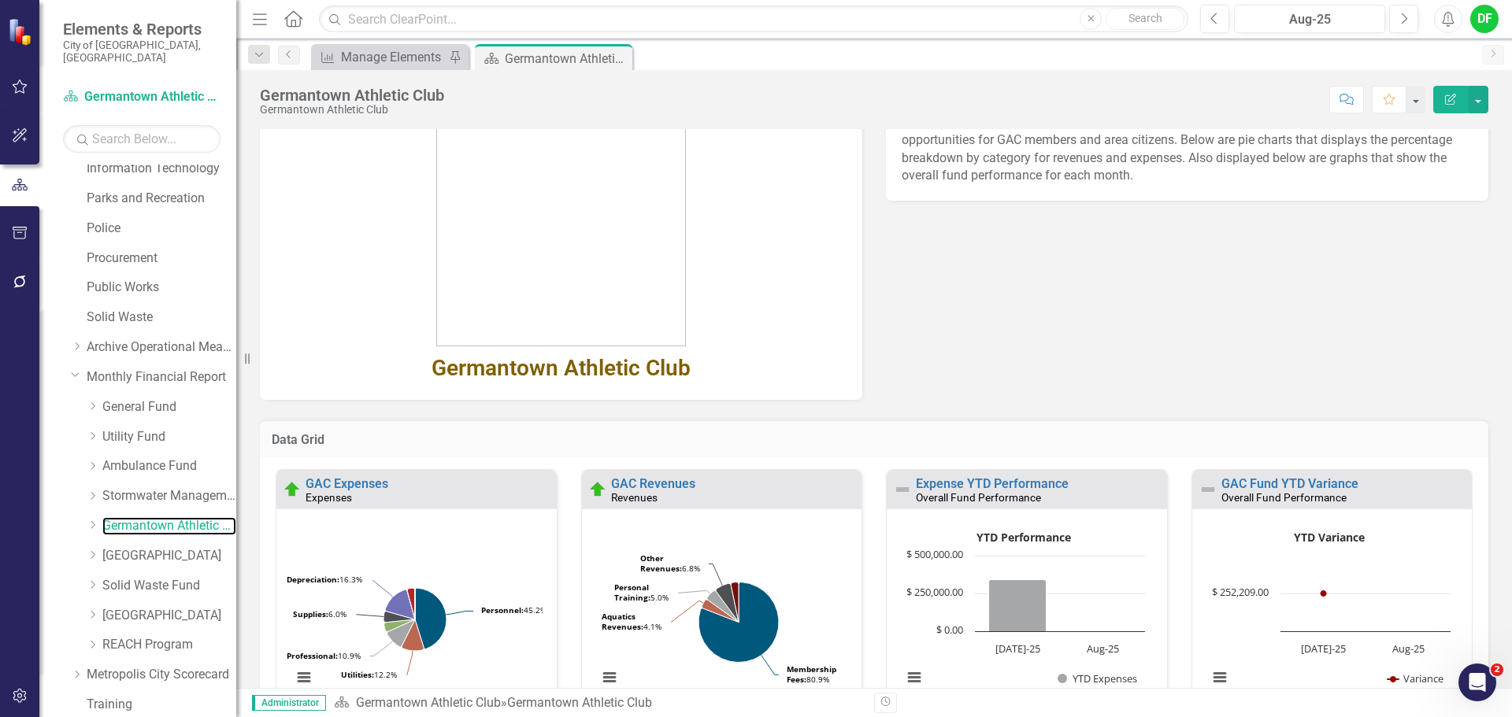
scroll to position [157, 0]
click at [378, 484] on link "GAC Expenses" at bounding box center [346, 482] width 83 height 15
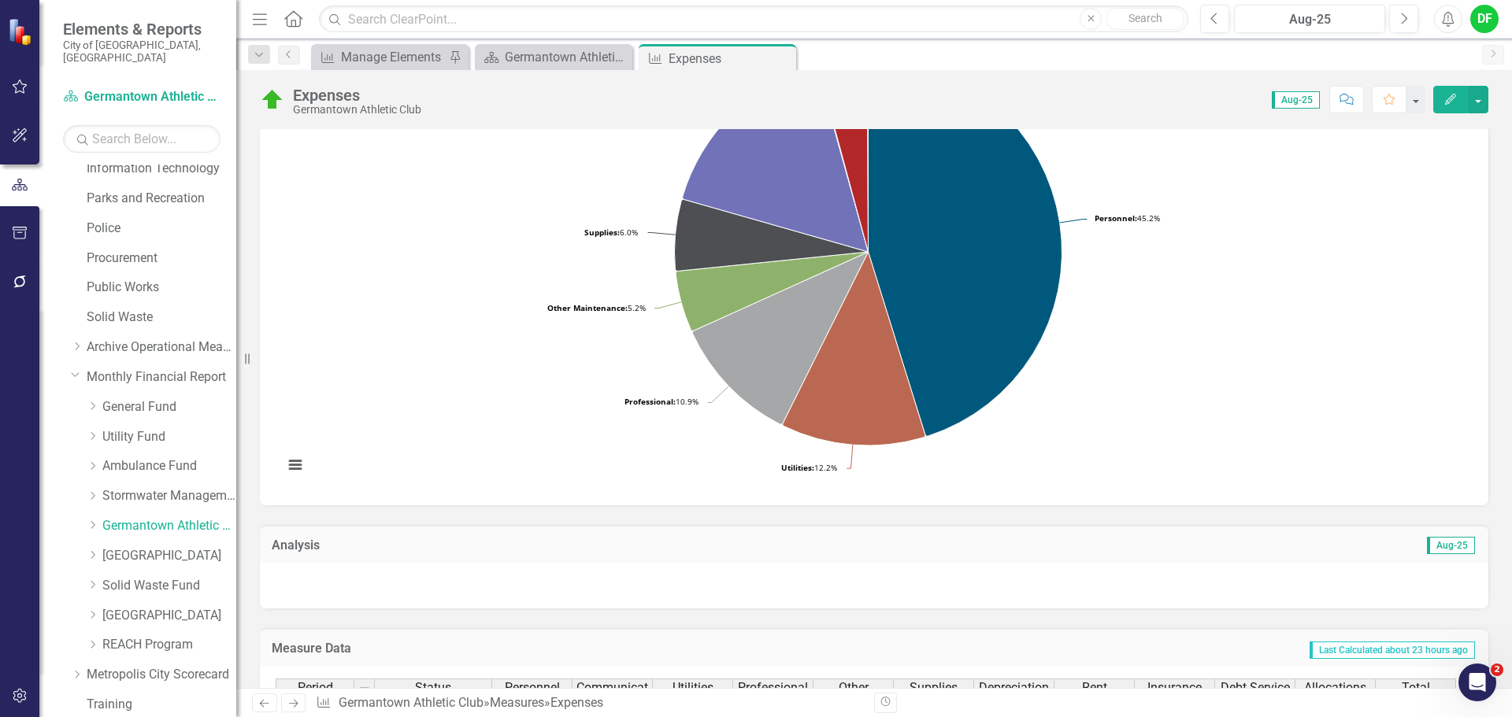
scroll to position [157, 0]
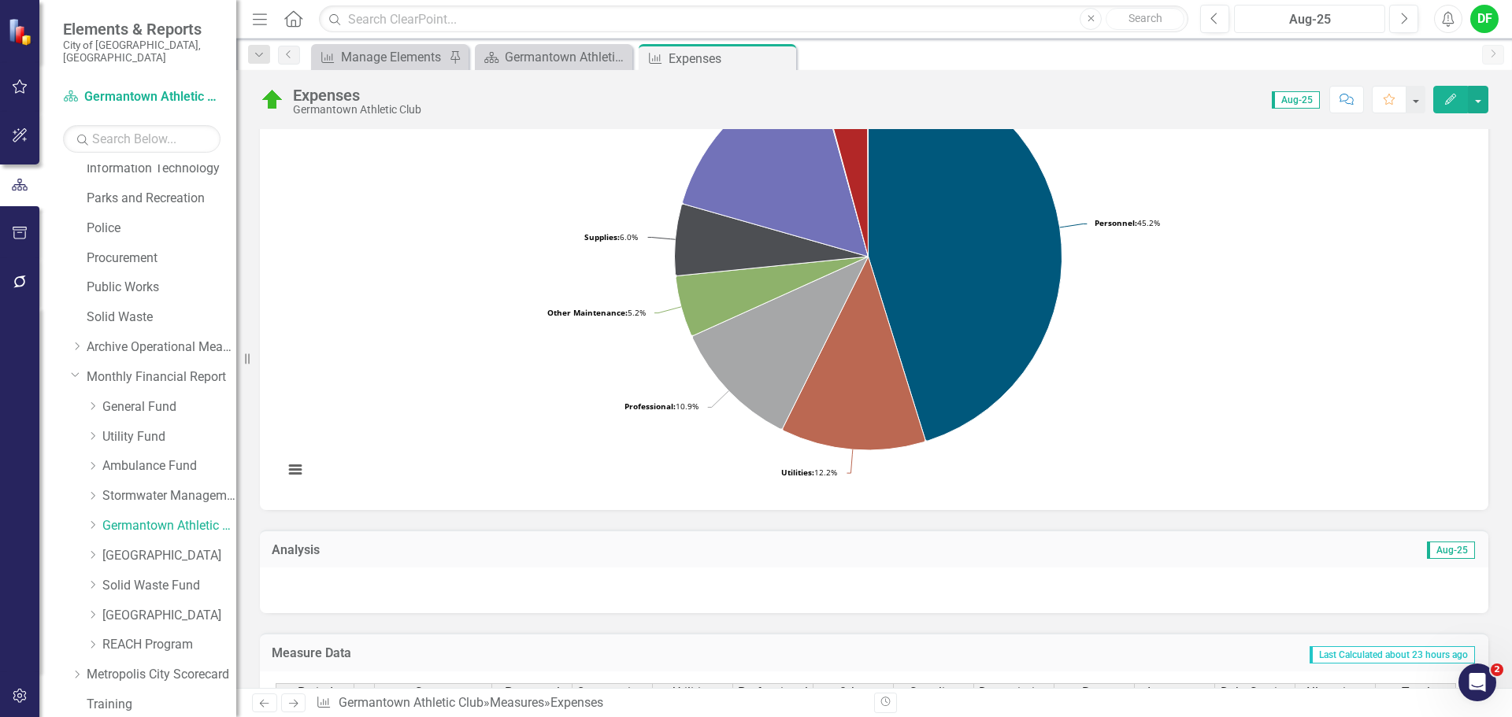
click at [1331, 20] on div "Aug-25" at bounding box center [1309, 19] width 140 height 19
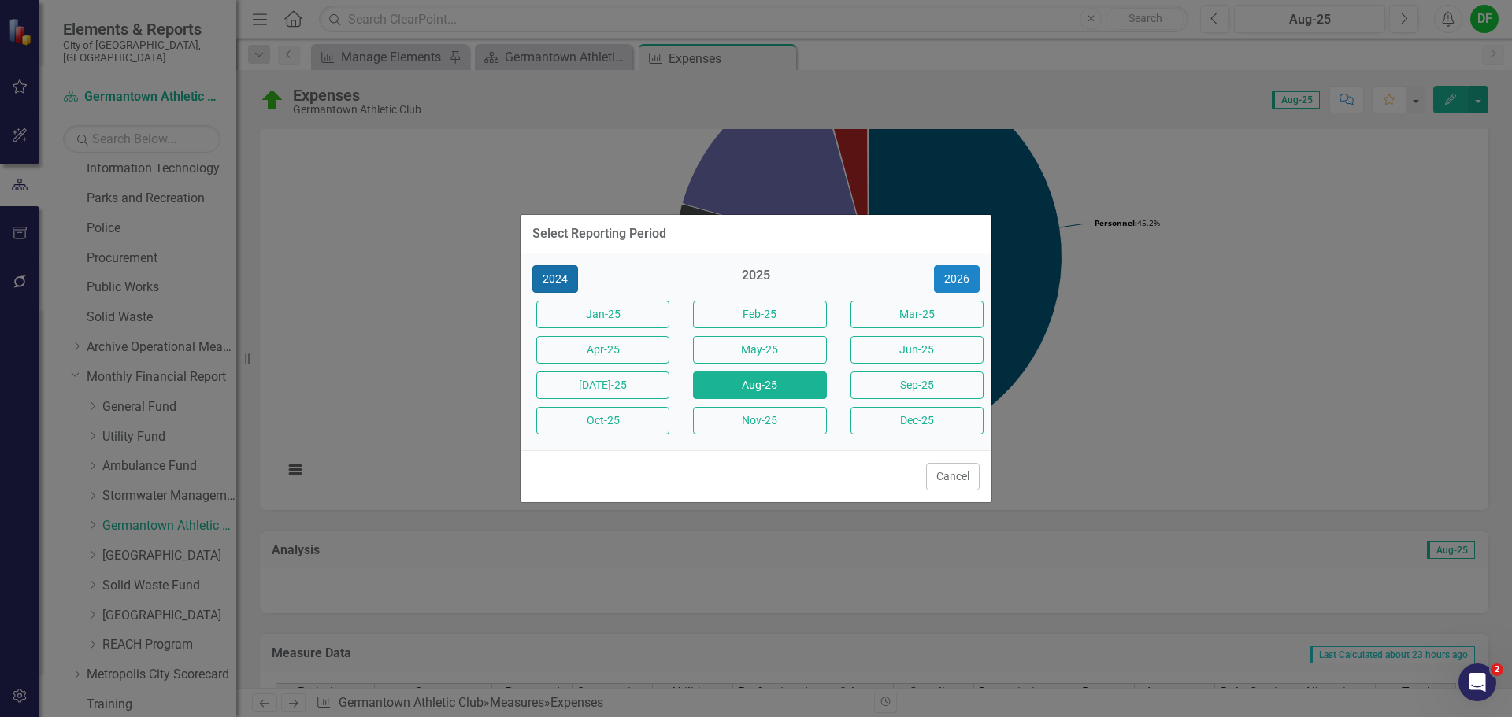
click at [557, 279] on button "2024" at bounding box center [555, 279] width 46 height 28
click at [758, 383] on button "Aug-24" at bounding box center [759, 386] width 133 height 28
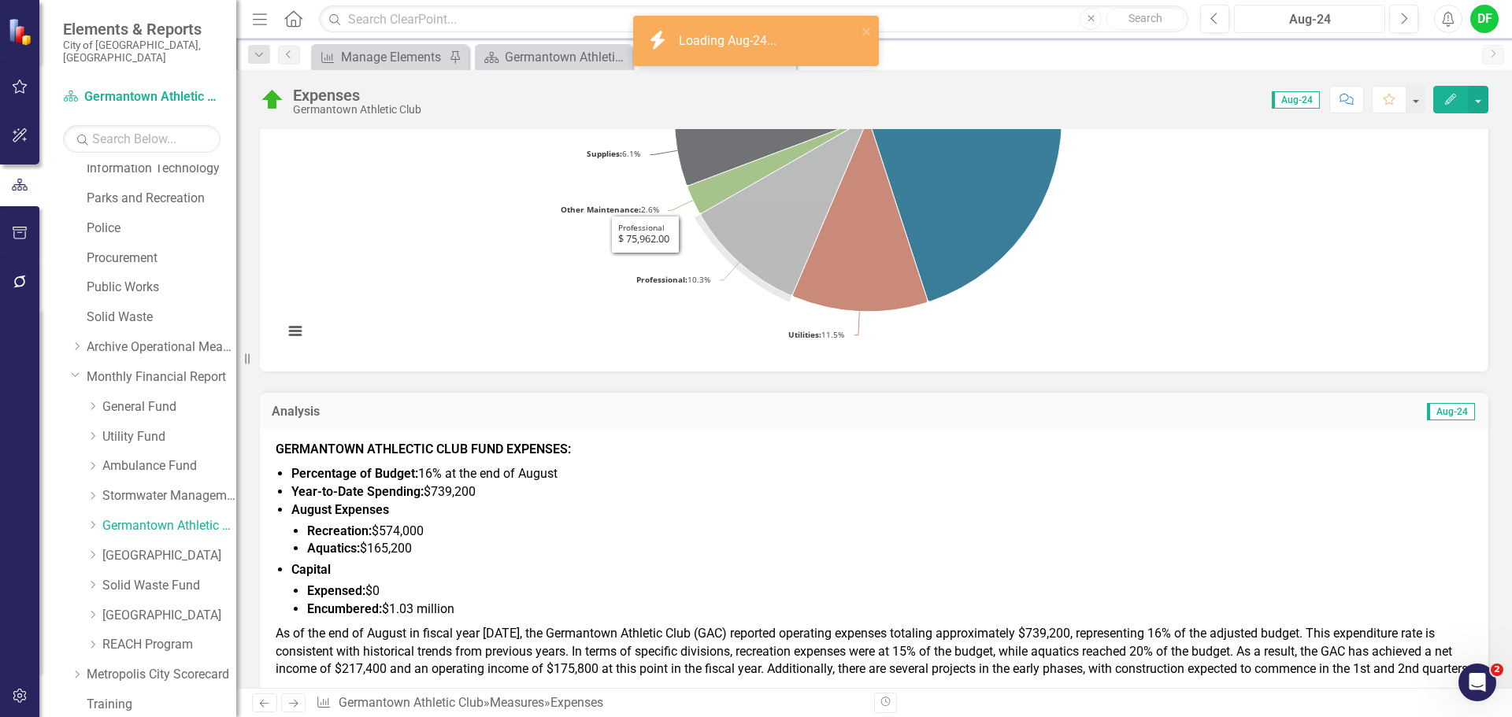
scroll to position [394, 0]
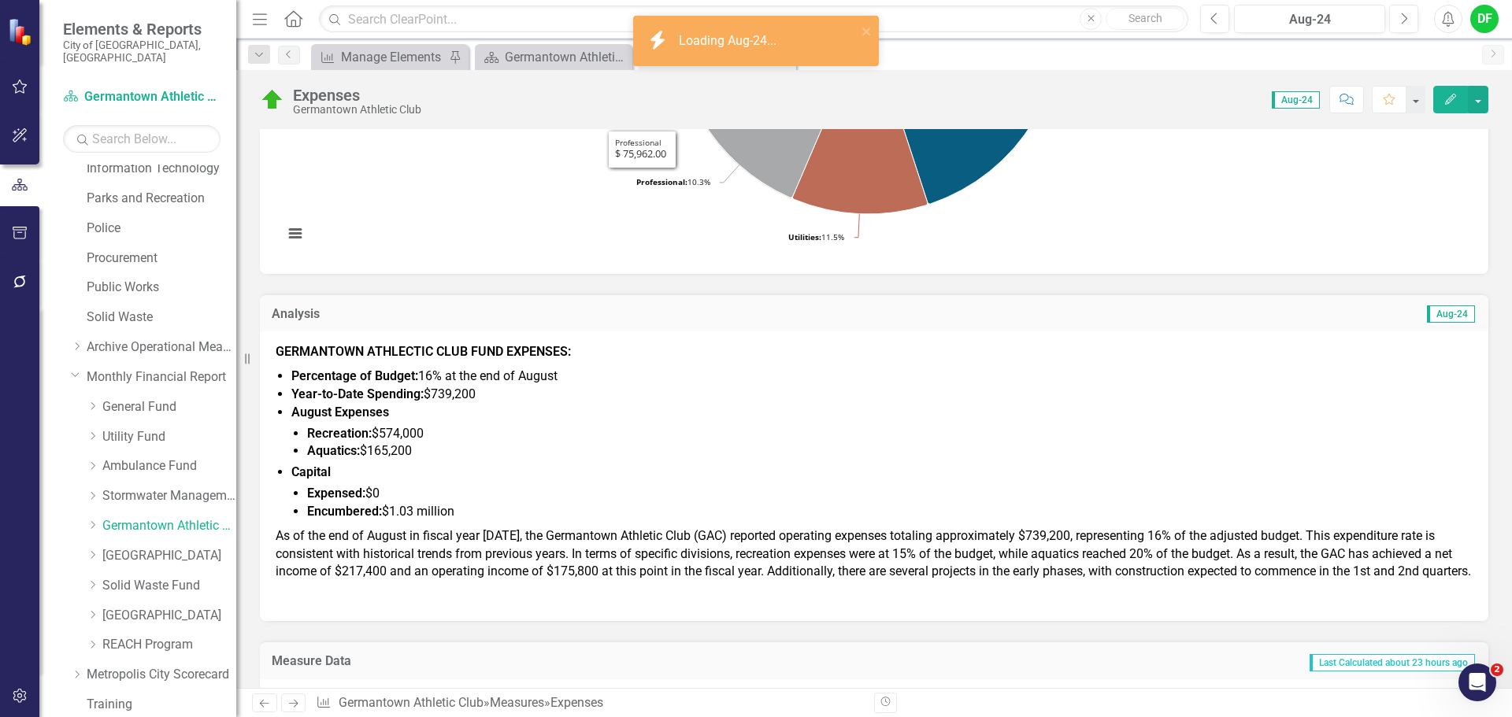
click at [469, 459] on li "Aquatics: $165,200" at bounding box center [889, 451] width 1165 height 18
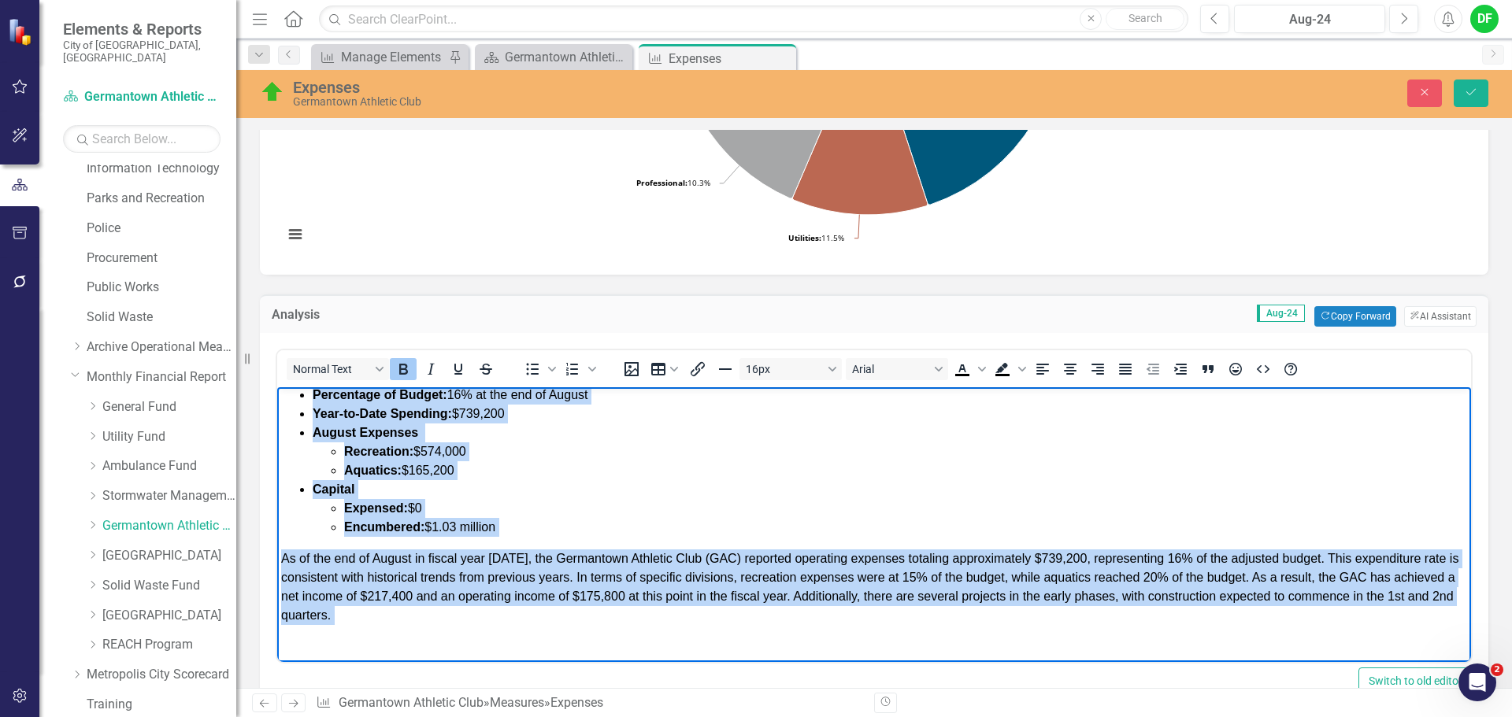
scroll to position [48, 0]
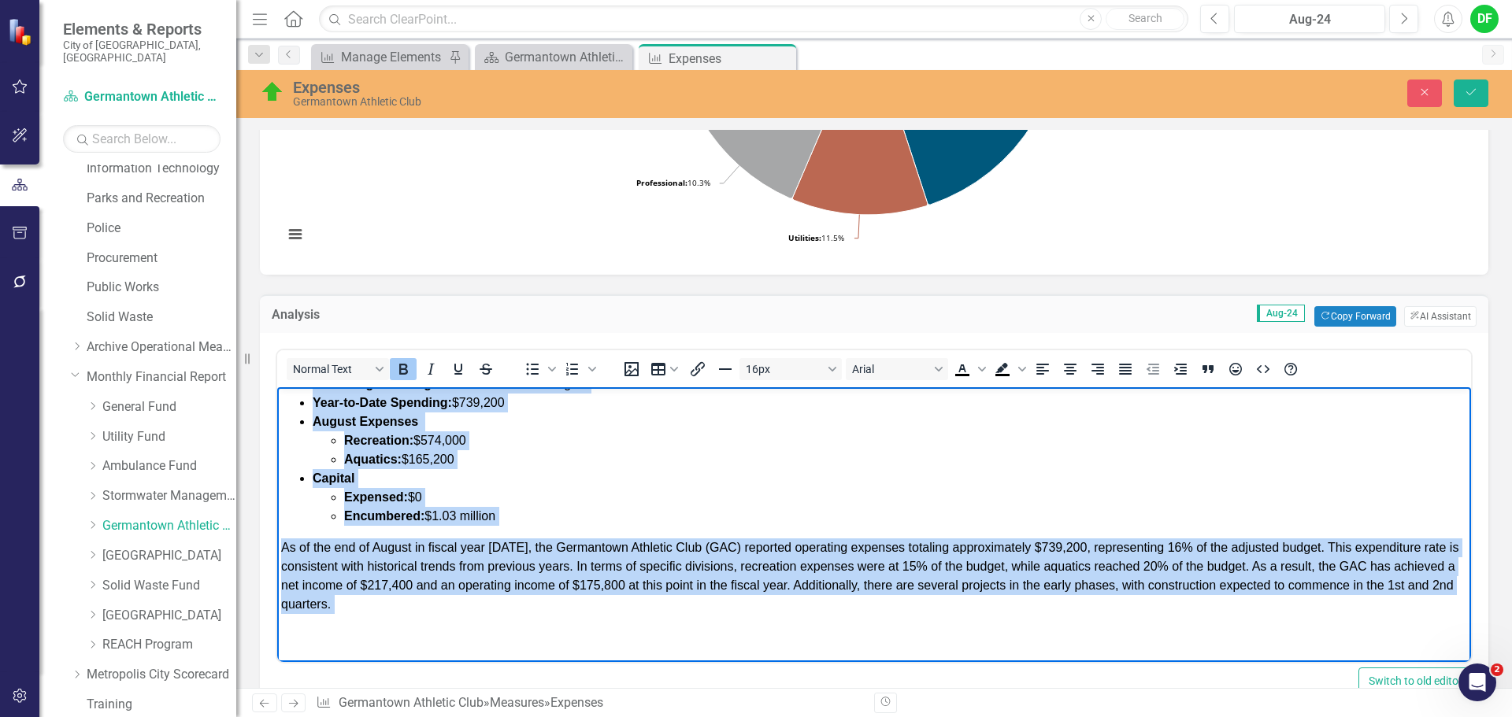
drag, startPoint x: 279, startPoint y: 394, endPoint x: 432, endPoint y: 659, distance: 305.9
click at [432, 659] on body "GERMANTOWN ATHLECTIC CLUB FUND EXPENSES: Percentage of Budget: 16% at the end o…" at bounding box center [874, 500] width 1194 height 323
copy body "GERMANTOWN ATHLECTIC CLUB FUND EXPENSES: Percentage of Budget: 16% at the end o…"
click at [481, 608] on p "As of the end of August in fiscal year 2025, the Germantown Athletic Club (GAC)…" at bounding box center [874, 577] width 1186 height 76
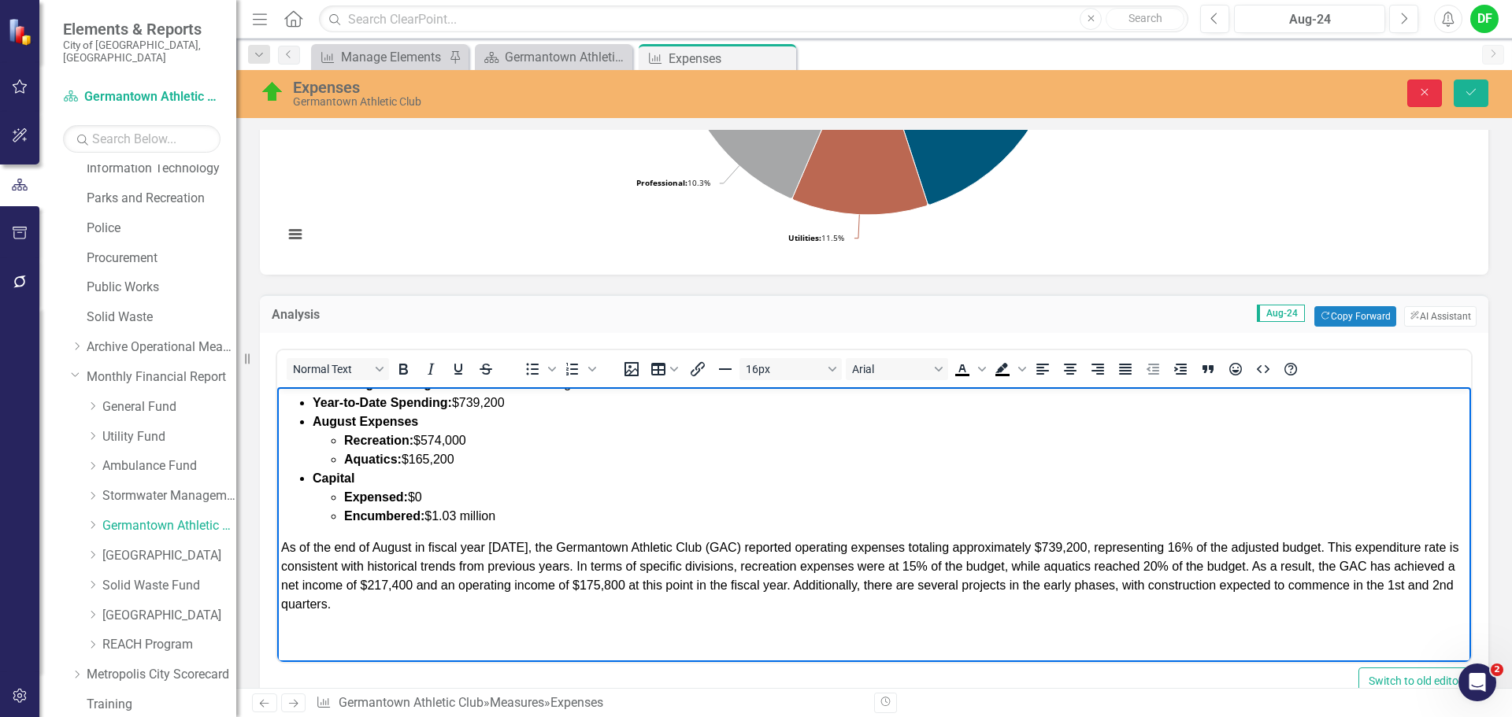
click at [1427, 96] on icon "Close" at bounding box center [1424, 92] width 14 height 11
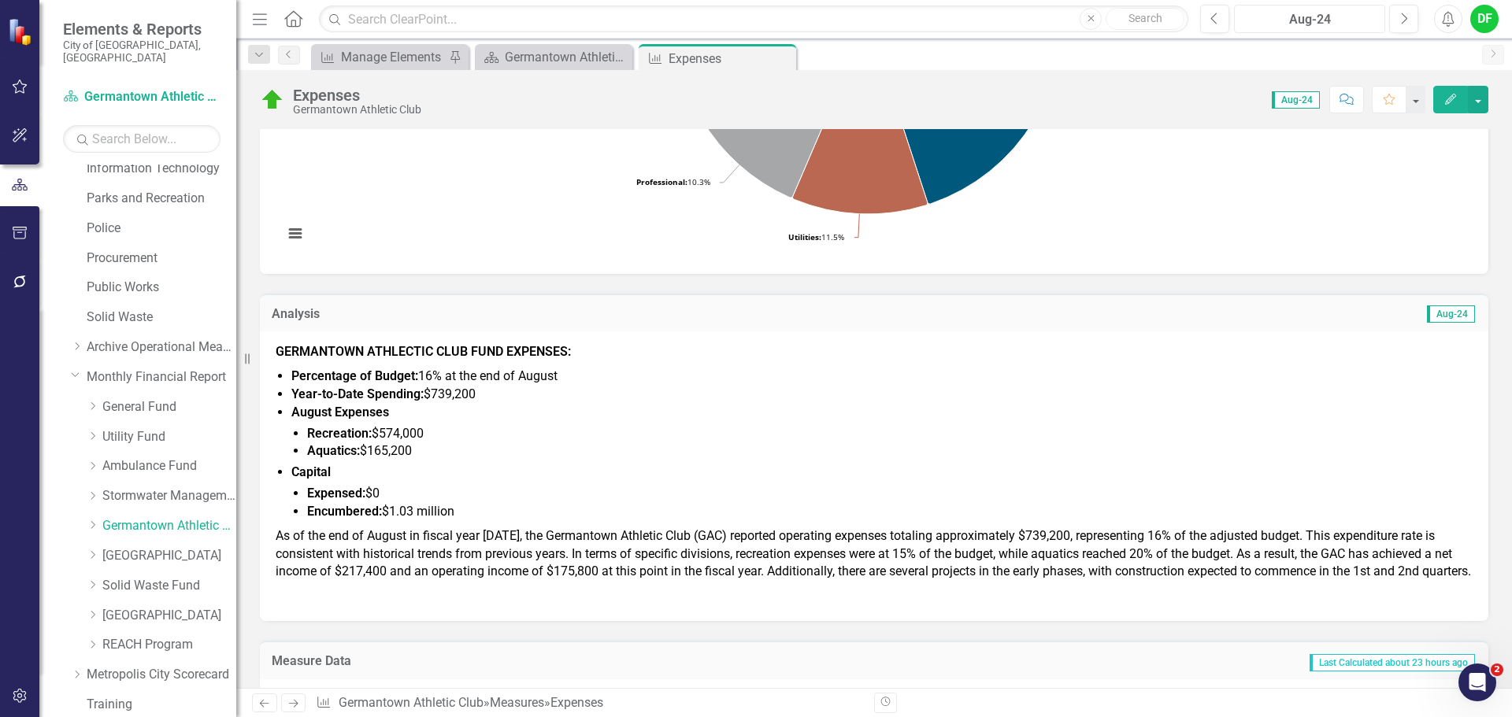
click at [1301, 24] on div "Aug-24" at bounding box center [1309, 19] width 140 height 19
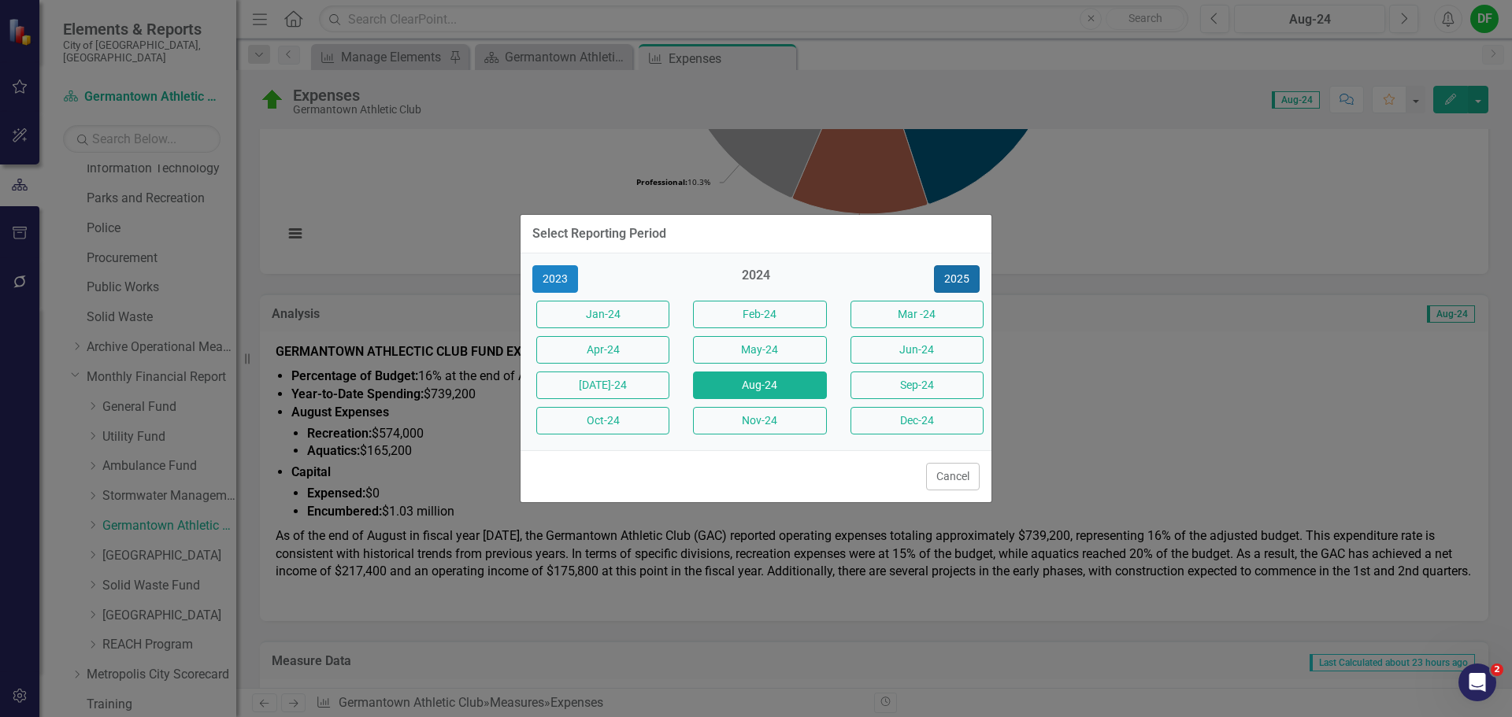
click at [964, 272] on button "2025" at bounding box center [957, 279] width 46 height 28
click at [777, 383] on button "Aug-25" at bounding box center [759, 386] width 133 height 28
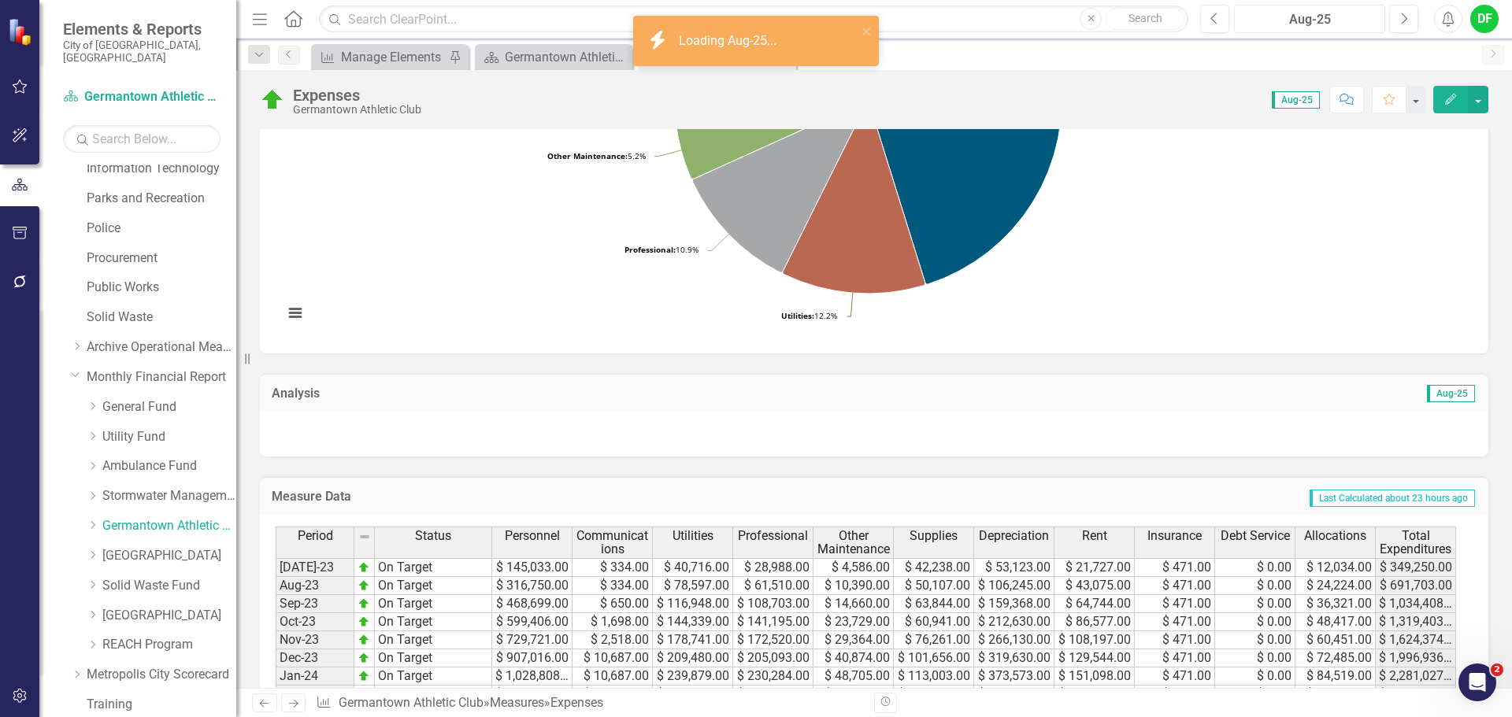
scroll to position [315, 0]
click at [311, 409] on div "Analysis Aug-25" at bounding box center [874, 391] width 1228 height 39
click at [304, 427] on div at bounding box center [874, 433] width 1228 height 46
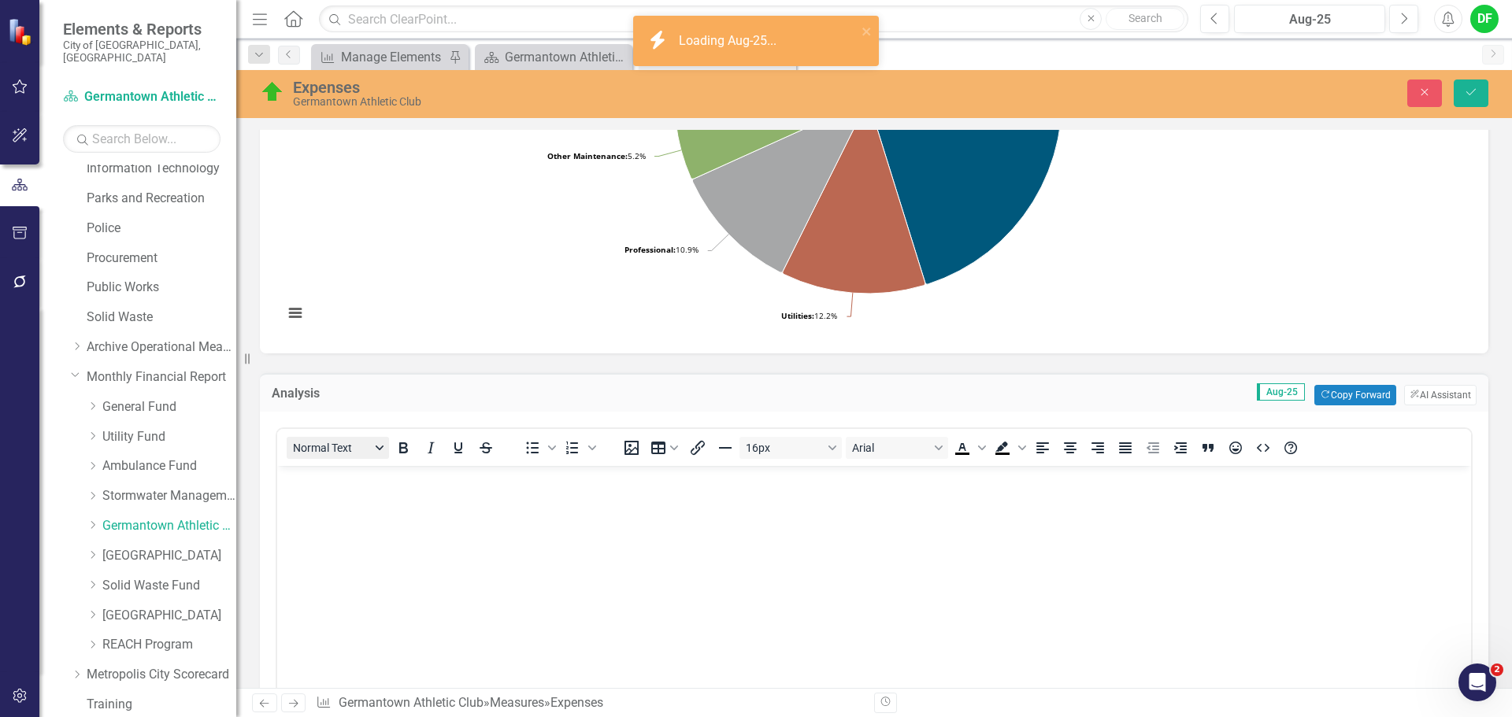
scroll to position [0, 0]
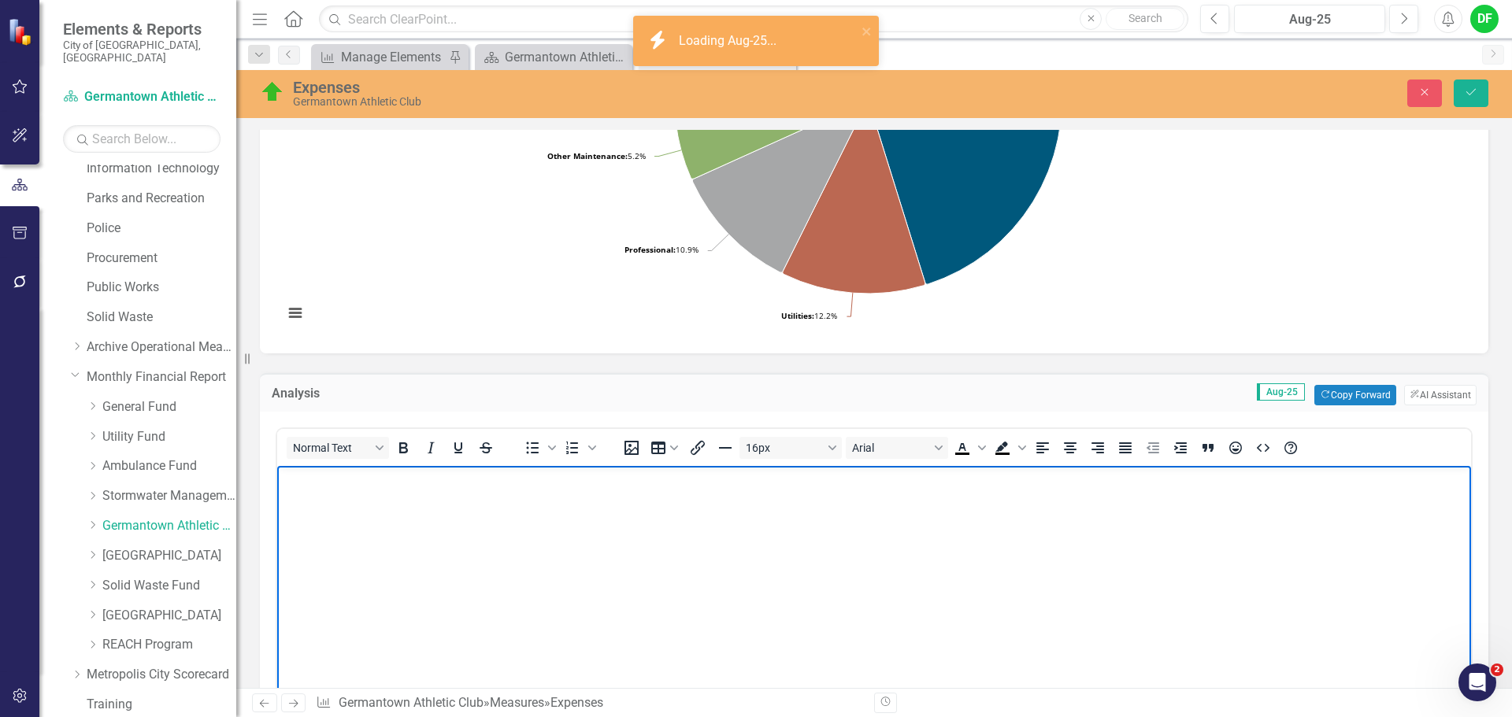
click at [298, 481] on p "Rich Text Area. Press ALT-0 for help." at bounding box center [874, 479] width 1186 height 19
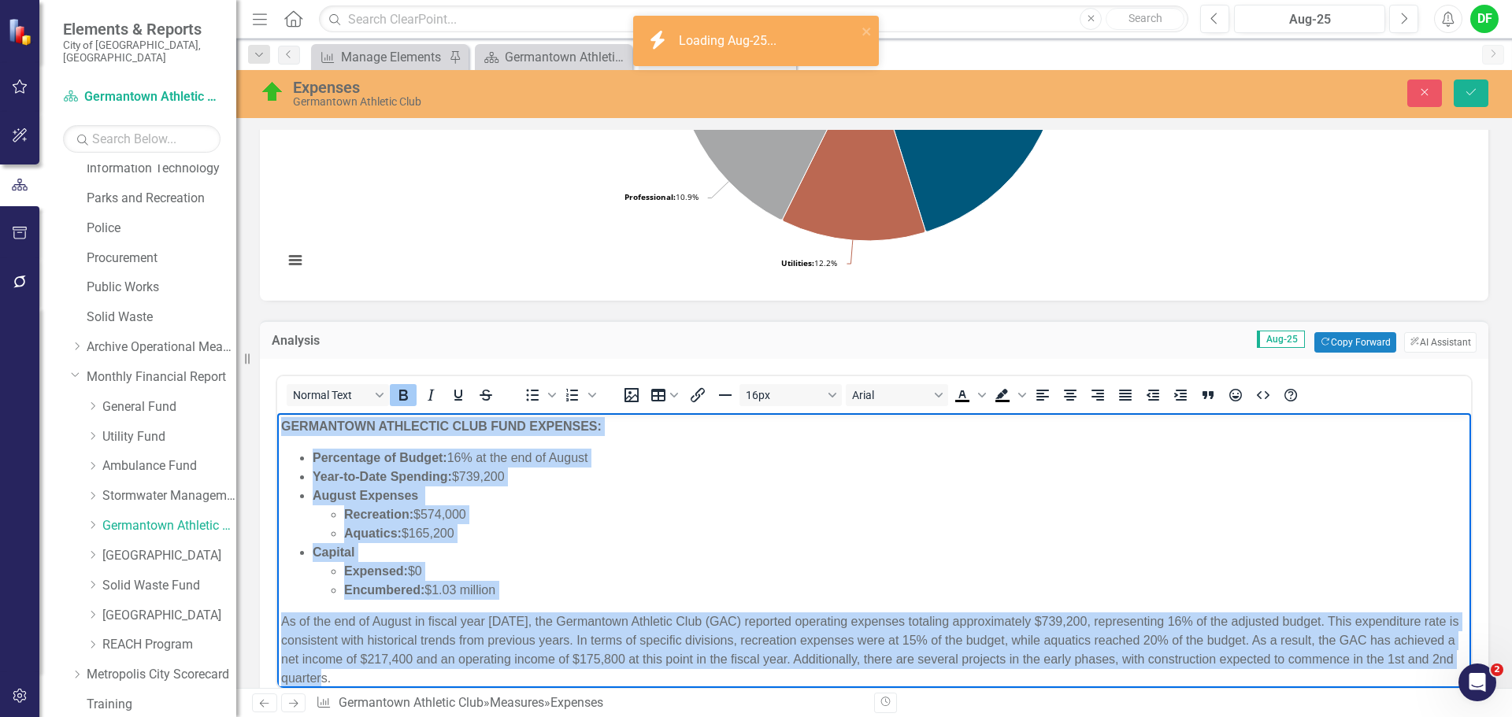
drag, startPoint x: 424, startPoint y: 636, endPoint x: 278, endPoint y: 413, distance: 267.3
click at [278, 413] on body "GERMANTOWN ATHLECTIC CLUB FUND EXPENSES: Percentage of Budget: 16% at the end o…" at bounding box center [874, 574] width 1194 height 323
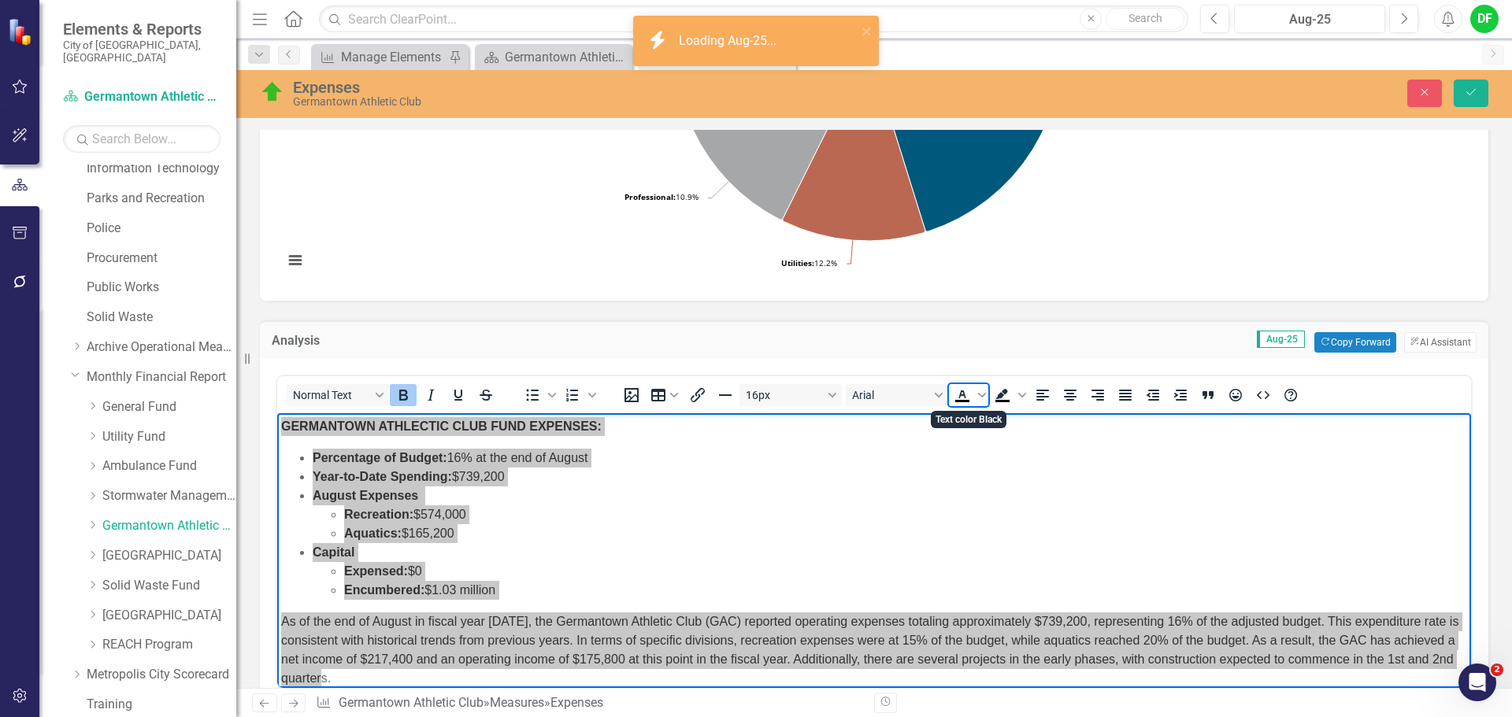
click at [963, 395] on icon "Text color Black" at bounding box center [961, 395] width 7 height 8
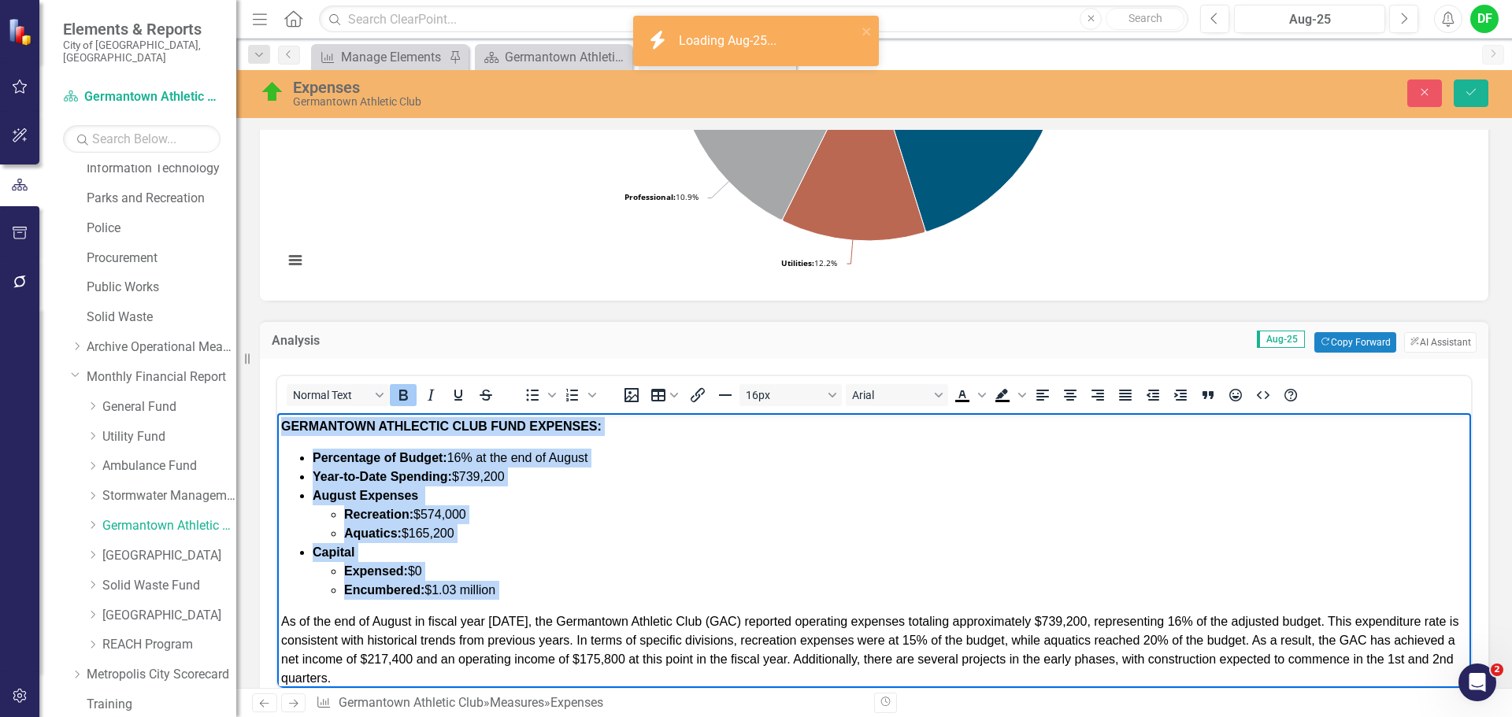
click at [435, 685] on p "As of the end of August in fiscal year 2025, the Germantown Athletic Club (GAC)…" at bounding box center [874, 651] width 1186 height 76
click at [438, 675] on p "As of the end of August in fiscal year 2025, the Germantown Athletic Club (GAC)…" at bounding box center [874, 651] width 1186 height 76
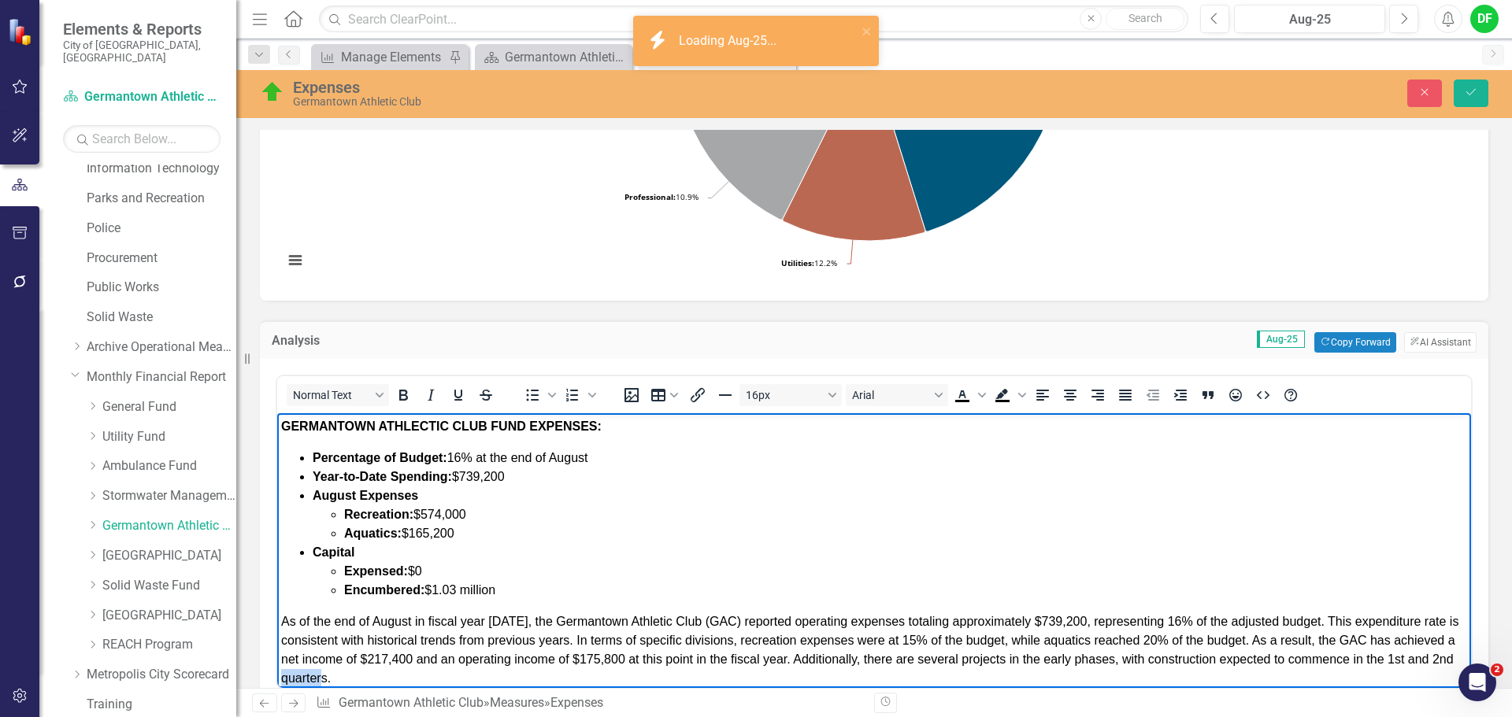
scroll to position [7, 0]
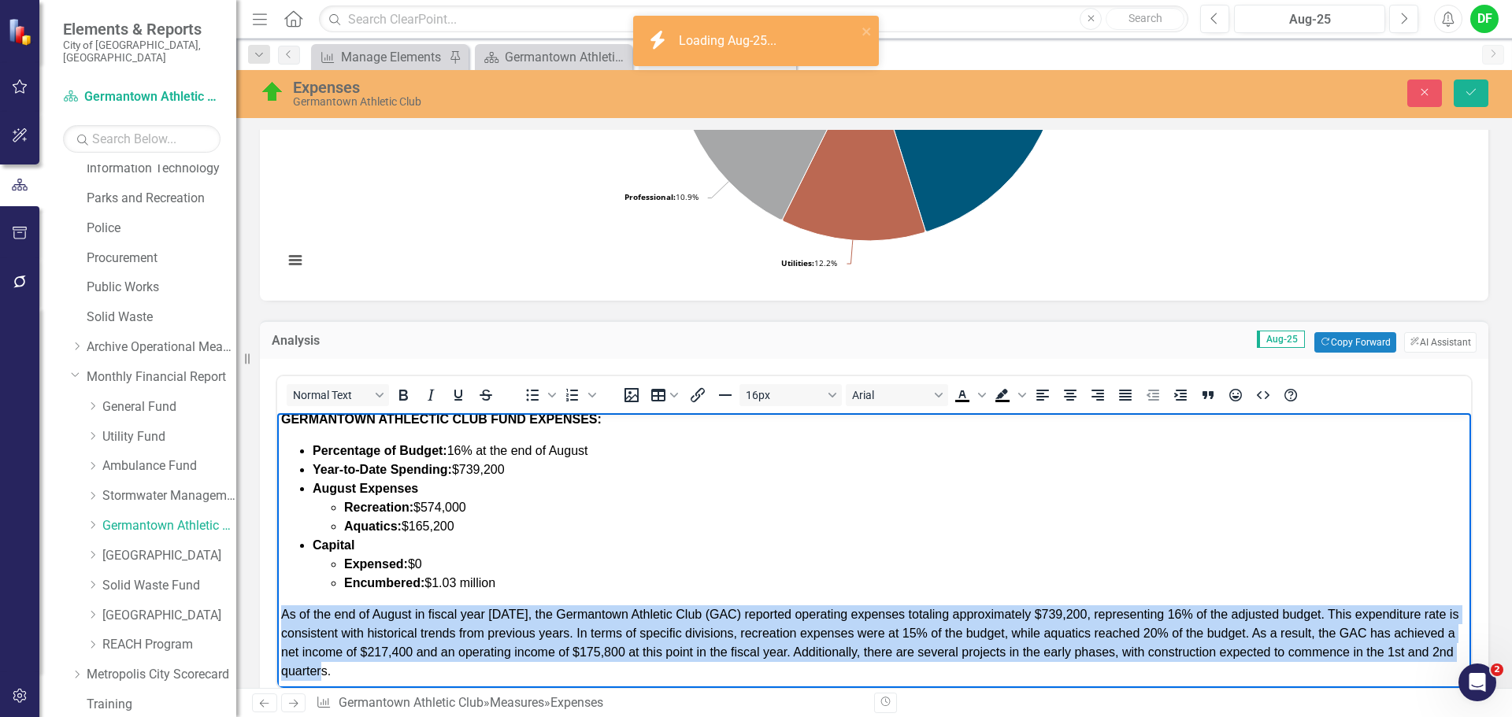
drag, startPoint x: 438, startPoint y: 675, endPoint x: 277, endPoint y: 616, distance: 170.9
click at [277, 616] on body "GERMANTOWN ATHLECTIC CLUB FUND EXPENSES: Percentage of Budget: 16% at the end o…" at bounding box center [874, 567] width 1194 height 323
click at [1120, 391] on icon "Justify" at bounding box center [1125, 395] width 13 height 11
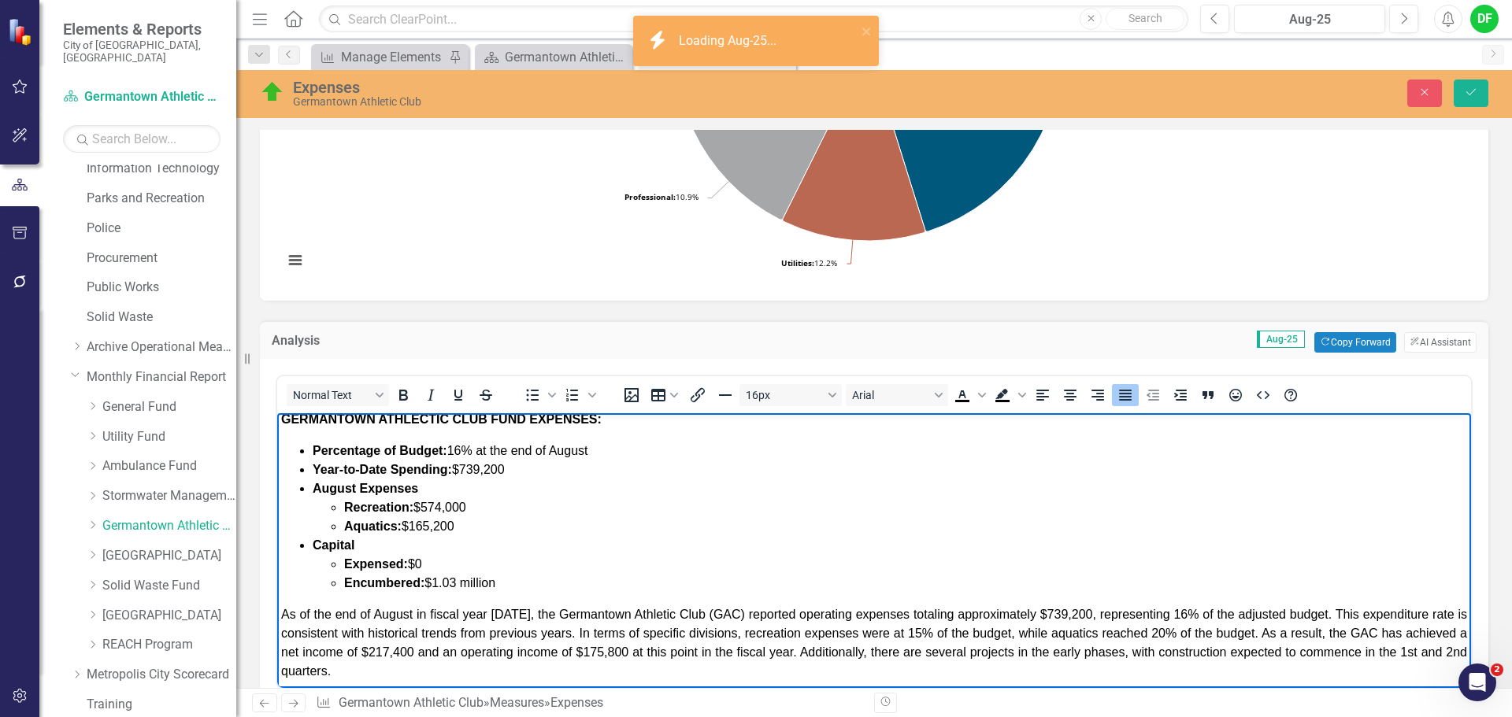
click at [431, 675] on p "As of the end of August in fiscal year 2025, the Germantown Athletic Club (GAC)…" at bounding box center [874, 643] width 1186 height 76
click at [1464, 102] on button "Save" at bounding box center [1470, 94] width 35 height 28
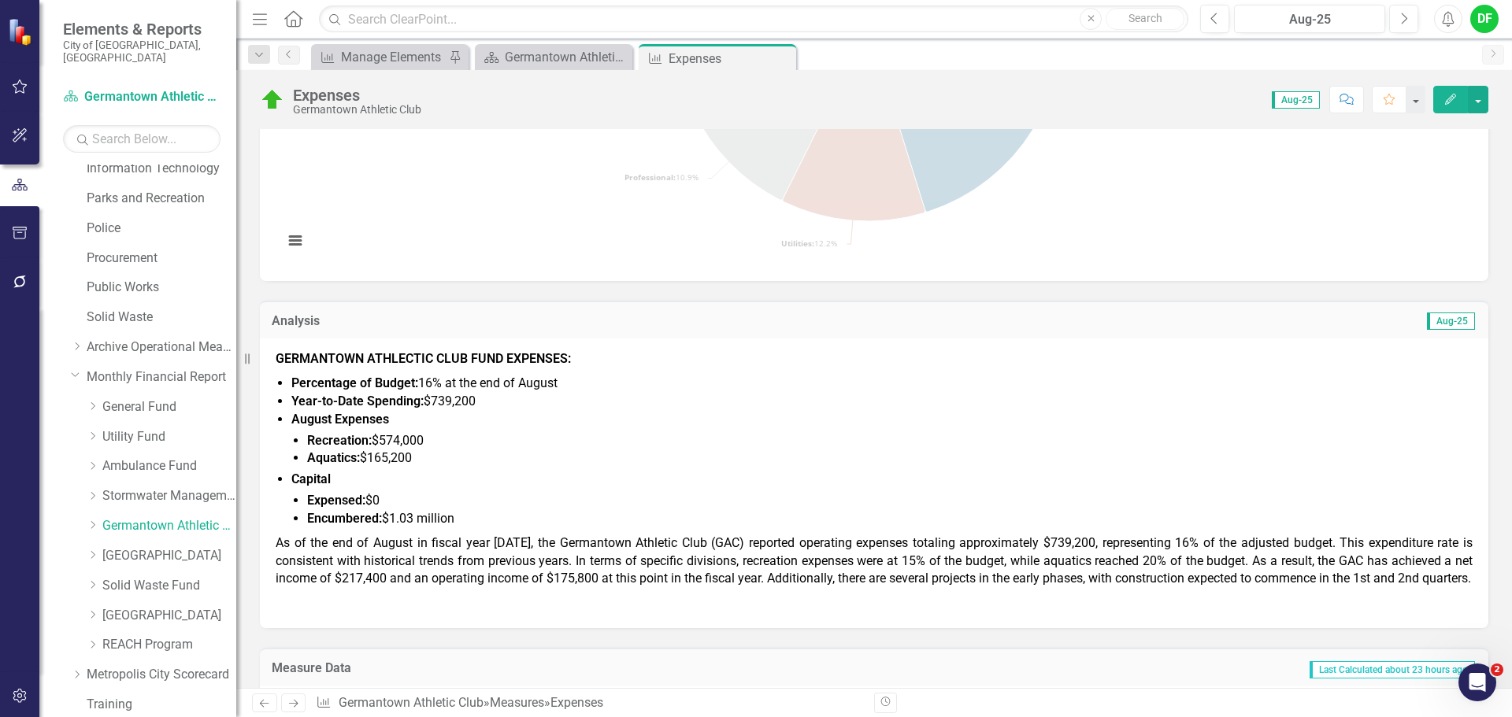
scroll to position [394, 0]
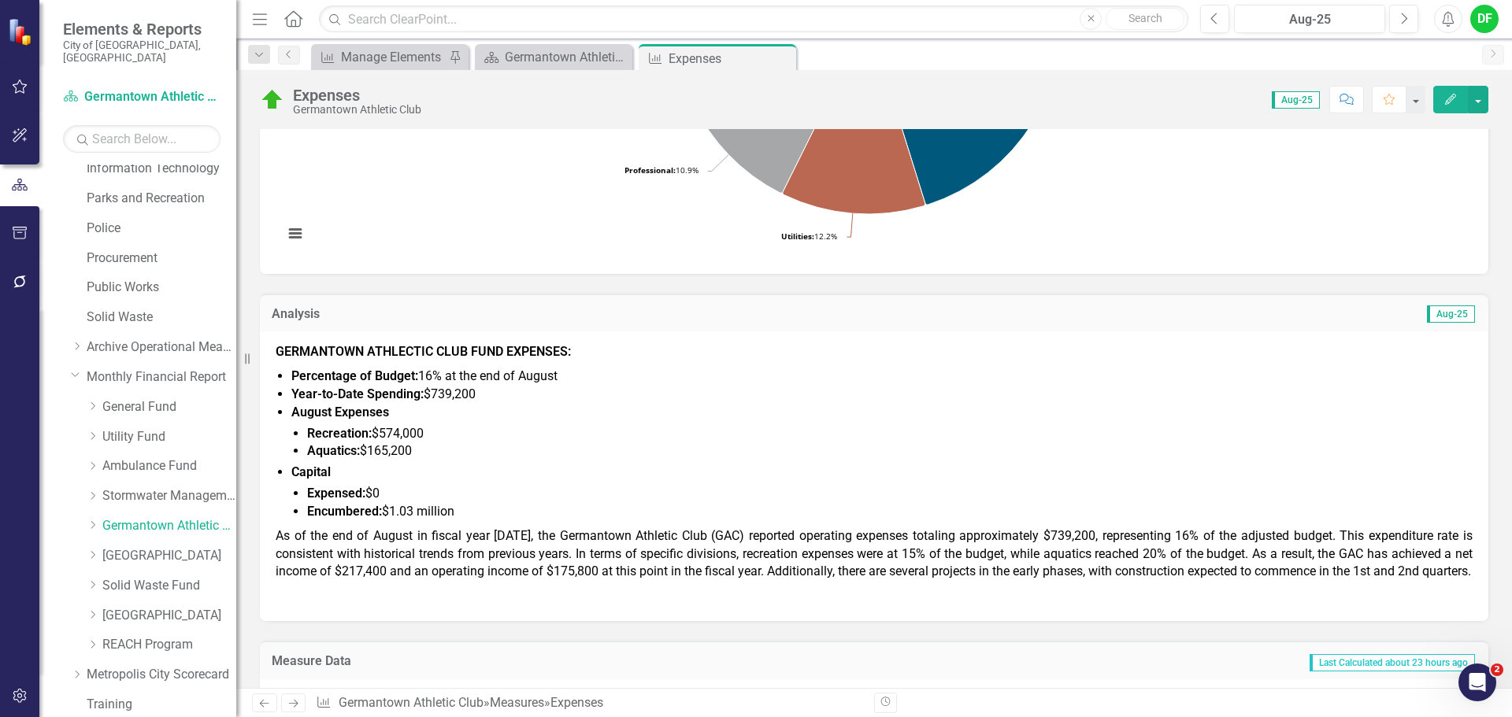
click at [473, 394] on span "Year-to-Date Spending: $739,200" at bounding box center [383, 394] width 184 height 15
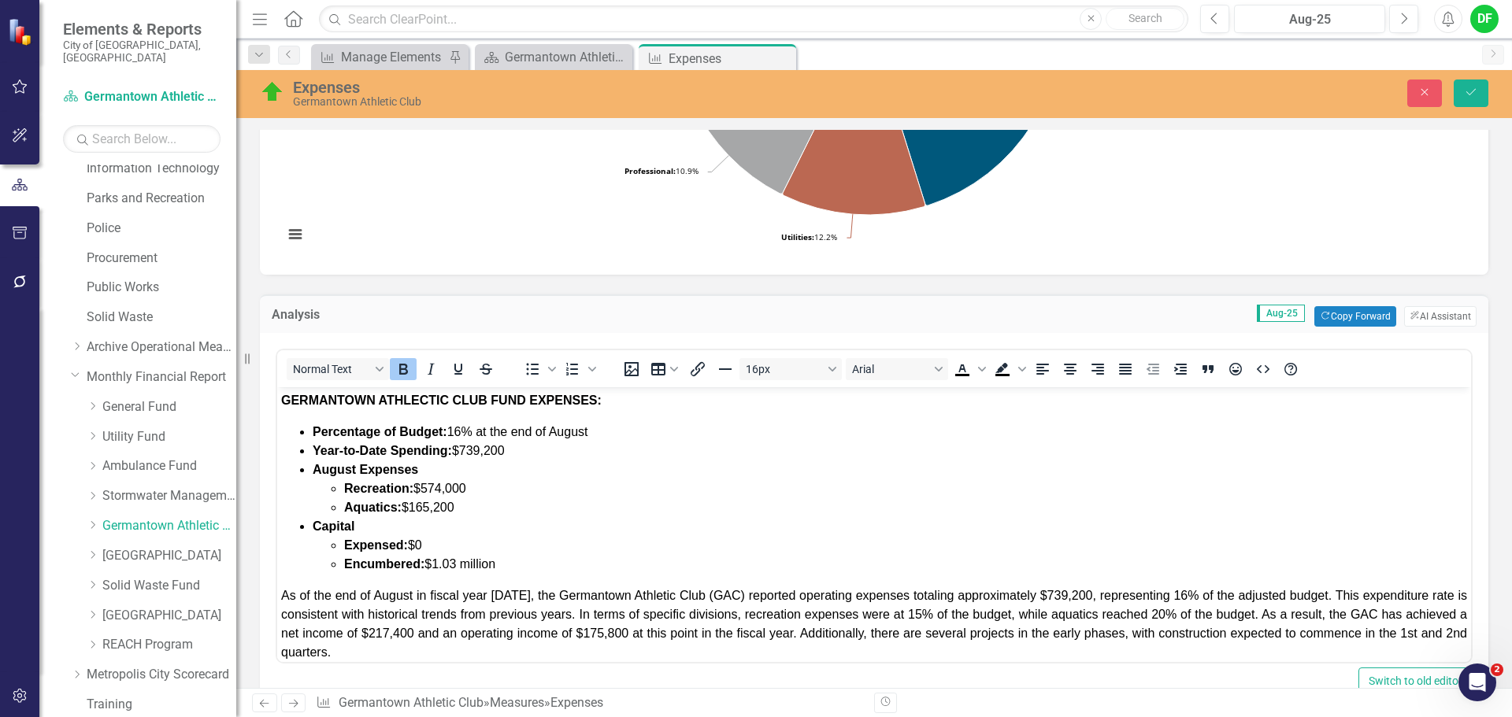
scroll to position [0, 0]
click at [514, 454] on li "Year-to-Date Spending: $739,200" at bounding box center [890, 451] width 1154 height 19
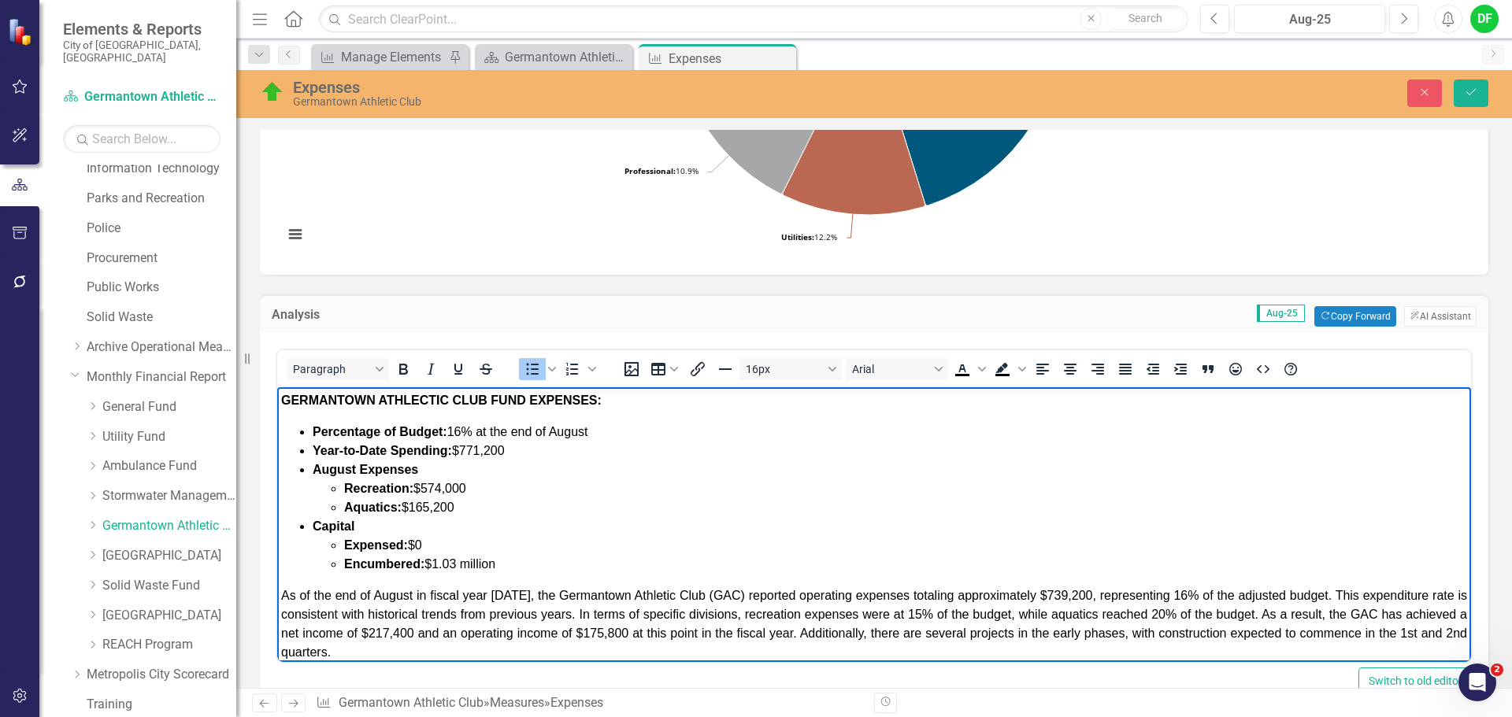
drag, startPoint x: 479, startPoint y: 491, endPoint x: 426, endPoint y: 487, distance: 53.7
click at [426, 487] on li "Recreation: $574,000" at bounding box center [905, 488] width 1123 height 19
drag, startPoint x: 465, startPoint y: 508, endPoint x: 415, endPoint y: 505, distance: 49.7
click at [415, 505] on li "Aquatics: $165,200" at bounding box center [905, 507] width 1123 height 19
click at [422, 545] on span "Expensed: $0" at bounding box center [383, 545] width 78 height 13
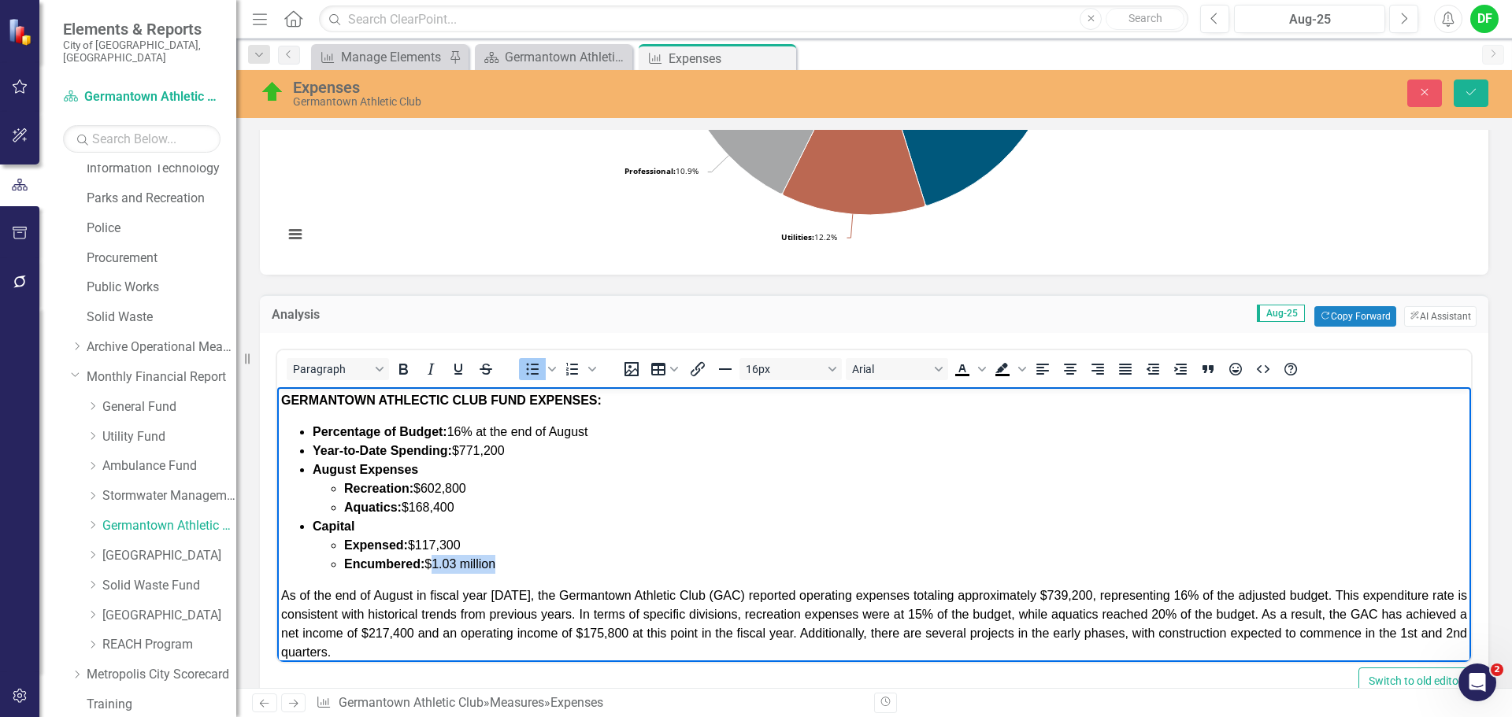
drag, startPoint x: 508, startPoint y: 564, endPoint x: 438, endPoint y: 562, distance: 70.1
click at [438, 562] on li "Encumbered: $1.03 million" at bounding box center [905, 564] width 1123 height 19
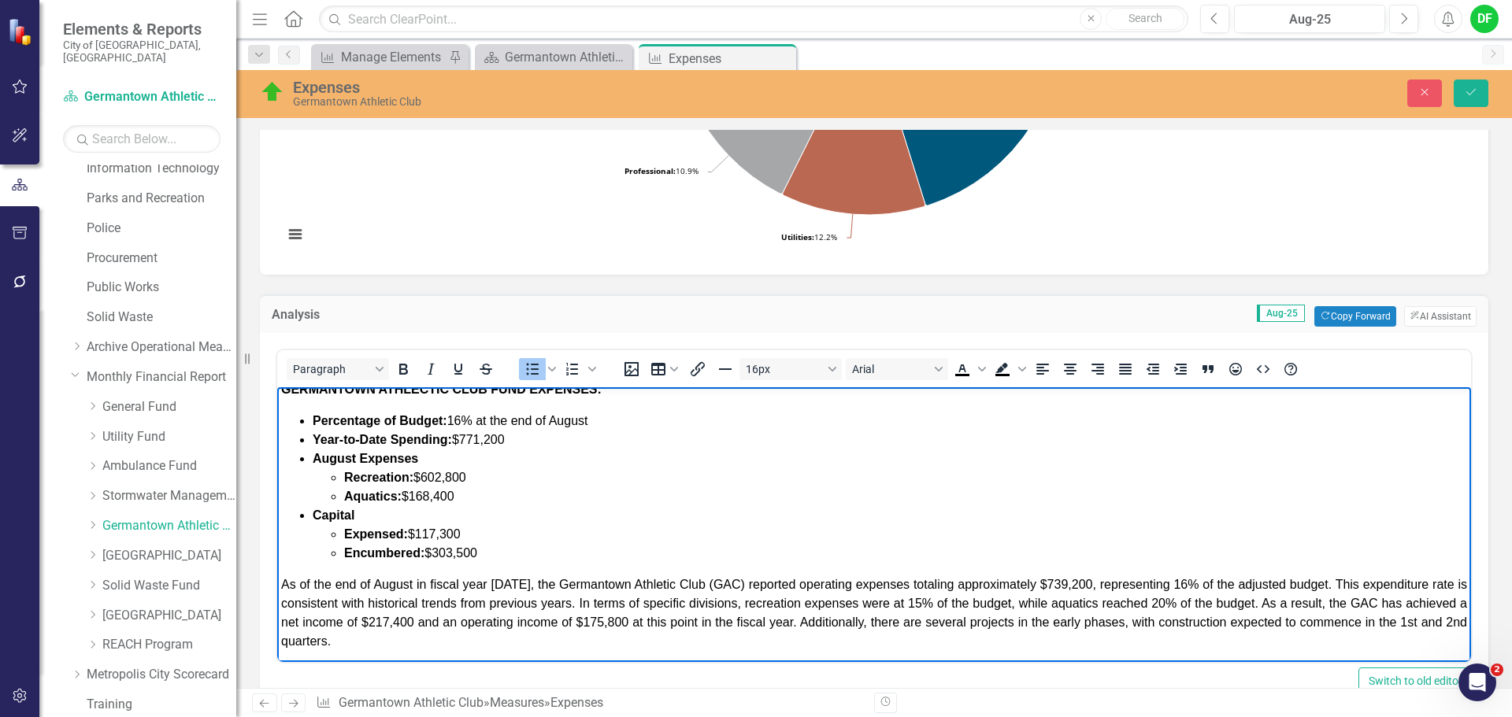
scroll to position [48, 0]
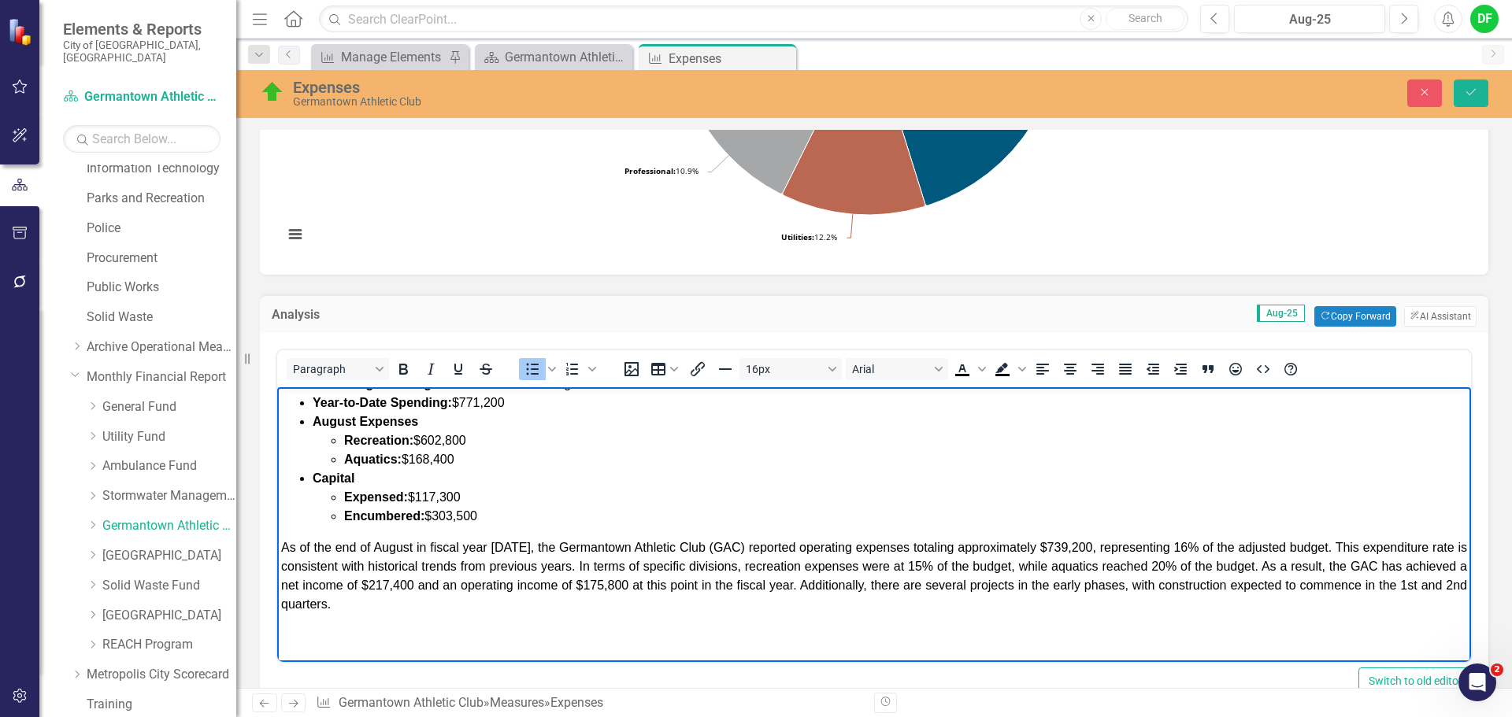
click at [516, 546] on span "As of the end of August in fiscal year [DATE], the Germantown Athletic Club (GA…" at bounding box center [874, 576] width 1186 height 70
drag, startPoint x: 1079, startPoint y: 546, endPoint x: 1038, endPoint y: 549, distance: 41.8
click at [1038, 549] on span "As of the end of August in fiscal year [DATE], the Germantown Athletic Club (GA…" at bounding box center [874, 576] width 1186 height 70
drag, startPoint x: 1275, startPoint y: 546, endPoint x: 1229, endPoint y: 543, distance: 45.7
click at [1229, 543] on span "As of the end of August in fiscal year 2026, the Germantown Athletic Club (GAC)…" at bounding box center [874, 576] width 1186 height 70
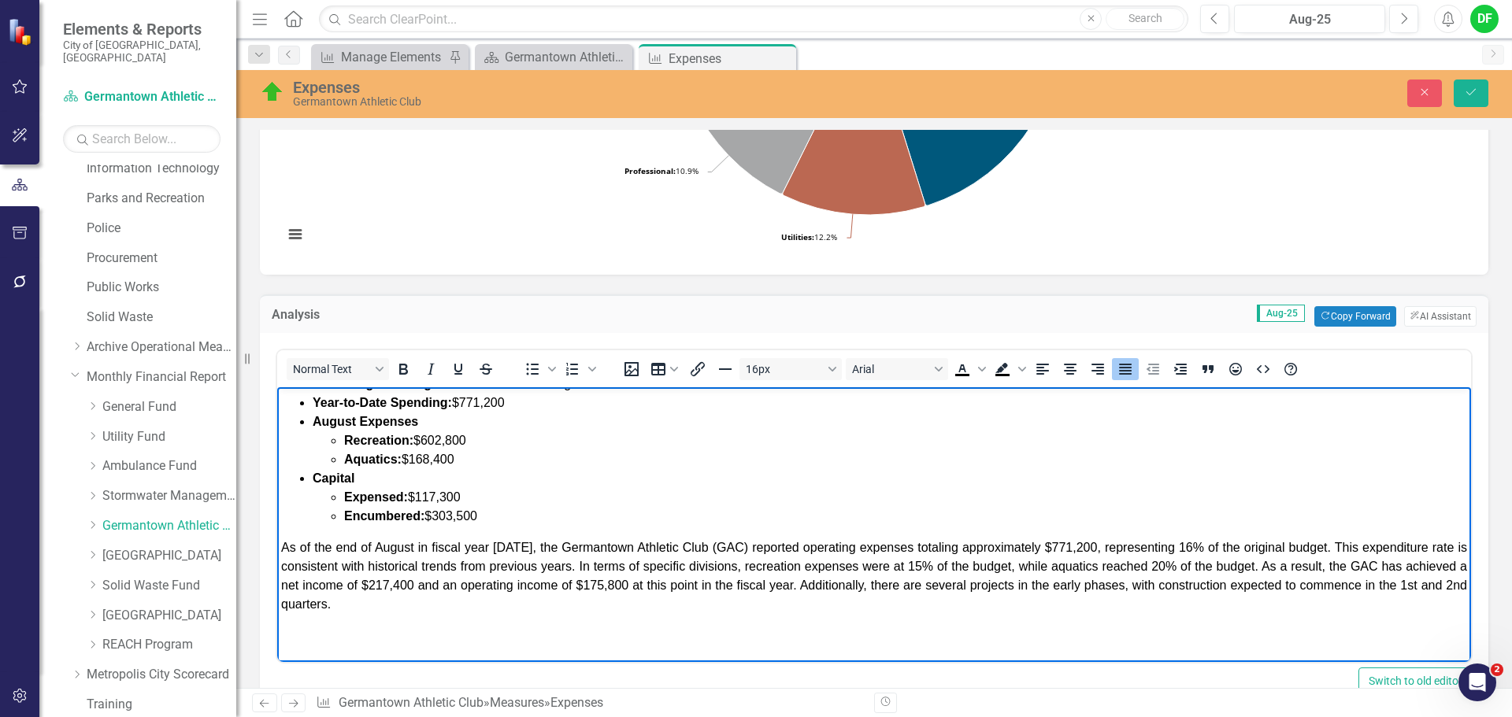
click at [1405, 549] on span "As of the end of August in fiscal year 2026, the Germantown Athletic Club (GAC)…" at bounding box center [874, 576] width 1186 height 70
click at [1197, 566] on span "As of the end of August in fiscal year 2026, the Germantown Athletic Club (GAC)…" at bounding box center [874, 576] width 1186 height 70
drag, startPoint x: 436, startPoint y: 585, endPoint x: 477, endPoint y: 586, distance: 40.9
click at [477, 586] on span "As of the end of August in fiscal year 2026, the Germantown Athletic Club (GAC)…" at bounding box center [874, 576] width 1186 height 70
drag, startPoint x: 693, startPoint y: 584, endPoint x: 650, endPoint y: 579, distance: 42.9
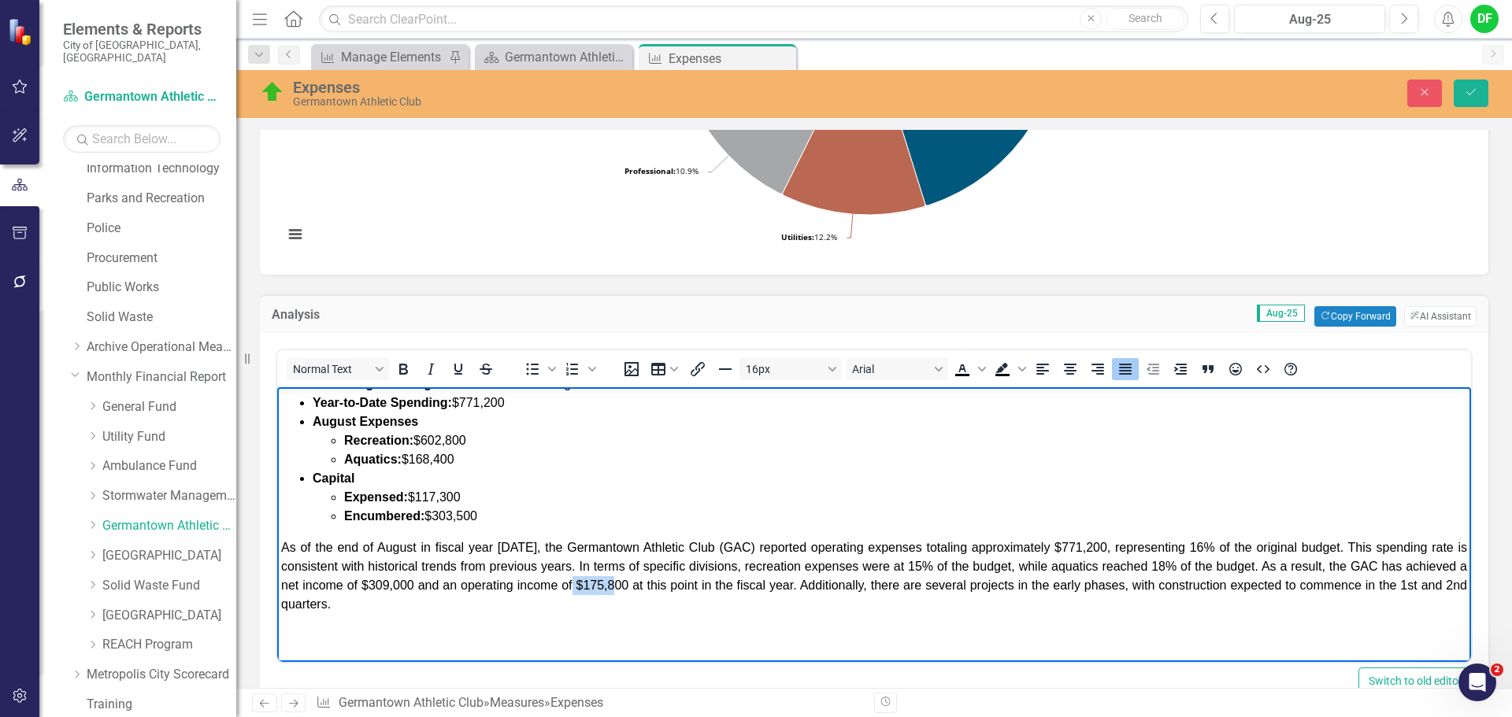
click at [650, 579] on span "As of the end of August in fiscal year 2026, the Germantown Athletic Club (GAC)…" at bounding box center [874, 576] width 1186 height 70
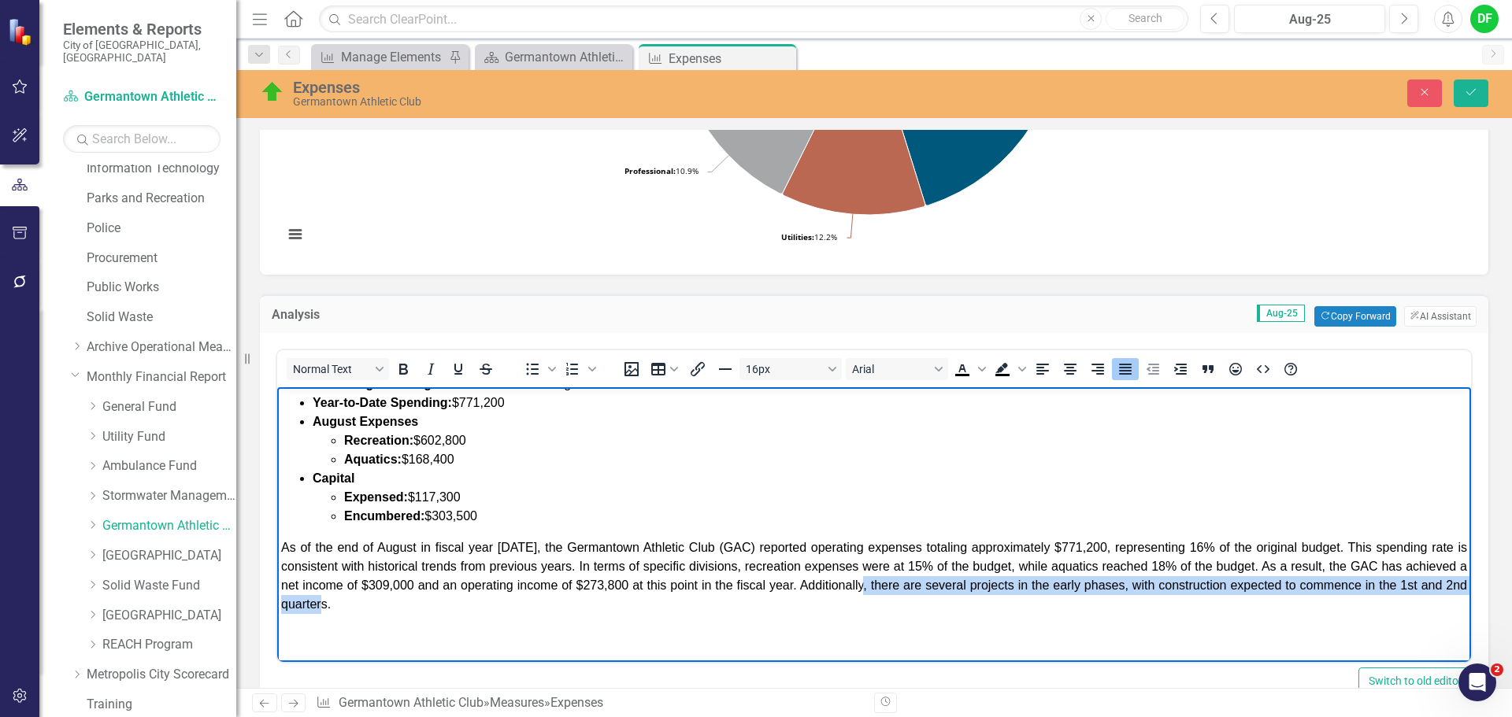
drag, startPoint x: 938, startPoint y: 586, endPoint x: 967, endPoint y: 598, distance: 31.7
click at [967, 598] on p "As of the end of August in fiscal year 2026, the Germantown Athletic Club (GAC)…" at bounding box center [874, 577] width 1186 height 76
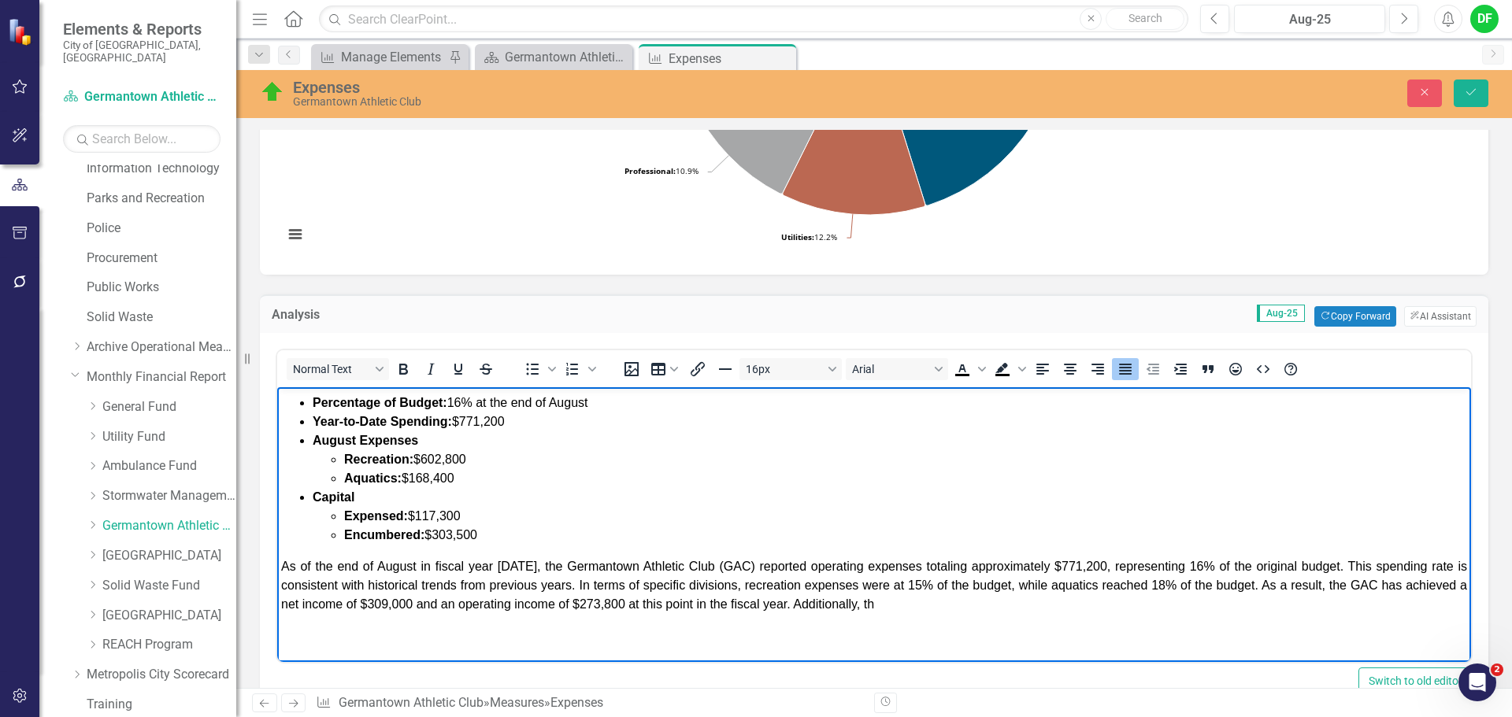
scroll to position [29, 0]
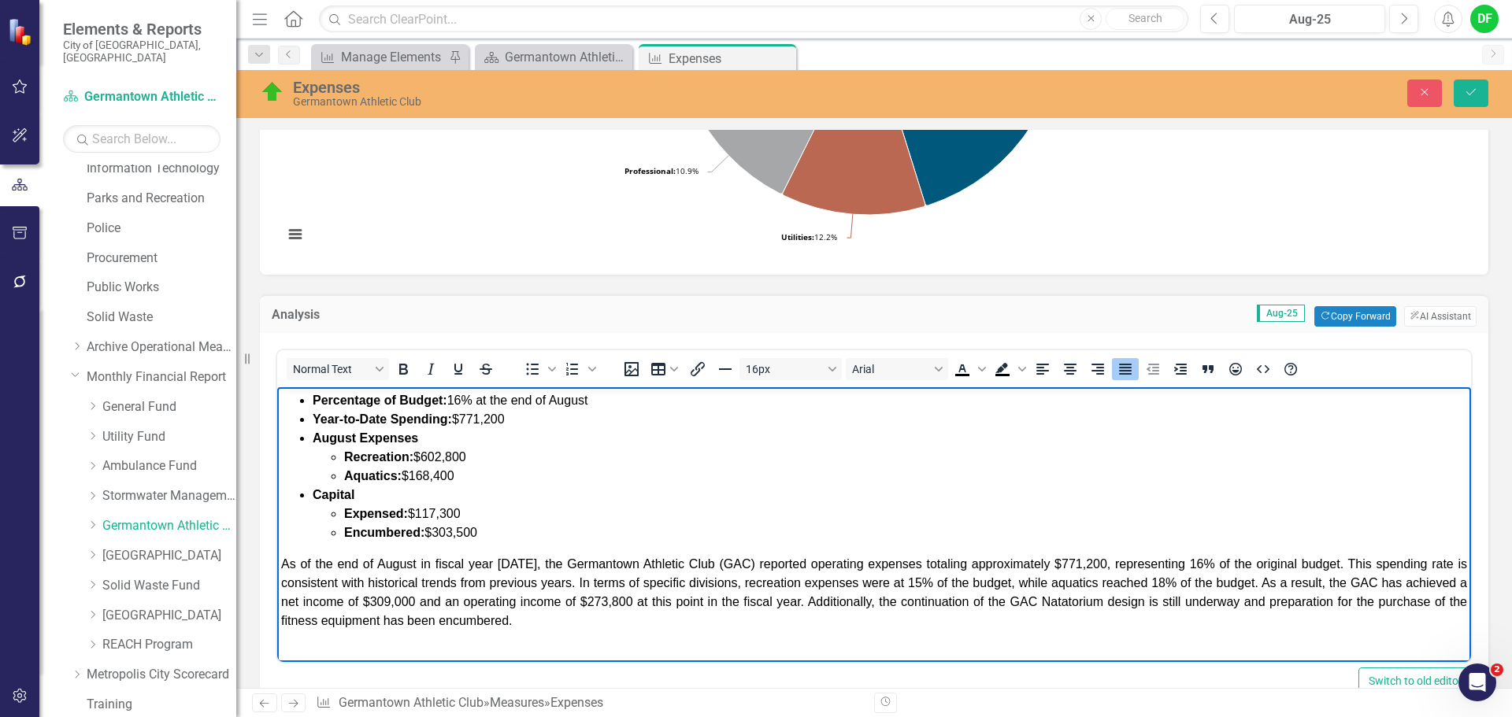
scroll to position [48, 0]
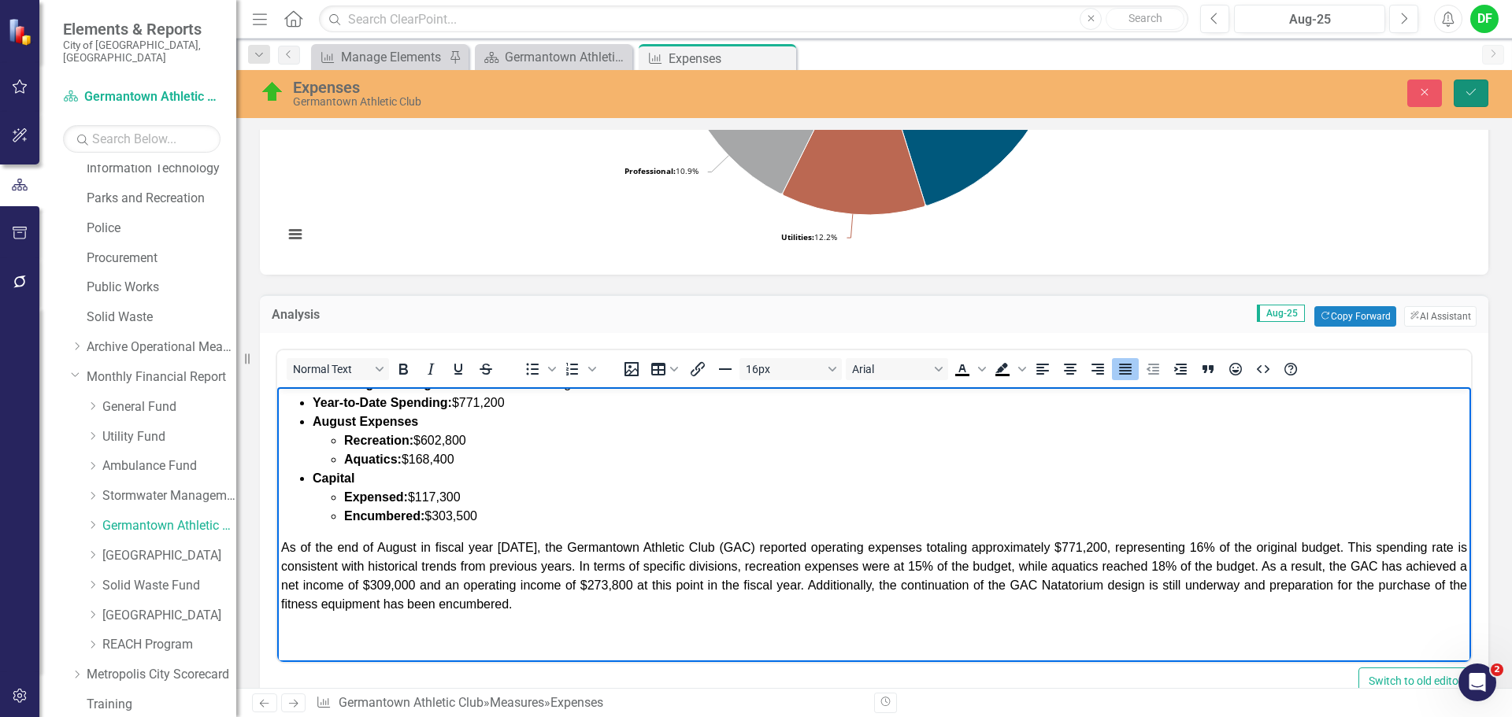
click at [1484, 84] on button "Save" at bounding box center [1470, 94] width 35 height 28
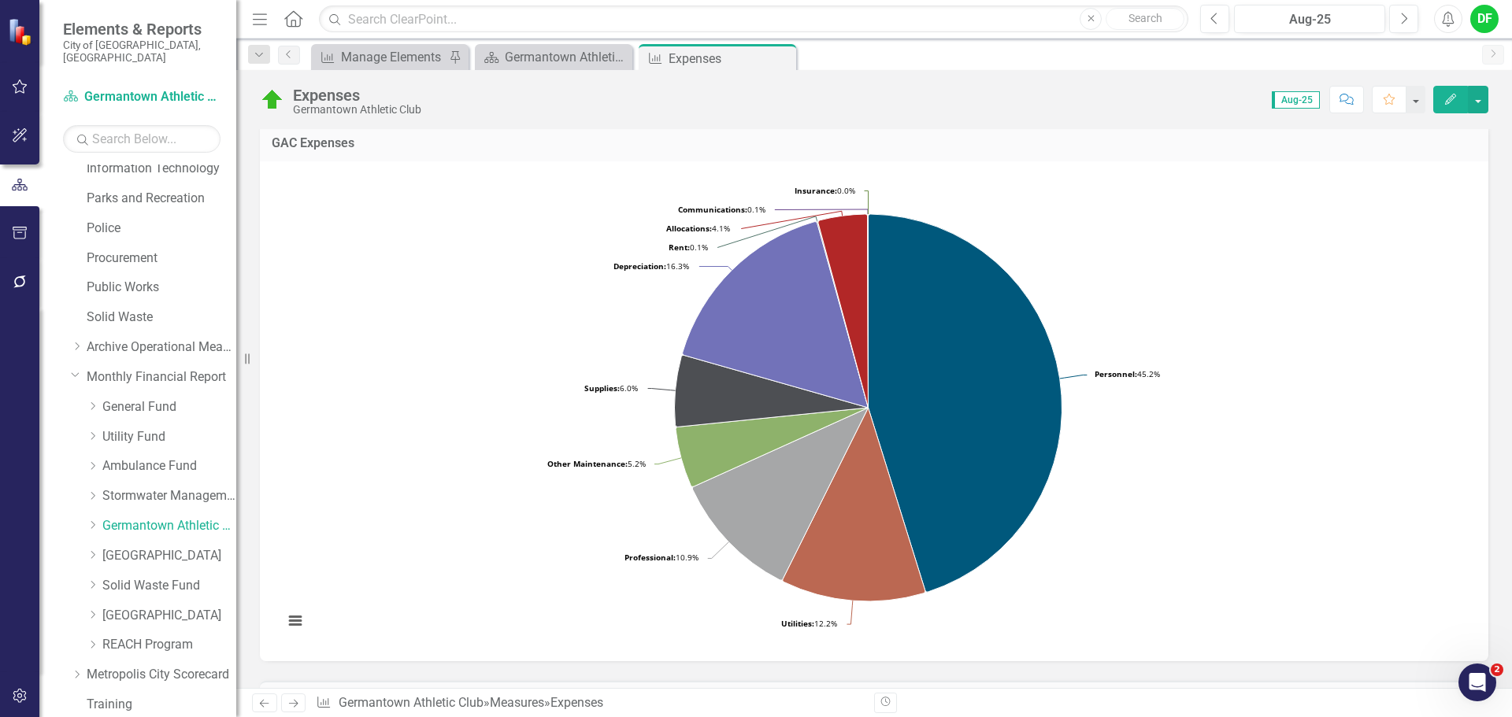
scroll to position [0, 0]
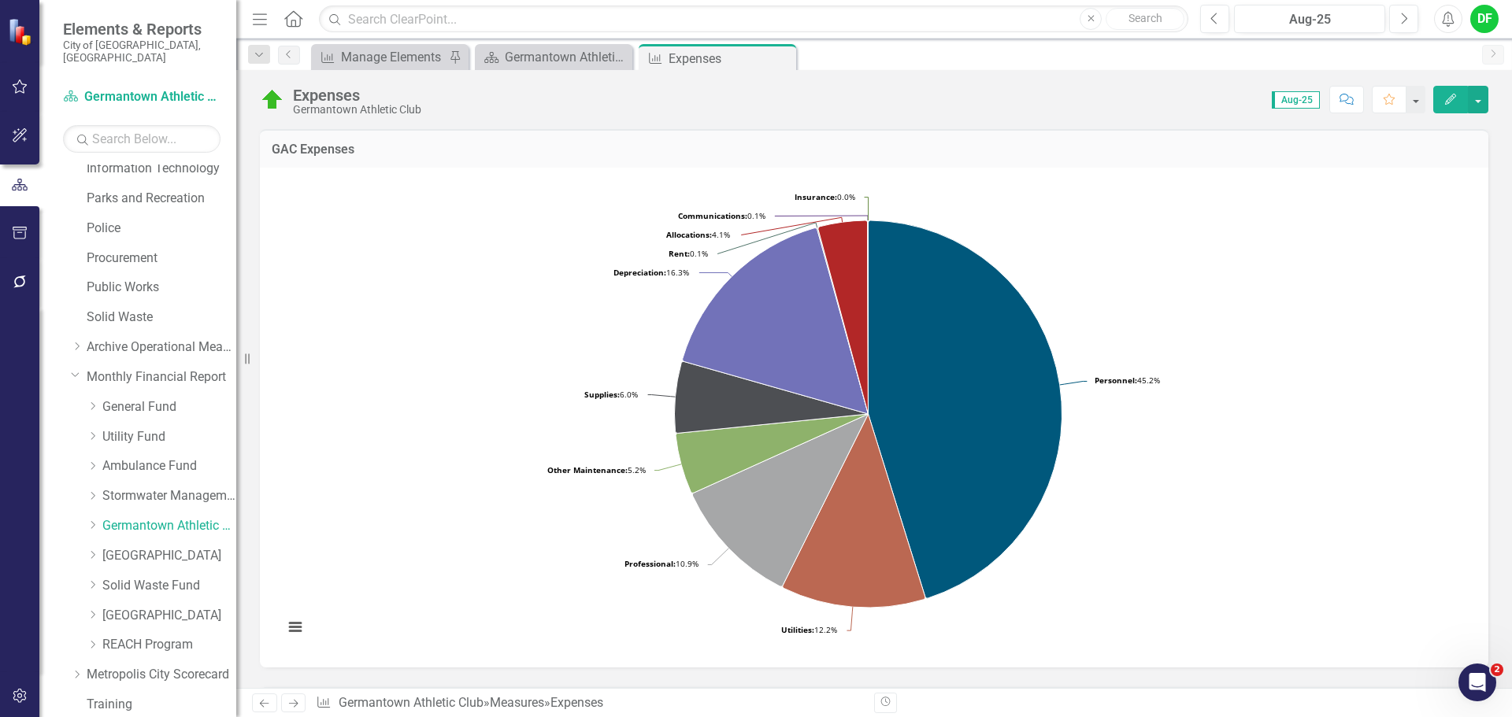
click at [0, 0] on icon "Close" at bounding box center [0, 0] width 0 height 0
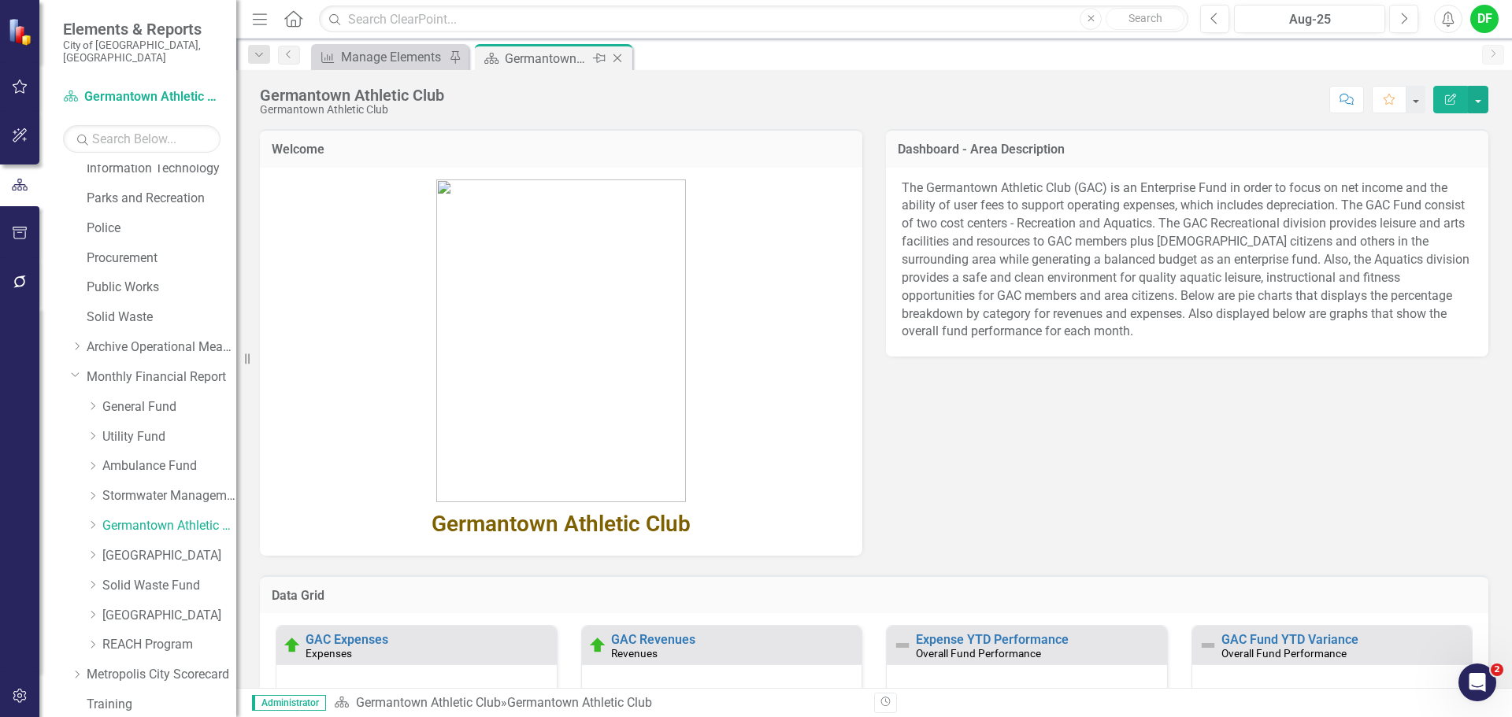
click at [617, 57] on icon "Close" at bounding box center [617, 58] width 16 height 13
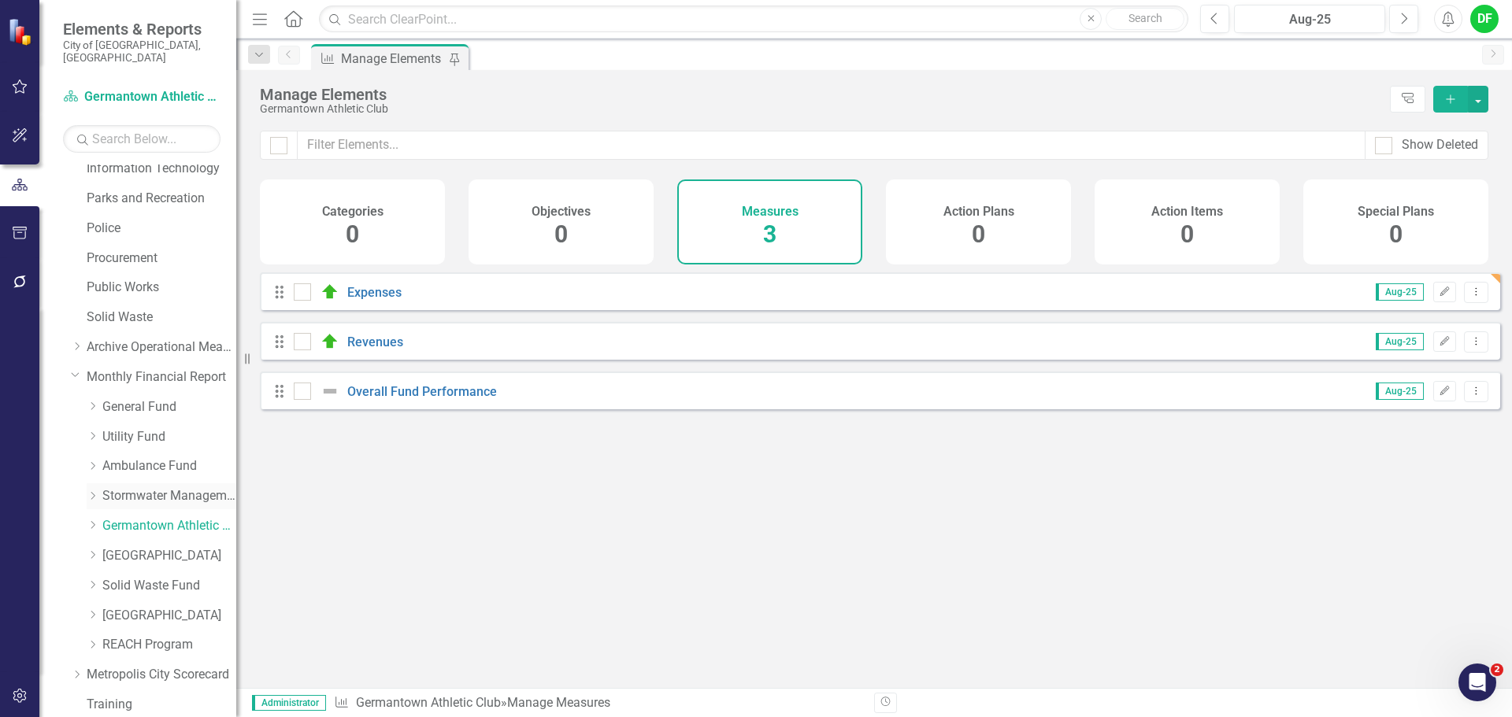
click at [143, 487] on link "Stormwater Management Fund" at bounding box center [169, 496] width 134 height 18
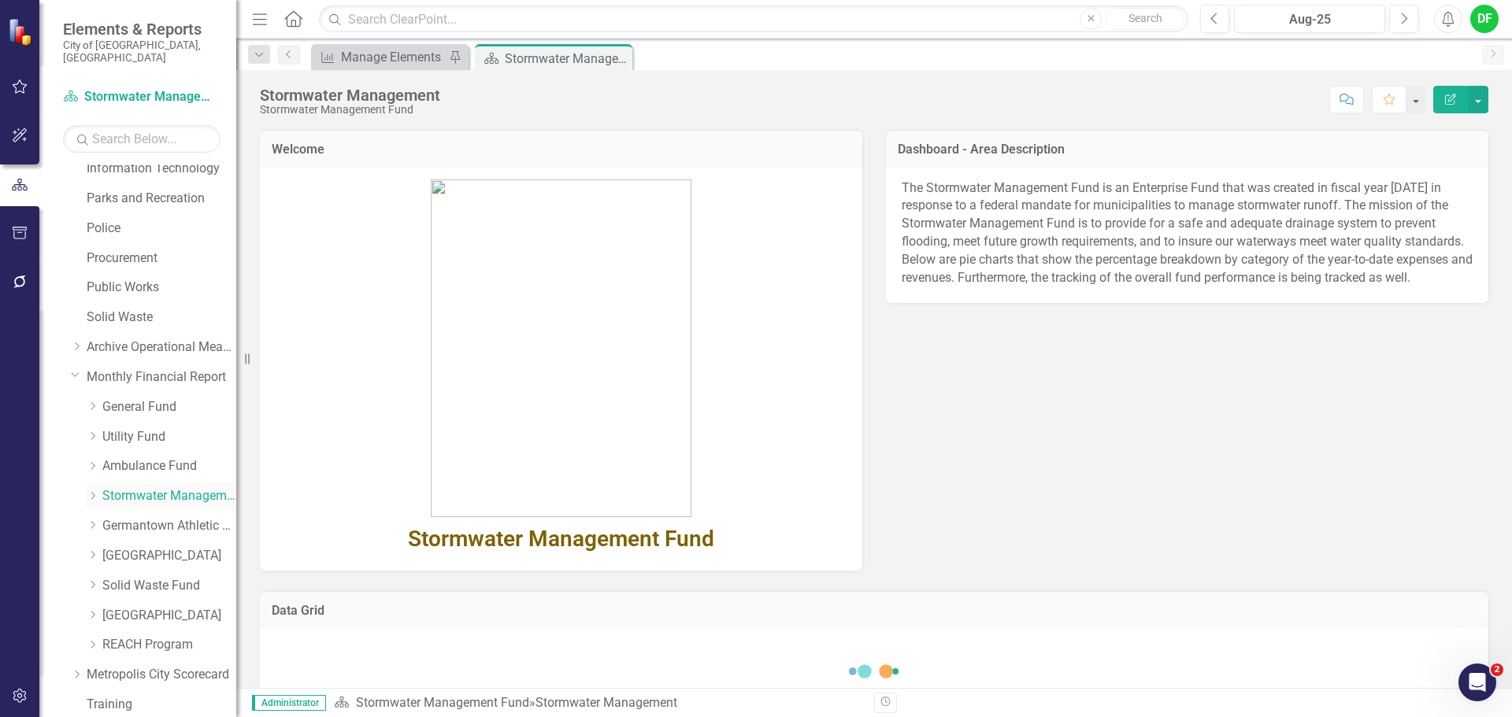
click at [91, 491] on icon "Dropdown" at bounding box center [93, 495] width 12 height 9
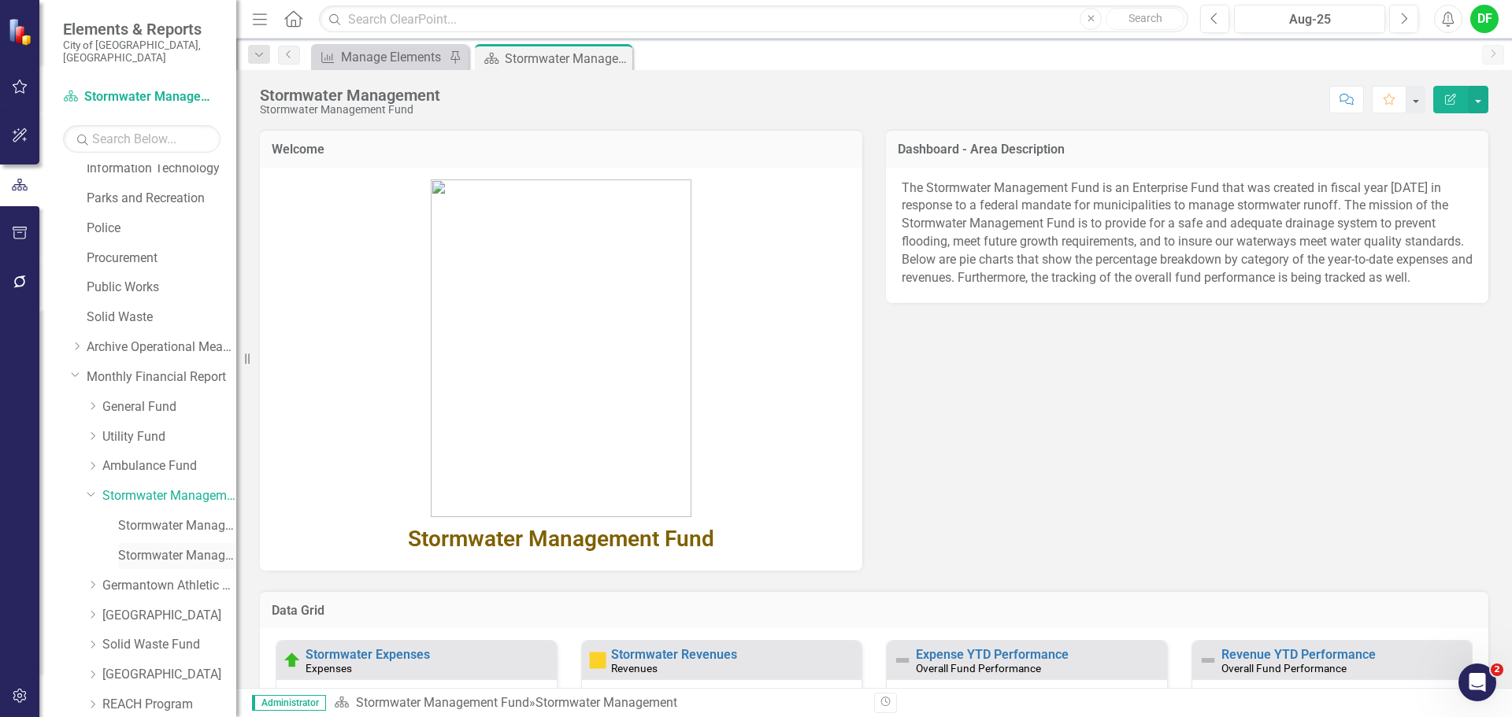
click at [202, 547] on link "Stormwater Management Expenses" at bounding box center [177, 556] width 118 height 18
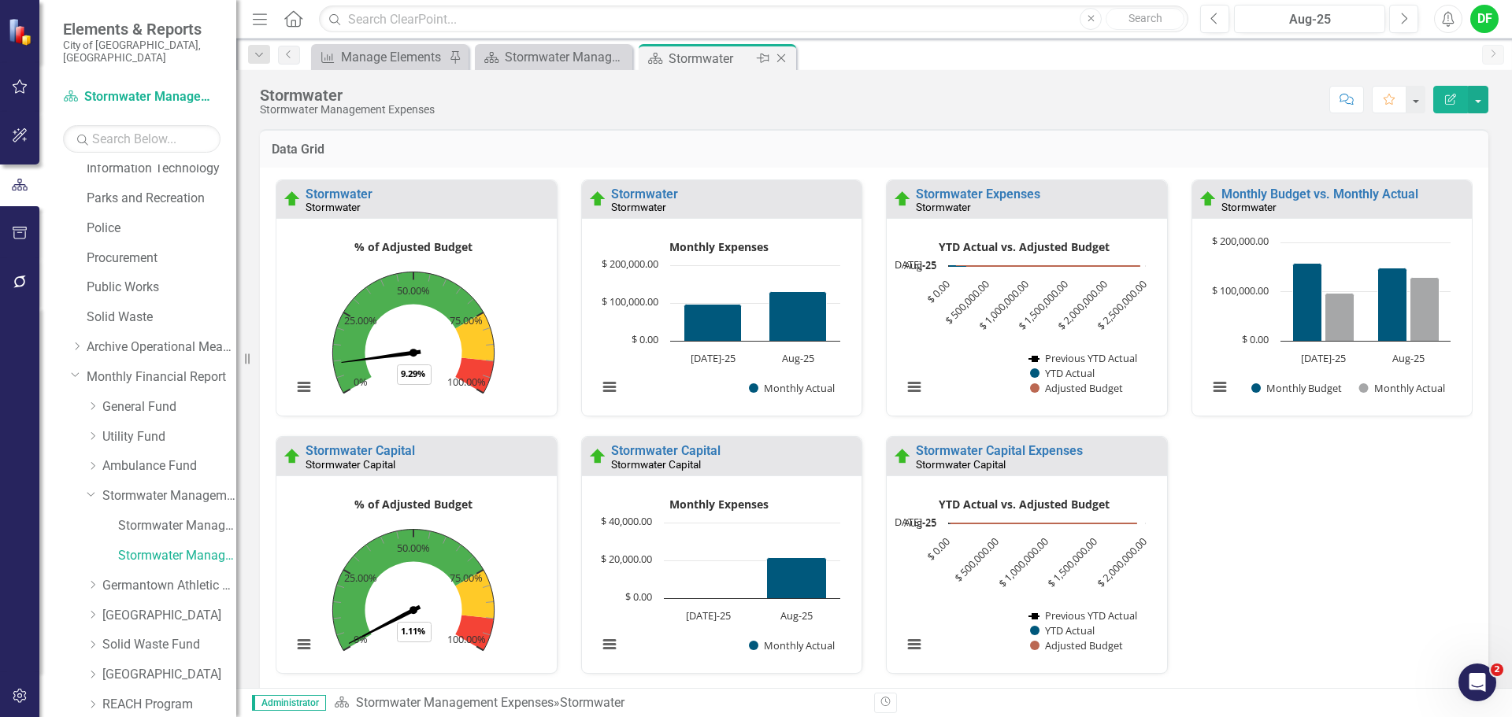
click at [784, 55] on icon at bounding box center [781, 58] width 9 height 9
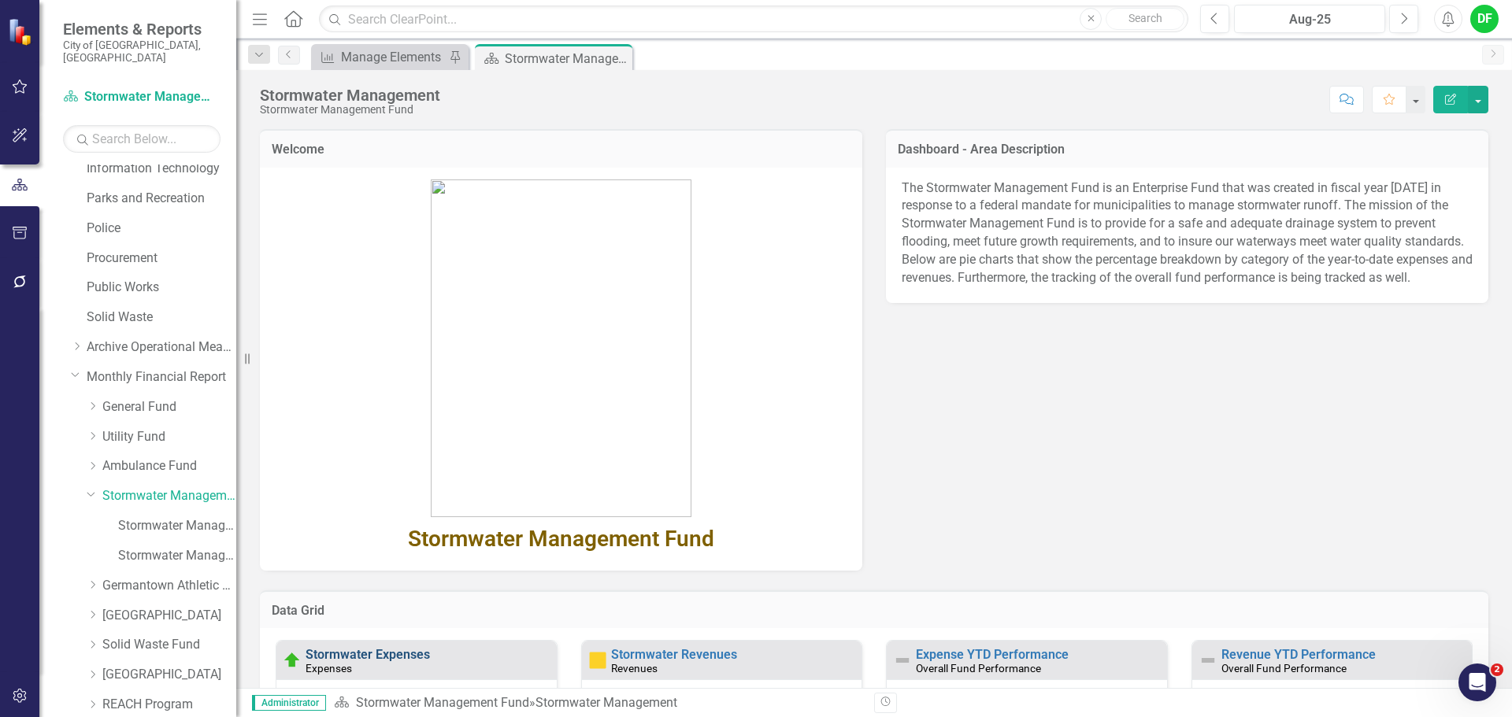
click at [402, 649] on link "Stormwater Expenses" at bounding box center [367, 654] width 124 height 15
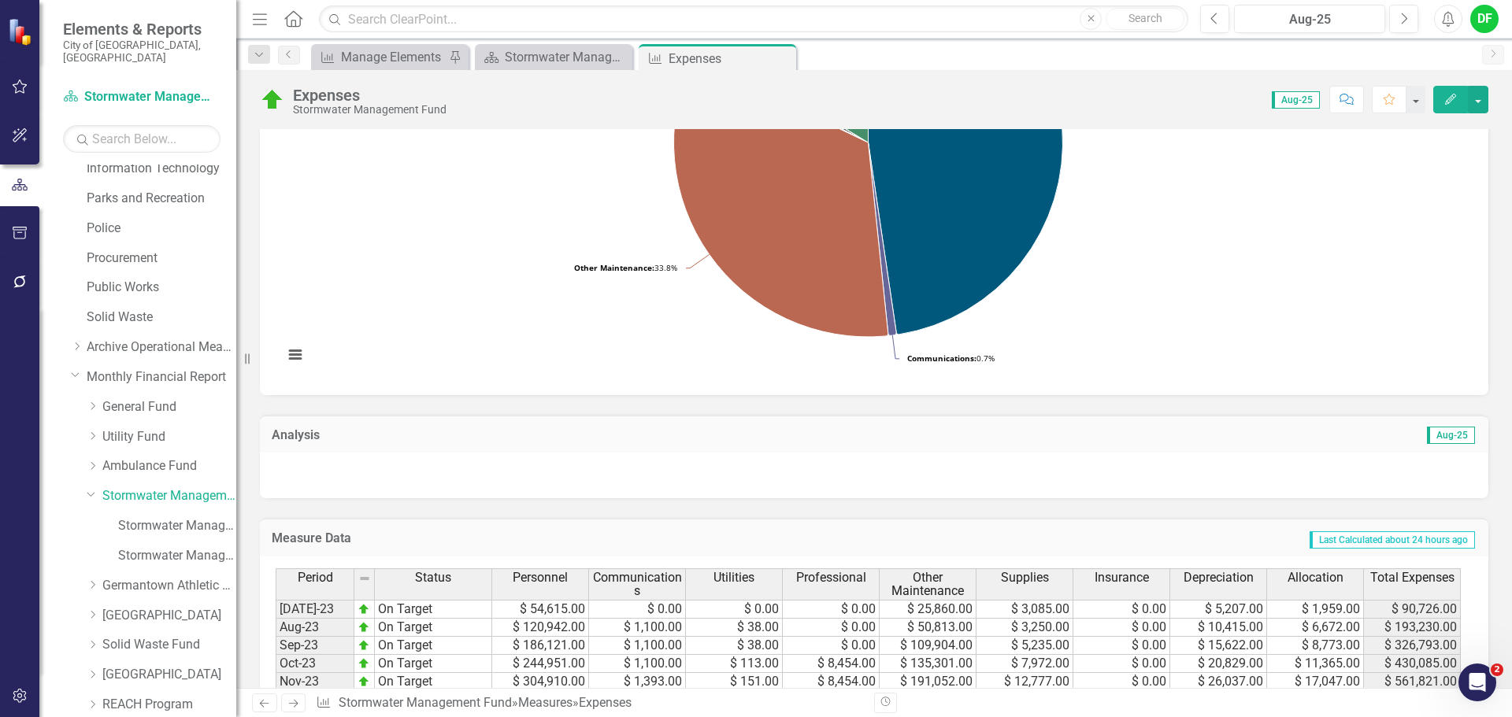
scroll to position [315, 0]
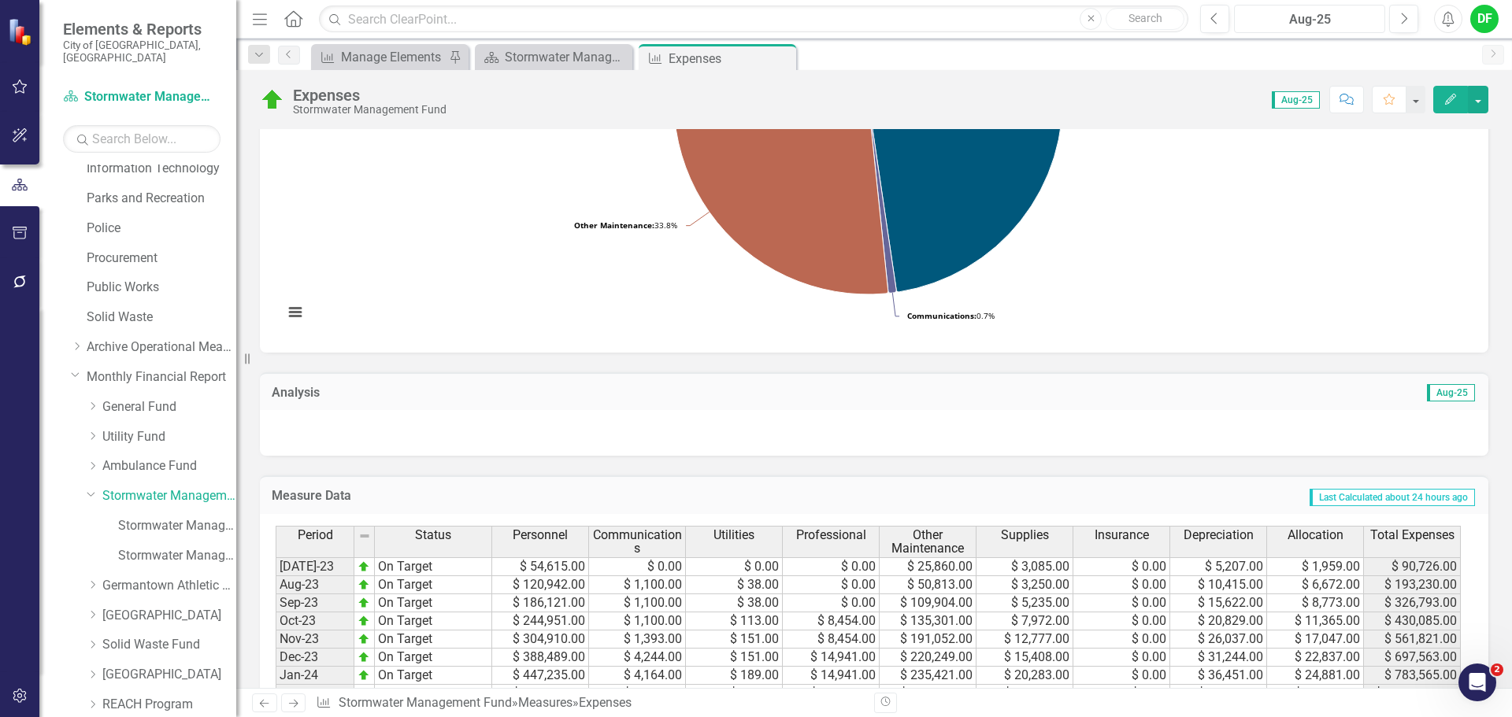
click at [1308, 23] on div "Aug-25" at bounding box center [1309, 19] width 140 height 19
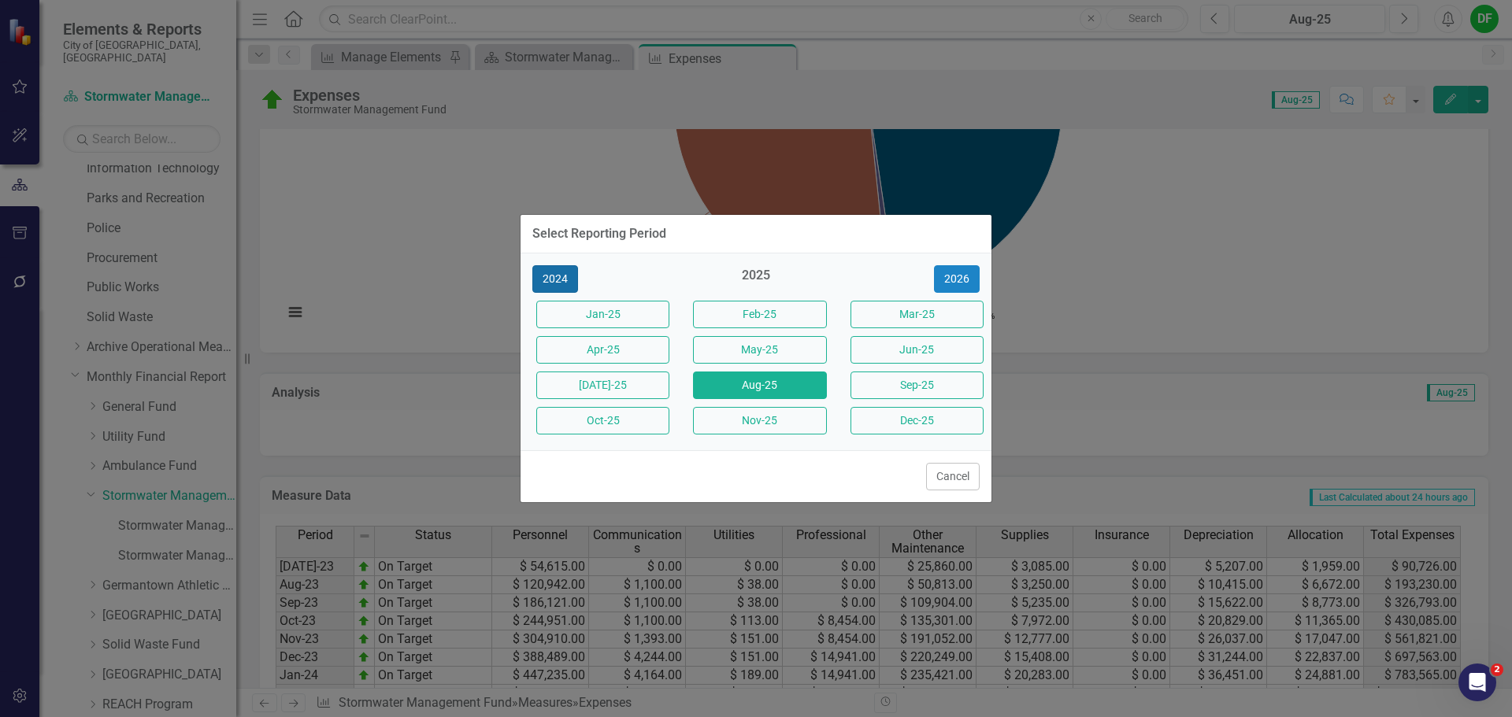
click at [570, 280] on button "2024" at bounding box center [555, 279] width 46 height 28
click at [793, 383] on button "Aug-24" at bounding box center [759, 386] width 133 height 28
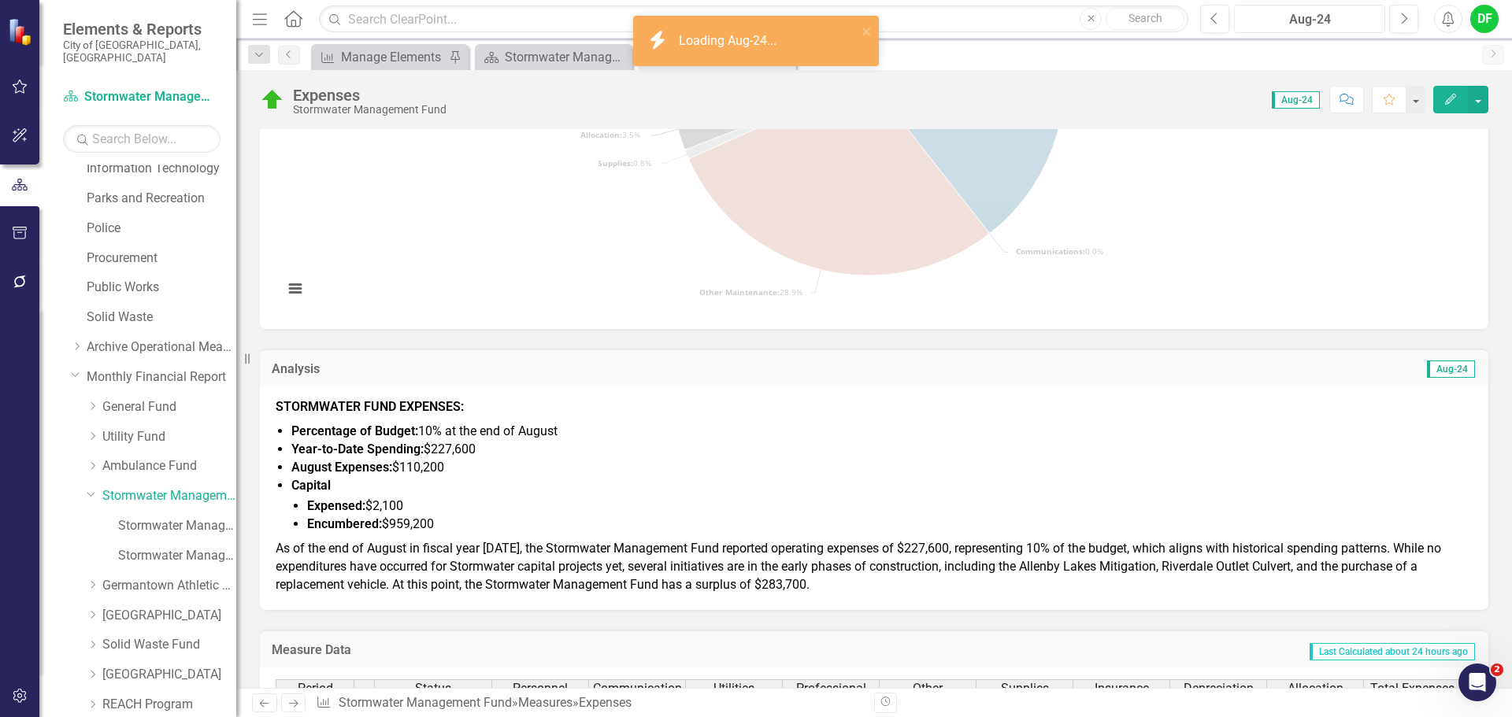
scroll to position [394, 0]
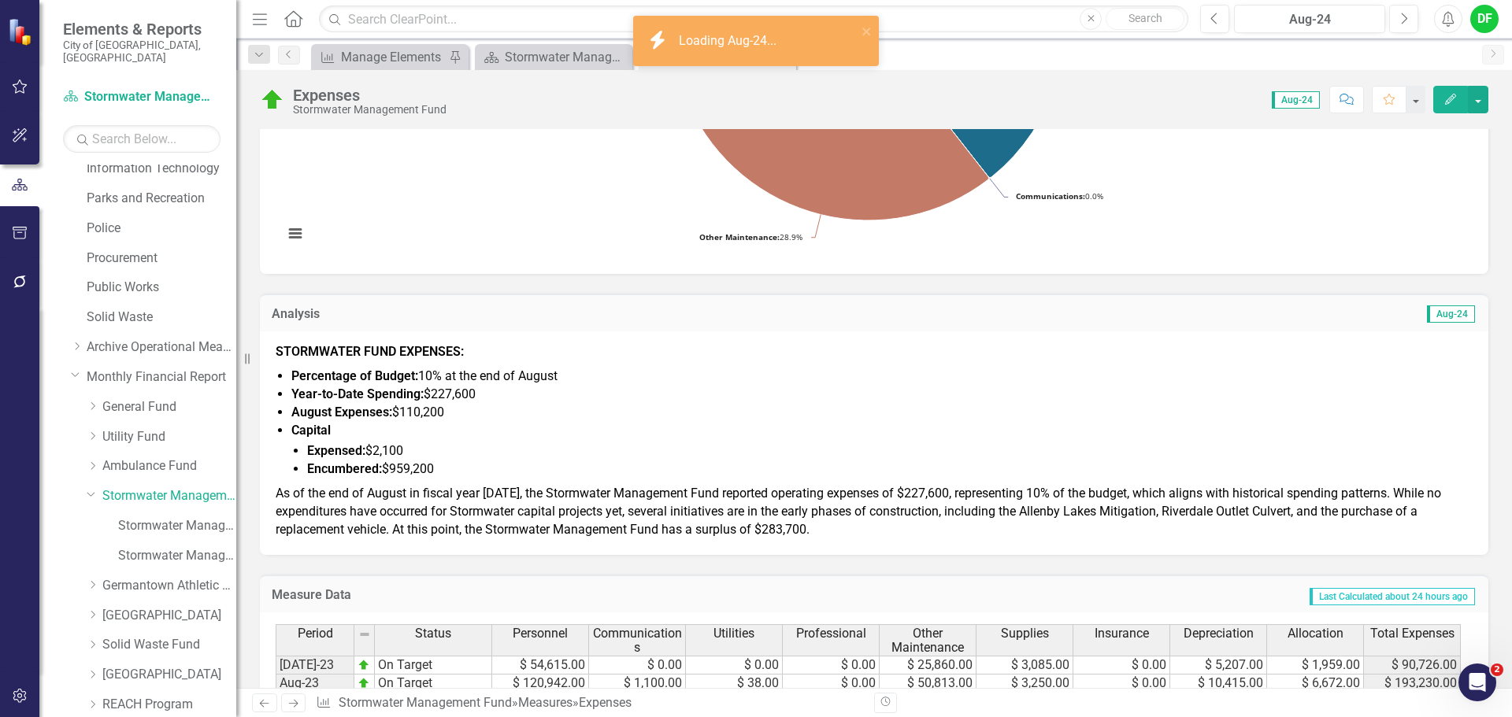
click at [653, 415] on li "August Expenses: $110,200" at bounding box center [881, 413] width 1181 height 18
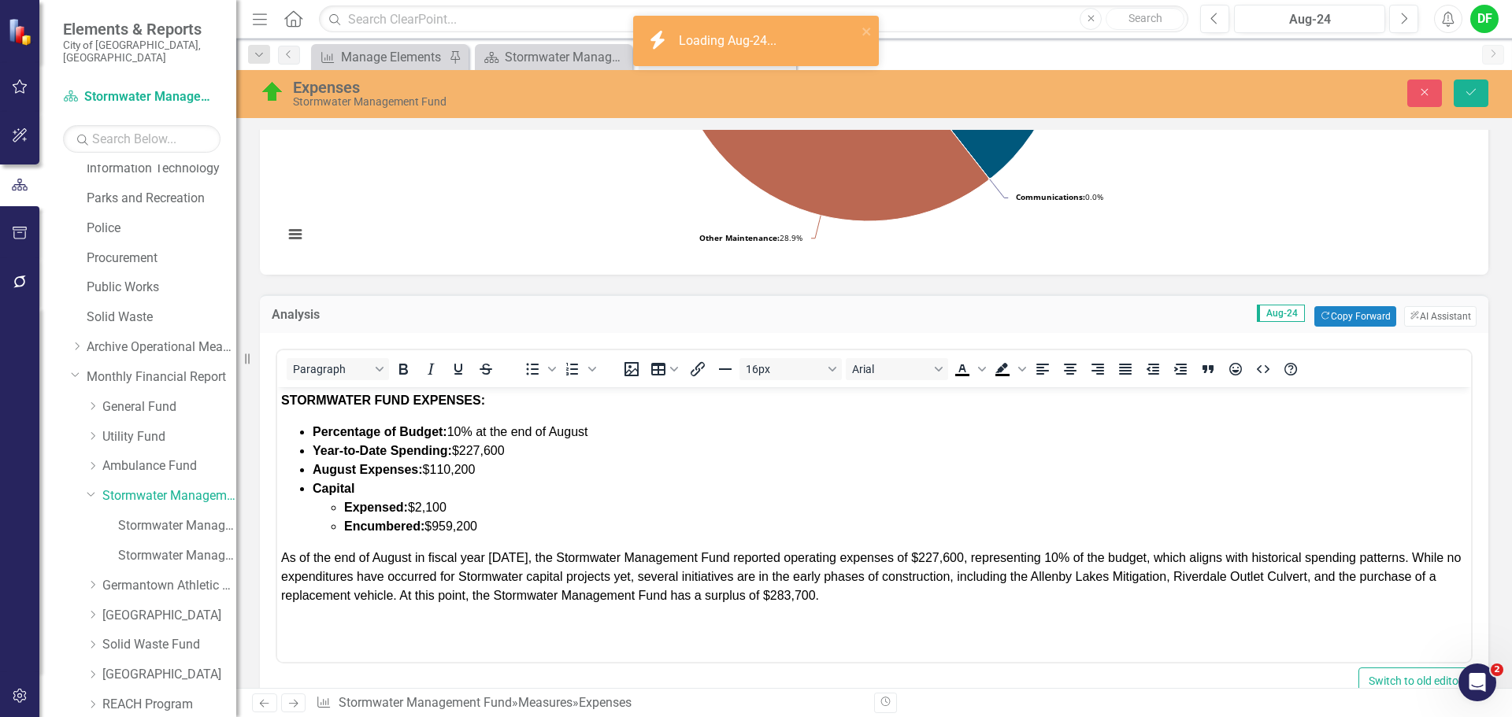
scroll to position [0, 0]
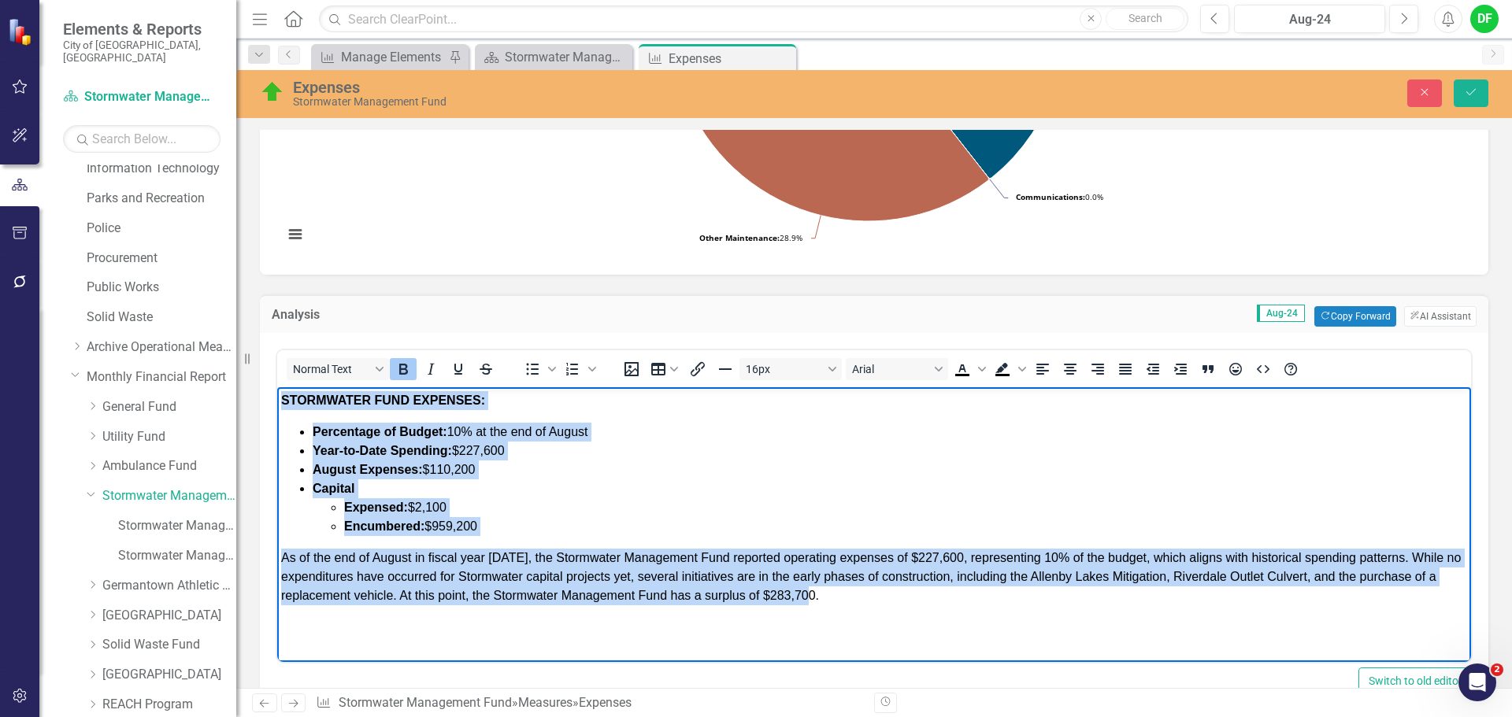
drag, startPoint x: 841, startPoint y: 600, endPoint x: 280, endPoint y: 405, distance: 594.1
click at [280, 405] on body "STORMWATER FUND EXPENSES: Percentage of Budget: 10% at the end of August Year-t…" at bounding box center [874, 505] width 1194 height 236
copy body "STORMWATER FUND EXPENSES: Percentage of Budget: 10% at the end of August Year-t…"
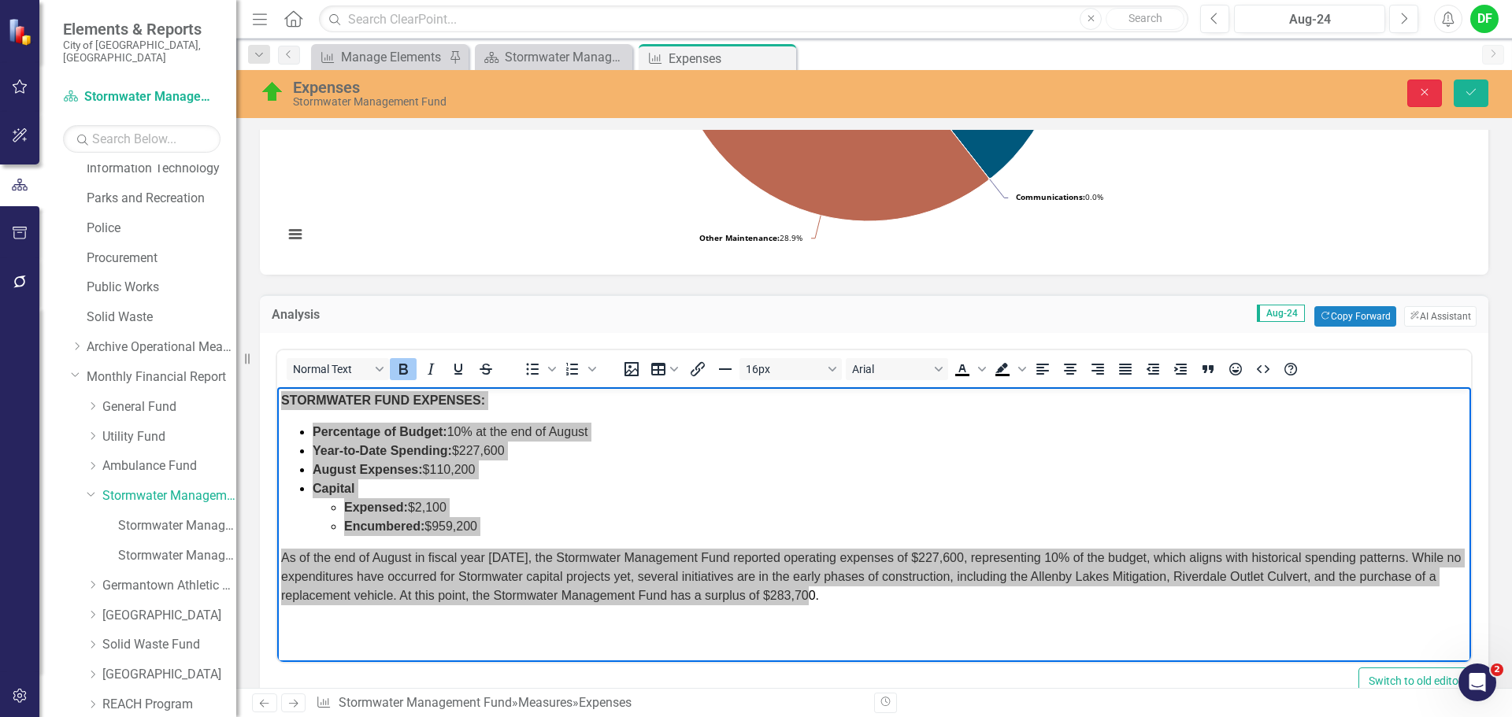
click at [1427, 98] on icon "Close" at bounding box center [1424, 92] width 14 height 11
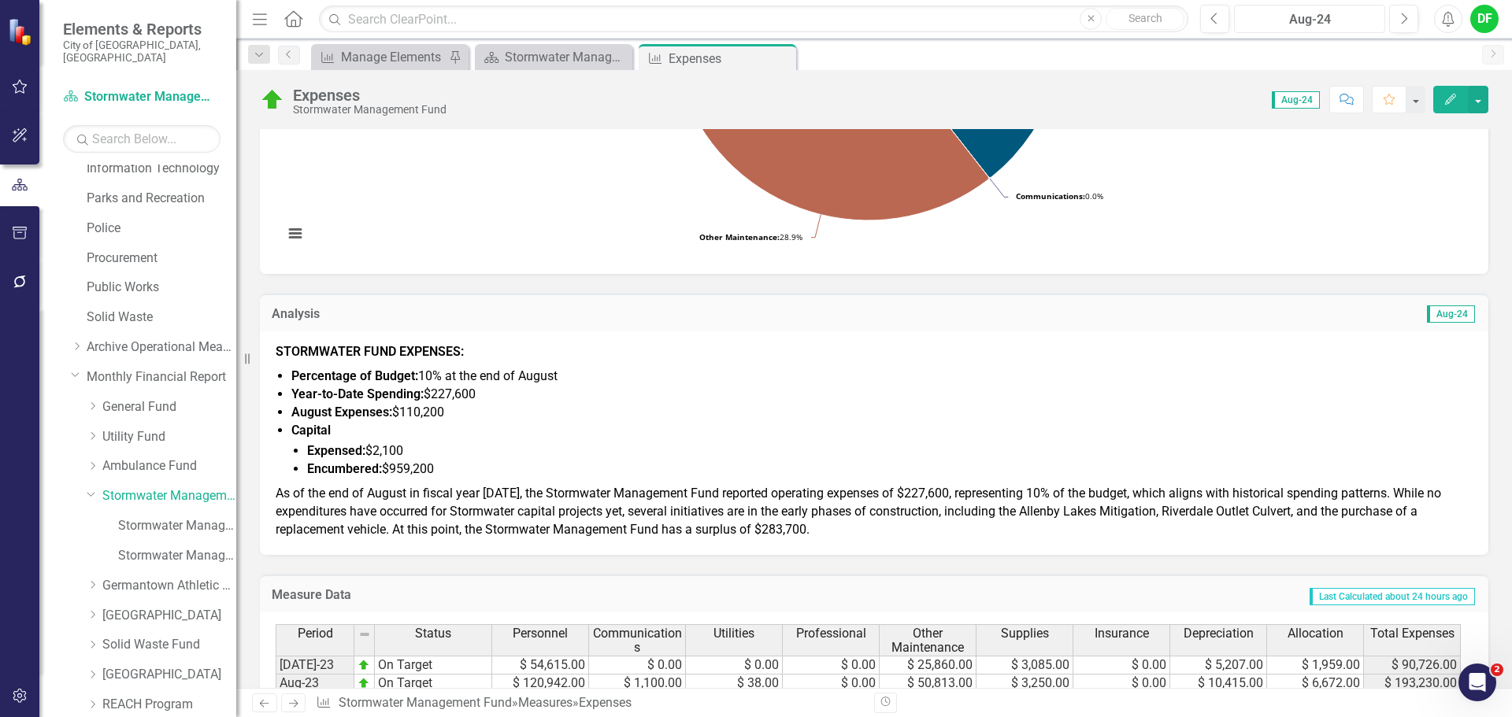
click at [1328, 25] on div "Aug-24" at bounding box center [1309, 19] width 140 height 19
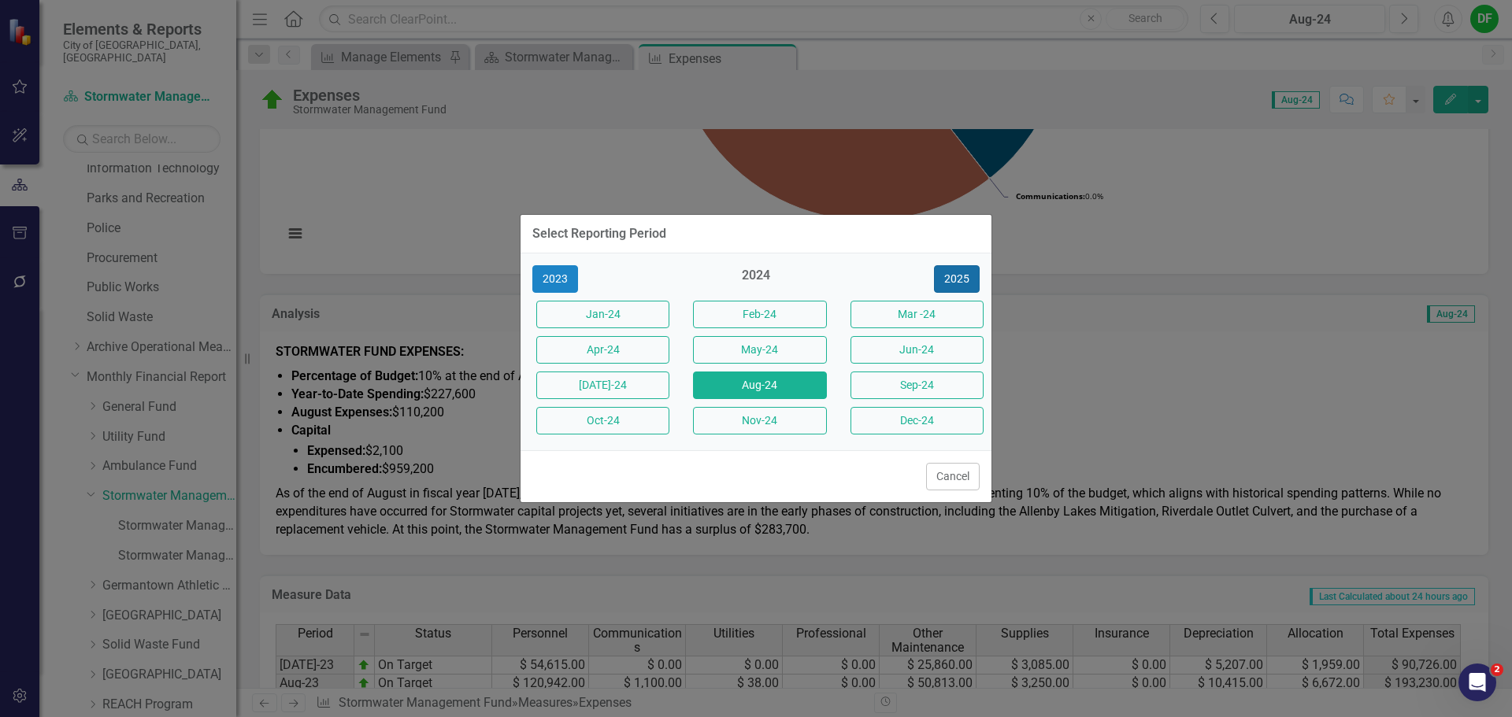
click at [961, 276] on button "2025" at bounding box center [957, 279] width 46 height 28
click at [757, 387] on button "Aug-25" at bounding box center [759, 386] width 133 height 28
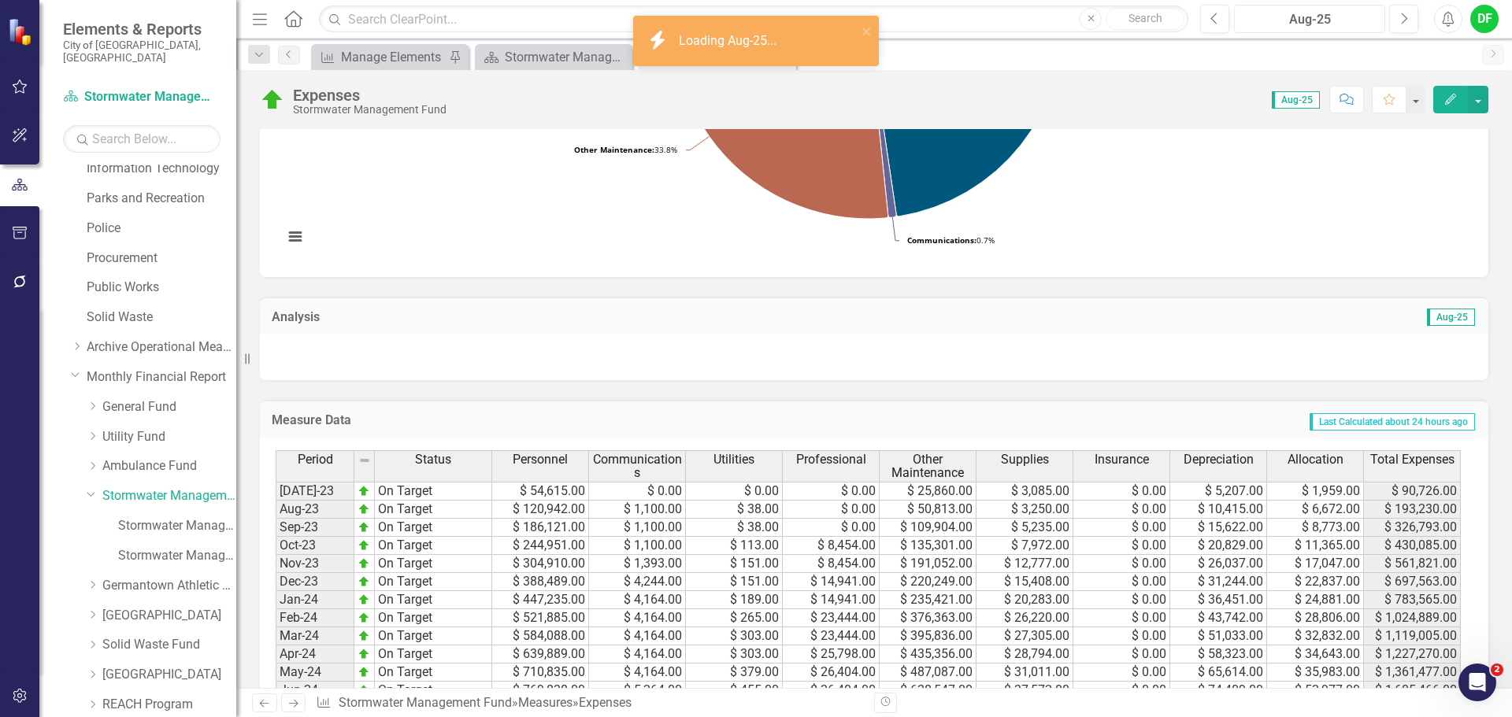
scroll to position [394, 0]
click at [344, 356] on div at bounding box center [874, 354] width 1228 height 46
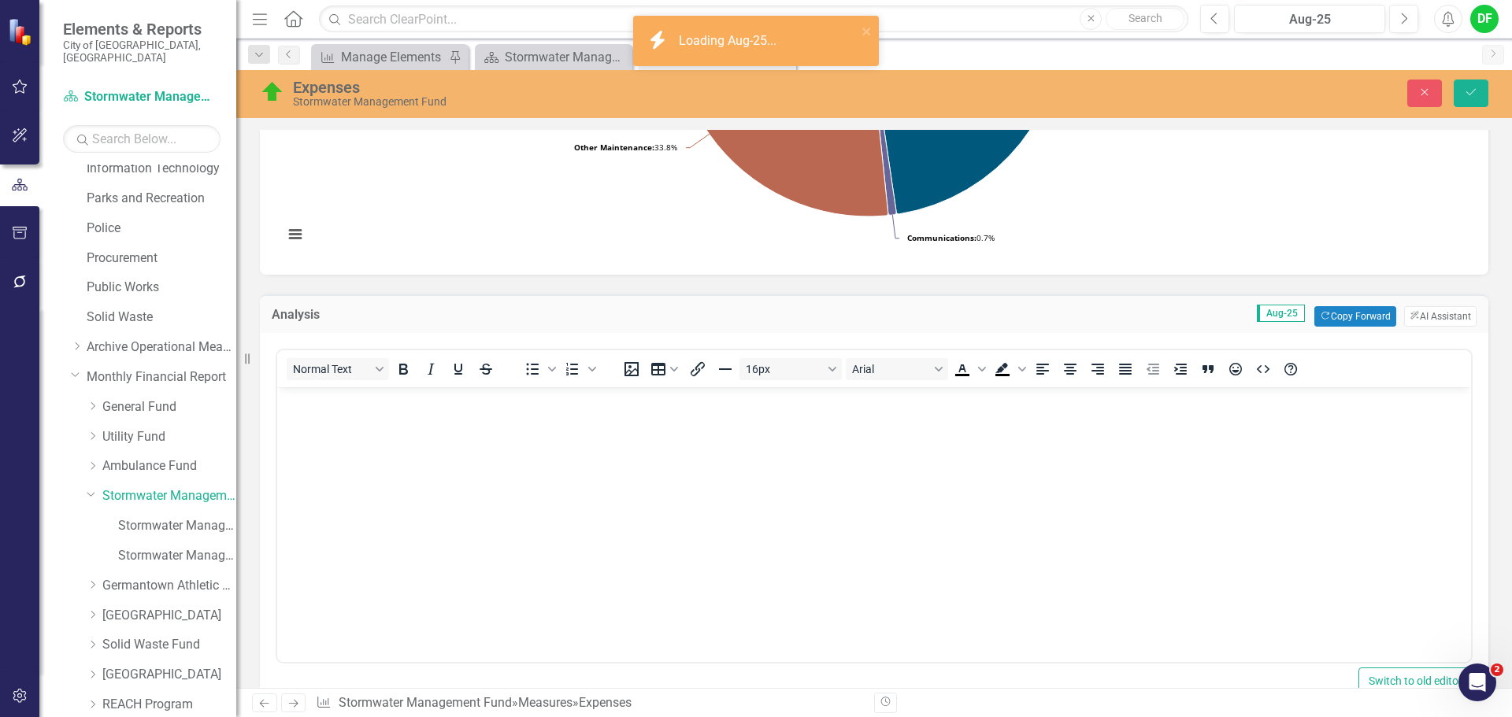
scroll to position [0, 0]
click at [297, 411] on body "Rich Text Area. Press ALT-0 for help." at bounding box center [874, 505] width 1194 height 236
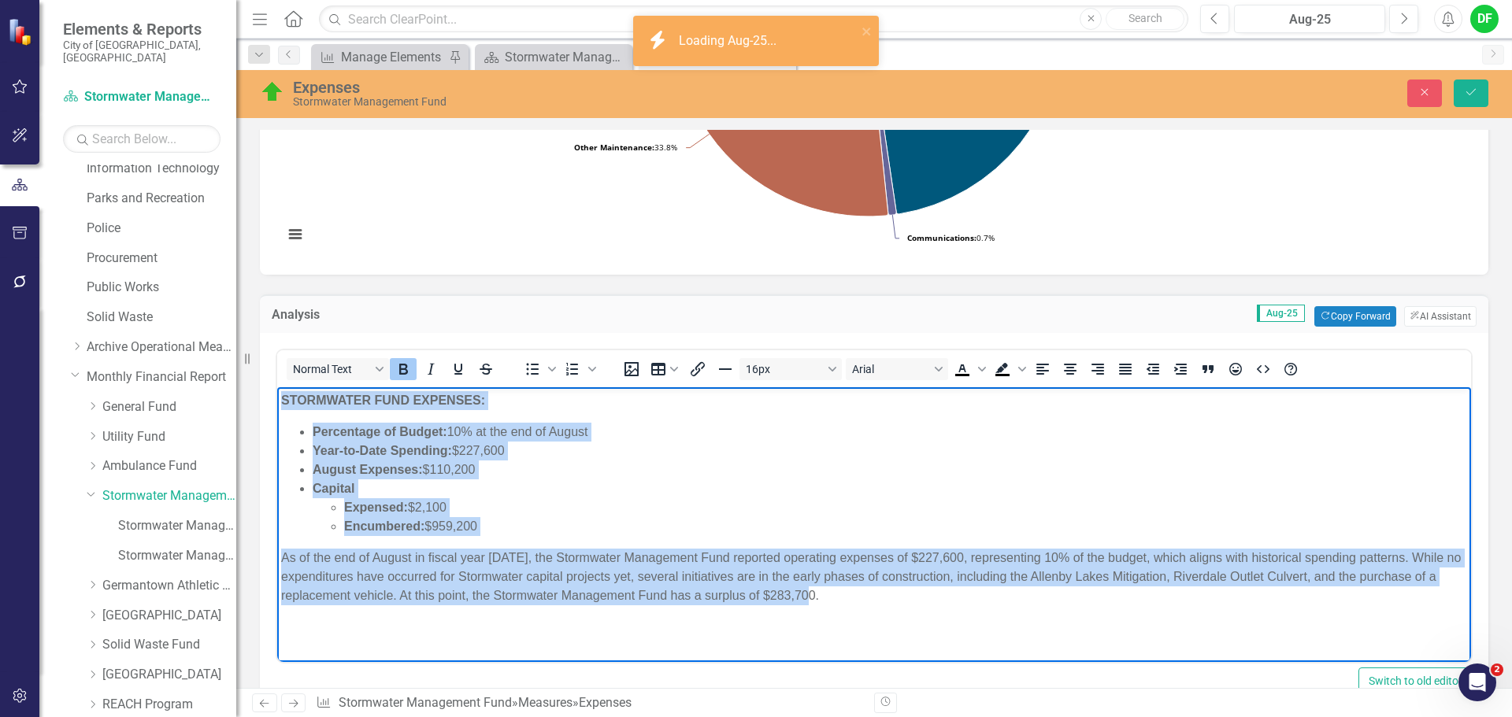
drag, startPoint x: 838, startPoint y: 602, endPoint x: 252, endPoint y: 394, distance: 621.6
click at [277, 394] on html "STORMWATER FUND EXPENSES: Percentage of Budget: 10% at the end of August Year-t…" at bounding box center [874, 505] width 1194 height 236
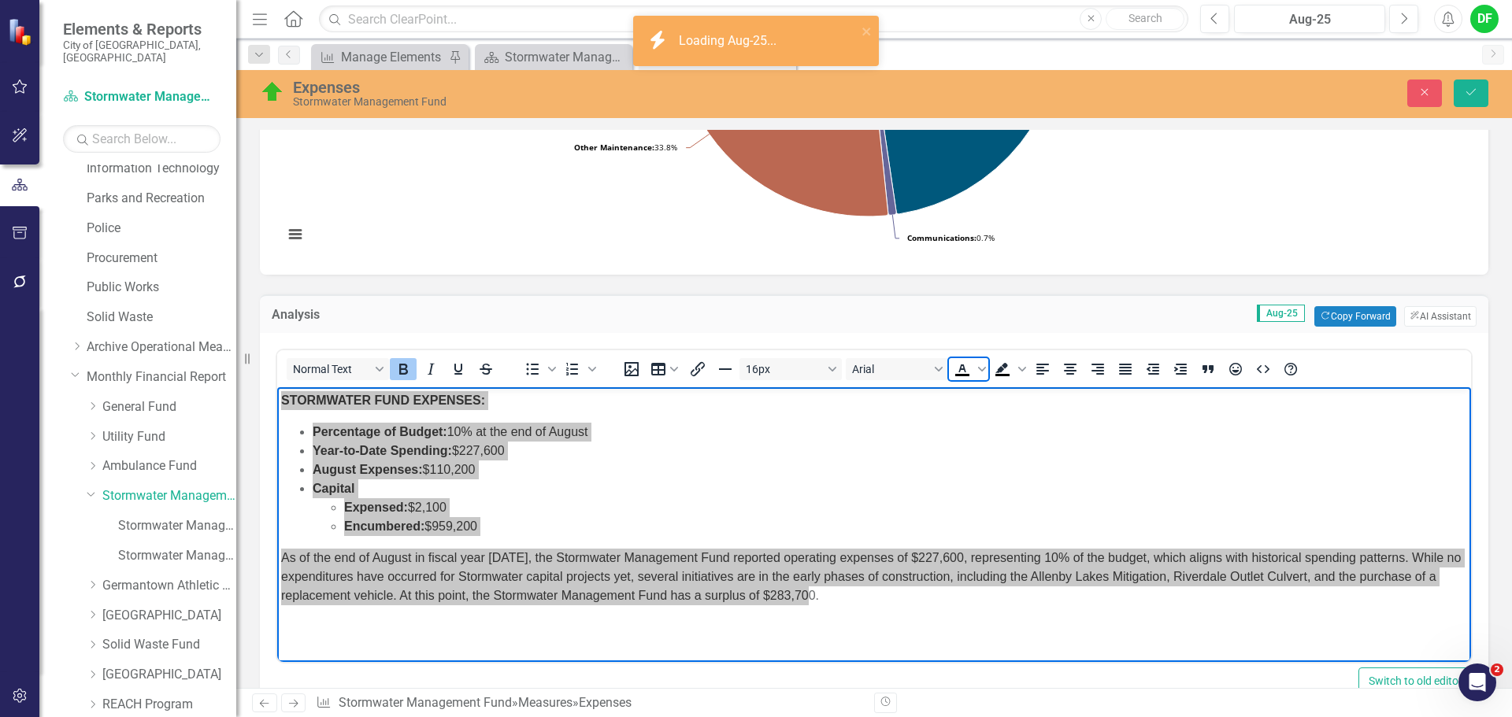
click at [967, 368] on icon "Text color Black" at bounding box center [962, 369] width 19 height 19
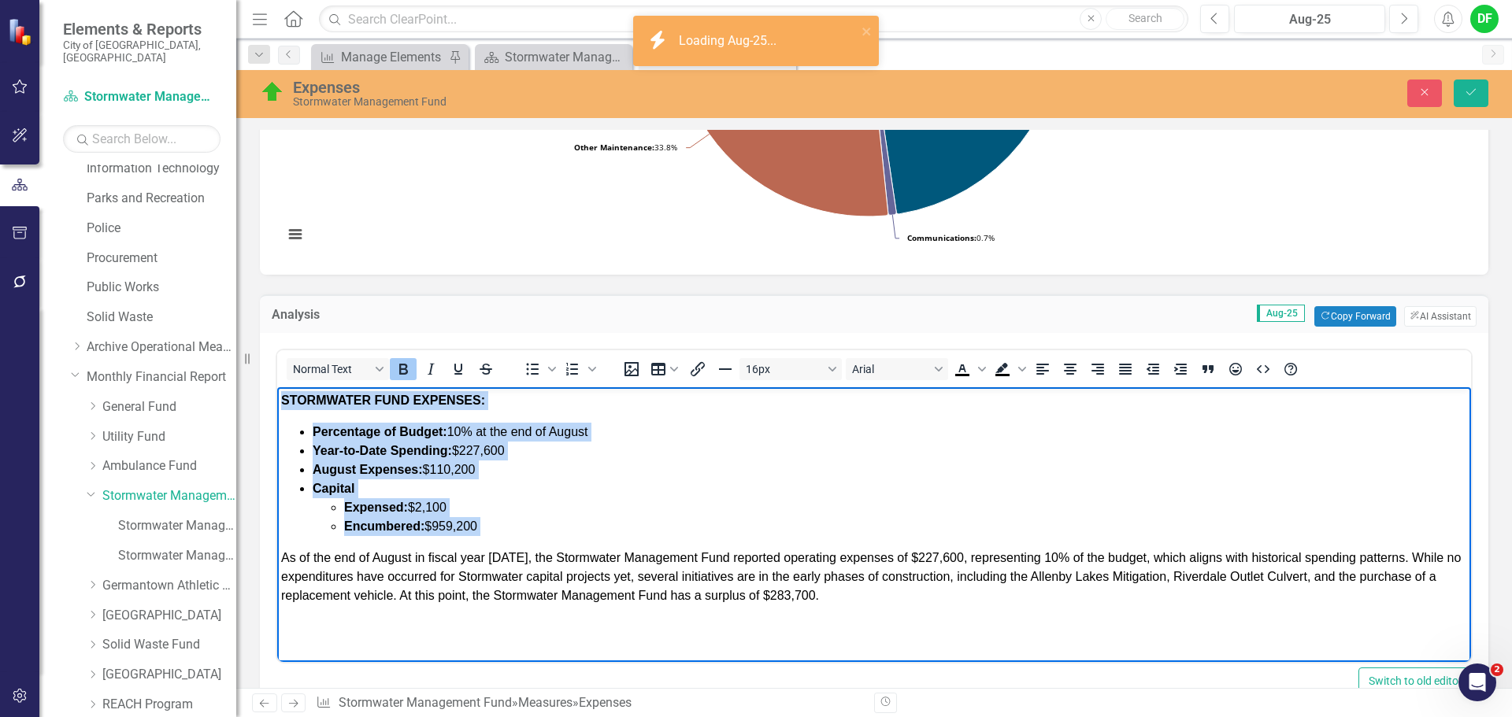
click at [841, 609] on body "STORMWATER FUND EXPENSES: Percentage of Budget: 10% at the end of August Year-t…" at bounding box center [874, 505] width 1194 height 236
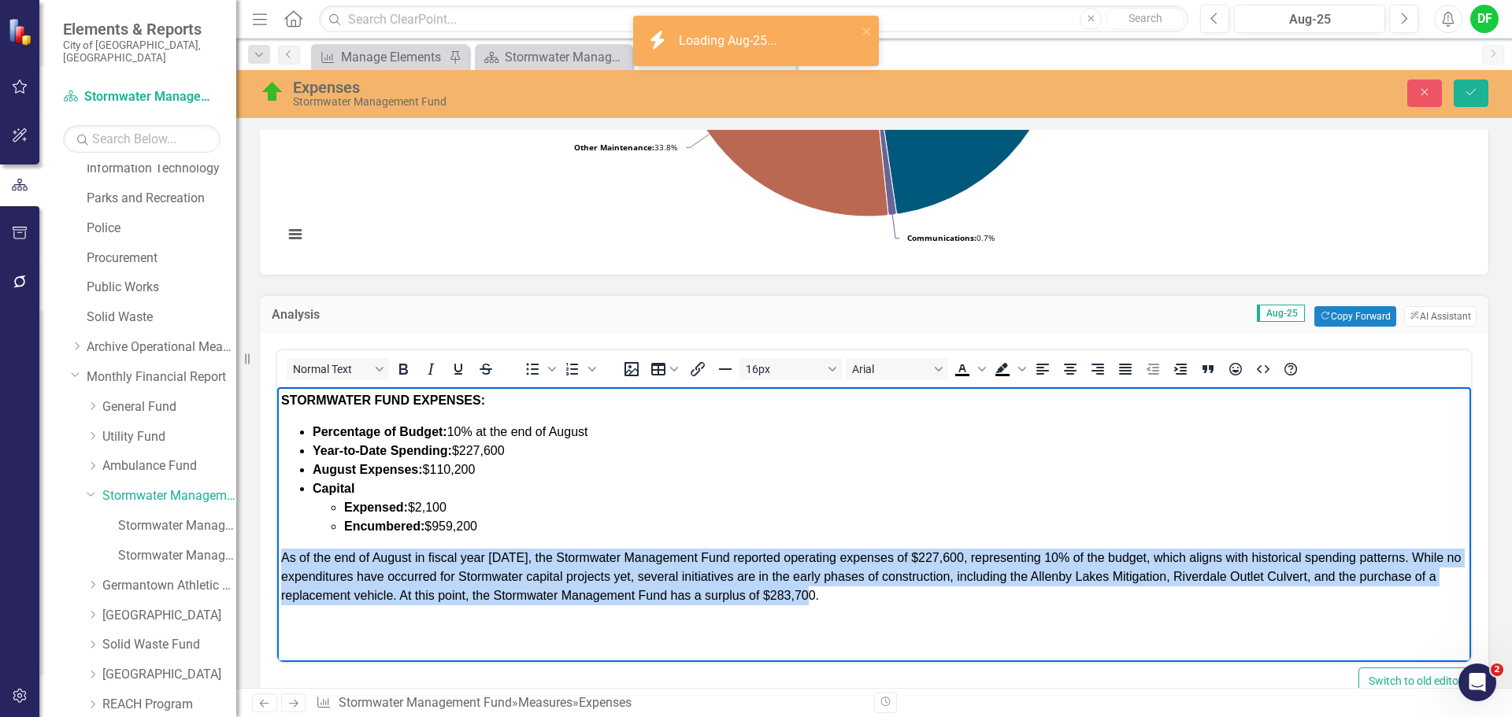
drag, startPoint x: 831, startPoint y: 602, endPoint x: 271, endPoint y: 557, distance: 561.6
click at [277, 557] on html "STORMWATER FUND EXPENSES: Percentage of Budget: 10% at the end of August Year-t…" at bounding box center [874, 505] width 1194 height 236
click at [1127, 369] on icon "Justify" at bounding box center [1125, 369] width 19 height 19
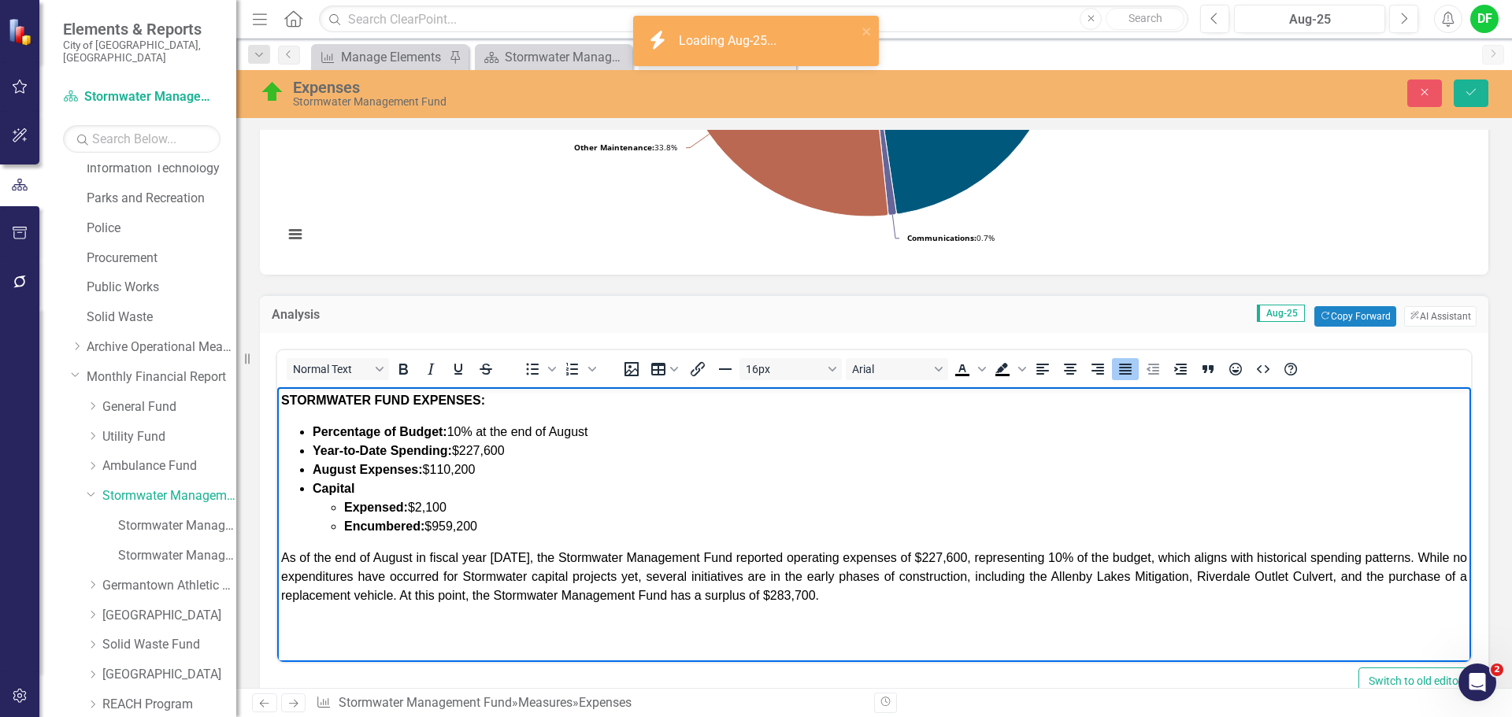
click at [851, 596] on p "As of the end of August in fiscal year 2025, the Stormwater Management Fund rep…" at bounding box center [874, 577] width 1186 height 57
click at [465, 435] on span "Percentage of Budget: 10% at the end of August" at bounding box center [451, 431] width 276 height 13
click at [519, 447] on li "Year-to-Date Spending: $227,600" at bounding box center [890, 451] width 1154 height 19
click at [496, 474] on li "August Expenses: $110,200" at bounding box center [890, 470] width 1154 height 19
drag, startPoint x: 465, startPoint y: 504, endPoint x: 424, endPoint y: 504, distance: 40.2
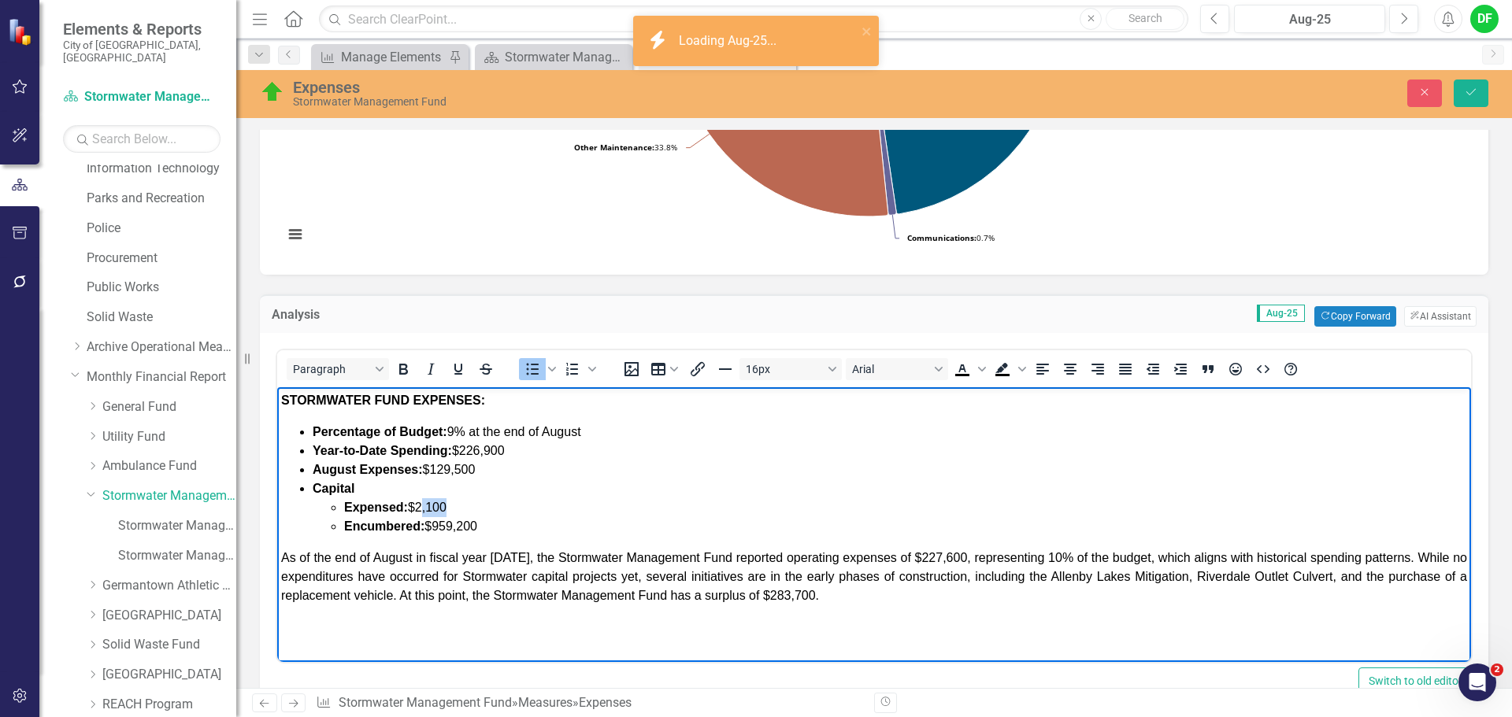
click at [424, 504] on li "Expensed: $2,100" at bounding box center [905, 507] width 1123 height 19
drag, startPoint x: 485, startPoint y: 526, endPoint x: 434, endPoint y: 526, distance: 51.2
click at [434, 526] on li "Encumbered: $959,200" at bounding box center [905, 526] width 1123 height 19
click at [520, 557] on span "As of the end of August in fiscal year 2025, the Stormwater Management Fund rep…" at bounding box center [874, 576] width 1186 height 51
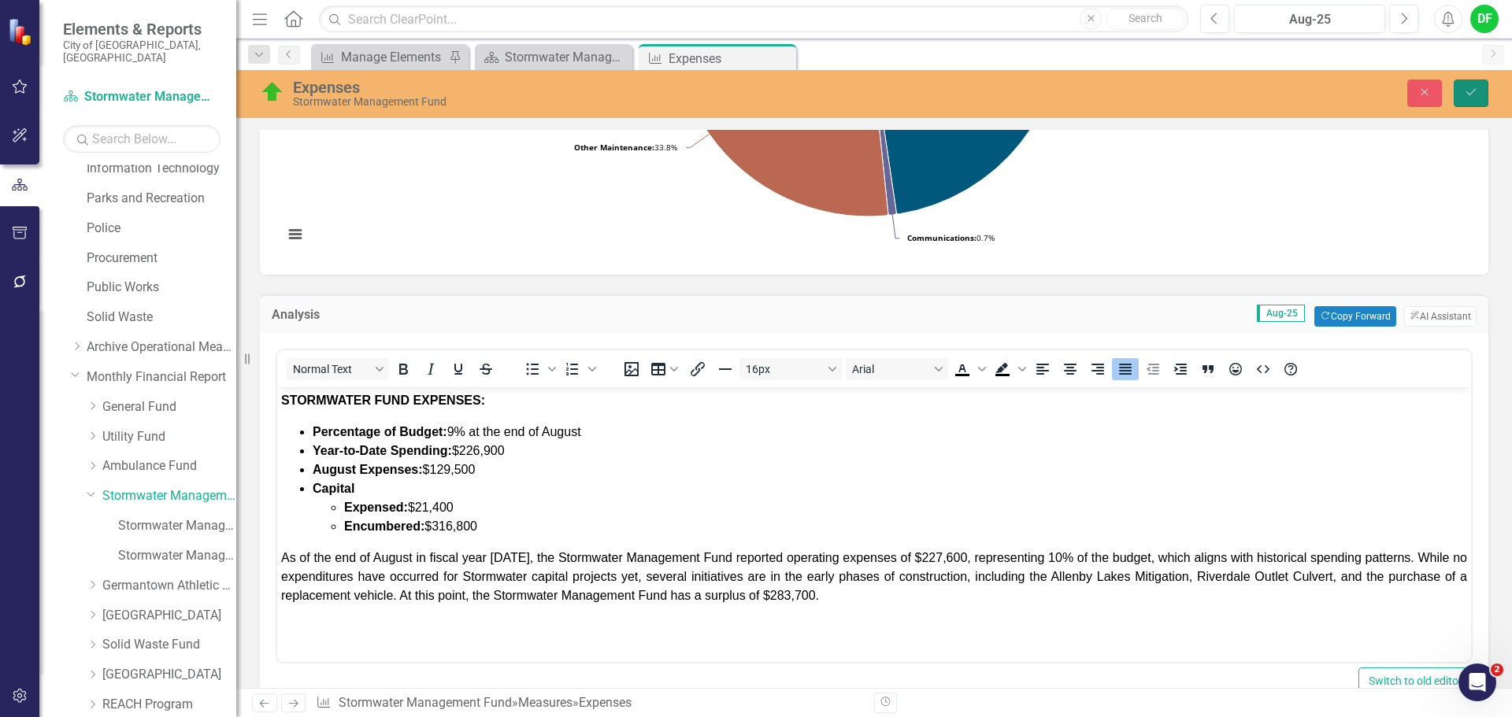
click at [1471, 91] on icon "Save" at bounding box center [1471, 92] width 14 height 11
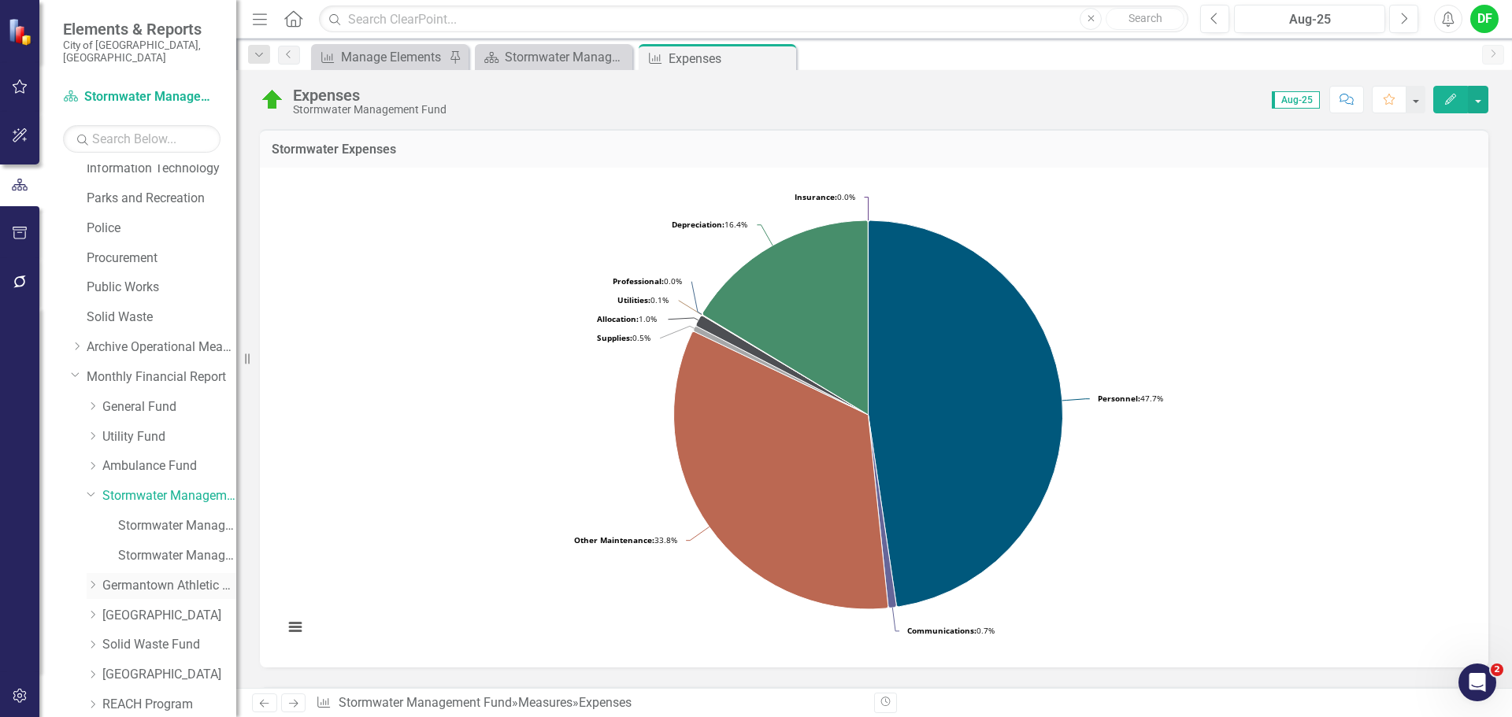
click at [130, 577] on link "Germantown Athletic Club" at bounding box center [169, 586] width 134 height 18
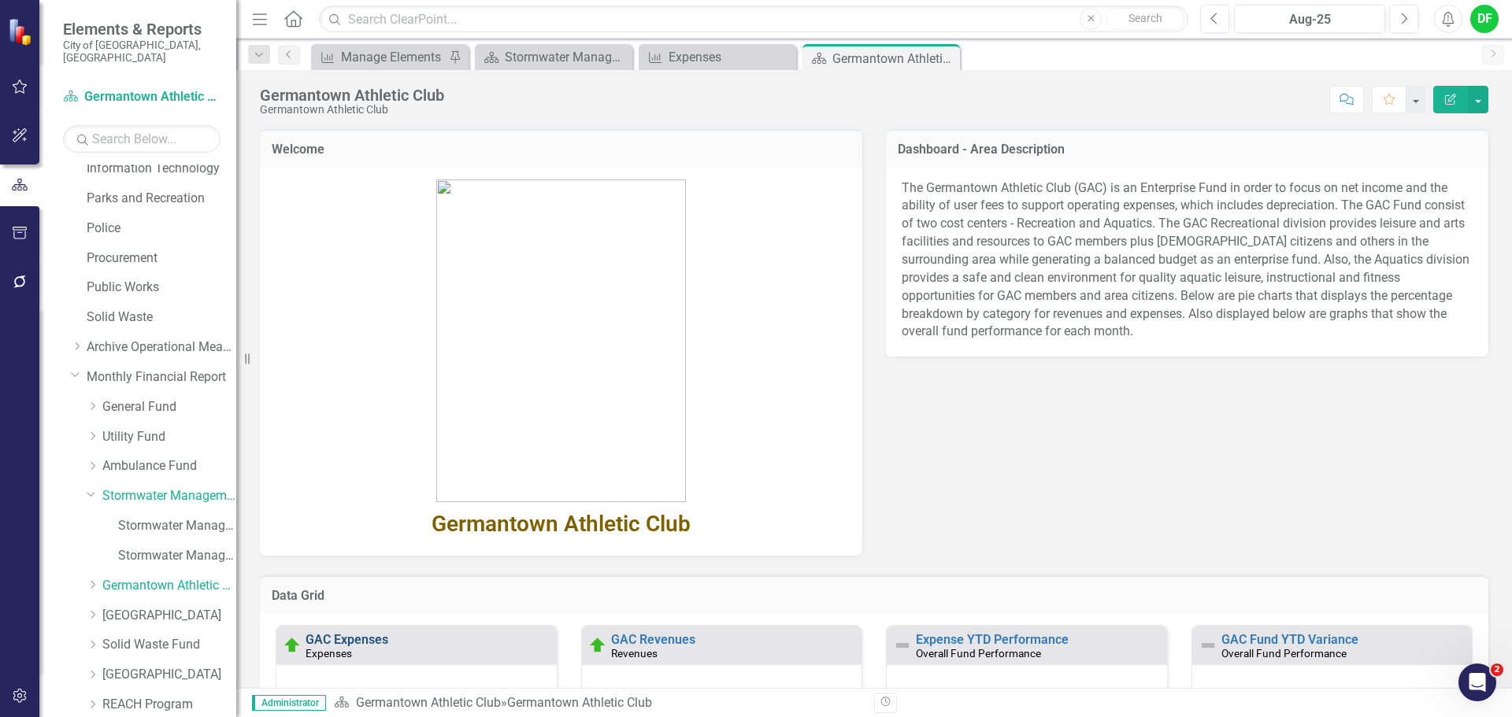
click at [372, 636] on link "GAC Expenses" at bounding box center [346, 639] width 83 height 15
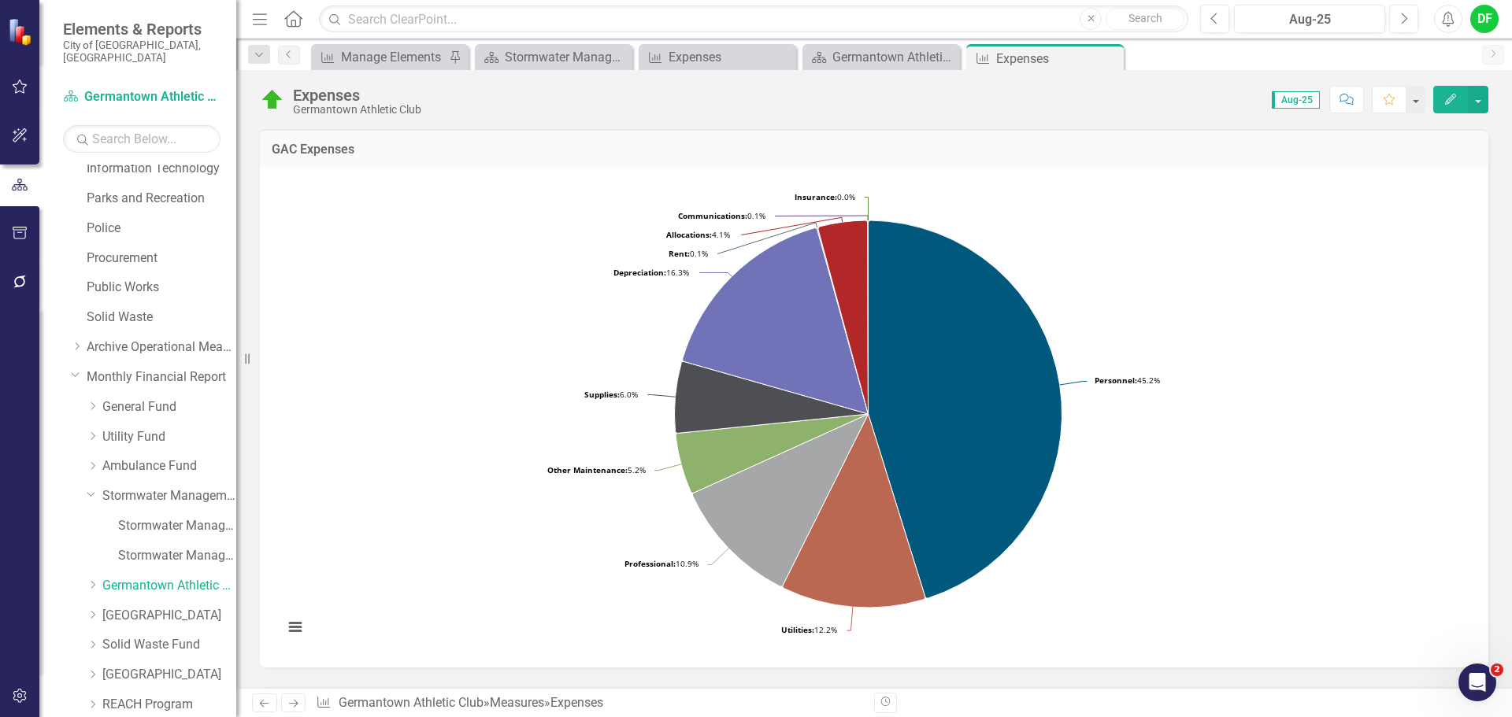
scroll to position [394, 0]
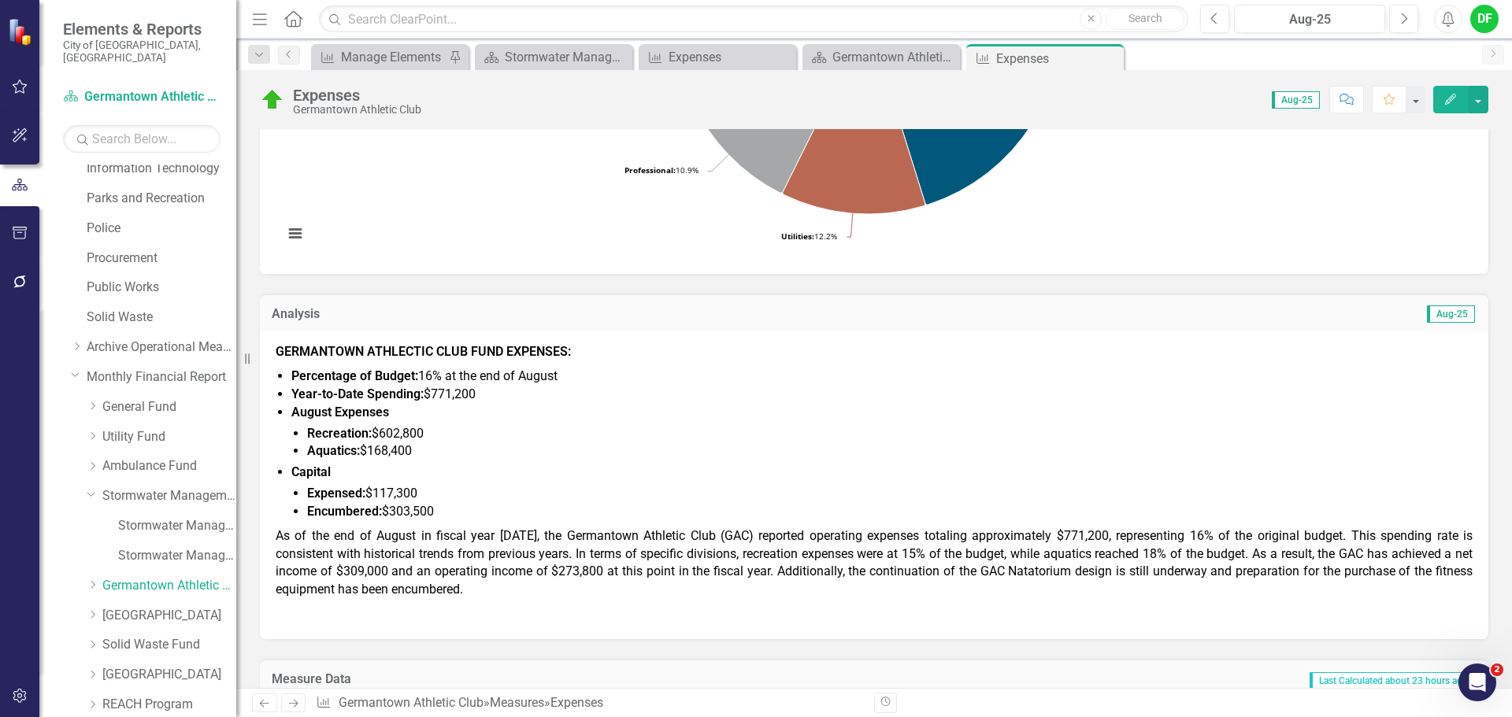
click at [513, 583] on p "As of the end of August in fiscal year [DATE], the Germantown Athletic Club (GA…" at bounding box center [874, 563] width 1197 height 78
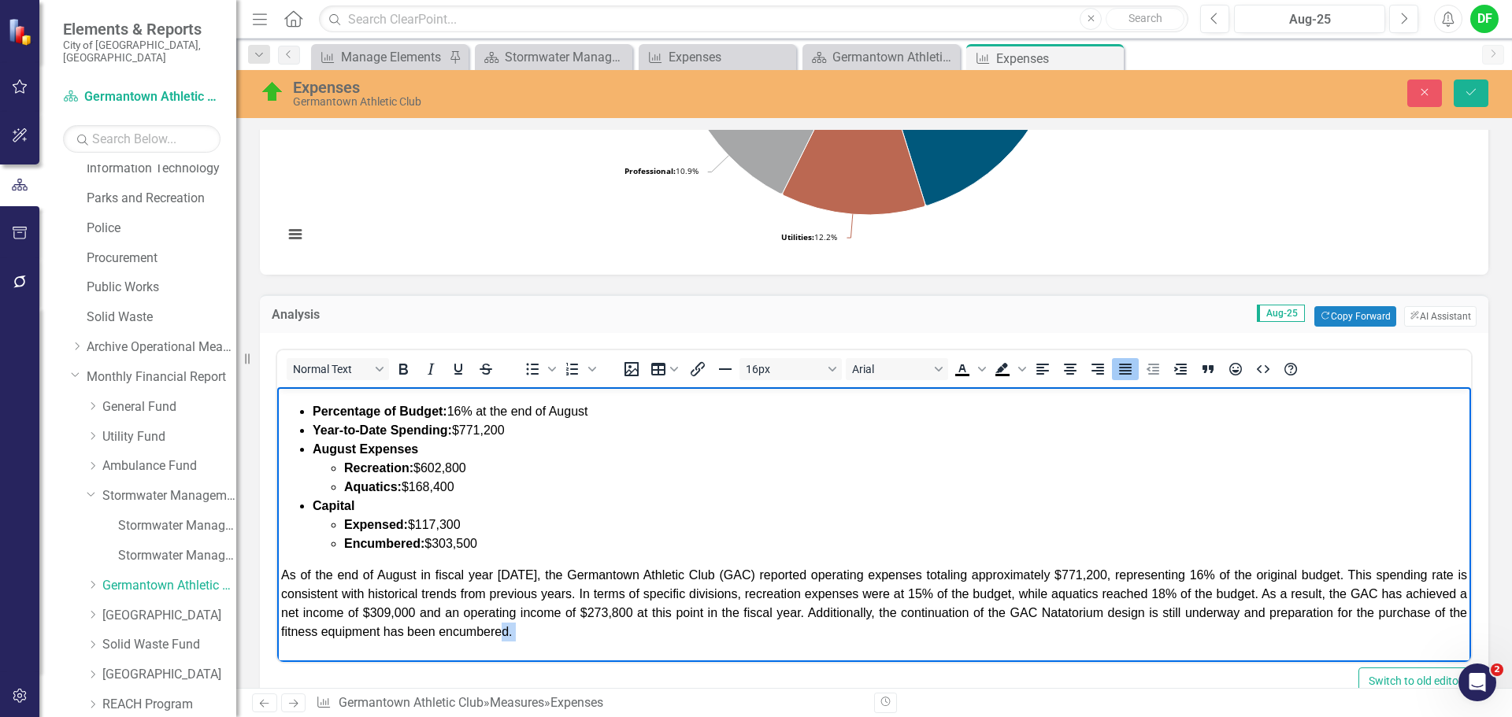
scroll to position [48, 0]
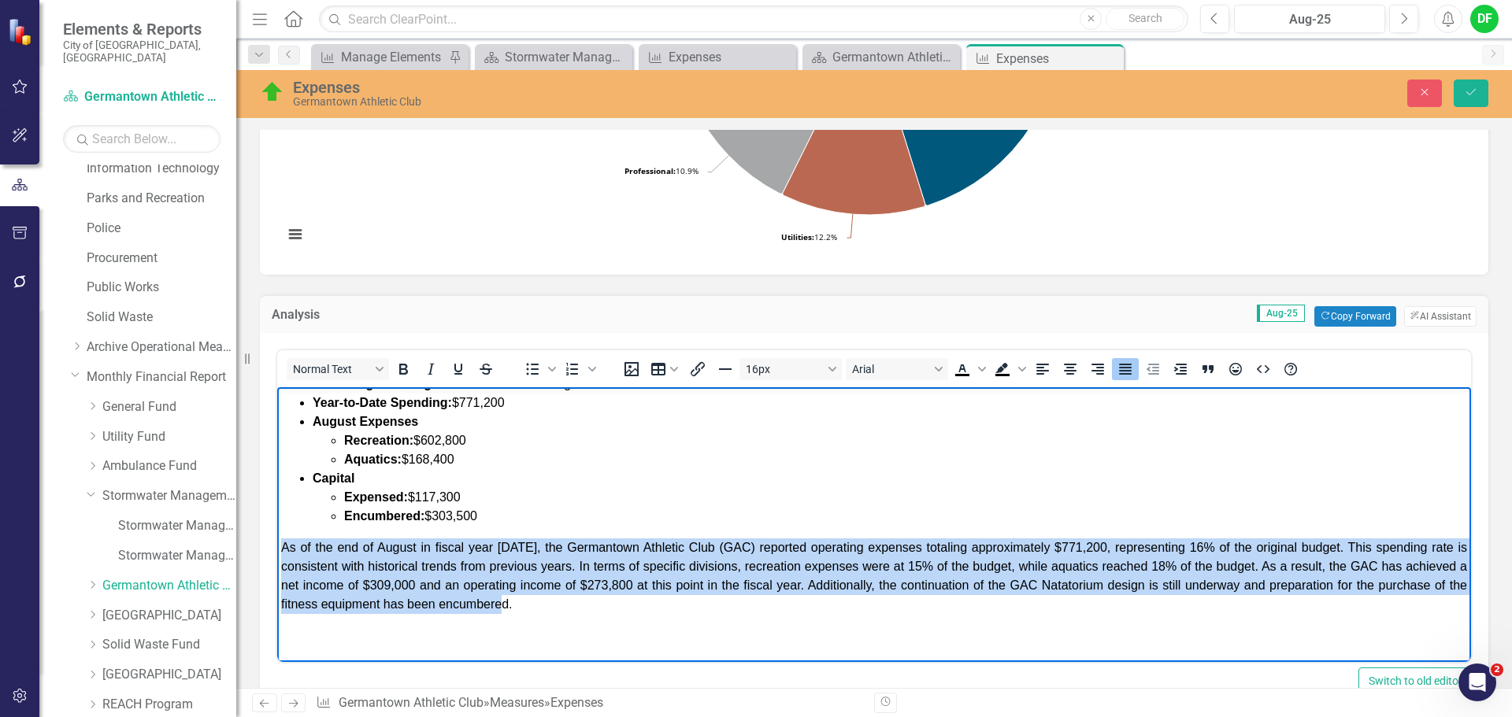
drag, startPoint x: 628, startPoint y: 654, endPoint x: 274, endPoint y: 551, distance: 369.0
click at [277, 551] on html "GERMANTOWN ATHLECTIC CLUB FUND EXPENSES: Percentage of Budget: 16% at the end o…" at bounding box center [874, 500] width 1194 height 323
copy span "As of the end of August in fiscal year [DATE], the Germantown Athletic Club (GA…"
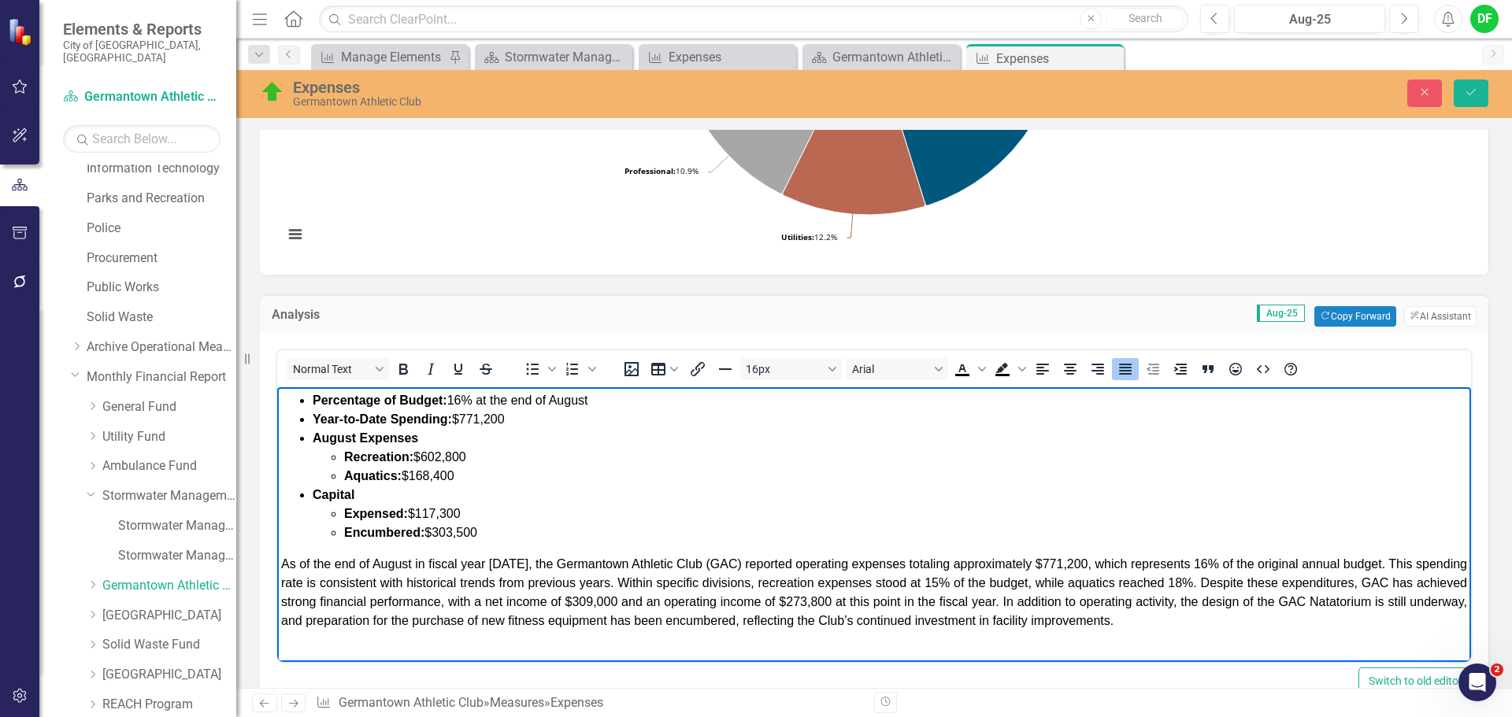
scroll to position [48, 0]
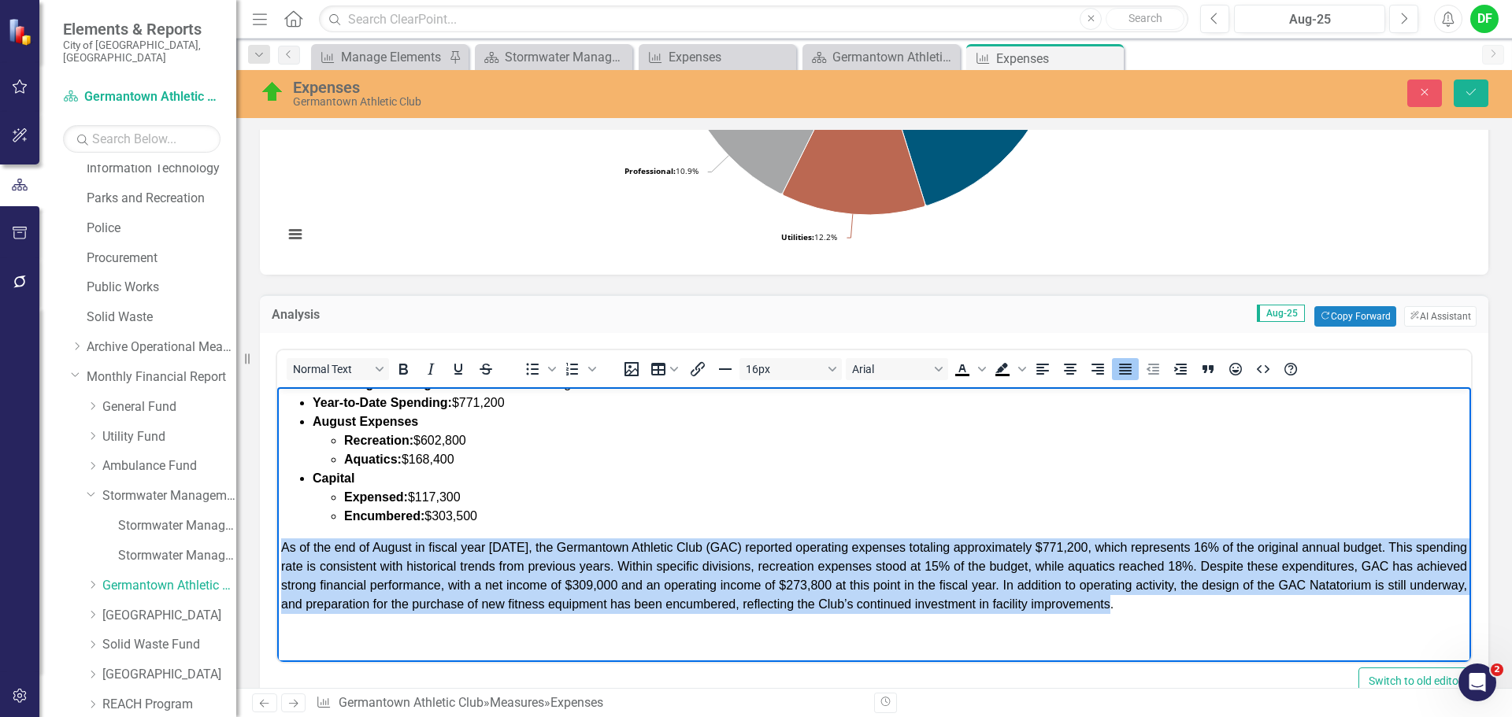
drag, startPoint x: 1227, startPoint y: 607, endPoint x: 257, endPoint y: 539, distance: 972.4
click at [277, 539] on html "GERMANTOWN ATHLECTIC CLUB FUND EXPENSES: Percentage of Budget: 16% at the end o…" at bounding box center [874, 500] width 1194 height 323
click at [1221, 610] on p "﻿As of the end of August in fiscal year [DATE], the Germantown Athletic Club (G…" at bounding box center [874, 577] width 1186 height 76
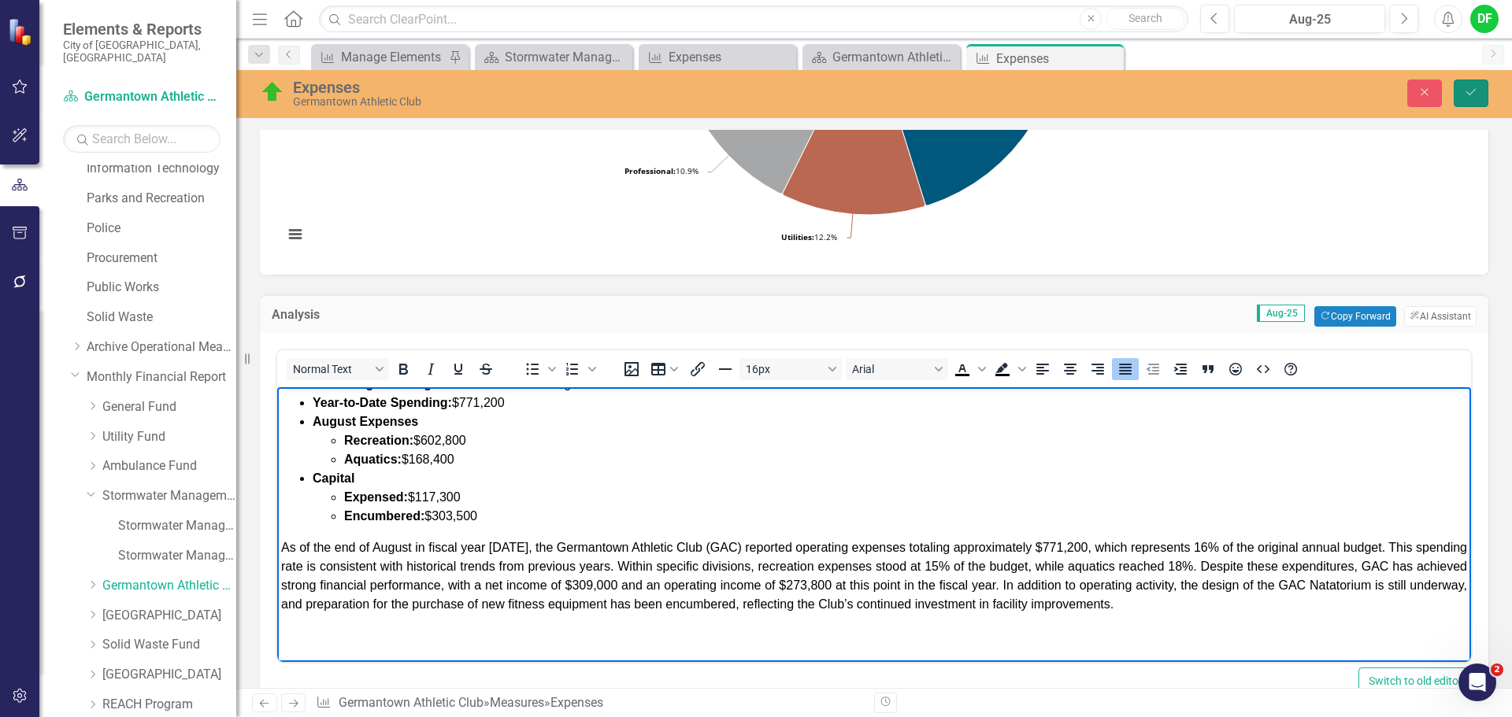
click at [1468, 96] on icon "Save" at bounding box center [1471, 92] width 14 height 11
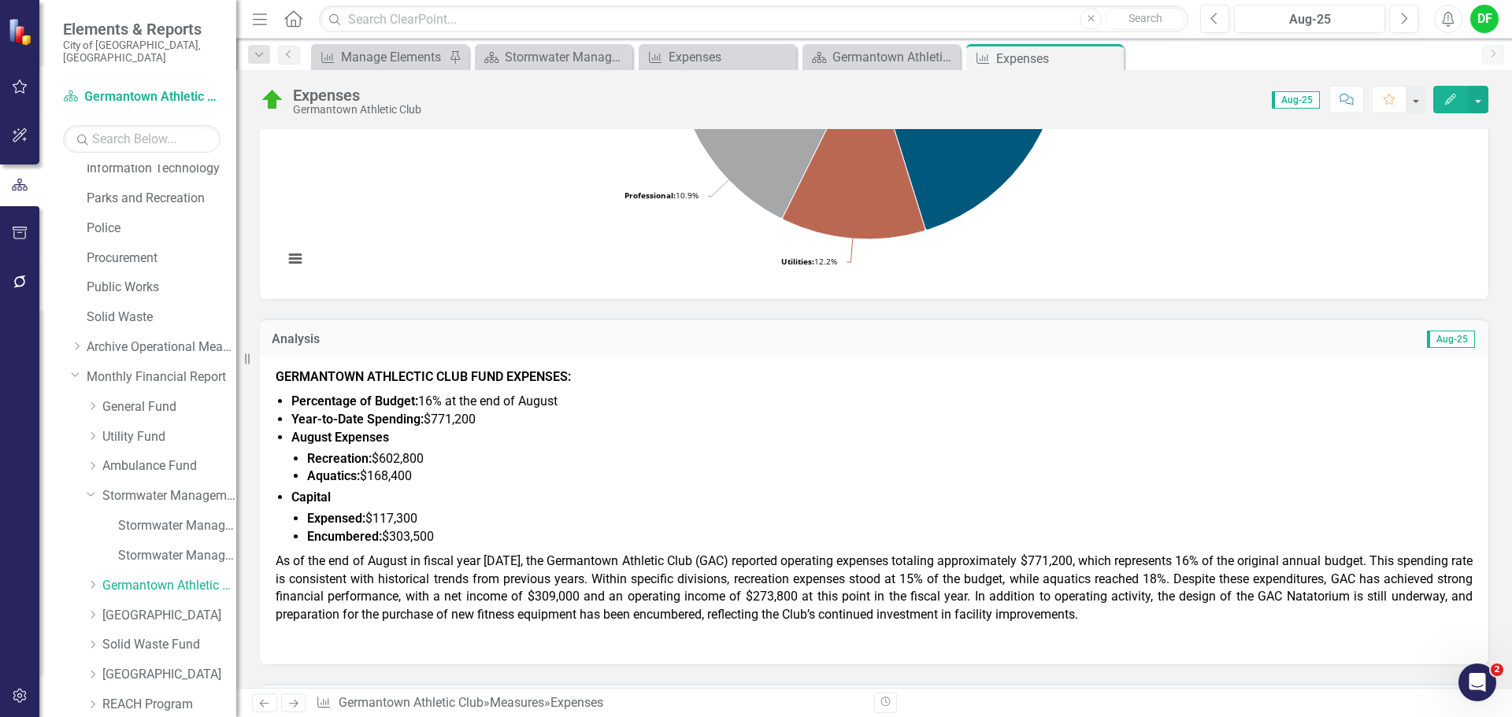
scroll to position [394, 0]
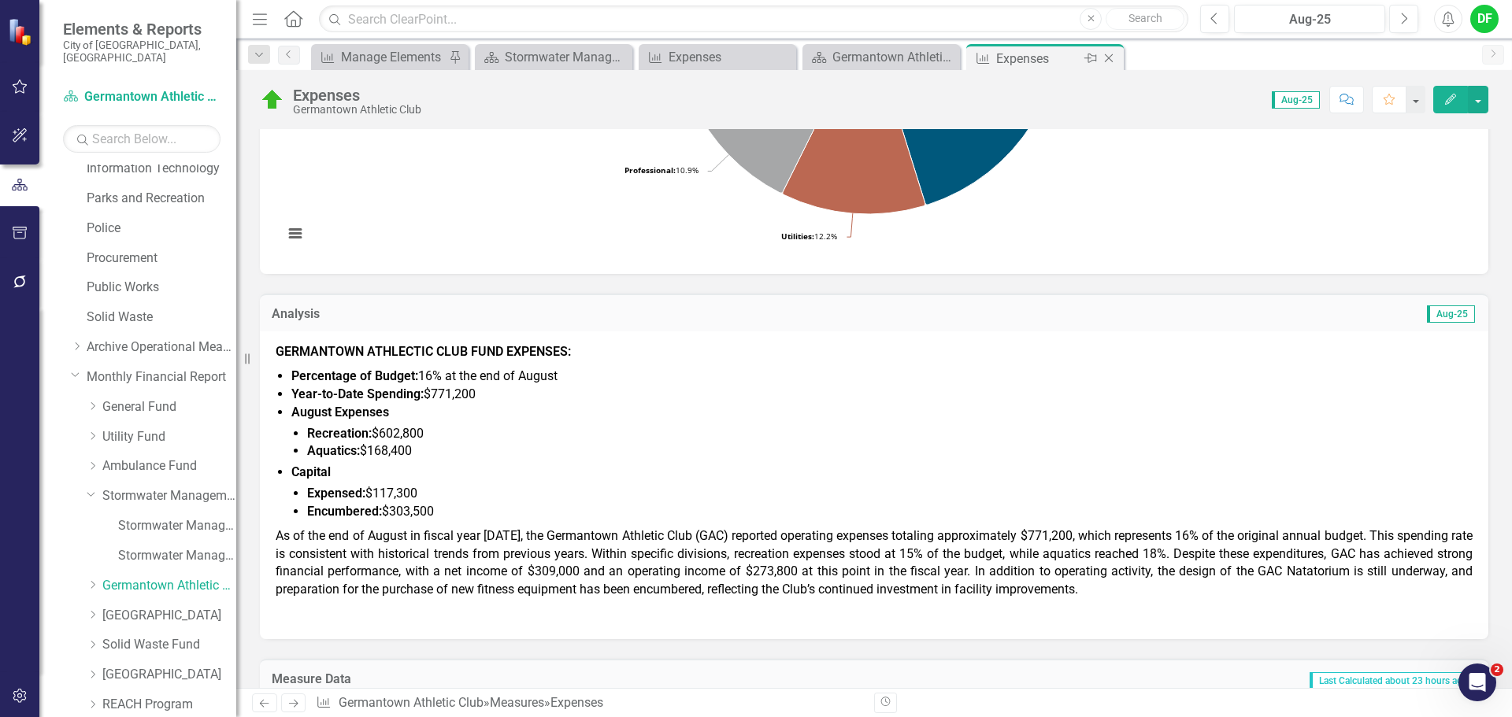
click at [1108, 57] on icon "Close" at bounding box center [1109, 58] width 16 height 13
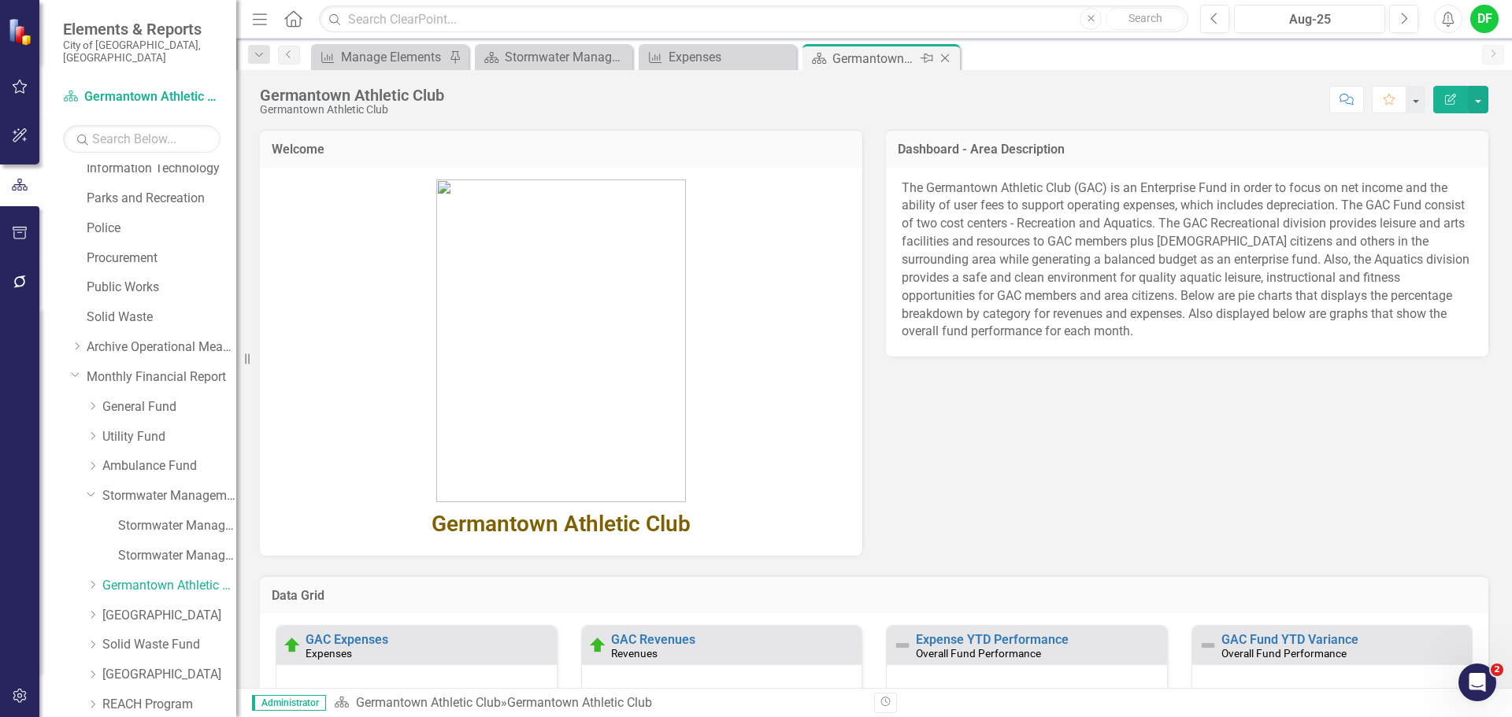
click at [944, 57] on icon at bounding box center [945, 58] width 9 height 9
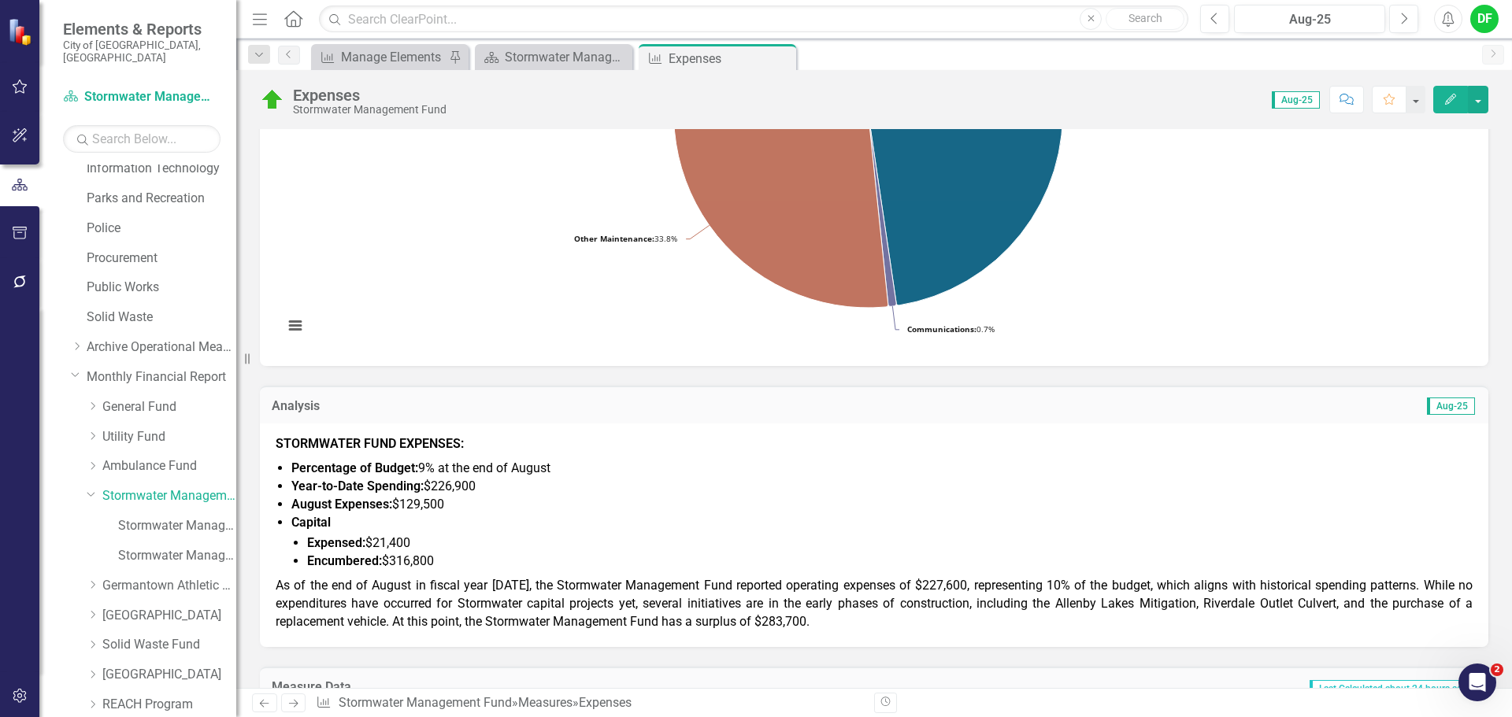
scroll to position [315, 0]
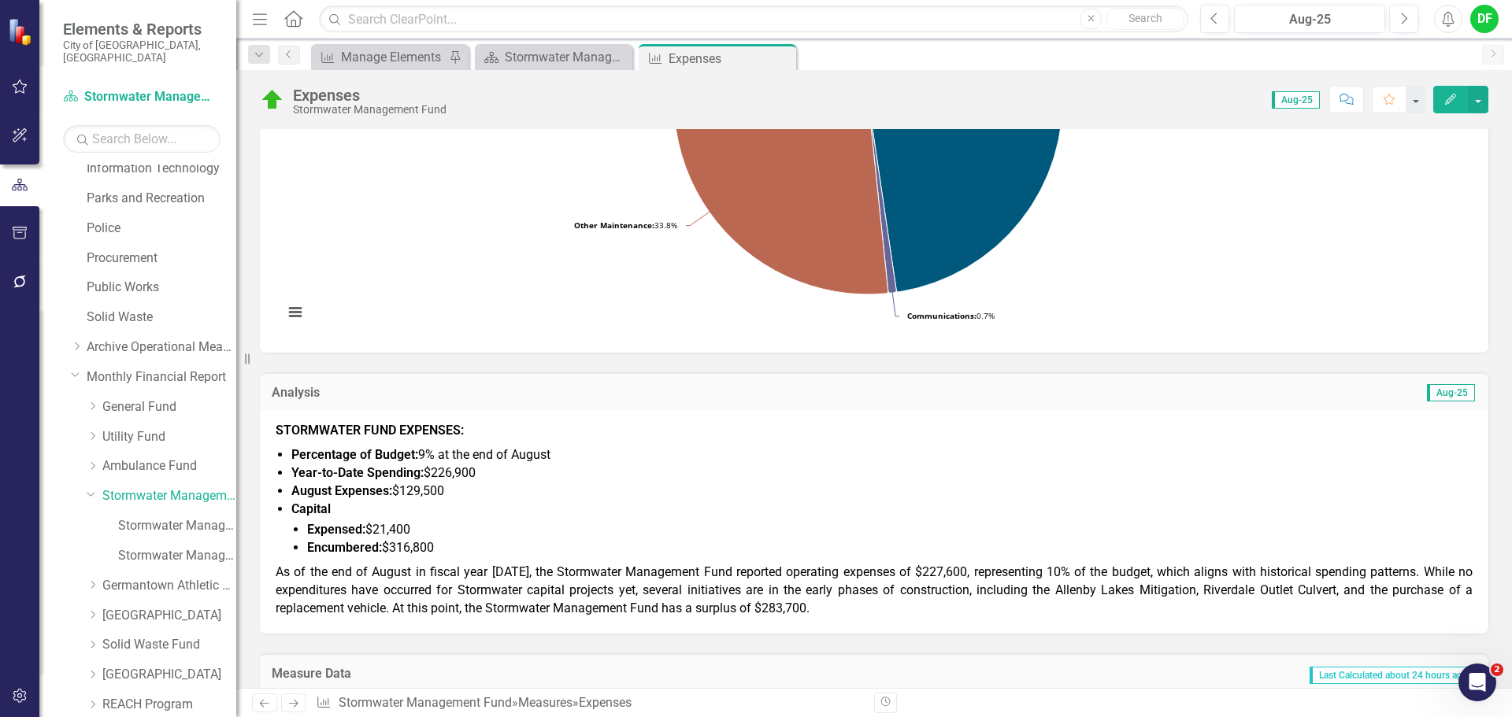
click at [481, 588] on span "As of the end of August in fiscal year [DATE], the Stormwater Management Fund r…" at bounding box center [874, 590] width 1197 height 51
click at [482, 588] on span "As of the end of August in fiscal year [DATE], the Stormwater Management Fund r…" at bounding box center [874, 590] width 1197 height 51
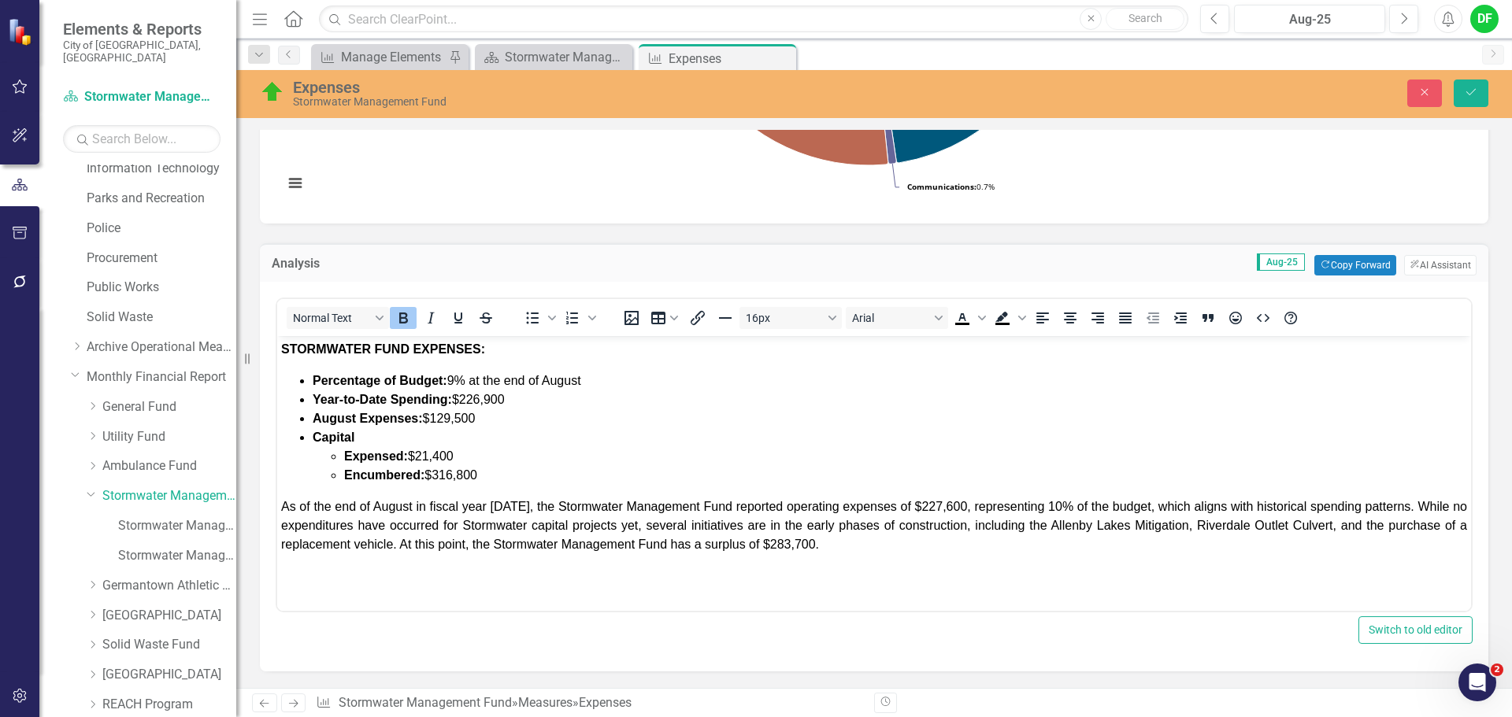
scroll to position [472, 0]
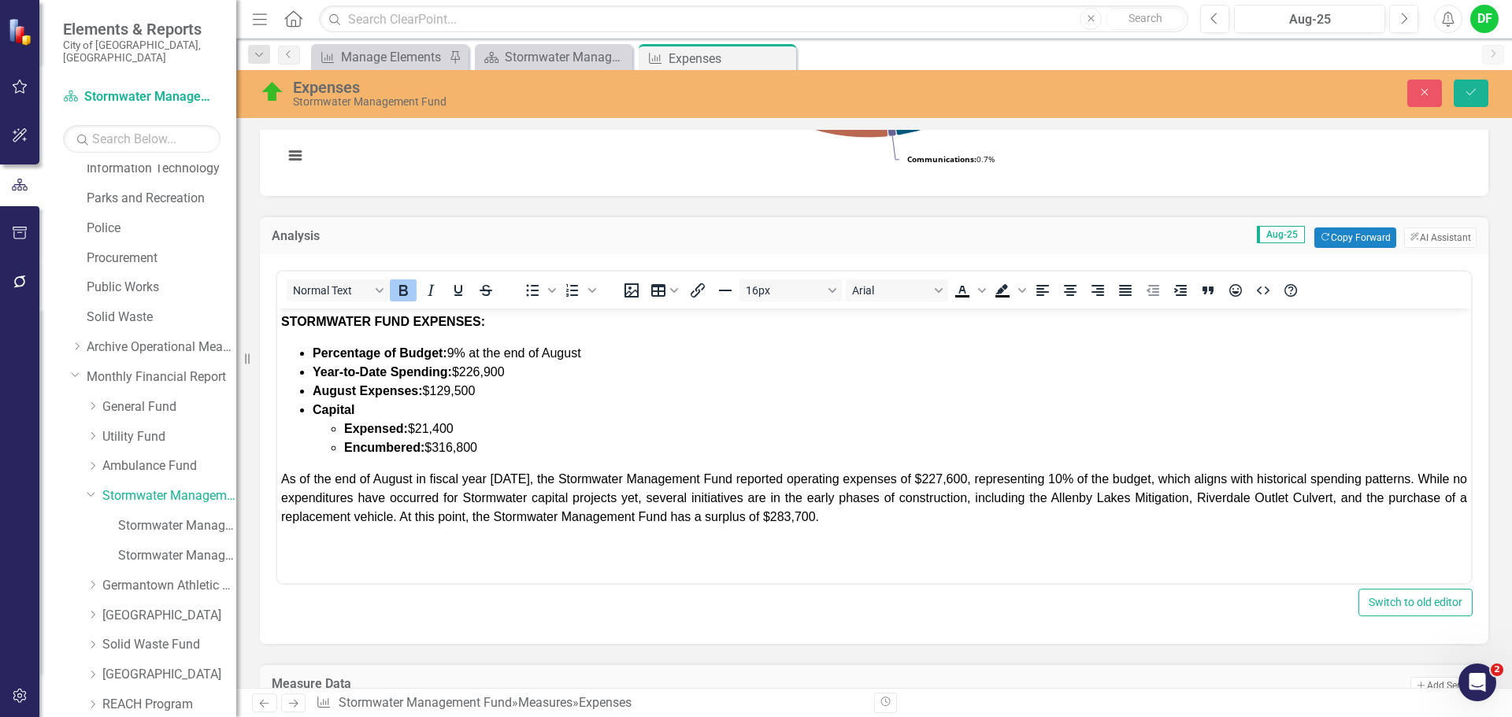
click at [953, 478] on span "As of the end of August in fiscal year [DATE], the Stormwater Management Fund r…" at bounding box center [874, 497] width 1186 height 51
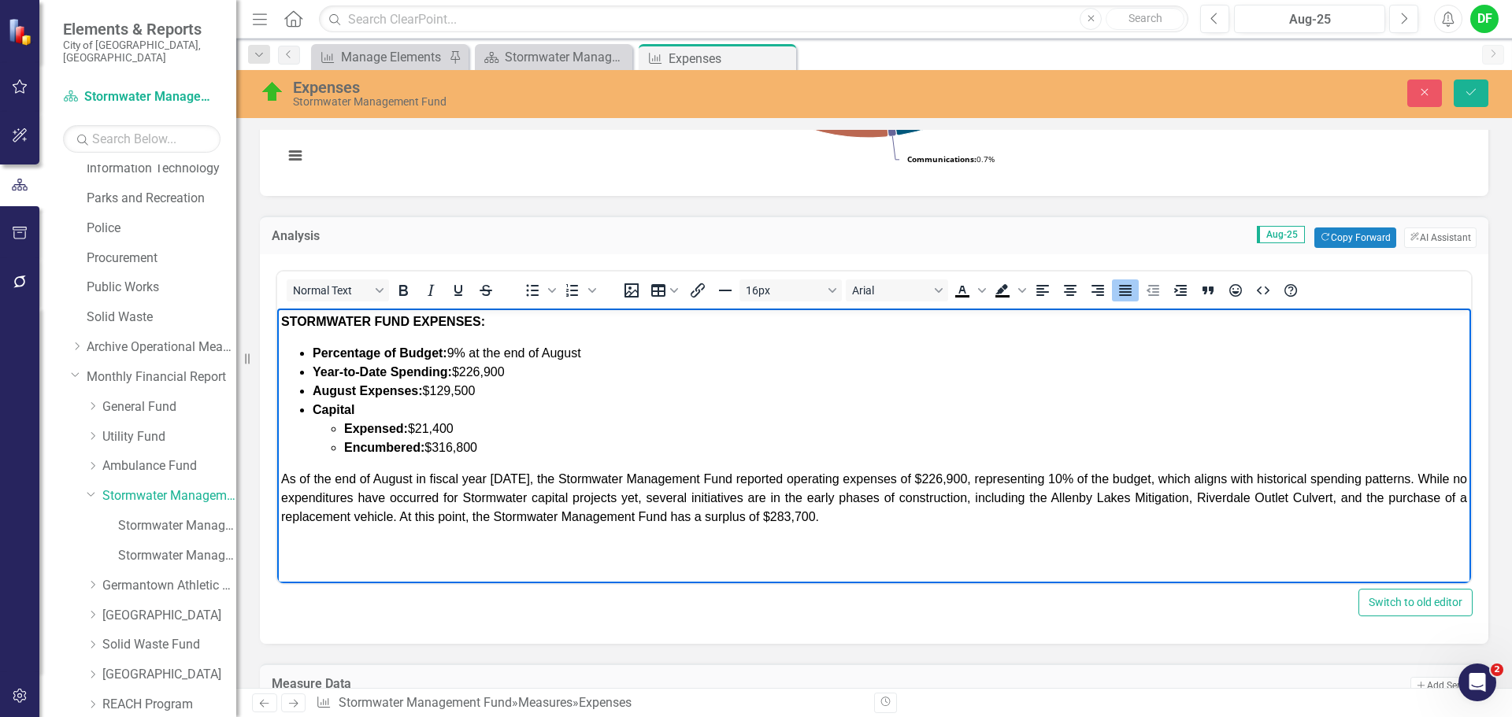
click at [1055, 478] on span "As of the end of August in fiscal year [DATE], the Stormwater Management Fund r…" at bounding box center [874, 497] width 1186 height 51
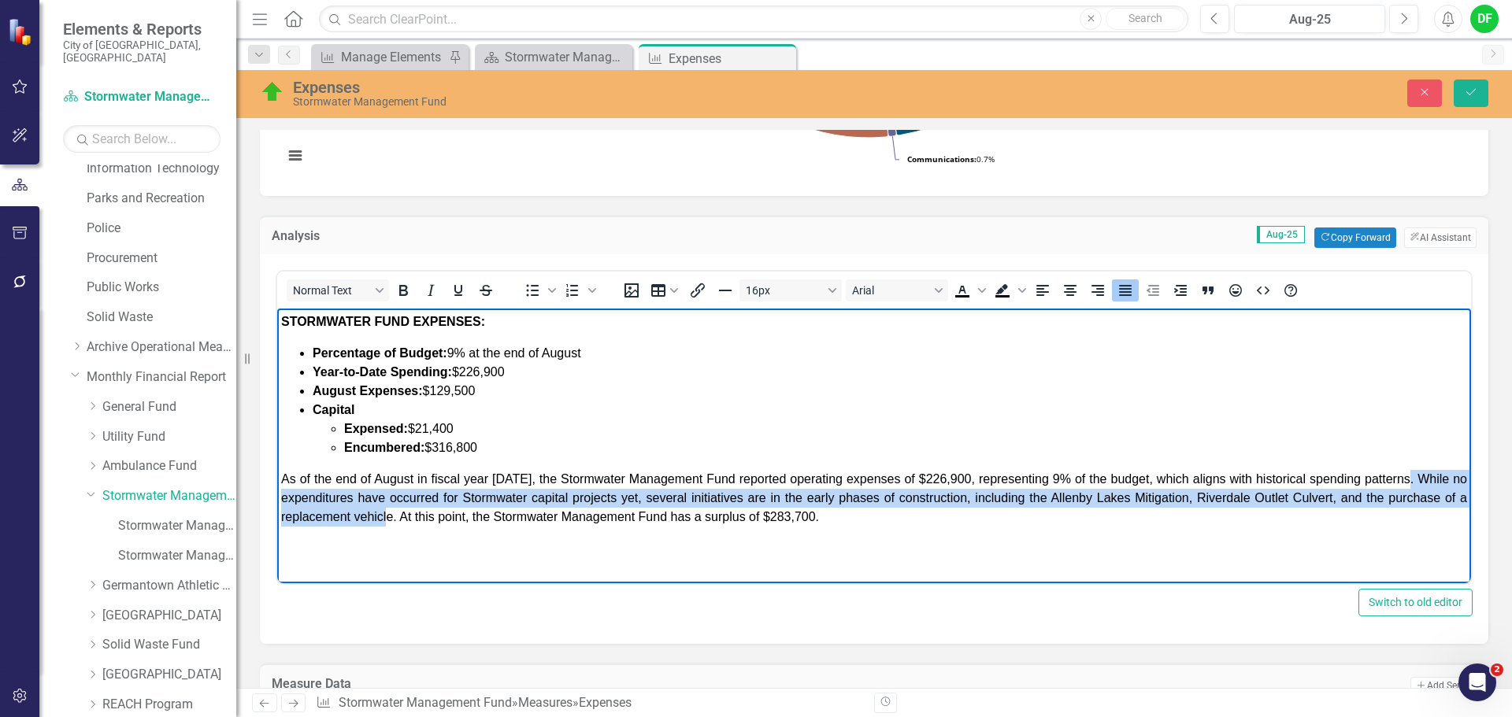
drag, startPoint x: 1406, startPoint y: 478, endPoint x: 398, endPoint y: 527, distance: 1009.8
click at [398, 527] on body "STORMWATER FUND EXPENSES: Percentage of Budget: 9% at the end of August Year-to…" at bounding box center [874, 427] width 1194 height 236
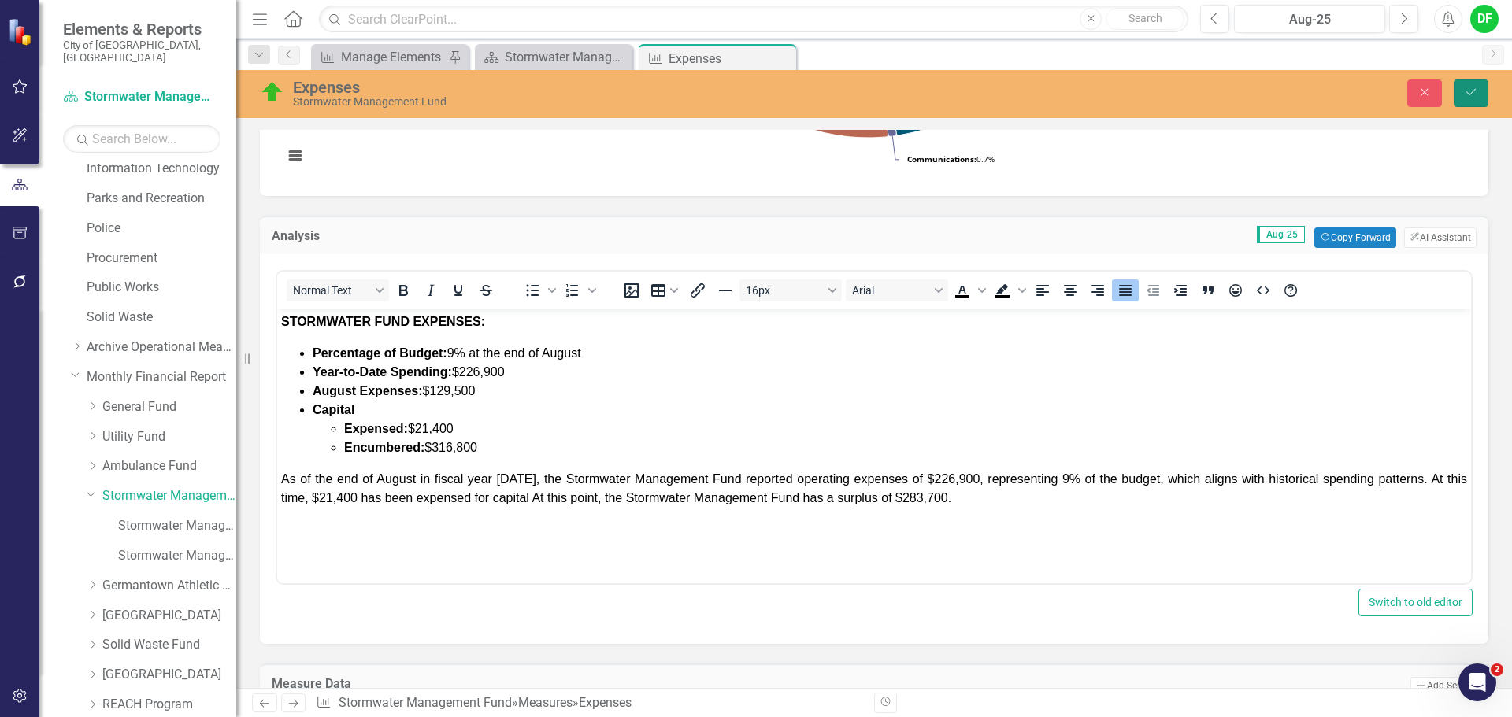
click at [1475, 91] on icon "Save" at bounding box center [1471, 92] width 14 height 11
